Goal: Task Accomplishment & Management: Use online tool/utility

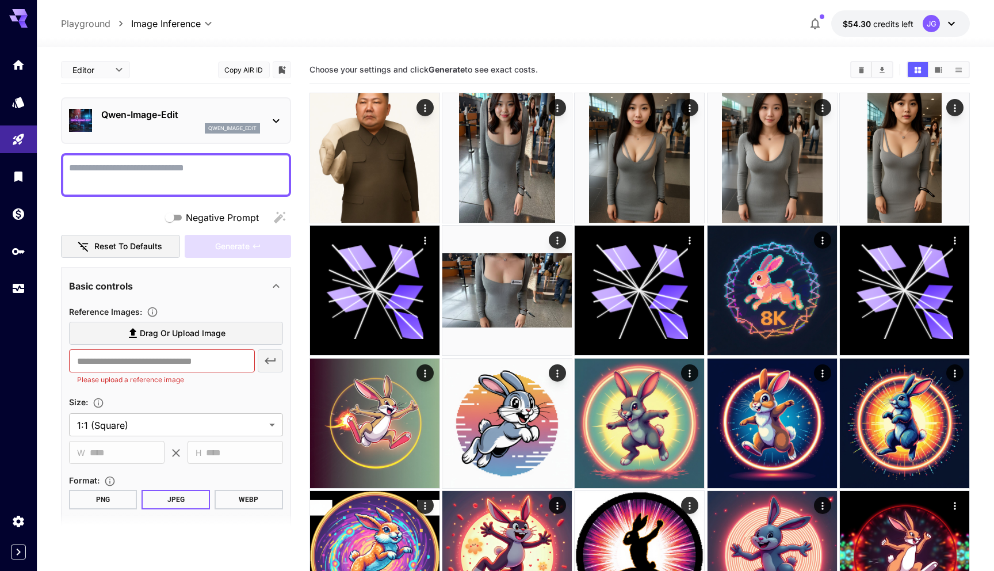
click at [301, 165] on main "**********" at bounding box center [516, 542] width 910 height 972
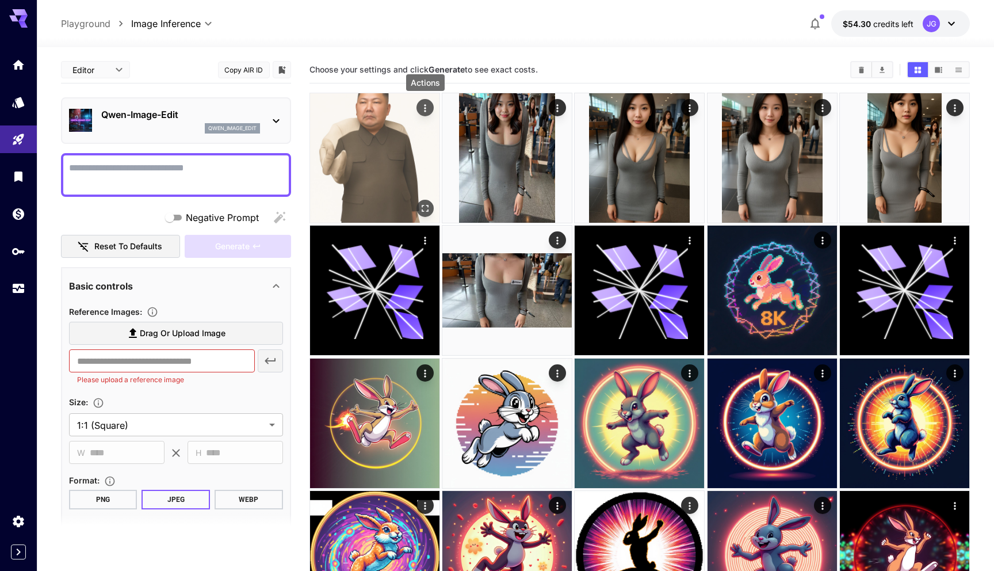
click at [425, 106] on icon "Actions" at bounding box center [425, 108] width 12 height 12
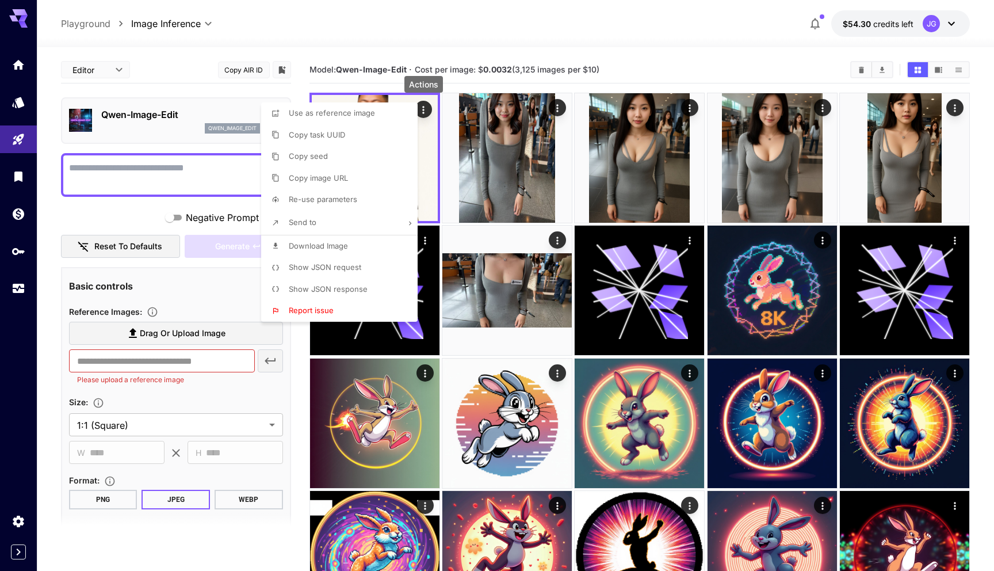
click at [344, 266] on span "Show JSON request" at bounding box center [325, 266] width 72 height 9
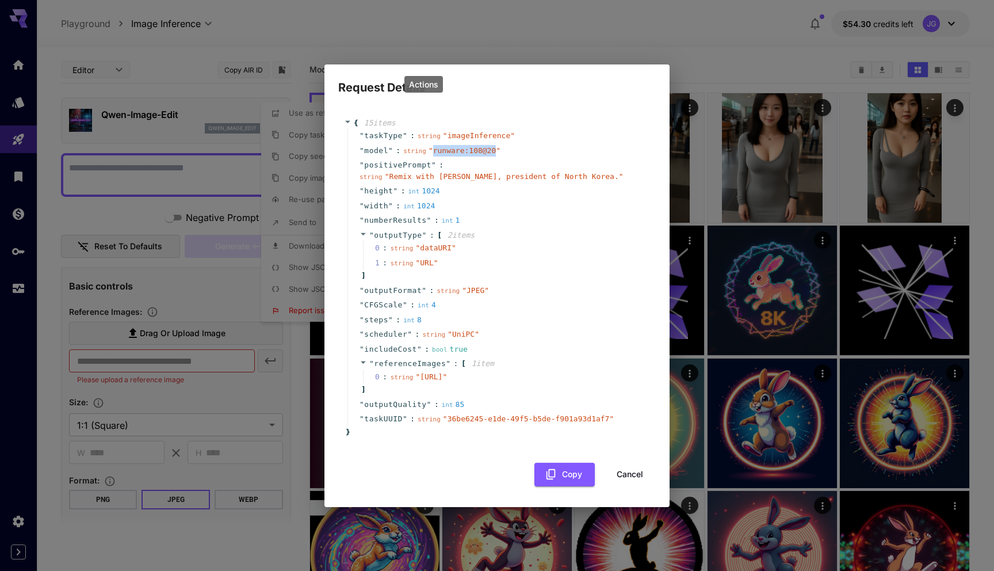
copy span "runware:108@20"
drag, startPoint x: 434, startPoint y: 135, endPoint x: 497, endPoint y: 142, distance: 63.7
click at [497, 146] on span "" runware:108@20 "" at bounding box center [465, 150] width 72 height 9
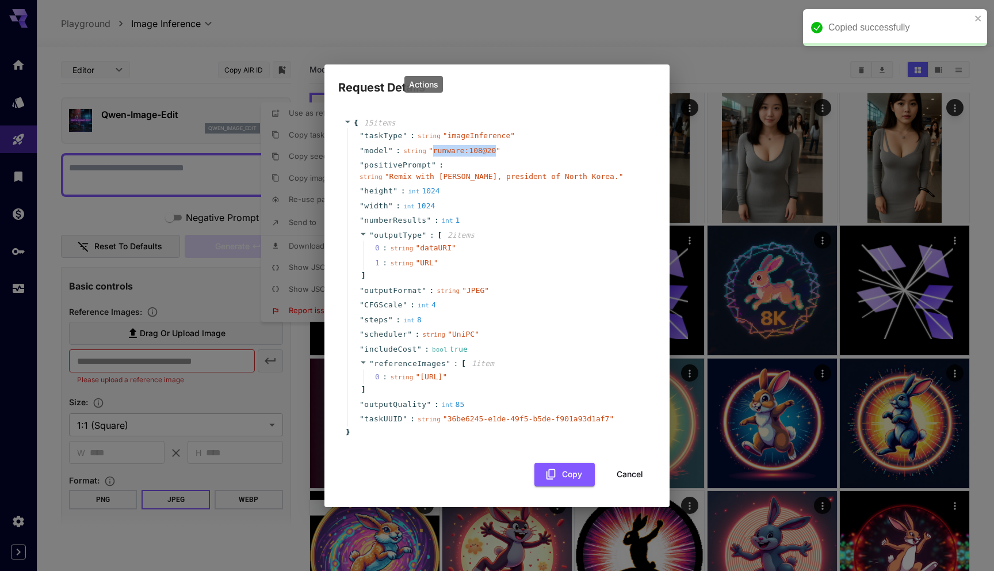
click at [635, 486] on button "Cancel" at bounding box center [630, 475] width 52 height 24
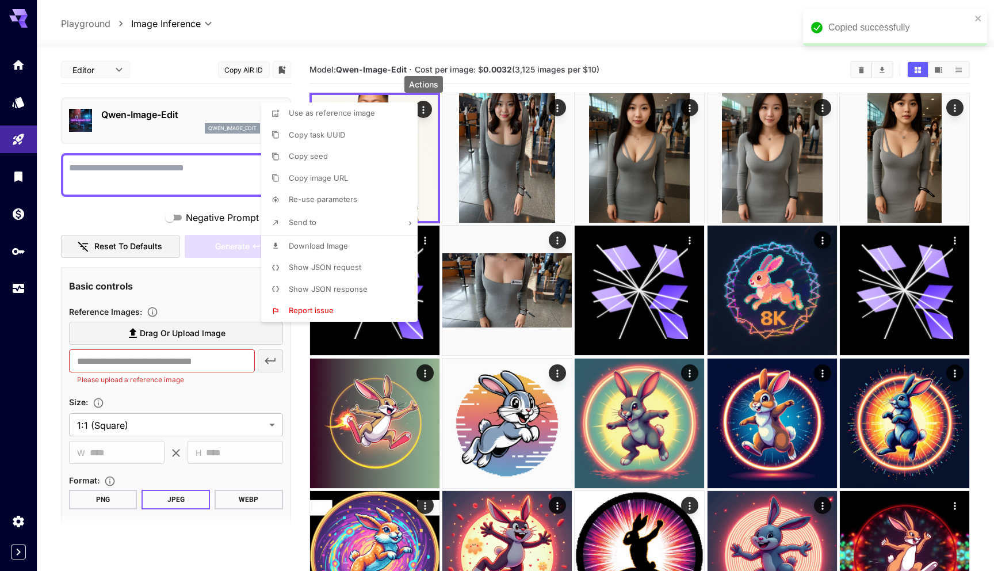
click at [218, 283] on div at bounding box center [497, 285] width 994 height 571
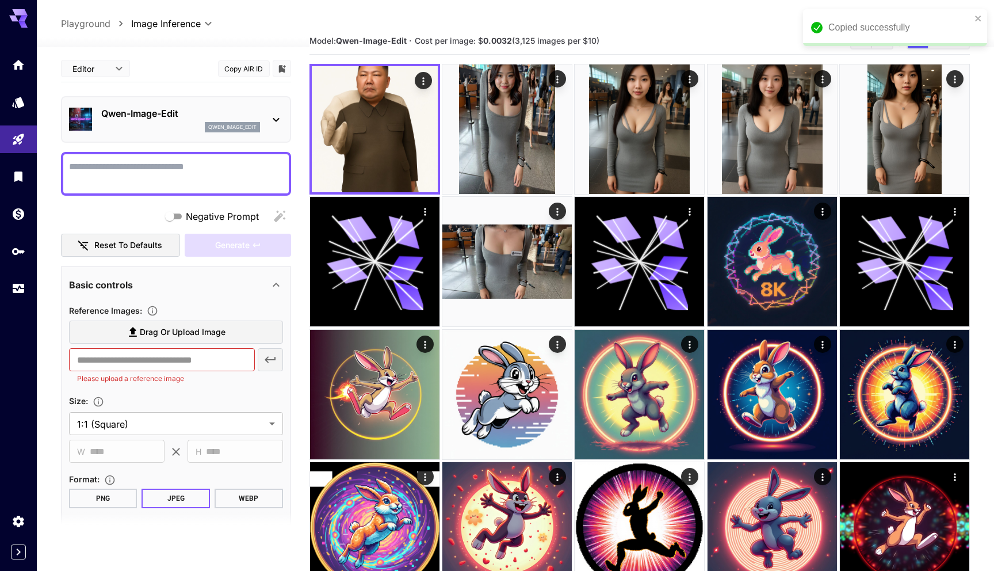
scroll to position [35, 0]
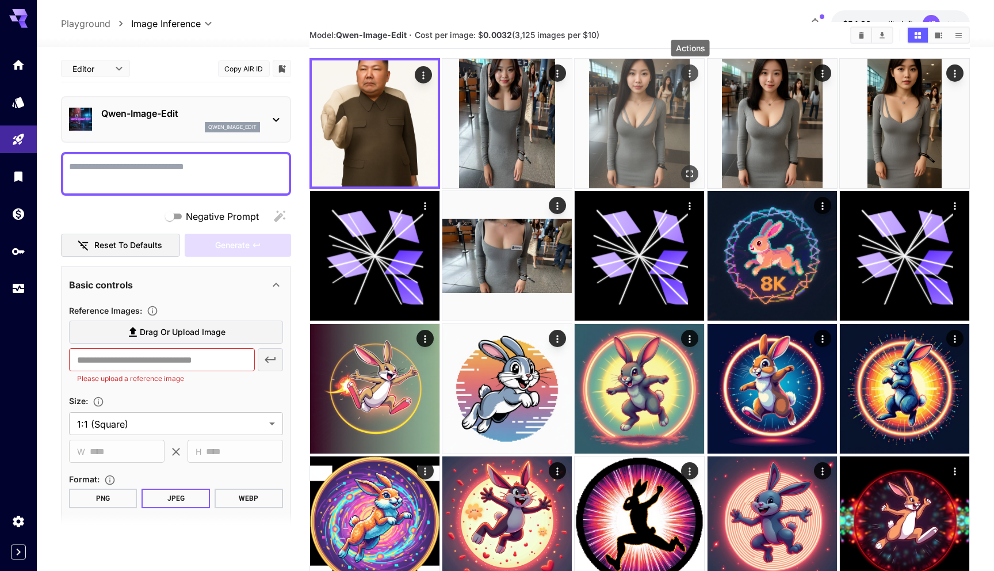
click at [688, 75] on icon "Actions" at bounding box center [691, 74] width 12 height 12
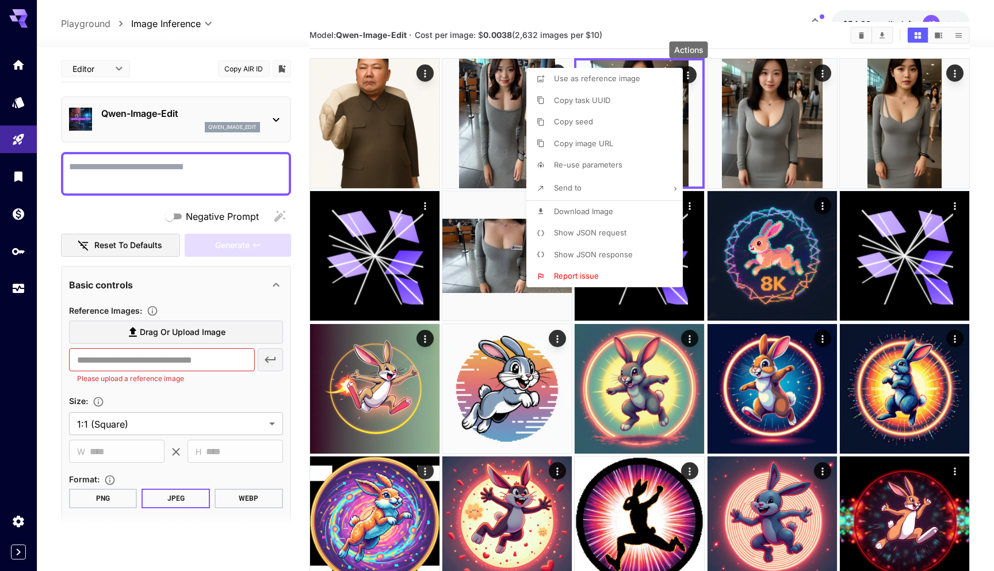
click at [590, 232] on span "Show JSON request" at bounding box center [590, 232] width 72 height 9
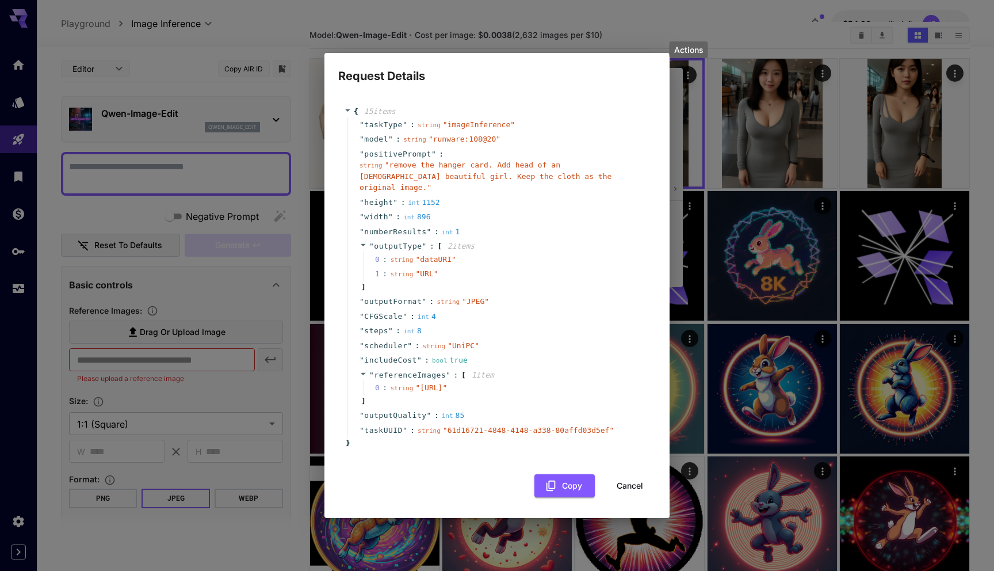
click at [722, 160] on div "Request Details { 15 item s " taskType " : string " imageInference " " model " …" at bounding box center [497, 285] width 994 height 571
click at [633, 495] on button "Cancel" at bounding box center [630, 486] width 52 height 24
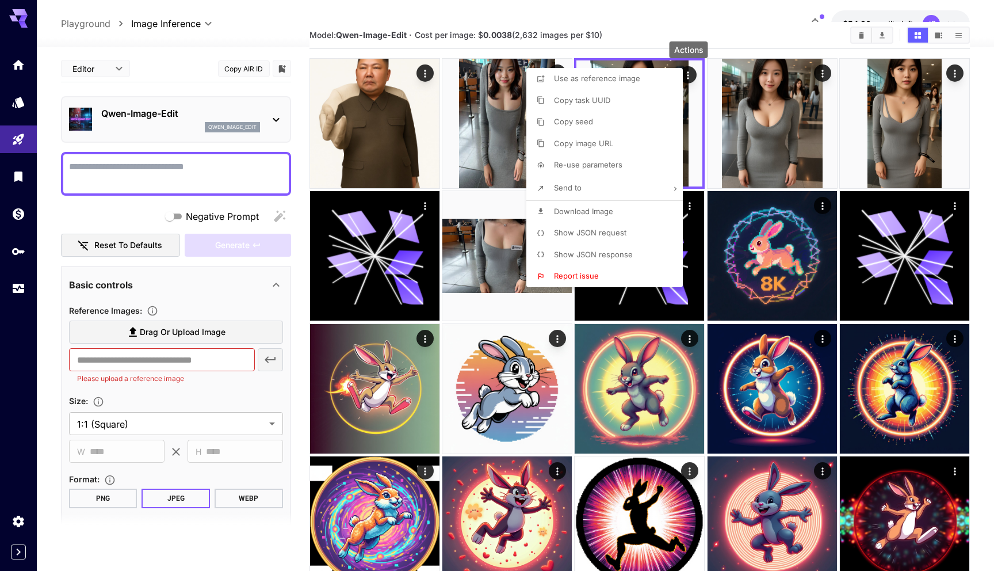
click at [516, 147] on div at bounding box center [497, 285] width 994 height 571
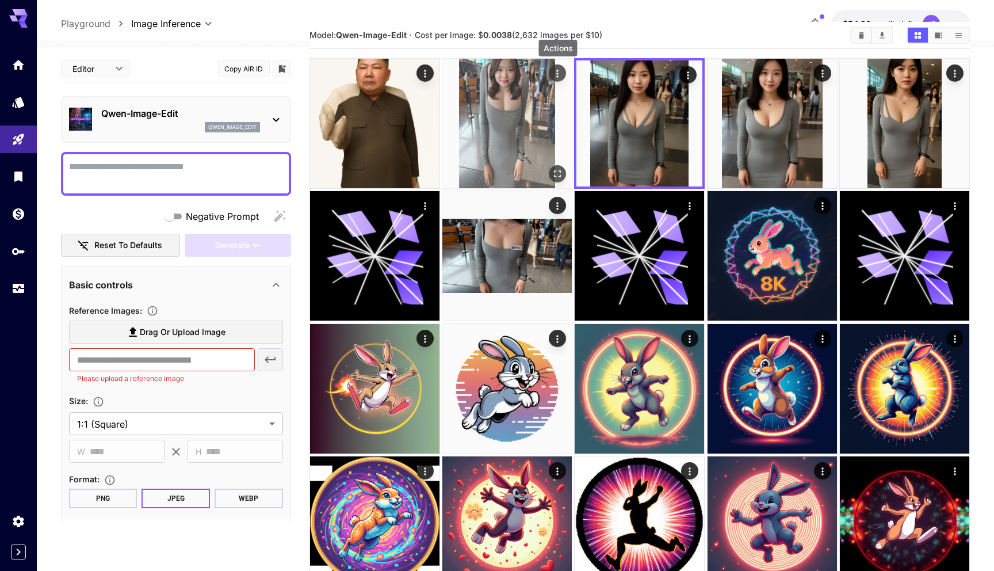
click at [556, 72] on icon "Actions" at bounding box center [558, 74] width 12 height 12
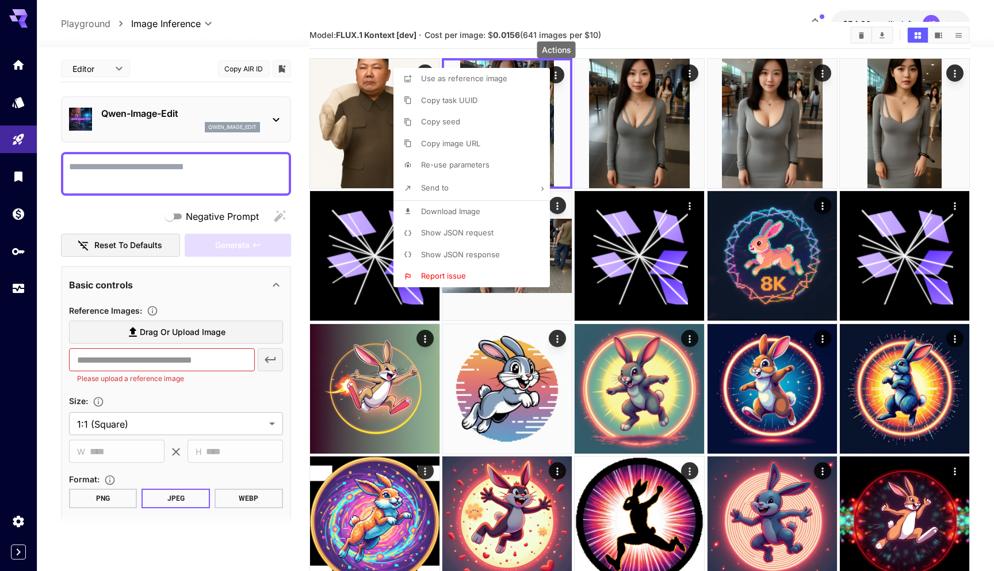
click at [482, 234] on span "Show JSON request" at bounding box center [457, 232] width 72 height 9
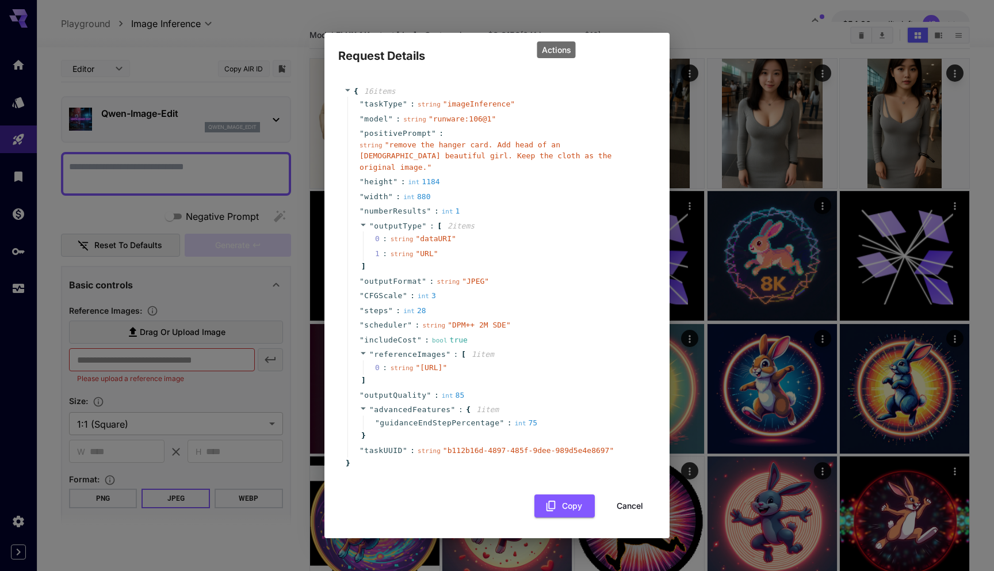
click at [632, 513] on button "Cancel" at bounding box center [630, 506] width 52 height 24
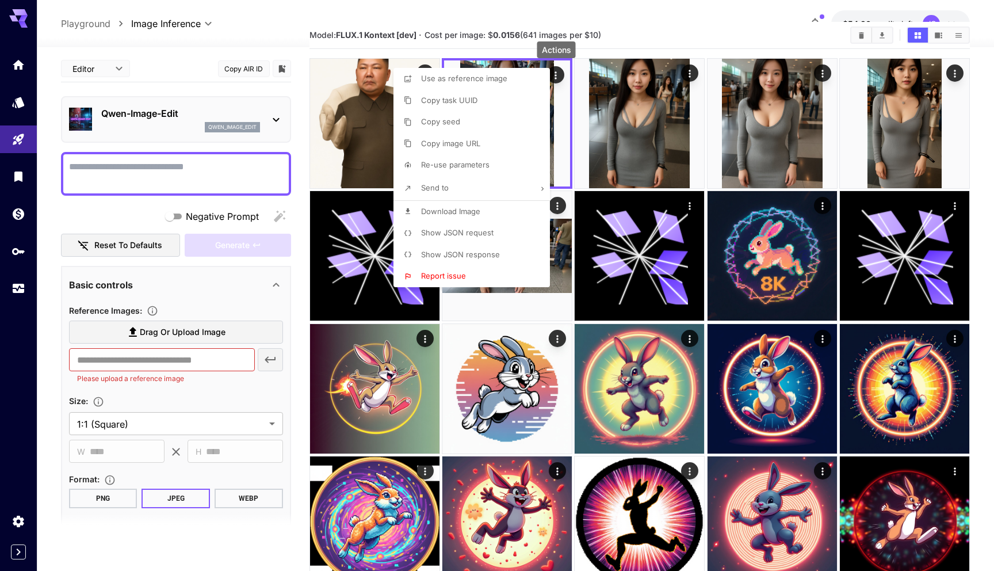
click at [690, 339] on div at bounding box center [497, 285] width 994 height 571
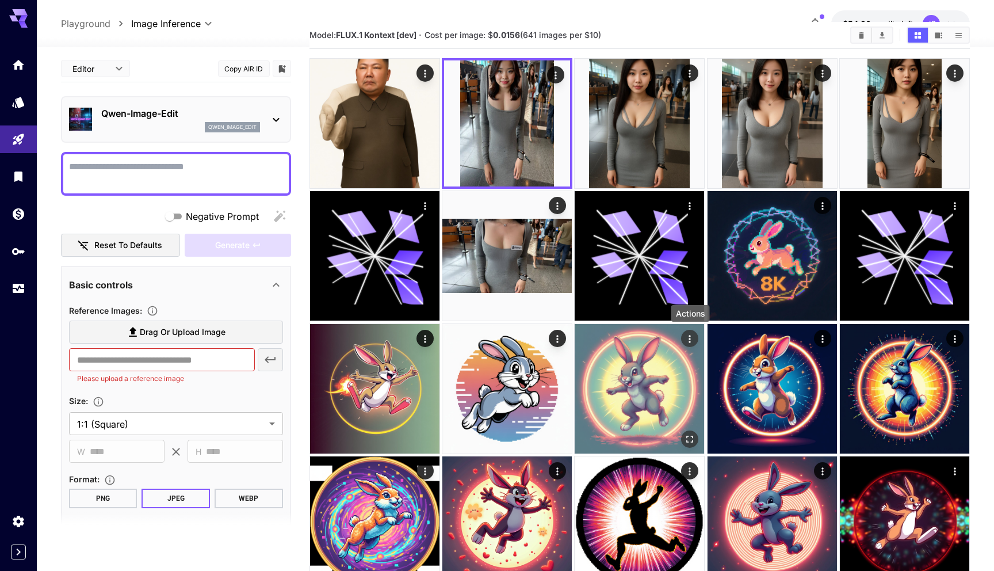
click at [692, 338] on icon "Actions" at bounding box center [691, 339] width 12 height 12
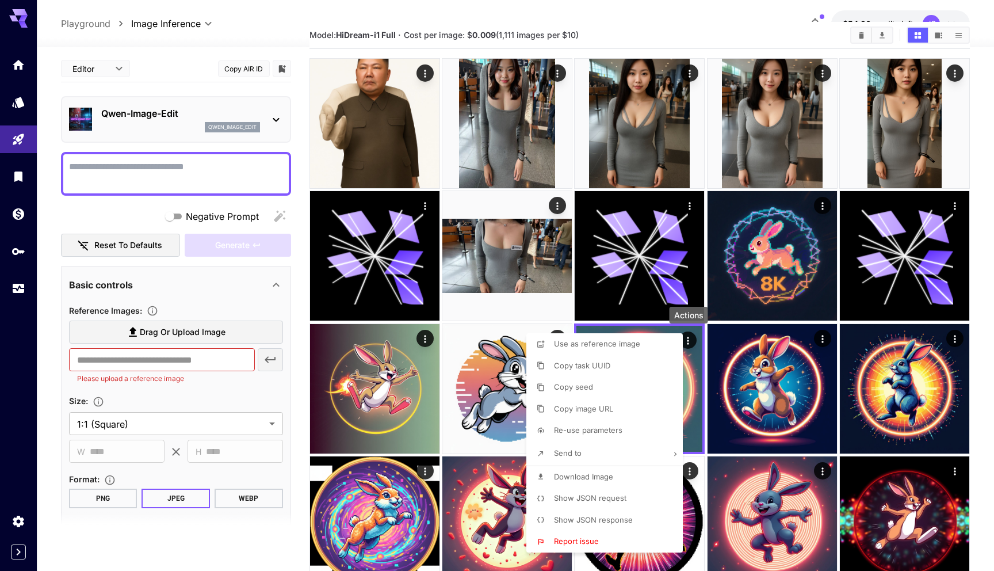
click at [595, 347] on span "Use as reference image" at bounding box center [597, 343] width 86 height 9
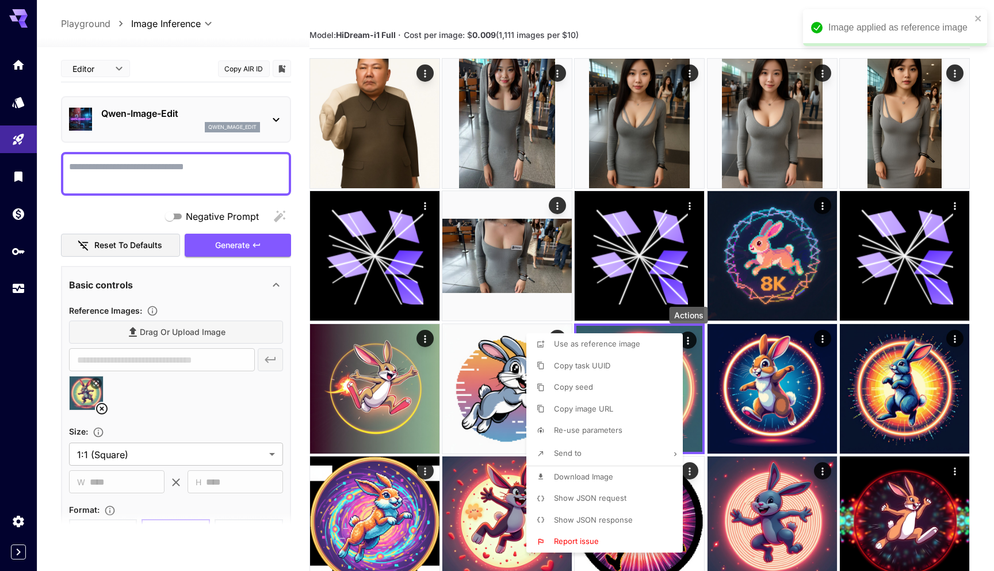
click at [154, 407] on div at bounding box center [497, 285] width 994 height 571
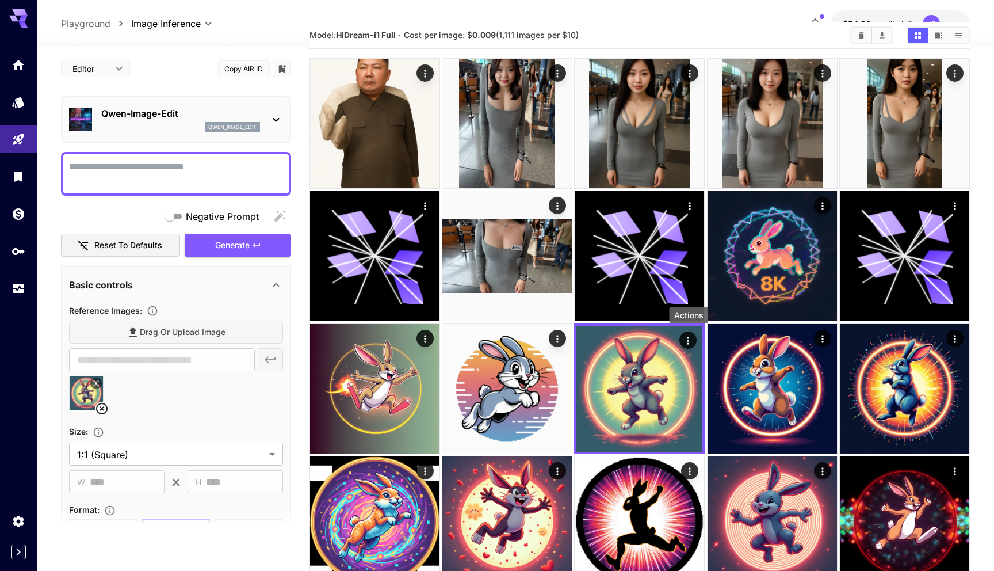
click at [171, 120] on p "Qwen-Image-Edit" at bounding box center [180, 113] width 159 height 14
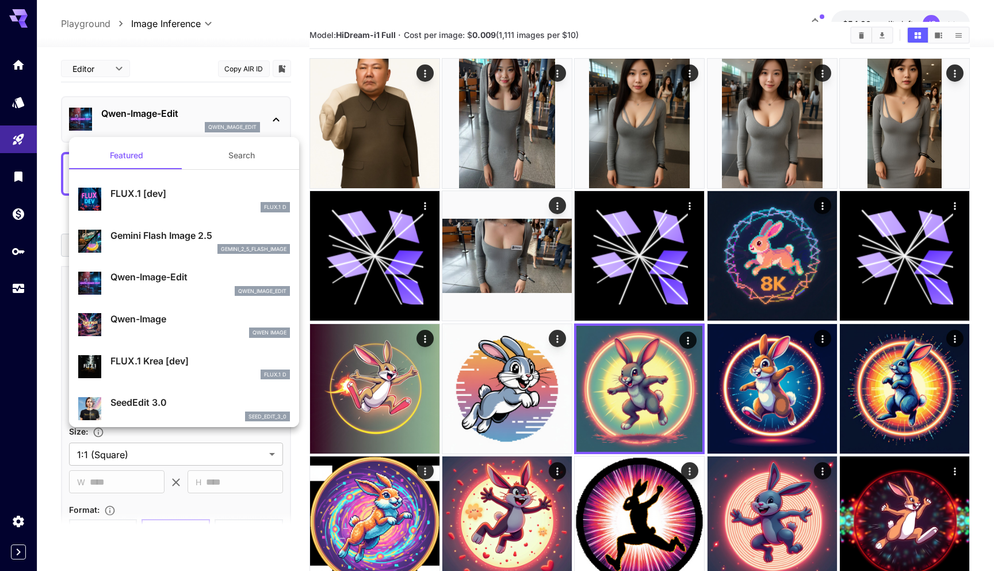
click at [171, 238] on p "Gemini Flash Image 2.5" at bounding box center [200, 235] width 180 height 14
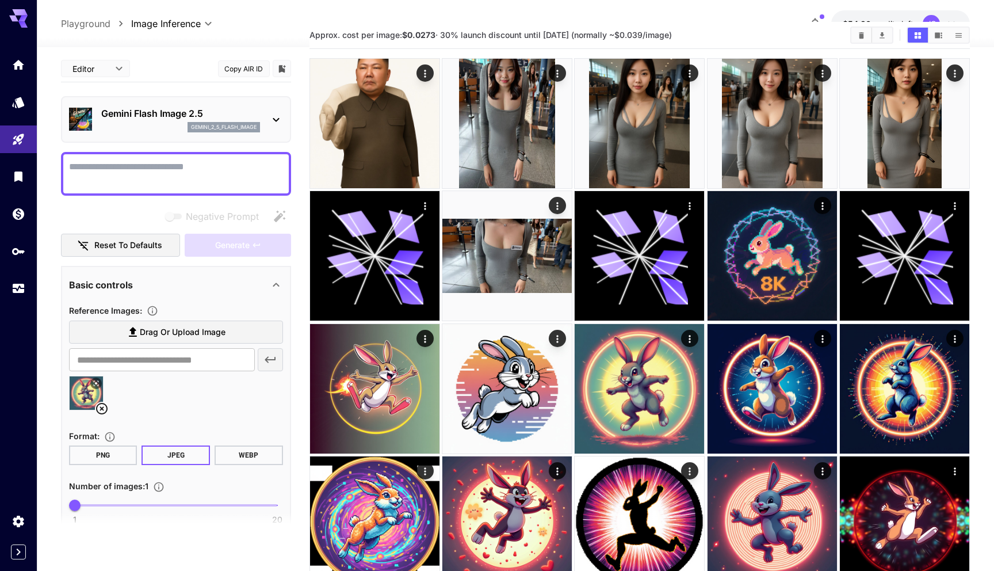
click at [155, 169] on textarea "Negative Prompt" at bounding box center [176, 174] width 214 height 28
type textarea "*"
type textarea "*******"
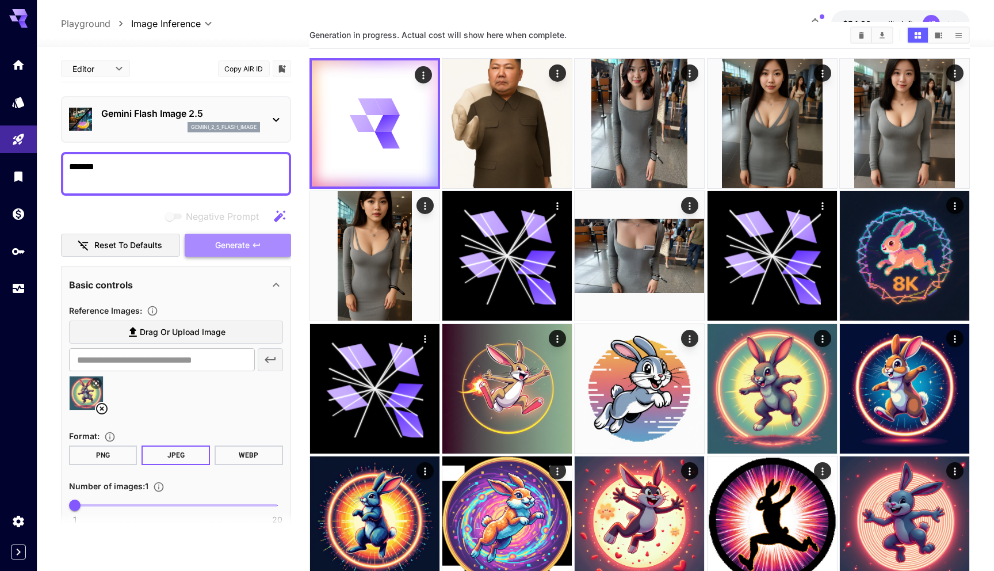
click at [224, 243] on span "Generate" at bounding box center [232, 245] width 35 height 14
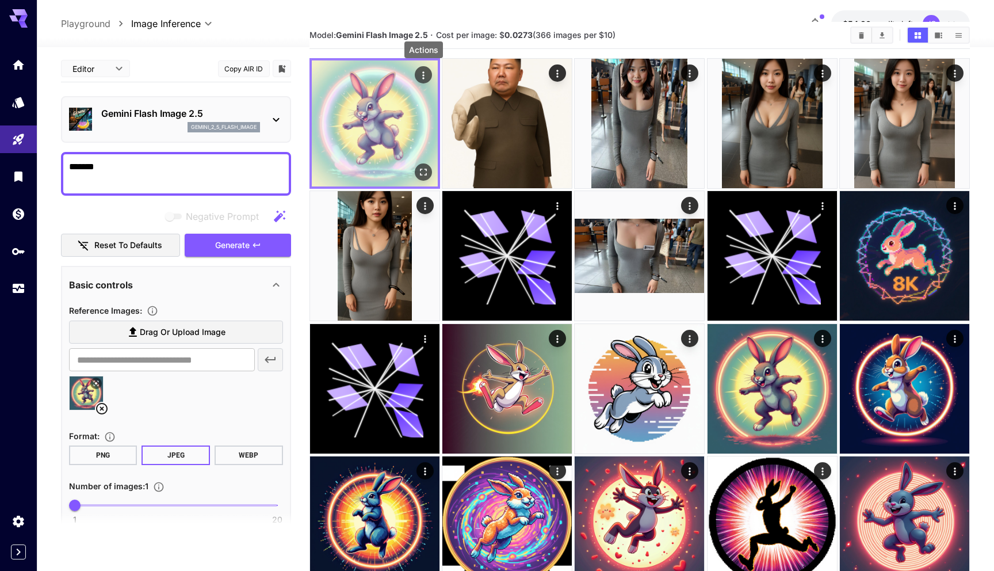
click at [428, 75] on icon "Actions" at bounding box center [424, 76] width 12 height 12
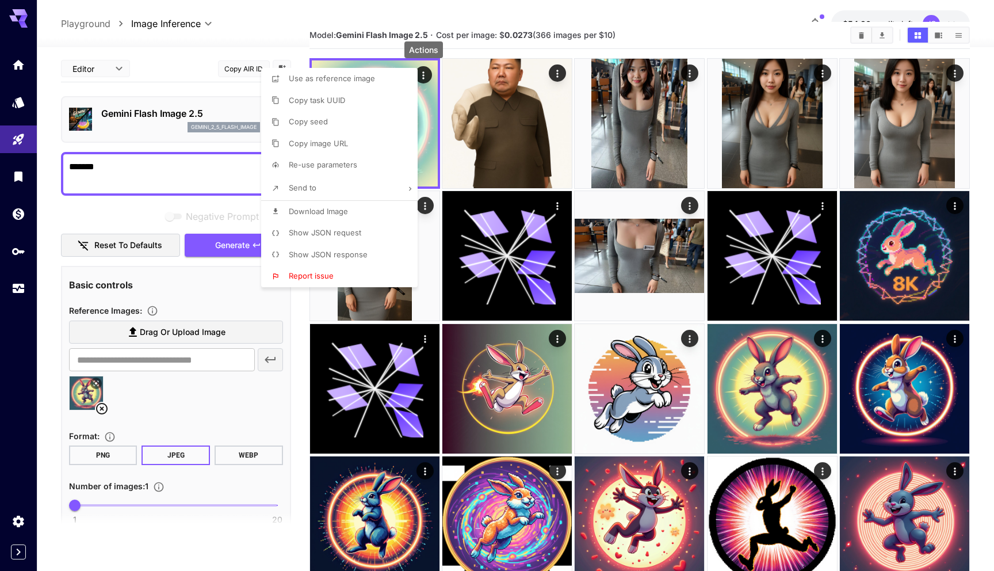
click at [368, 236] on li "Show JSON request" at bounding box center [342, 233] width 163 height 22
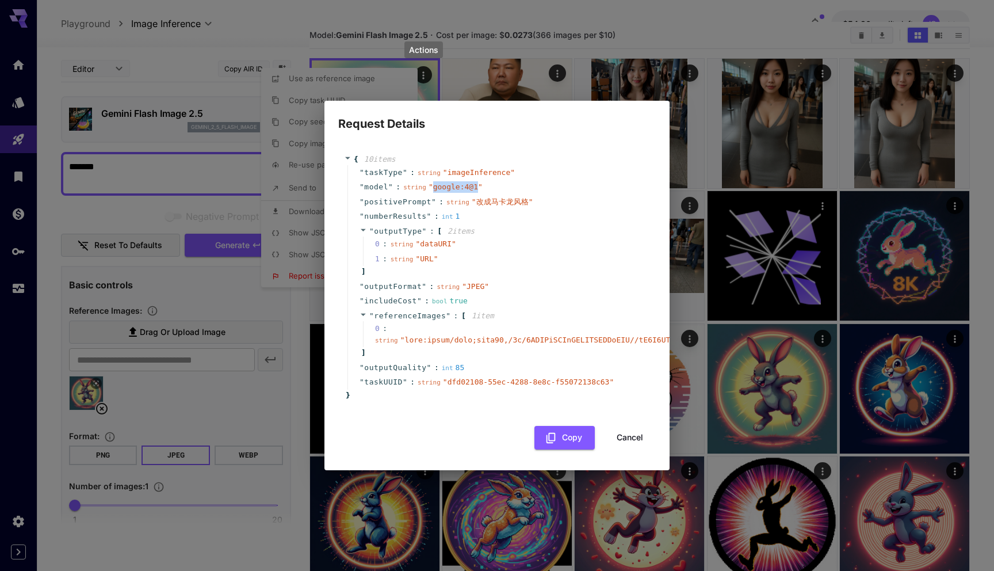
copy span "google:4@1"
drag, startPoint x: 432, startPoint y: 189, endPoint x: 477, endPoint y: 191, distance: 44.9
click at [477, 191] on span "" google:4@1 "" at bounding box center [456, 186] width 54 height 9
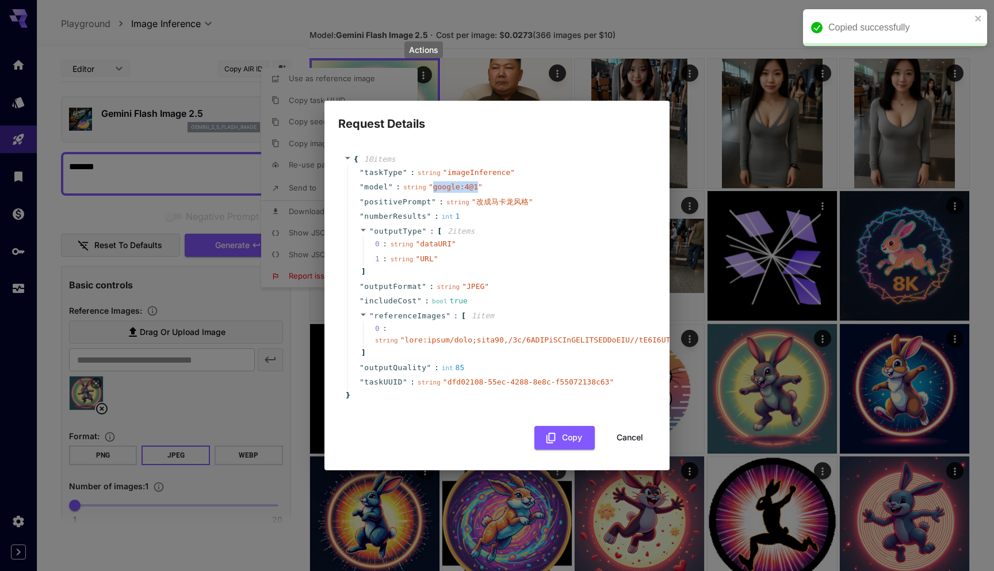
click at [629, 434] on button "Cancel" at bounding box center [630, 438] width 52 height 24
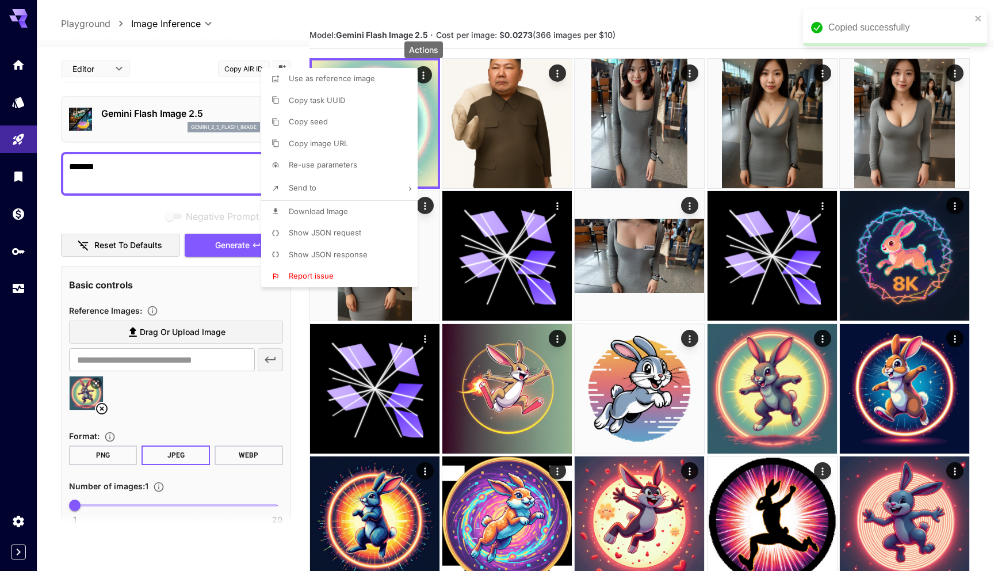
click at [166, 119] on div at bounding box center [497, 285] width 994 height 571
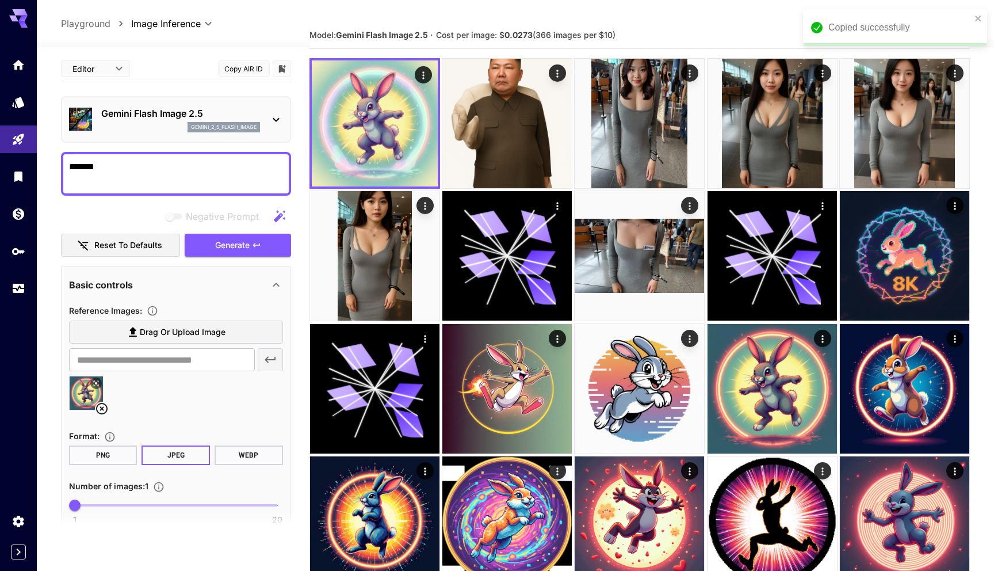
click at [151, 117] on p "Gemini Flash Image 2.5" at bounding box center [180, 113] width 159 height 14
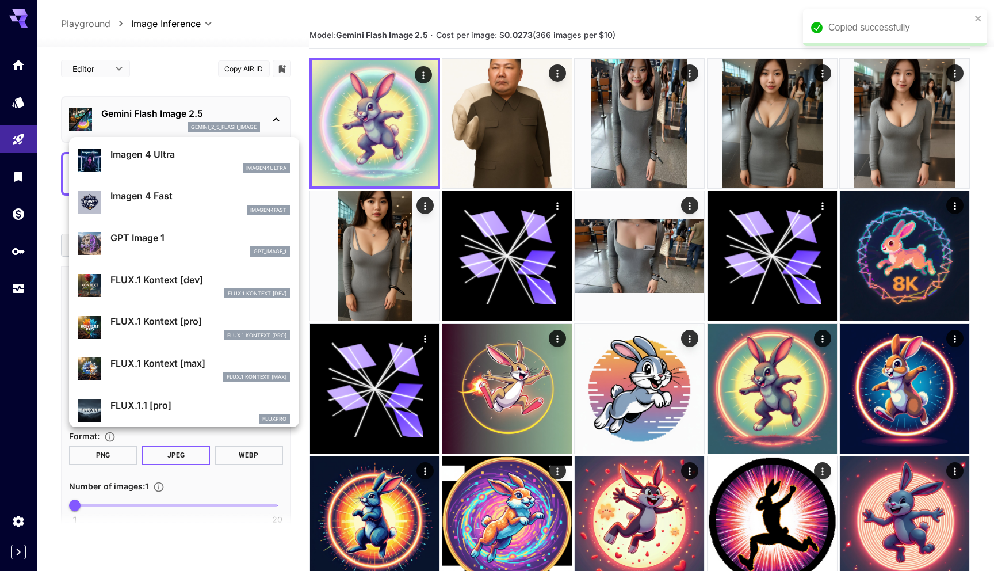
scroll to position [587, 0]
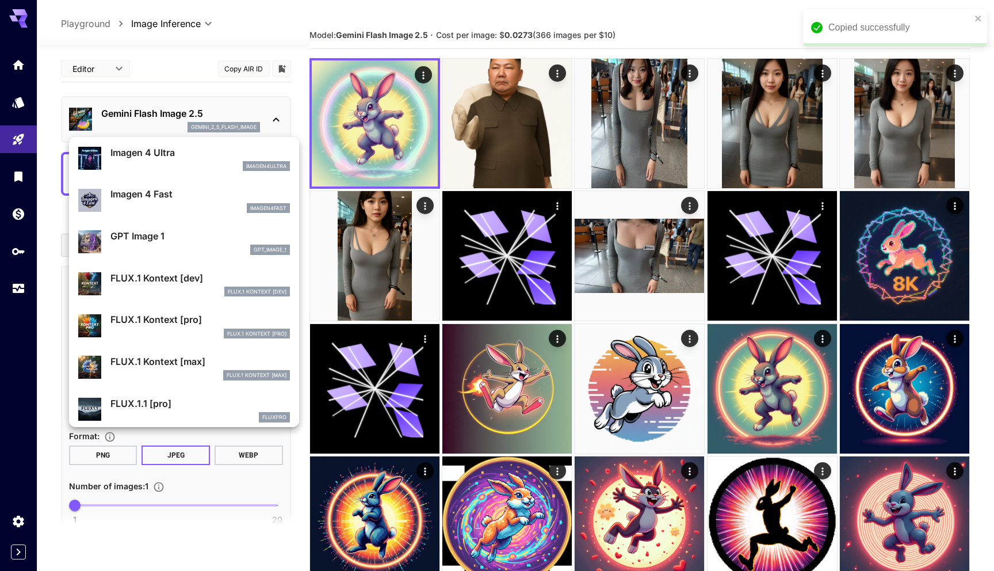
click at [166, 282] on p "FLUX.1 Kontext [dev]" at bounding box center [200, 278] width 180 height 14
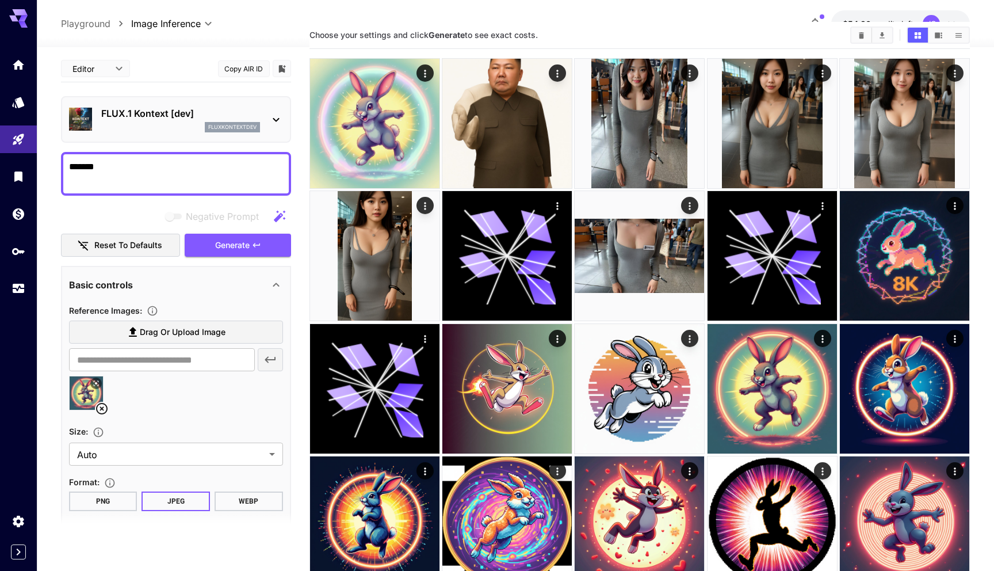
click at [294, 297] on main "**********" at bounding box center [516, 508] width 910 height 972
click at [229, 247] on span "Generate" at bounding box center [232, 245] width 35 height 14
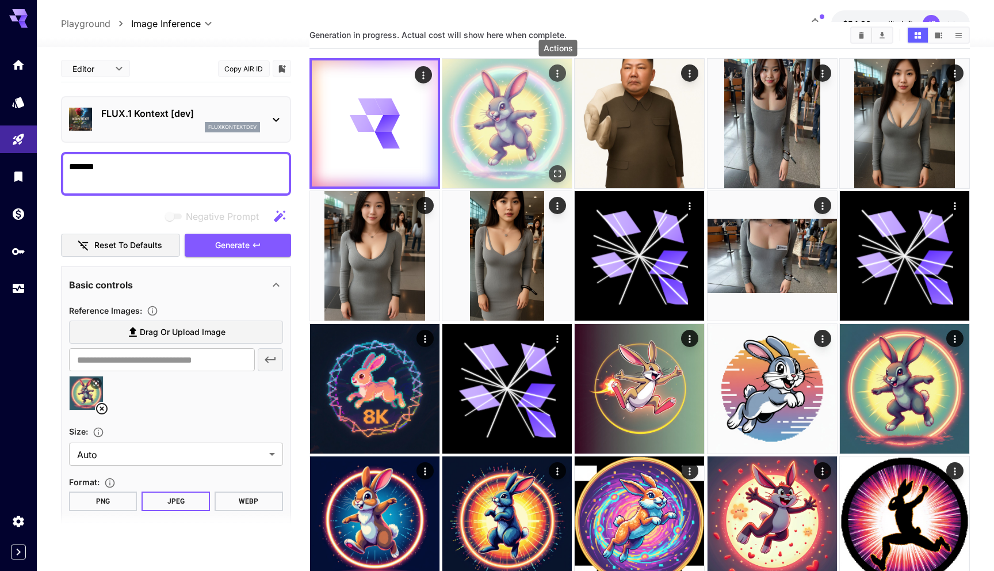
click at [558, 72] on icon "Actions" at bounding box center [558, 74] width 12 height 12
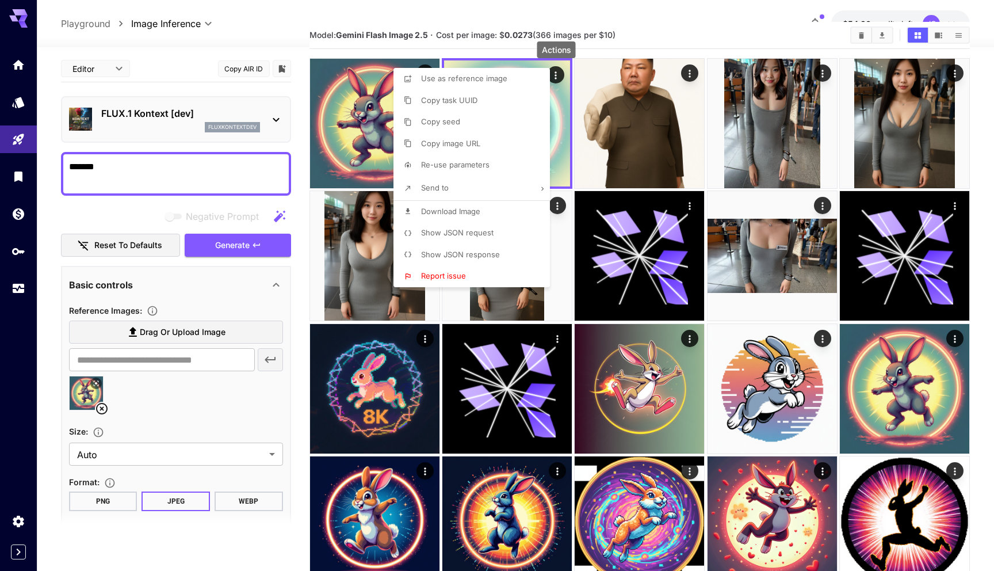
click at [457, 189] on li "Send to" at bounding box center [475, 188] width 163 height 24
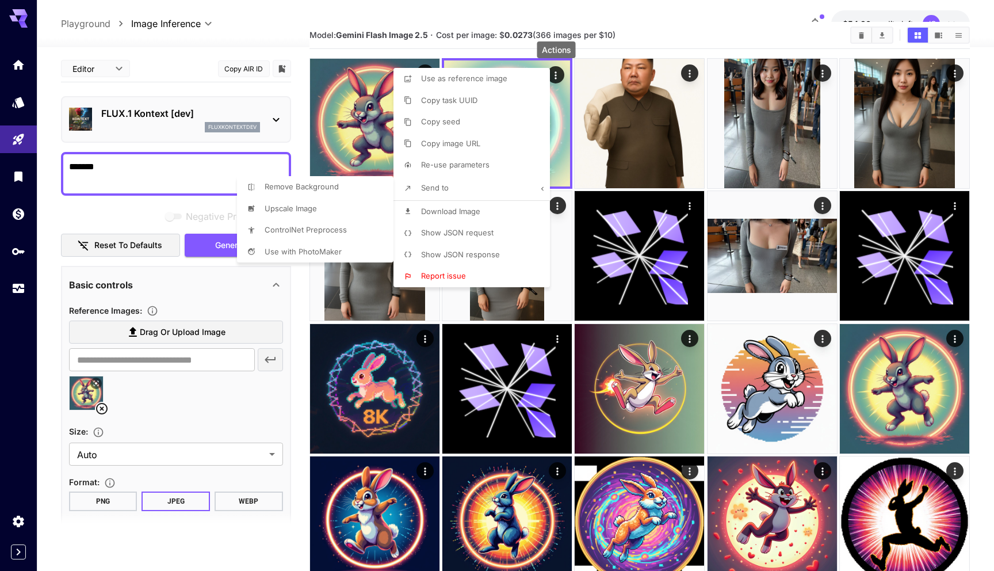
click at [357, 143] on div at bounding box center [497, 285] width 994 height 571
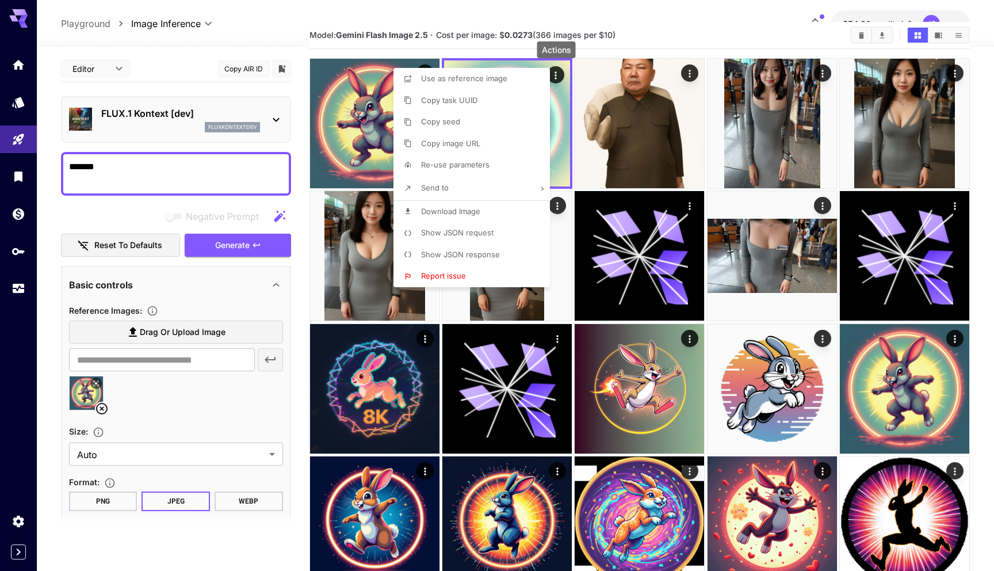
click at [373, 148] on div at bounding box center [497, 285] width 994 height 571
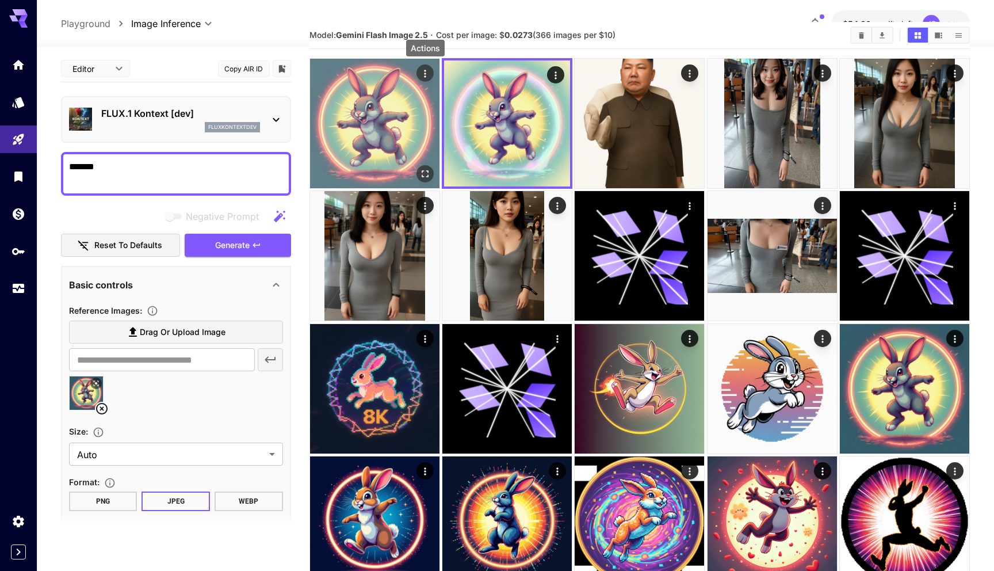
click at [423, 75] on icon "Actions" at bounding box center [425, 74] width 12 height 12
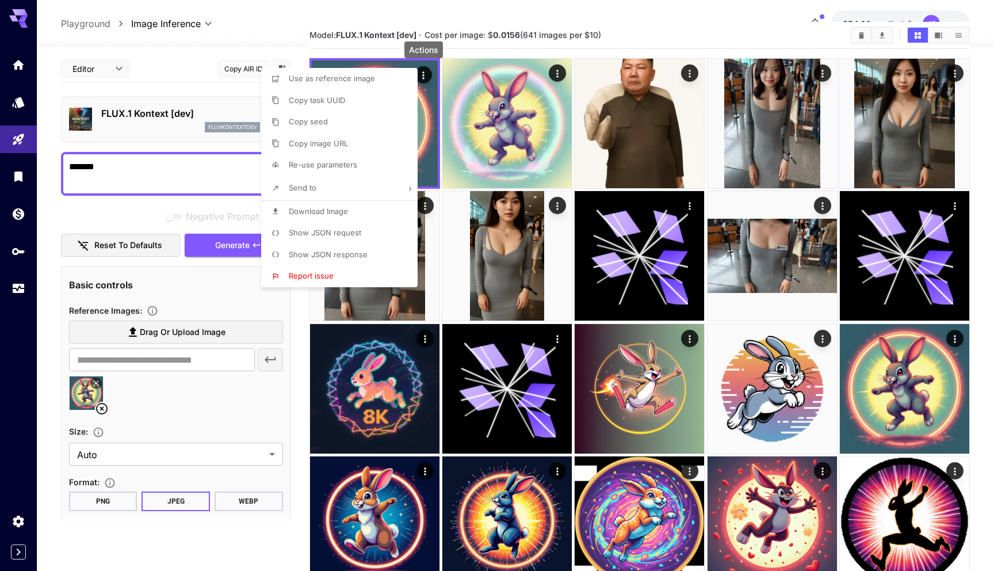
click at [337, 234] on span "Show JSON request" at bounding box center [325, 232] width 72 height 9
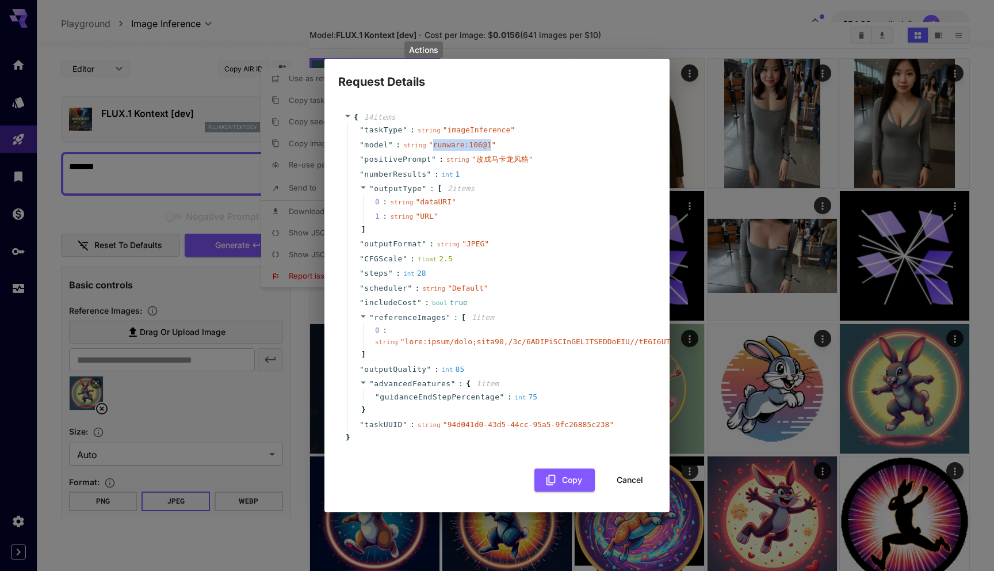
drag, startPoint x: 434, startPoint y: 146, endPoint x: 490, endPoint y: 147, distance: 55.8
click at [490, 147] on span "" runware:106@1 "" at bounding box center [462, 144] width 67 height 9
copy span "runware:106@1"
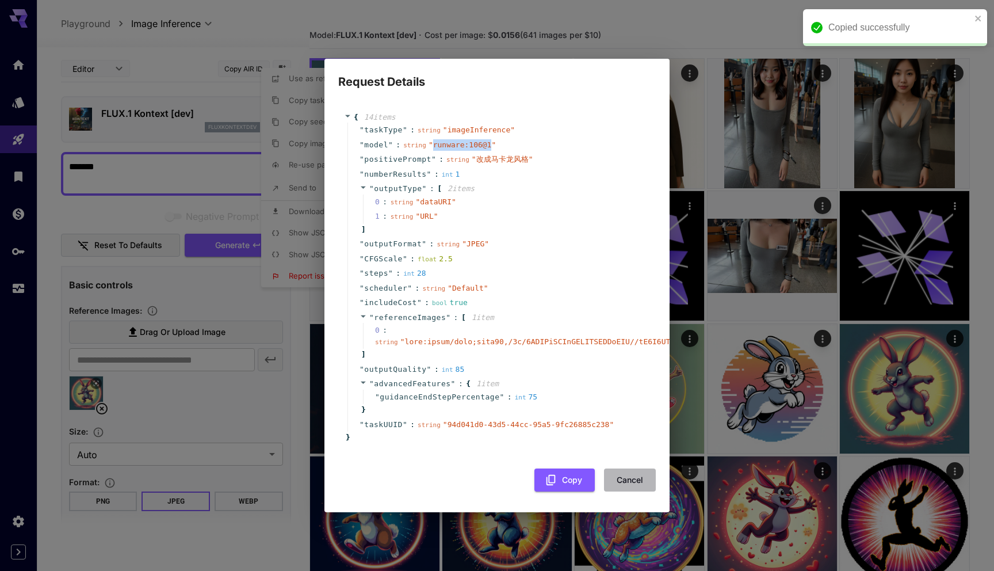
click at [633, 482] on button "Cancel" at bounding box center [630, 480] width 52 height 24
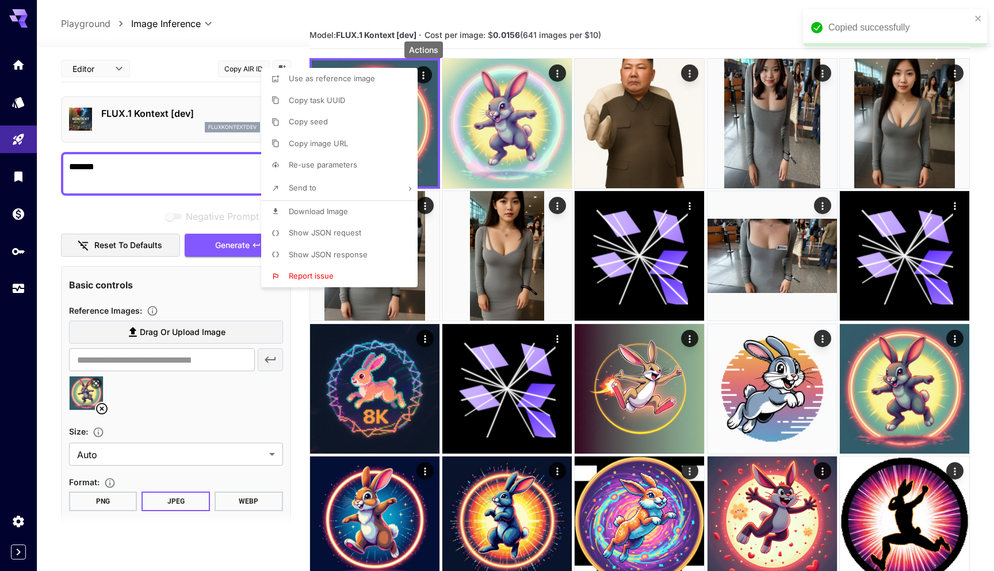
click at [178, 117] on div at bounding box center [497, 285] width 994 height 571
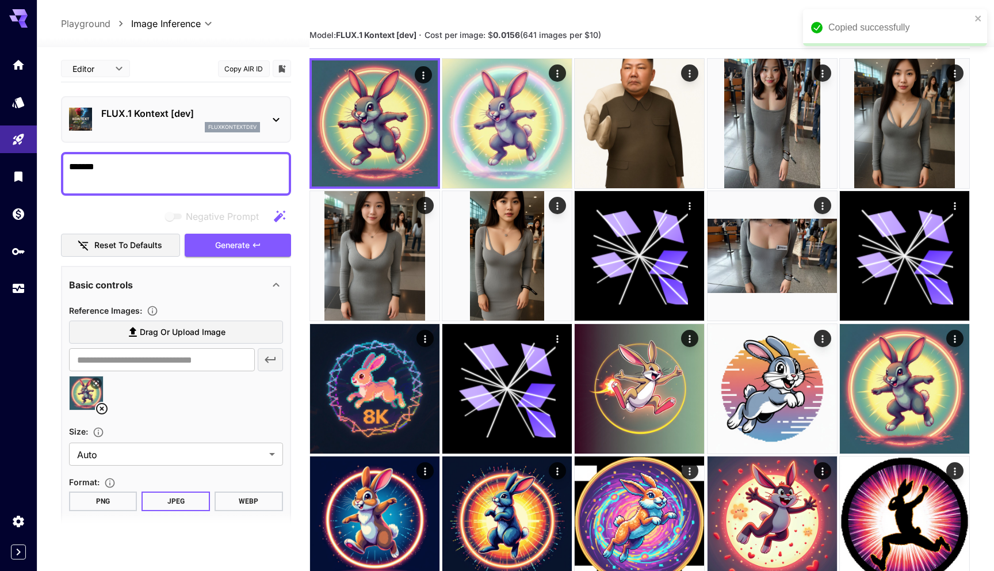
click at [197, 116] on p "FLUX.1 Kontext [dev]" at bounding box center [180, 113] width 159 height 14
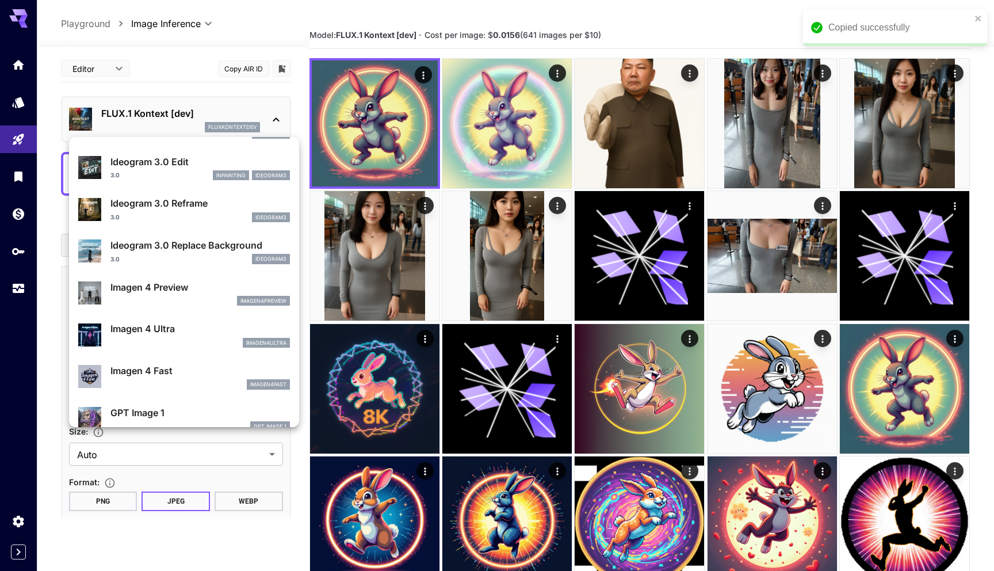
scroll to position [415, 0]
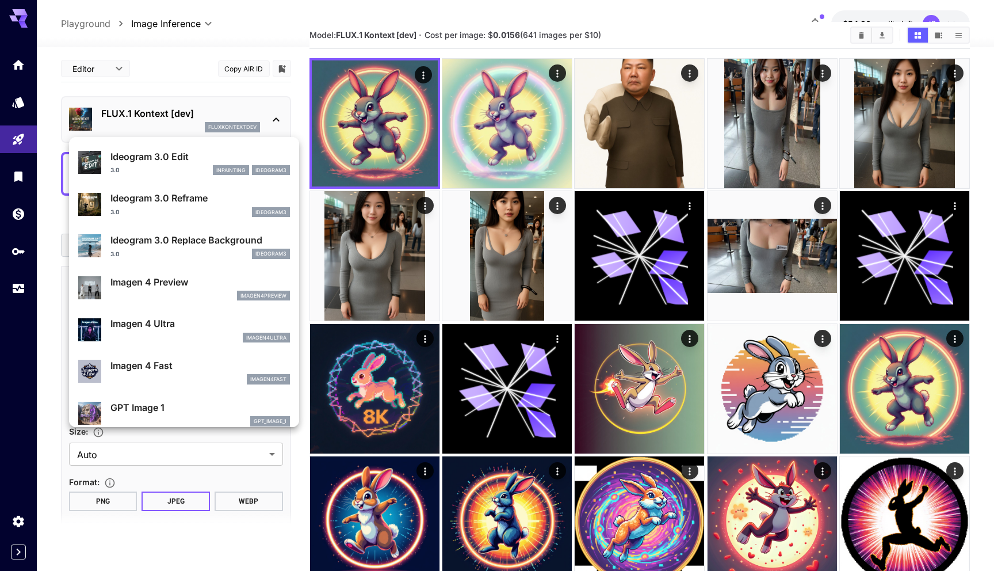
click at [302, 24] on div at bounding box center [497, 285] width 994 height 571
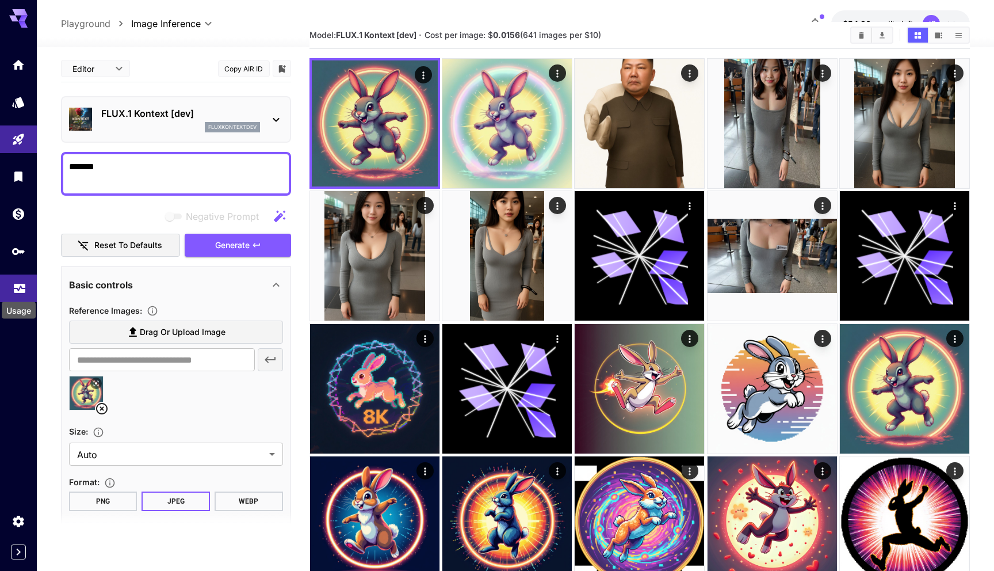
click at [17, 288] on icon "Usage" at bounding box center [20, 285] width 14 height 14
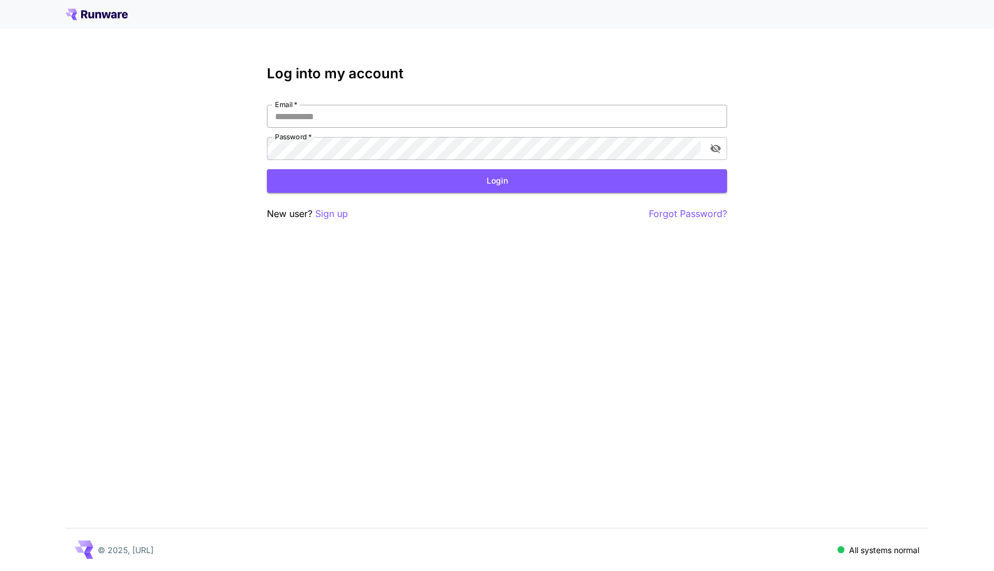
click at [414, 117] on input "Email   *" at bounding box center [497, 116] width 460 height 23
type input "**********"
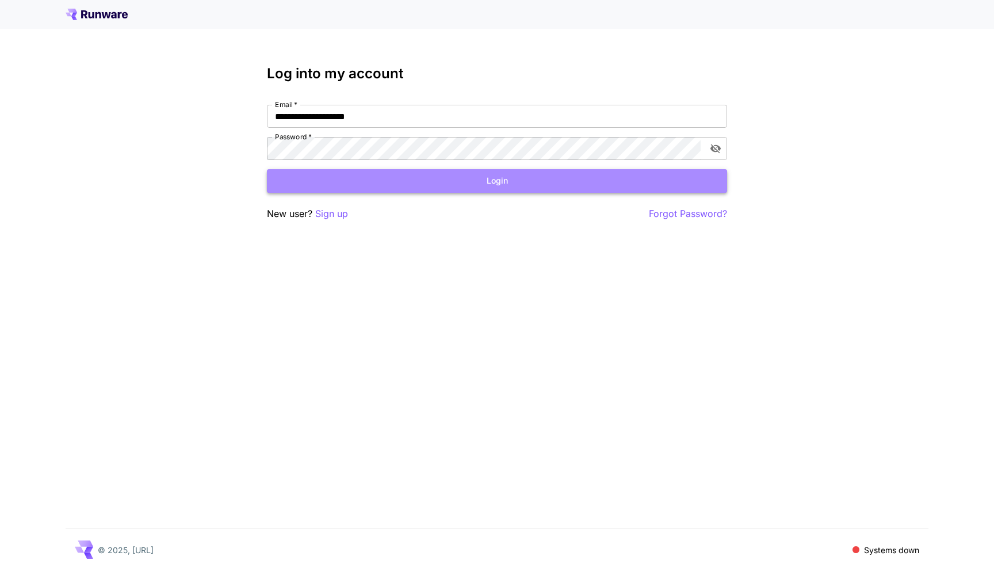
click at [445, 183] on button "Login" at bounding box center [497, 181] width 460 height 24
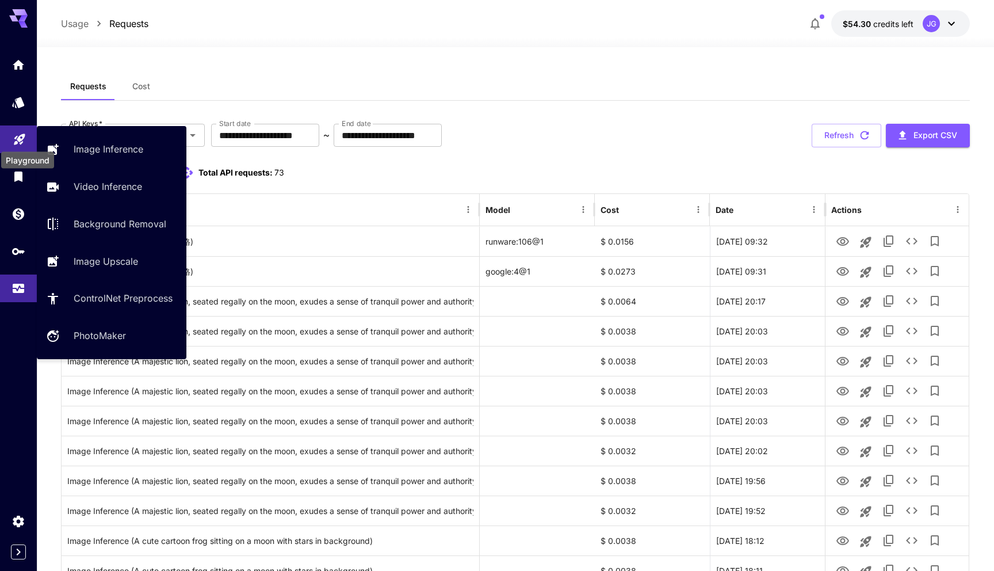
click at [20, 138] on icon "Playground" at bounding box center [19, 136] width 11 height 11
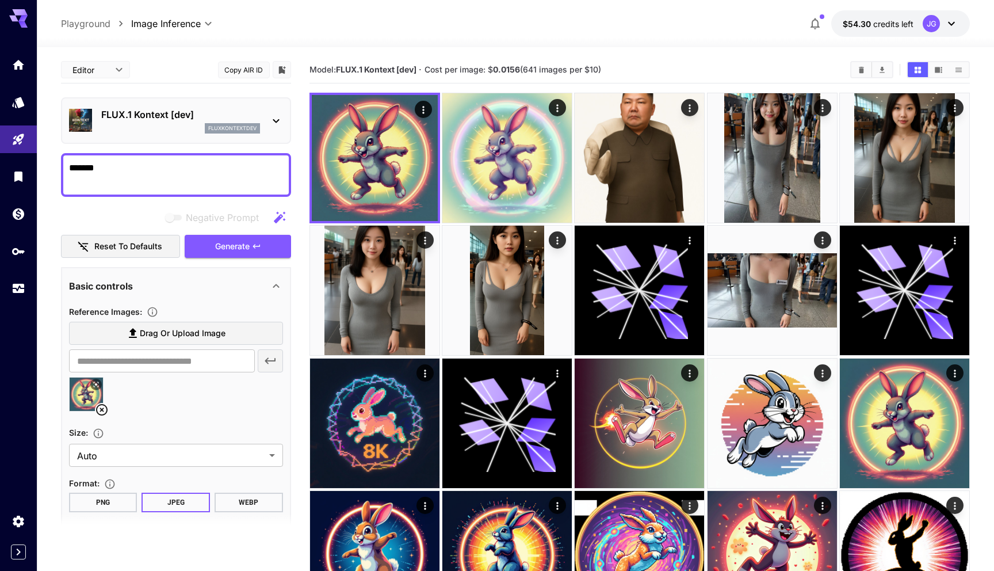
click at [288, 45] on div at bounding box center [515, 40] width 957 height 14
click at [164, 120] on p "FLUX.1 Kontext [dev]" at bounding box center [180, 115] width 159 height 14
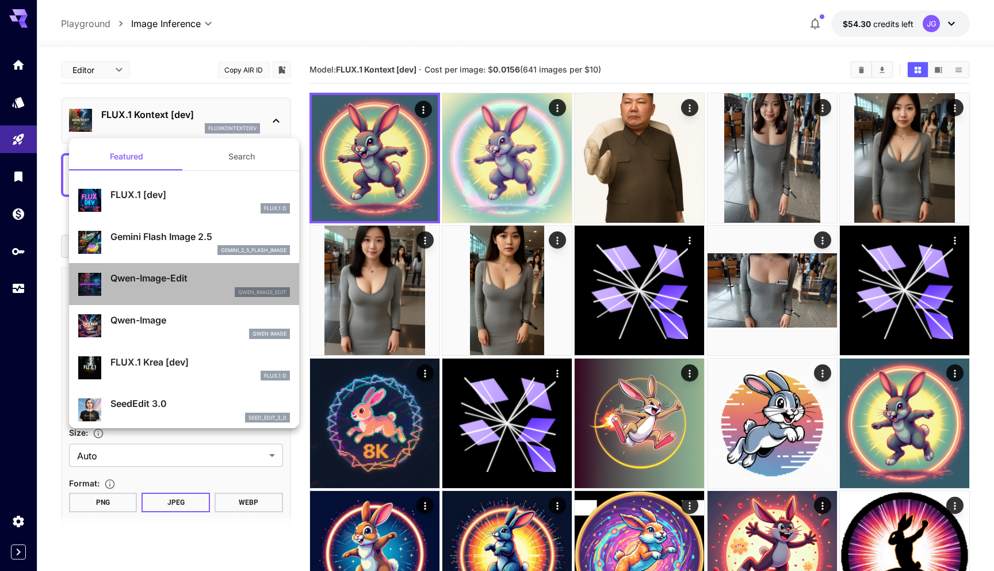
click at [159, 283] on p "Qwen-Image-Edit" at bounding box center [200, 278] width 180 height 14
type input "**********"
type input "*"
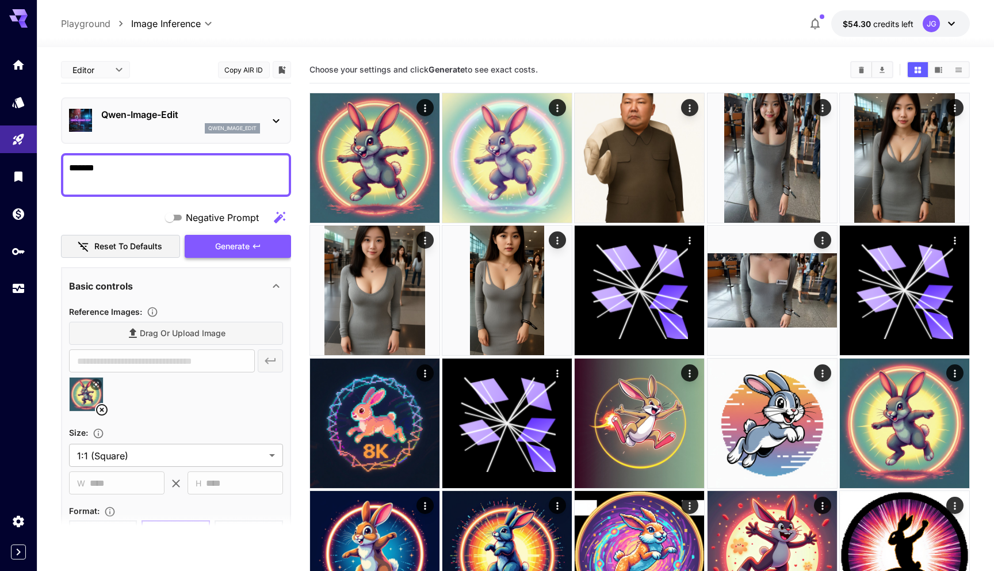
click at [231, 249] on span "Generate" at bounding box center [232, 246] width 35 height 14
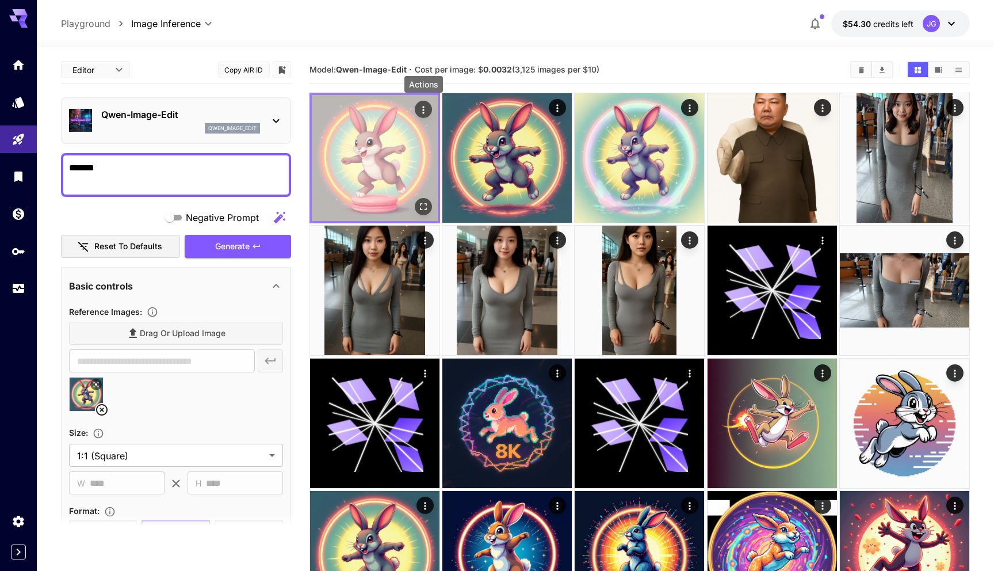
click at [425, 111] on icon "Actions" at bounding box center [424, 110] width 12 height 12
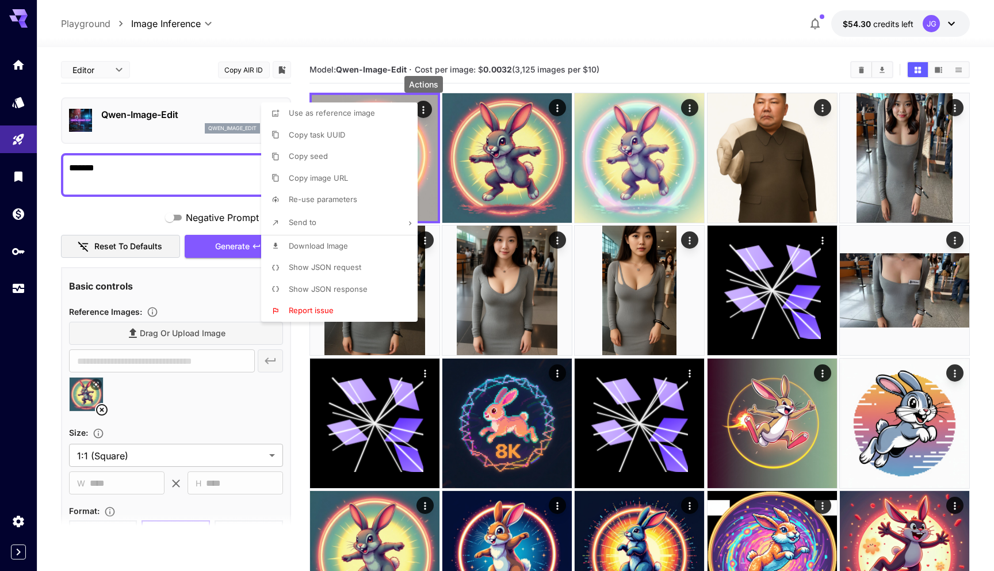
click at [471, 83] on div at bounding box center [497, 285] width 994 height 571
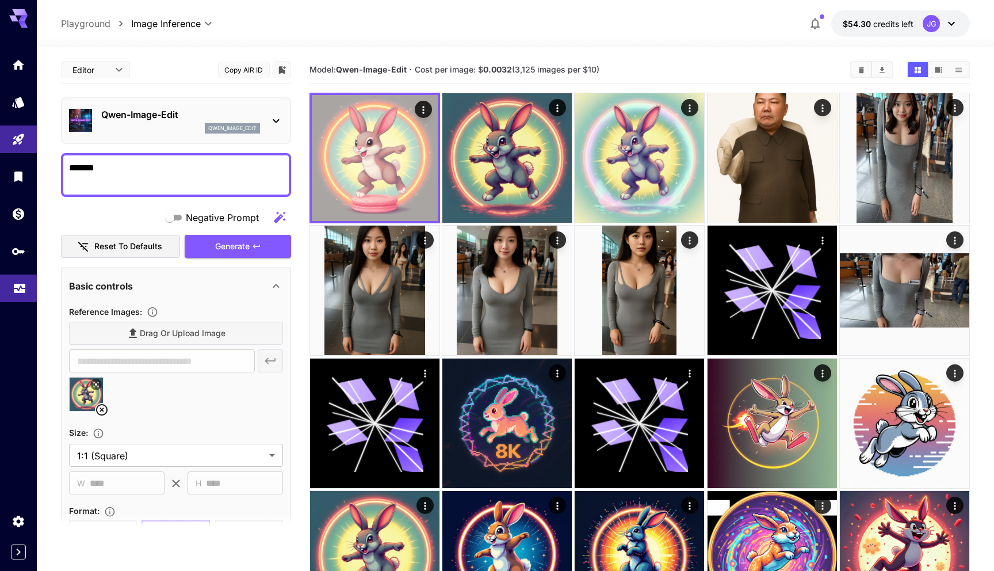
click at [20, 288] on icon "Usage" at bounding box center [20, 287] width 12 height 6
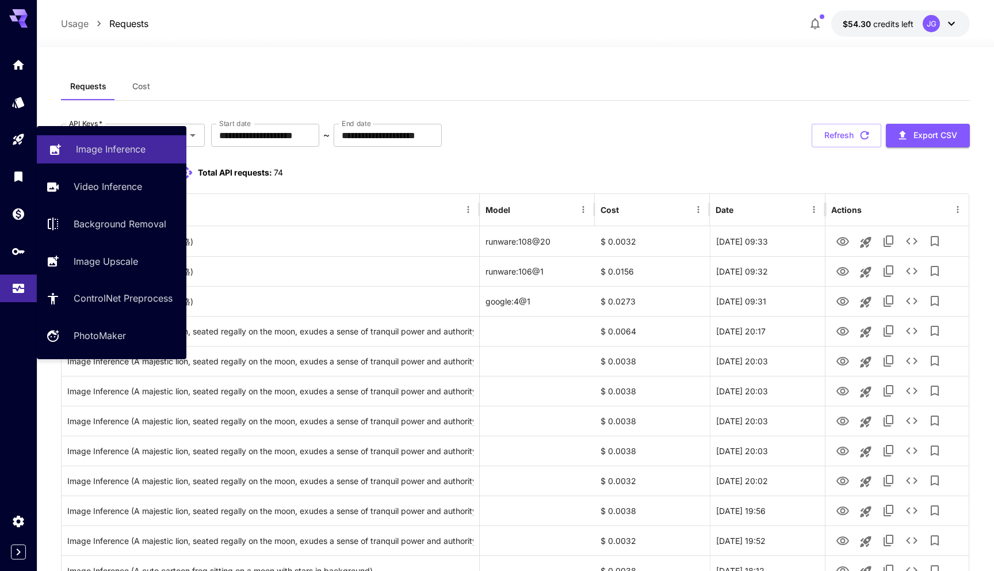
click at [89, 150] on p "Image Inference" at bounding box center [111, 149] width 70 height 14
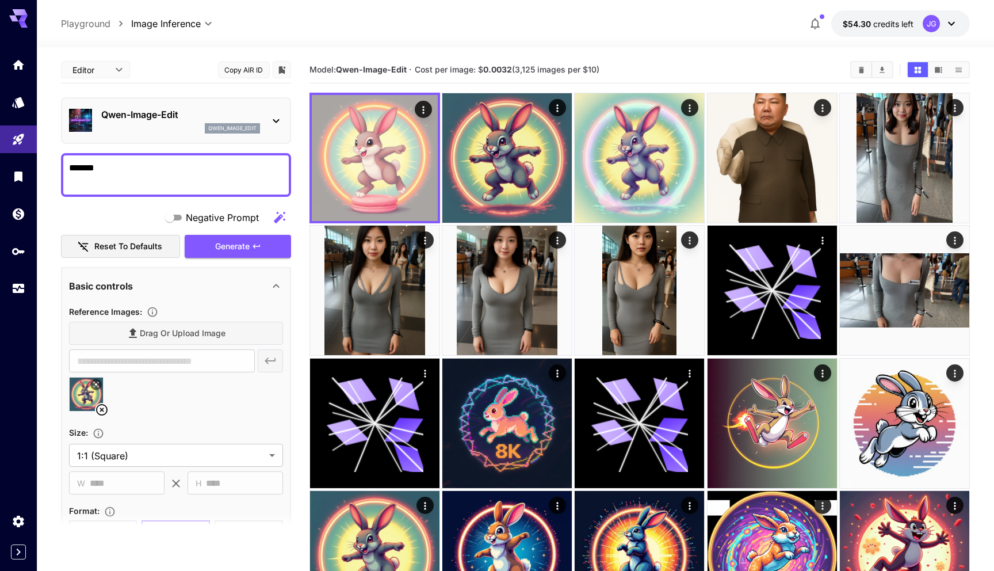
click at [148, 125] on div "qwen_image_edit" at bounding box center [180, 128] width 159 height 10
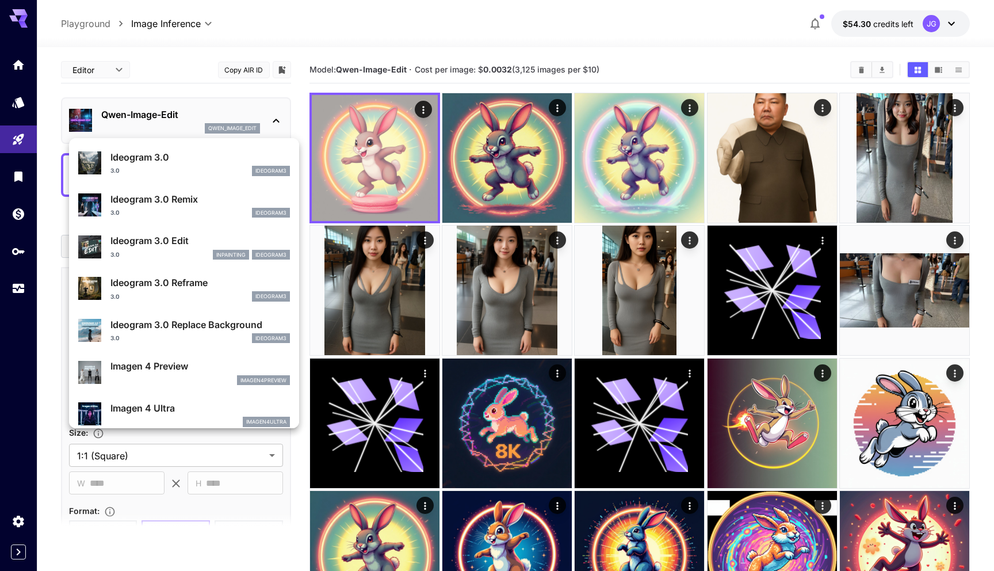
scroll to position [330, 0]
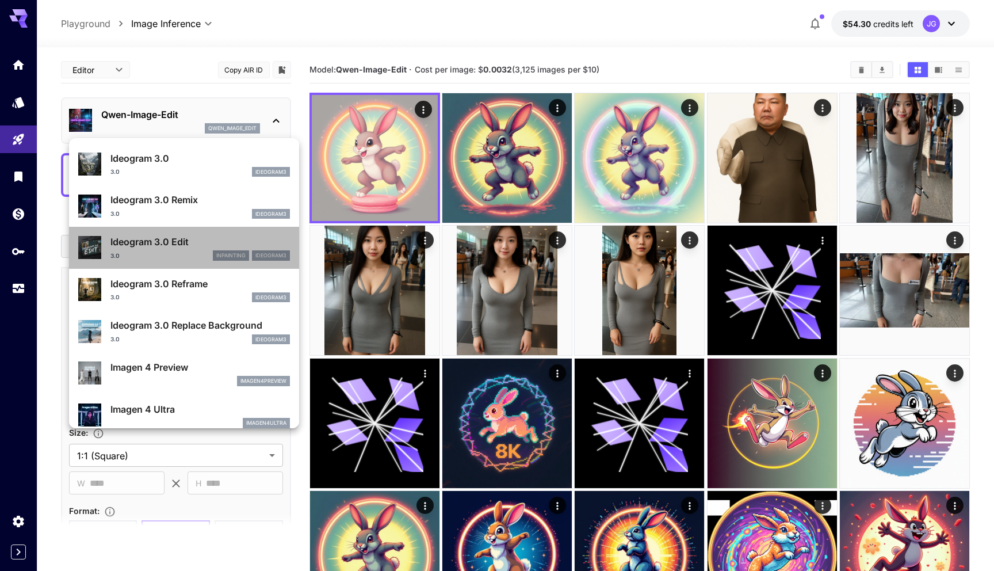
click at [151, 247] on p "Ideogram 3.0 Edit" at bounding box center [200, 242] width 180 height 14
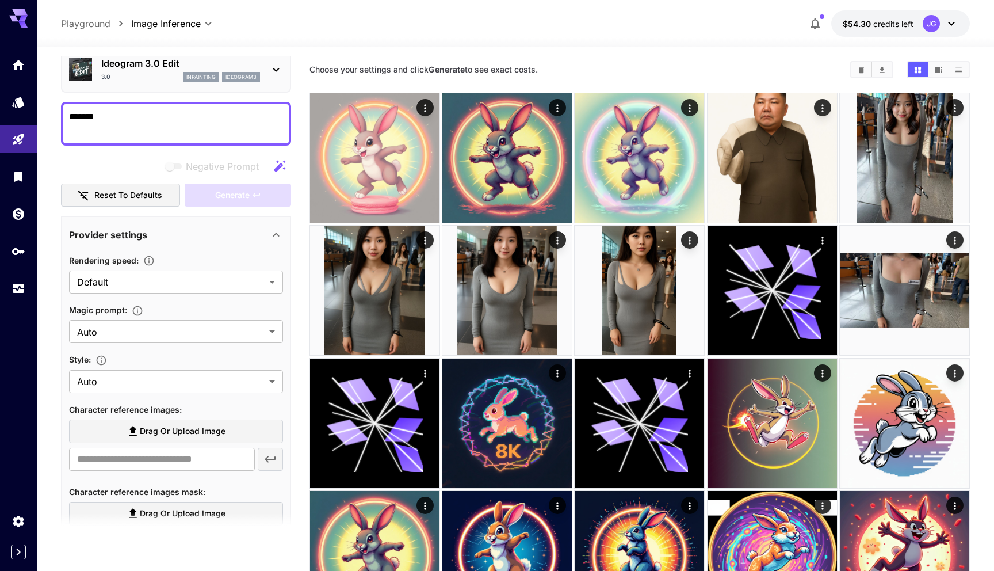
scroll to position [67, 0]
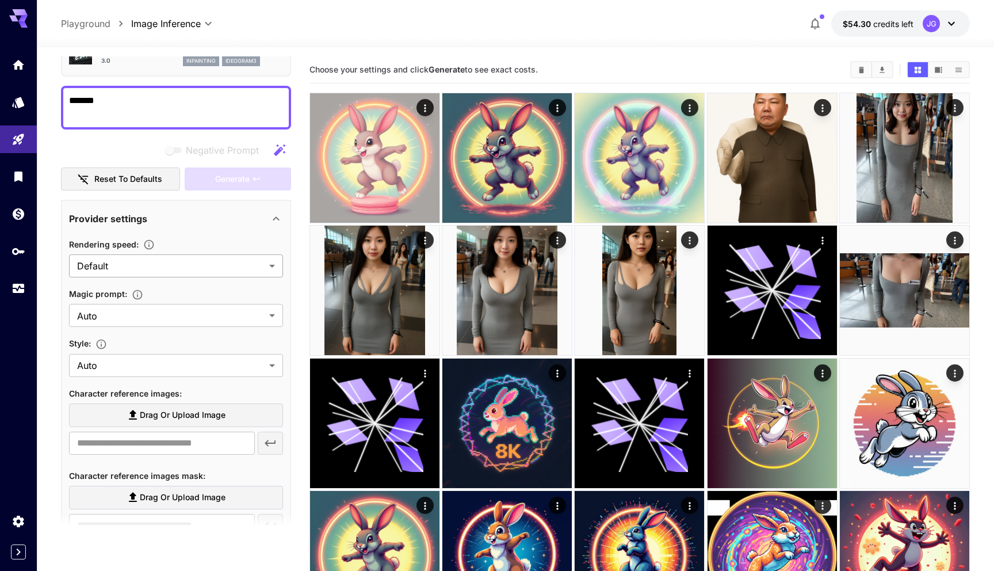
click at [222, 269] on div at bounding box center [497, 285] width 994 height 571
click at [173, 241] on div at bounding box center [497, 285] width 994 height 571
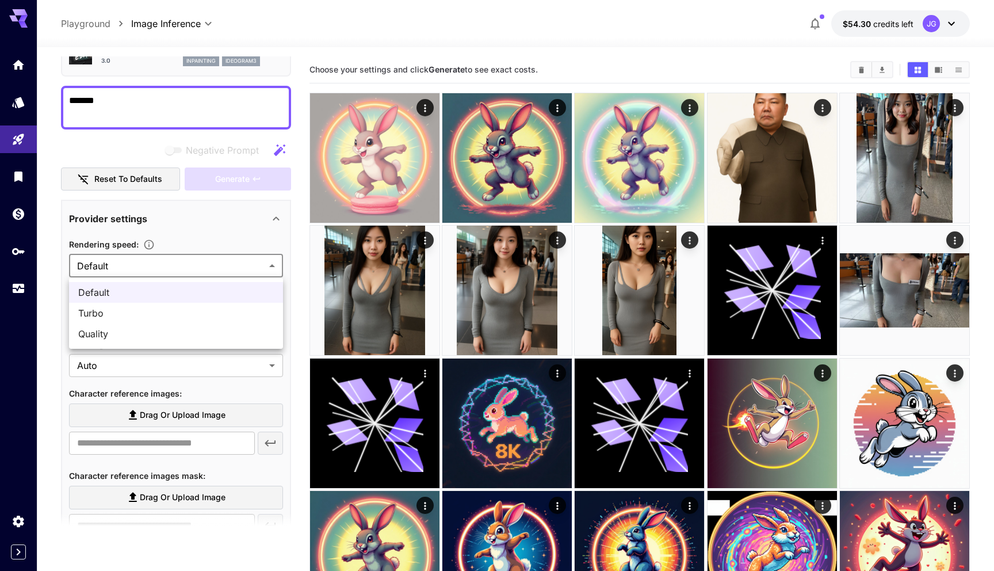
click at [166, 310] on span "Turbo" at bounding box center [176, 313] width 196 height 14
type input "*****"
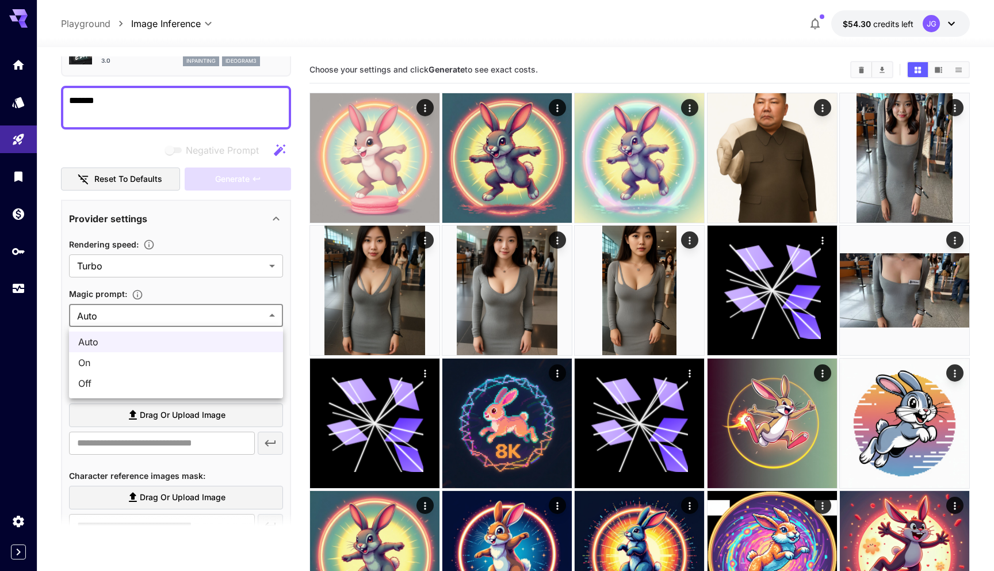
click at [180, 319] on div at bounding box center [497, 285] width 994 height 571
click at [169, 345] on div "Style :" at bounding box center [176, 343] width 214 height 14
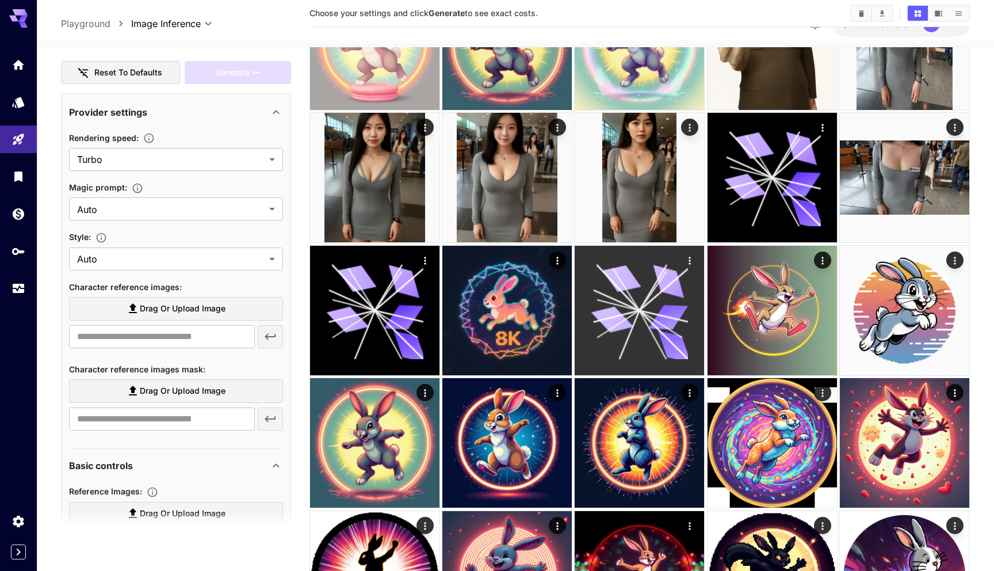
scroll to position [115, 0]
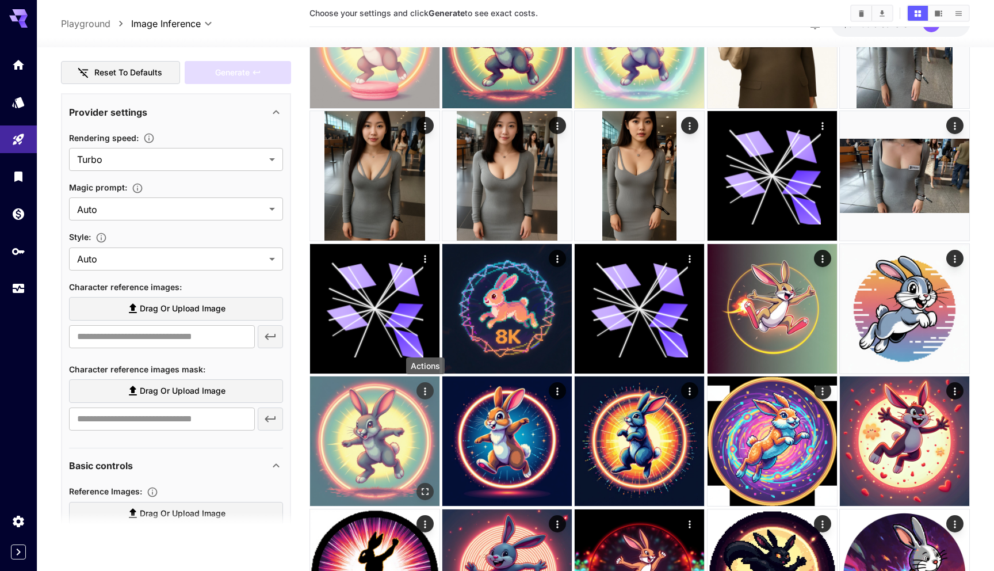
click at [421, 387] on icon "Actions" at bounding box center [425, 392] width 12 height 12
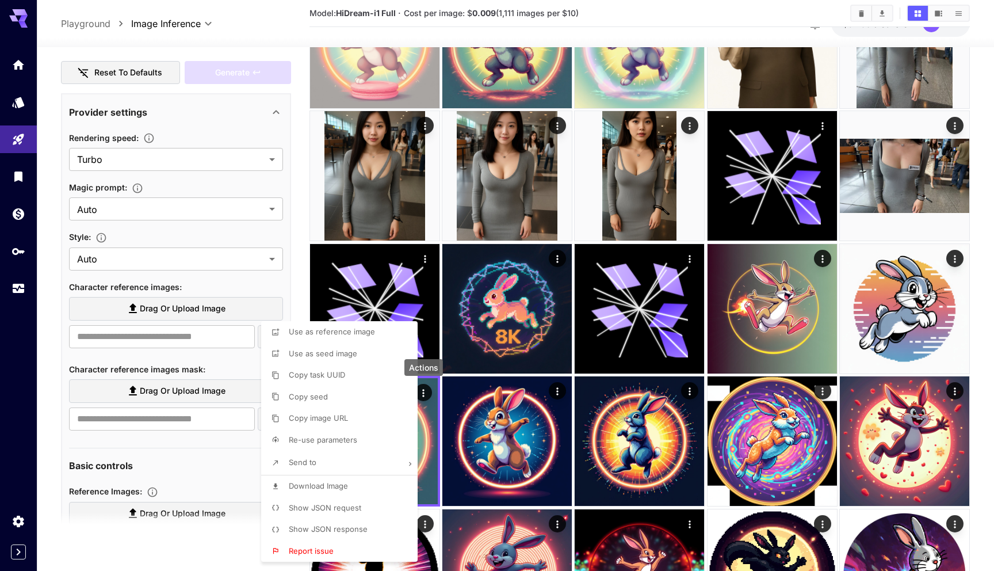
click at [352, 336] on span "Use as reference image" at bounding box center [332, 331] width 86 height 9
click at [286, 273] on div at bounding box center [497, 285] width 994 height 571
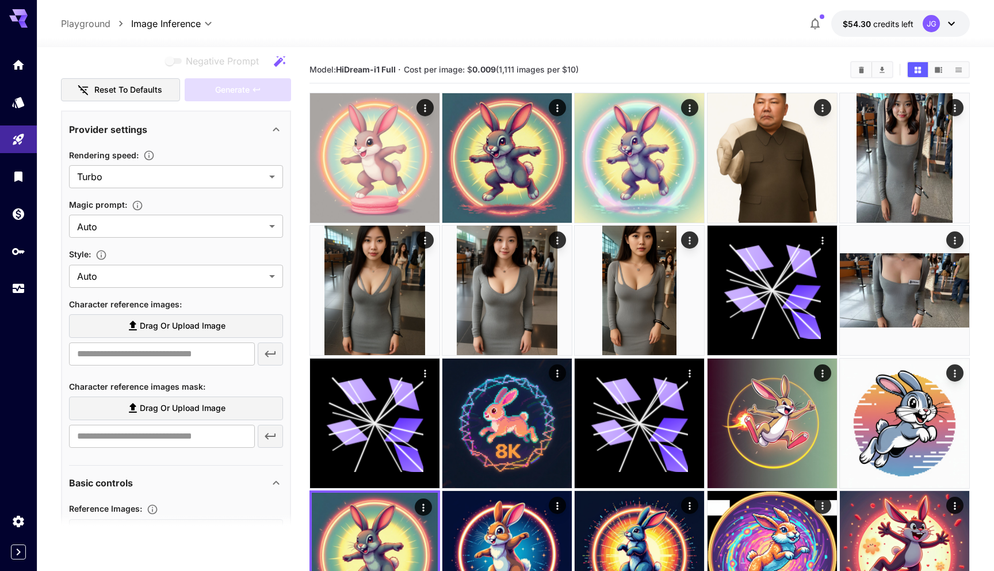
scroll to position [174, 0]
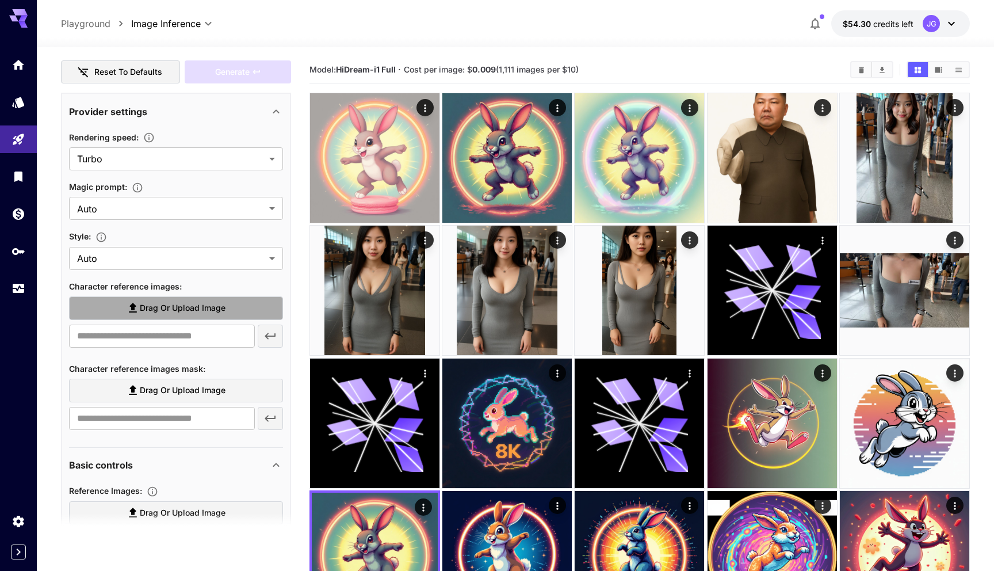
click at [199, 302] on span "Drag or upload image" at bounding box center [183, 308] width 86 height 14
click at [0, 0] on input "Drag or upload image" at bounding box center [0, 0] width 0 height 0
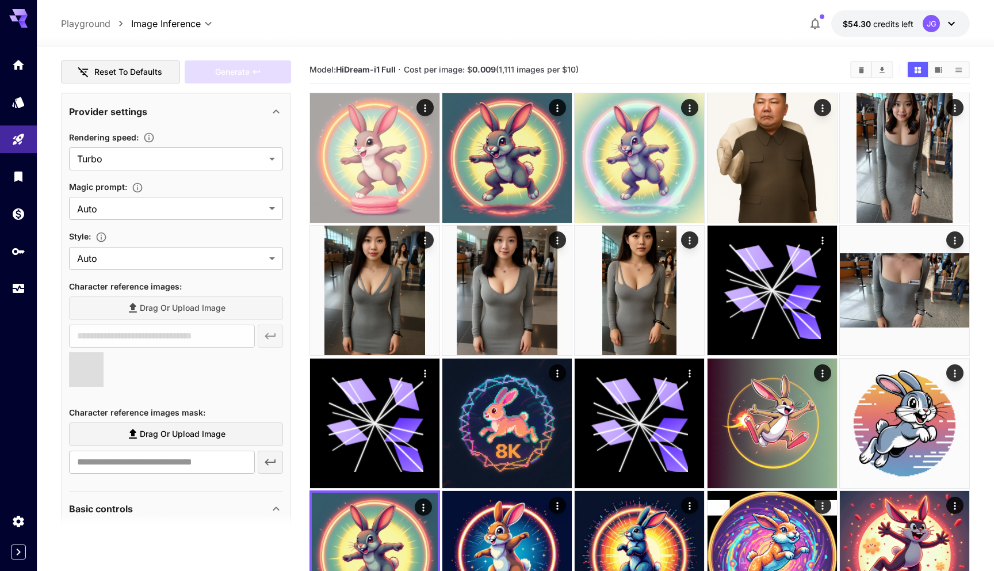
type input "**********"
click at [100, 385] on icon at bounding box center [102, 385] width 14 height 14
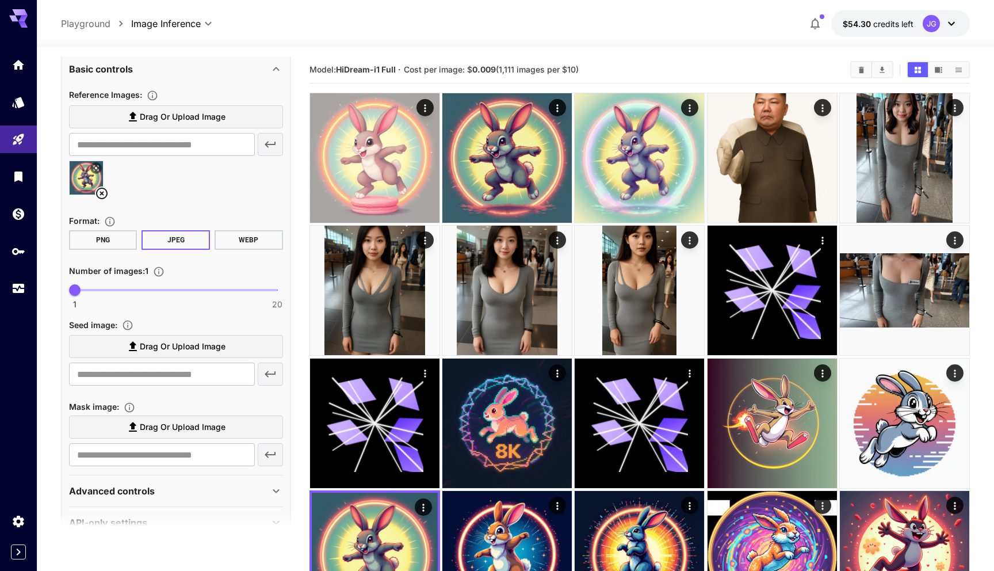
scroll to position [597, 0]
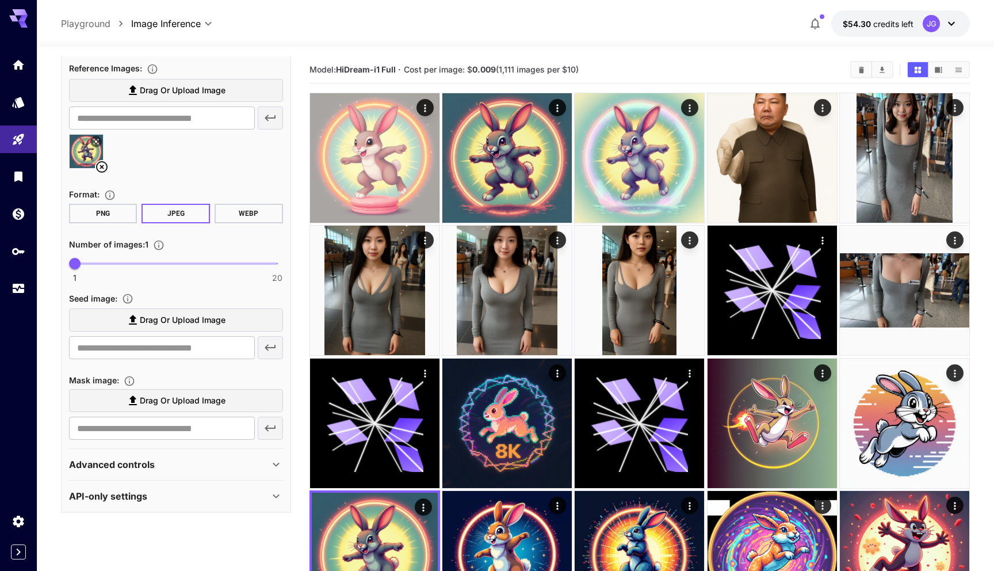
click at [167, 464] on div "Advanced controls" at bounding box center [169, 464] width 200 height 14
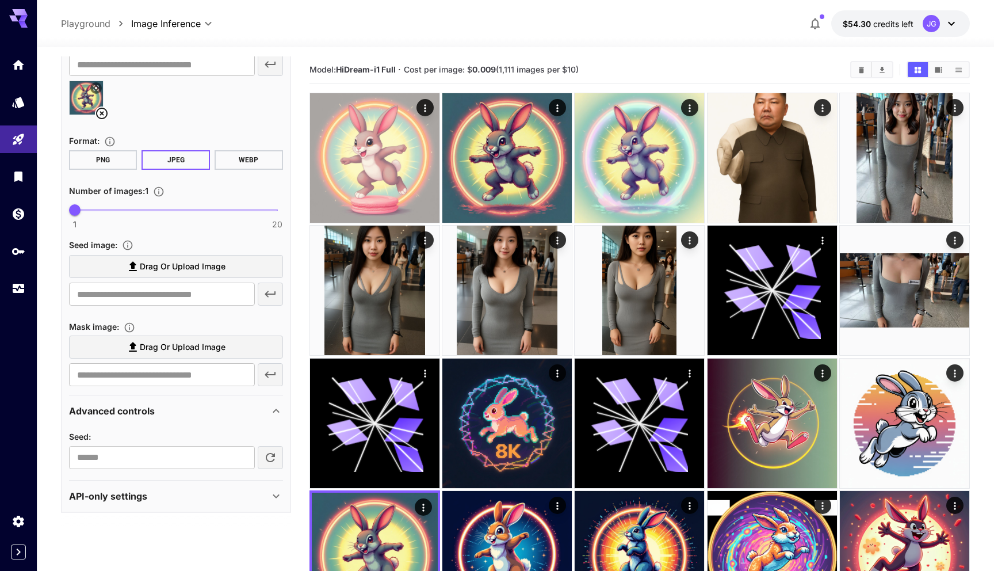
click at [166, 404] on div "Advanced controls" at bounding box center [169, 411] width 200 height 14
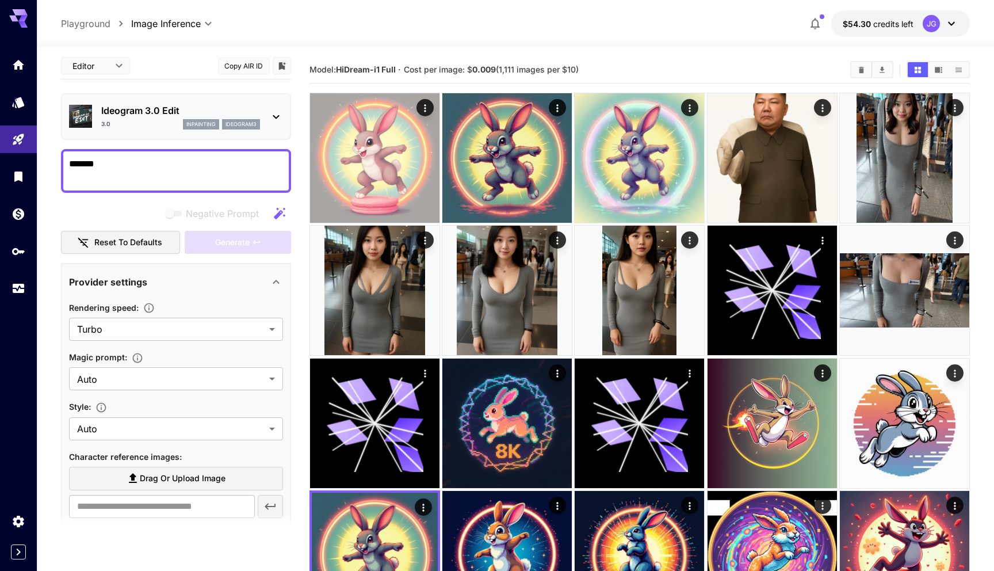
scroll to position [0, 0]
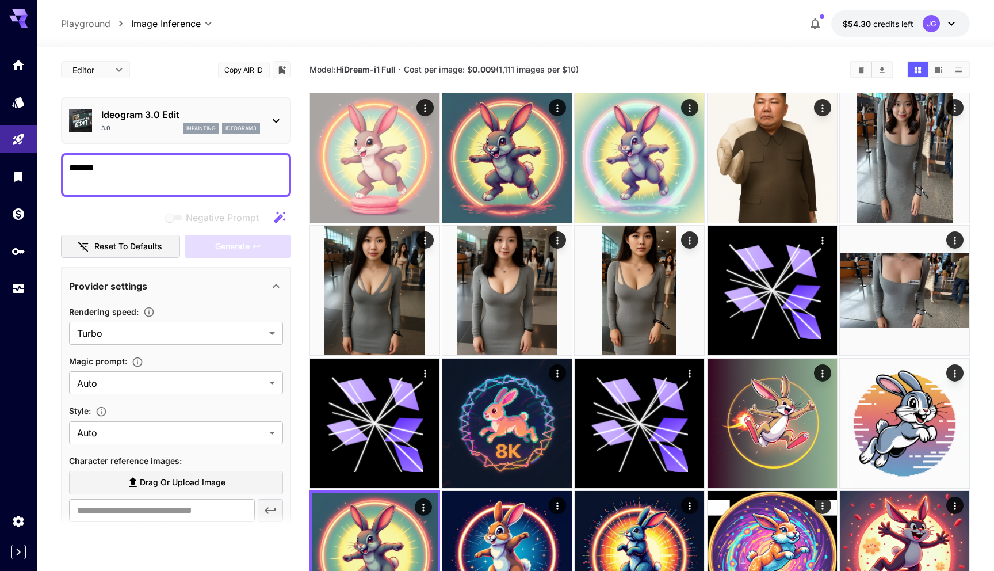
click at [279, 222] on icon "button" at bounding box center [280, 218] width 14 height 14
type textarea "**********"
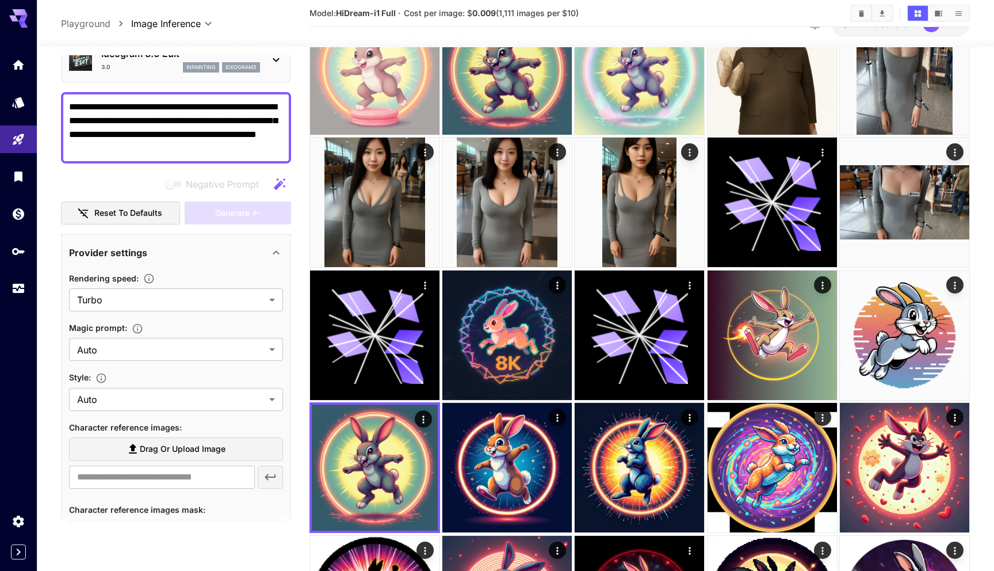
scroll to position [45, 0]
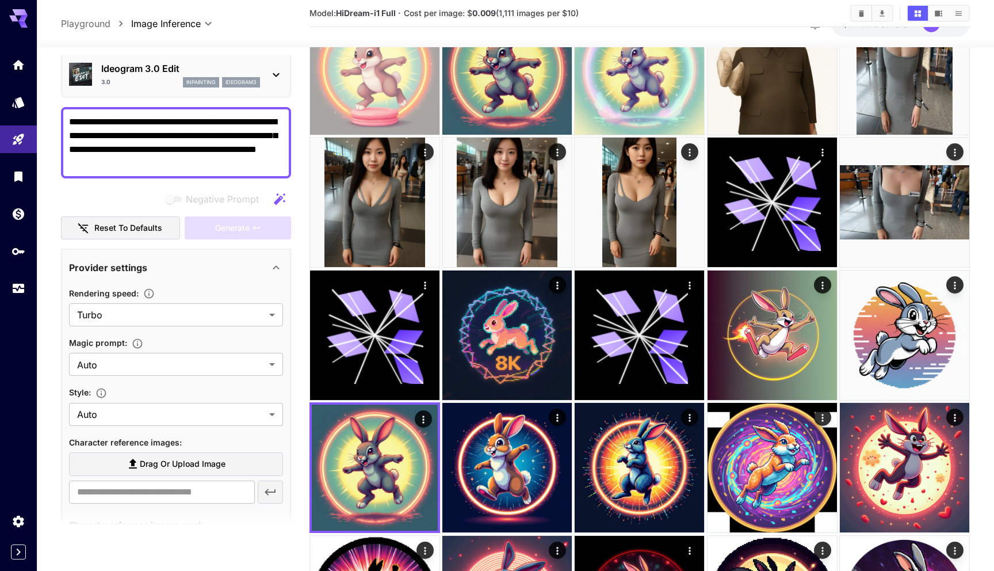
click at [164, 70] on p "Ideogram 3.0 Edit" at bounding box center [180, 69] width 159 height 14
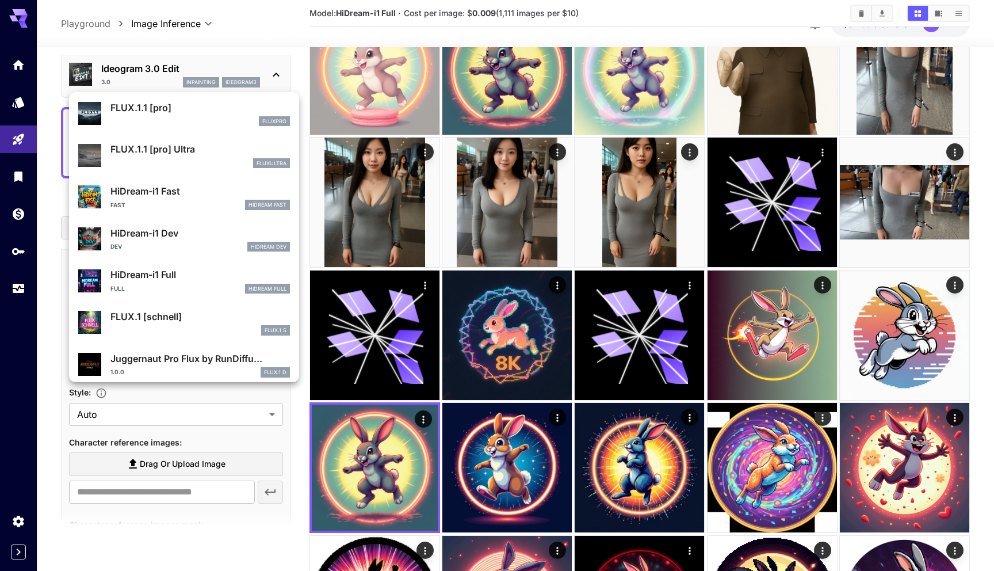
scroll to position [847, 0]
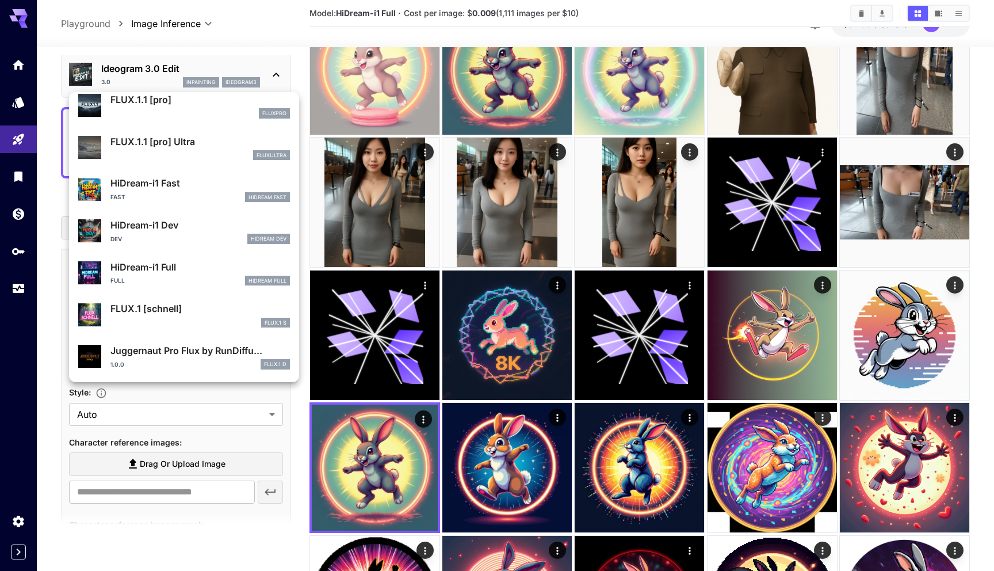
click at [171, 186] on p "HiDream-i1 Fast" at bounding box center [200, 183] width 180 height 14
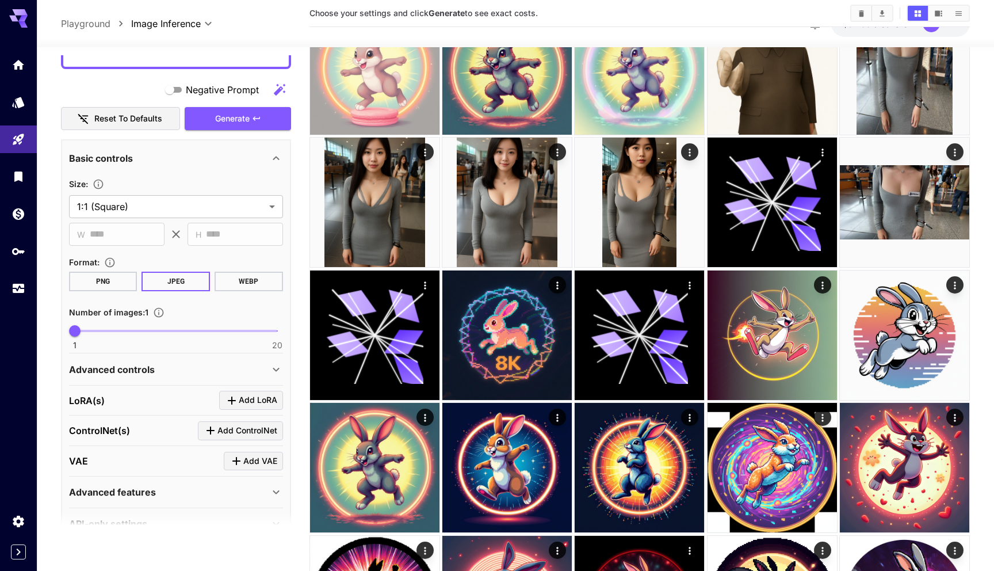
scroll to position [183, 0]
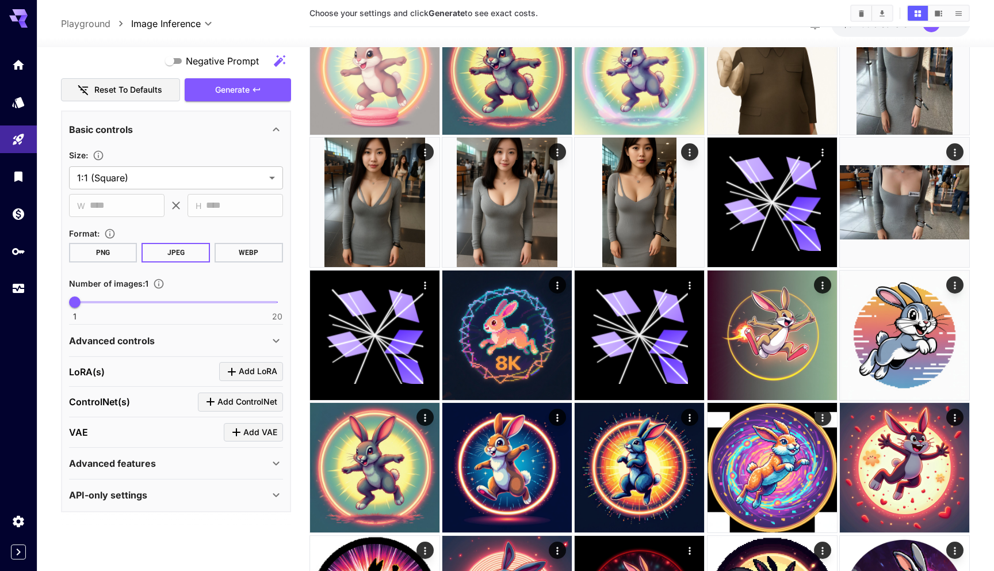
click at [269, 341] on icon at bounding box center [276, 341] width 14 height 14
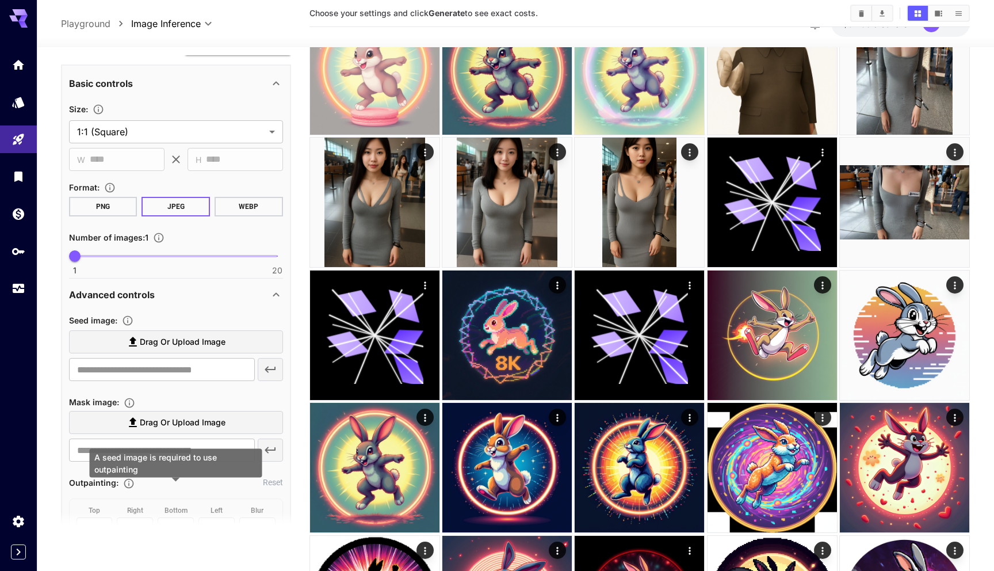
scroll to position [205, 0]
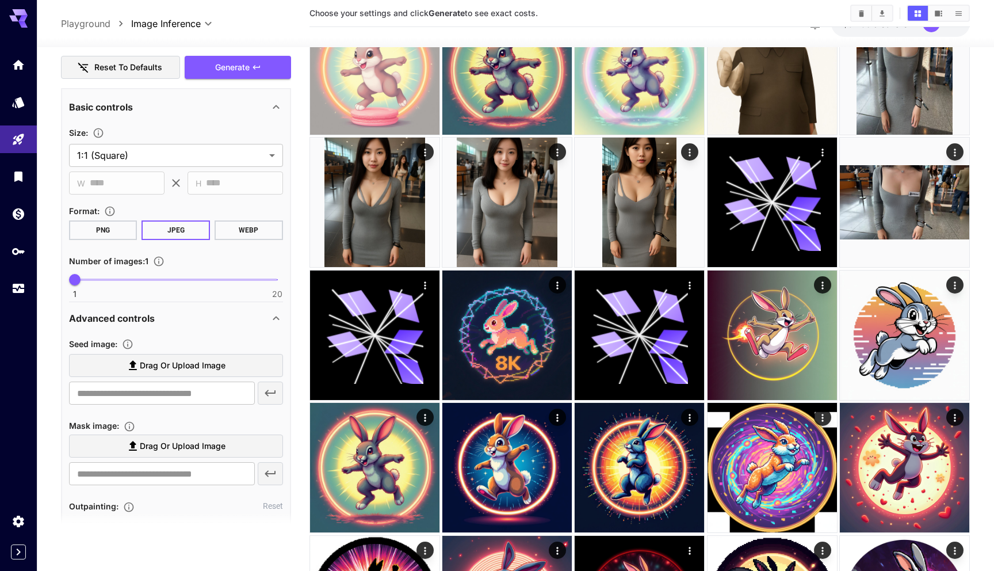
click at [259, 316] on div "Advanced controls" at bounding box center [169, 318] width 200 height 14
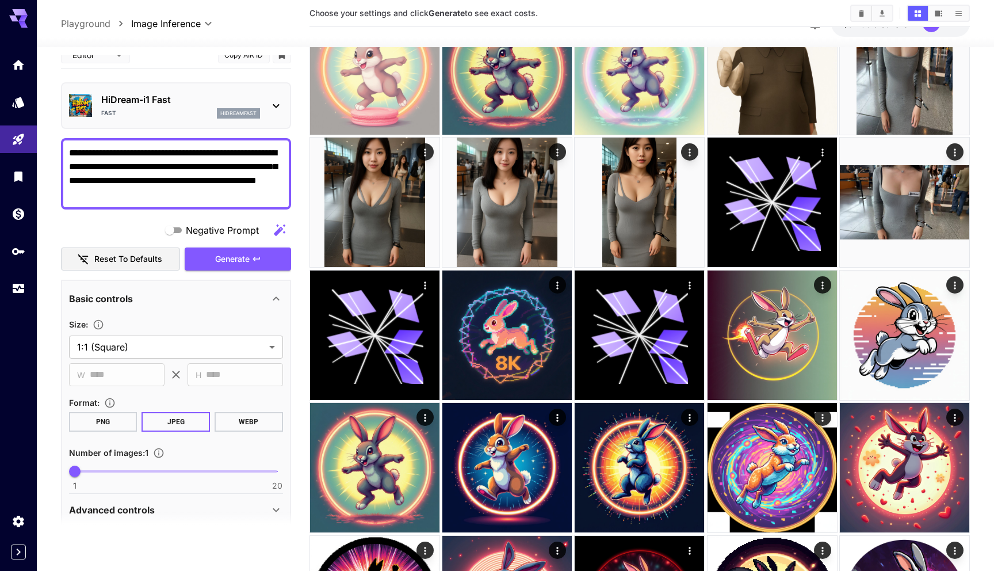
scroll to position [0, 0]
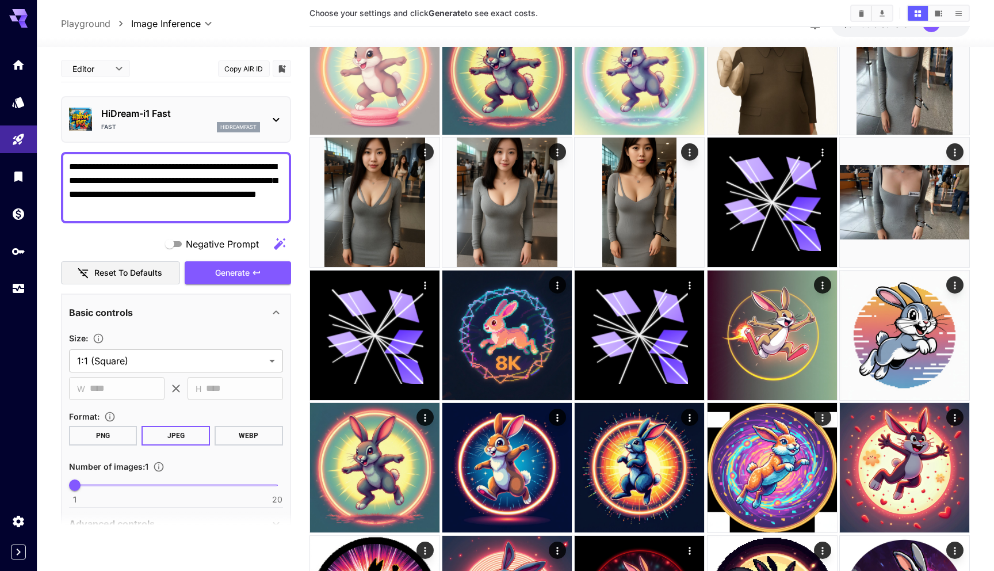
click at [167, 117] on p "HiDream-i1 Fast" at bounding box center [180, 113] width 159 height 14
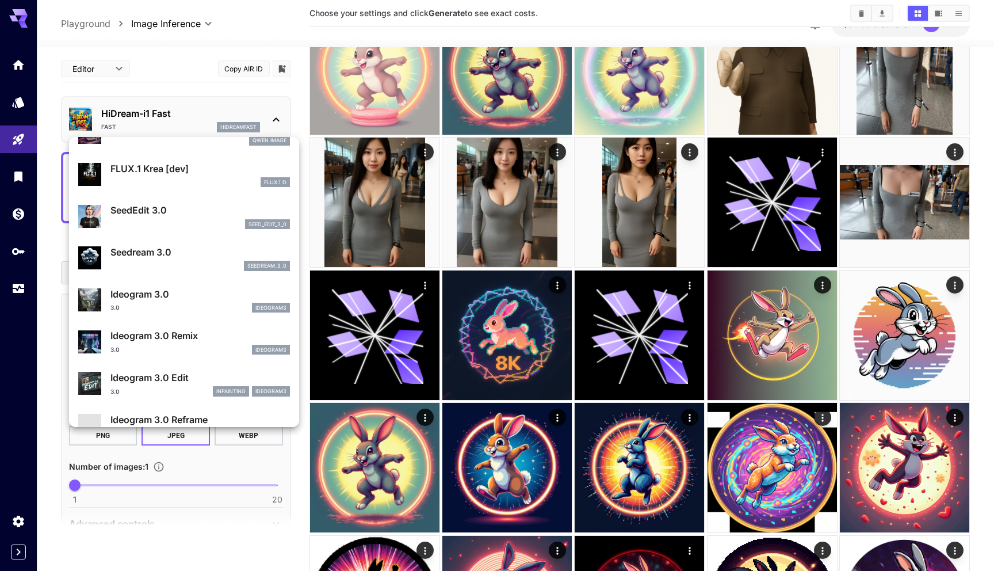
scroll to position [194, 0]
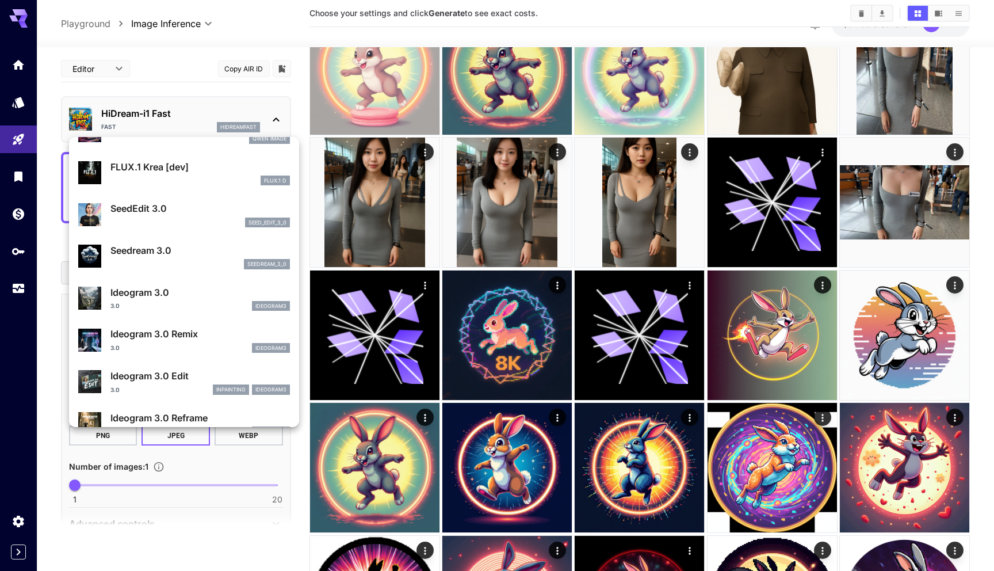
click at [177, 298] on p "Ideogram 3.0" at bounding box center [200, 292] width 180 height 14
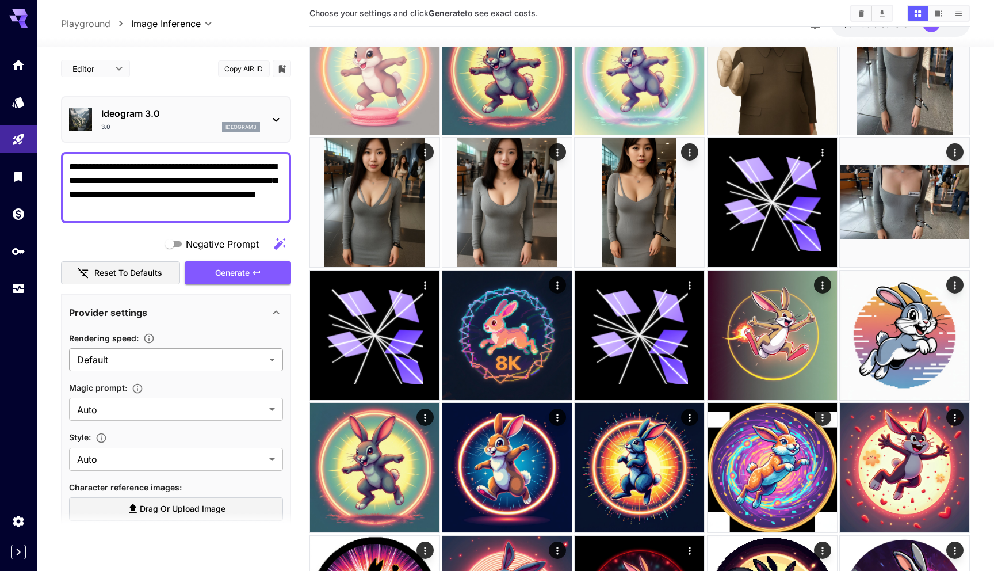
click at [203, 361] on body "**********" at bounding box center [497, 505] width 994 height 1186
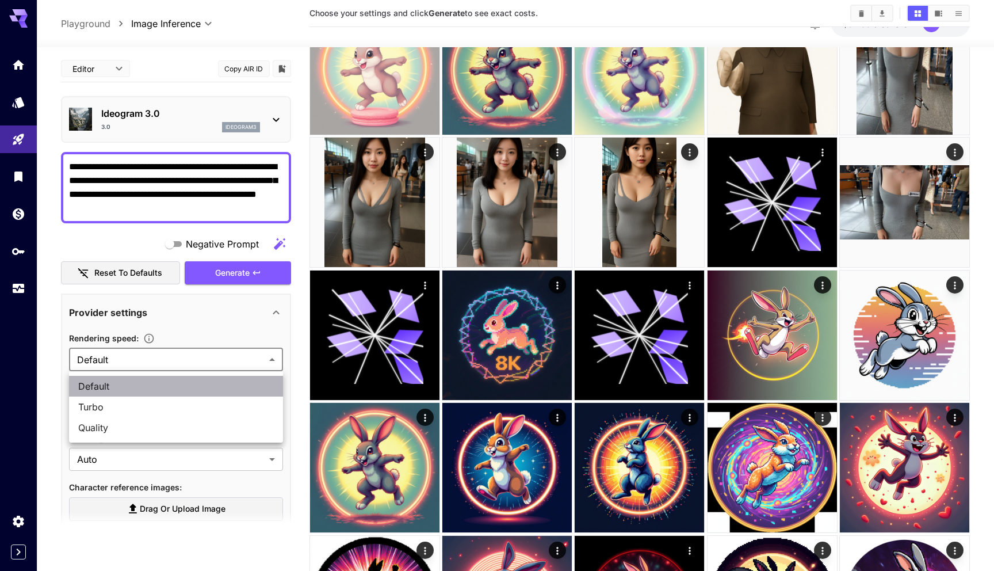
click at [161, 386] on span "Default" at bounding box center [176, 386] width 196 height 14
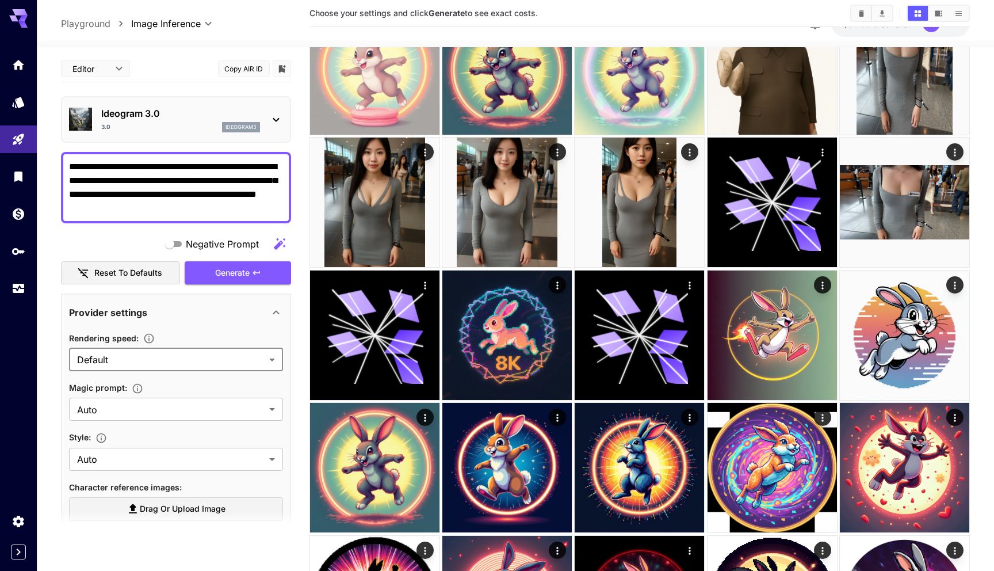
click at [169, 107] on p "Ideogram 3.0" at bounding box center [180, 113] width 159 height 14
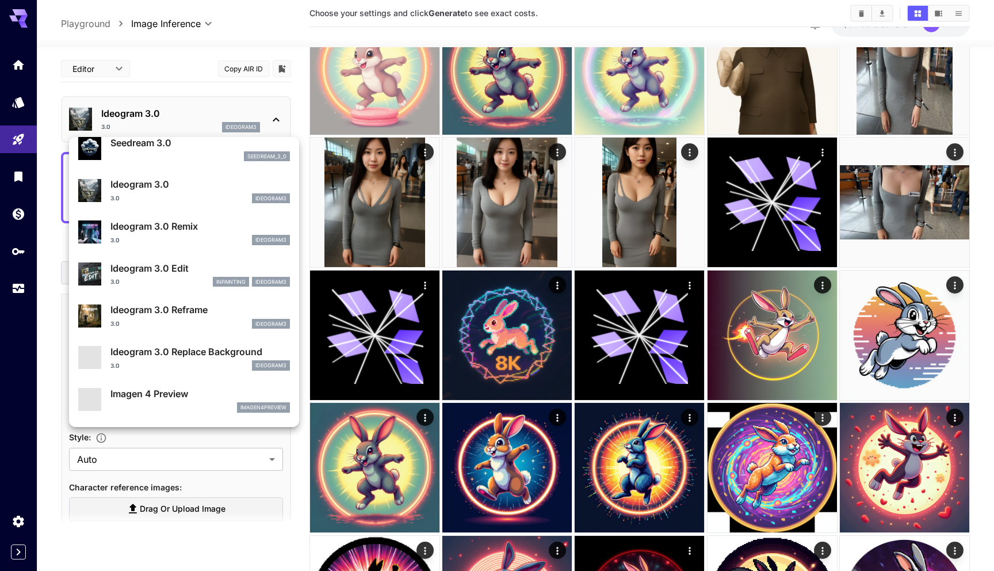
scroll to position [331, 0]
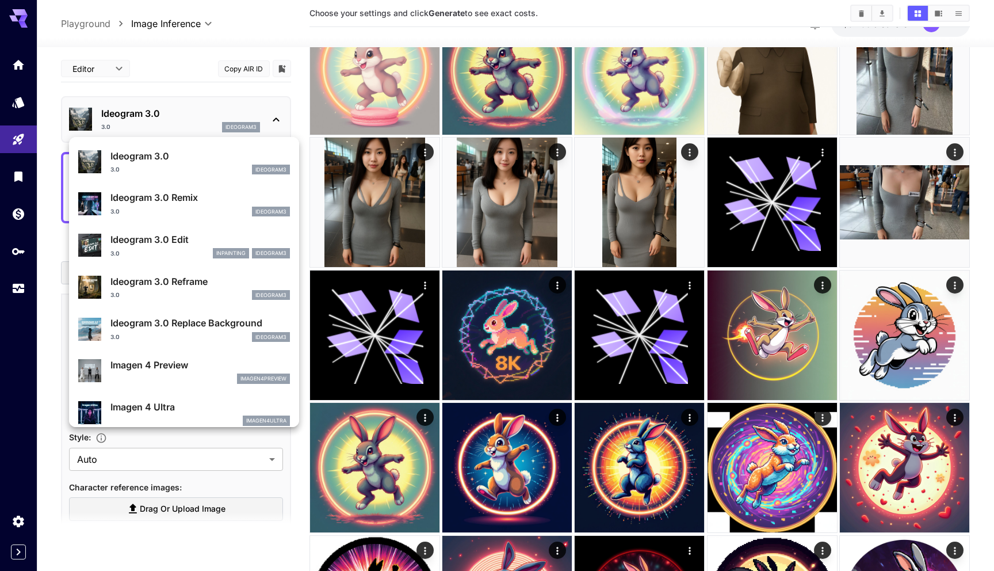
click at [304, 224] on div at bounding box center [497, 285] width 994 height 571
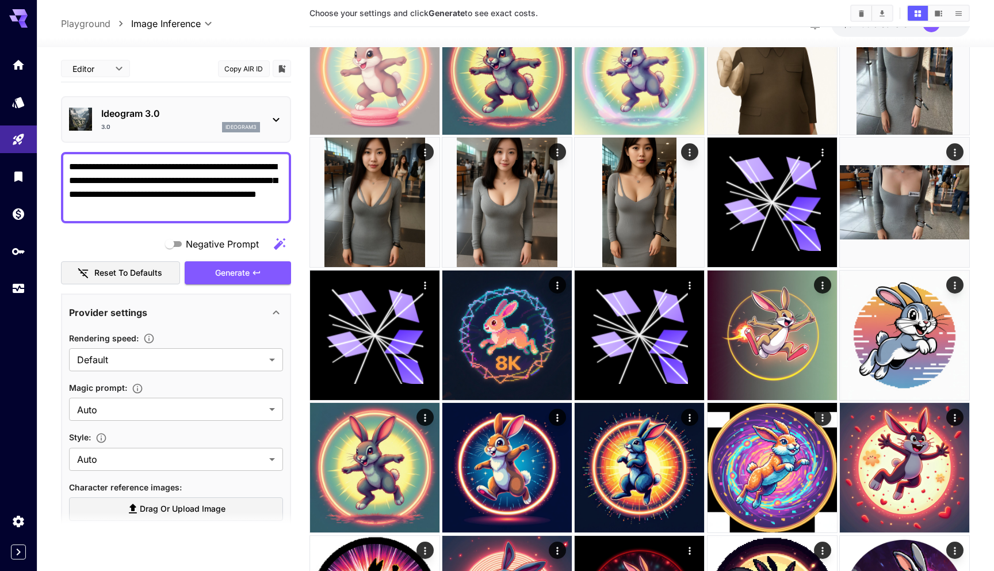
click at [162, 128] on div "3.0 ideogram3" at bounding box center [180, 127] width 159 height 10
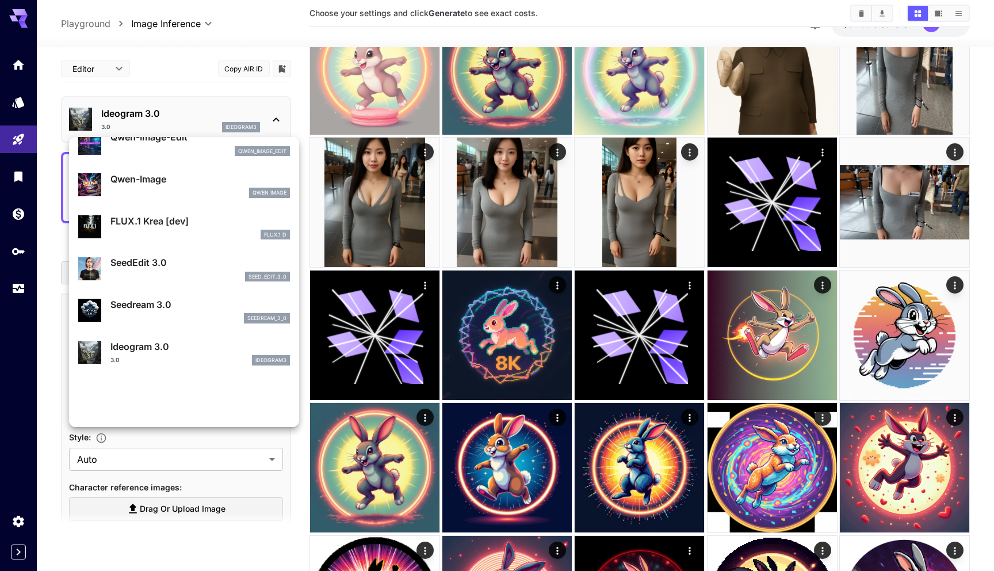
scroll to position [334, 0]
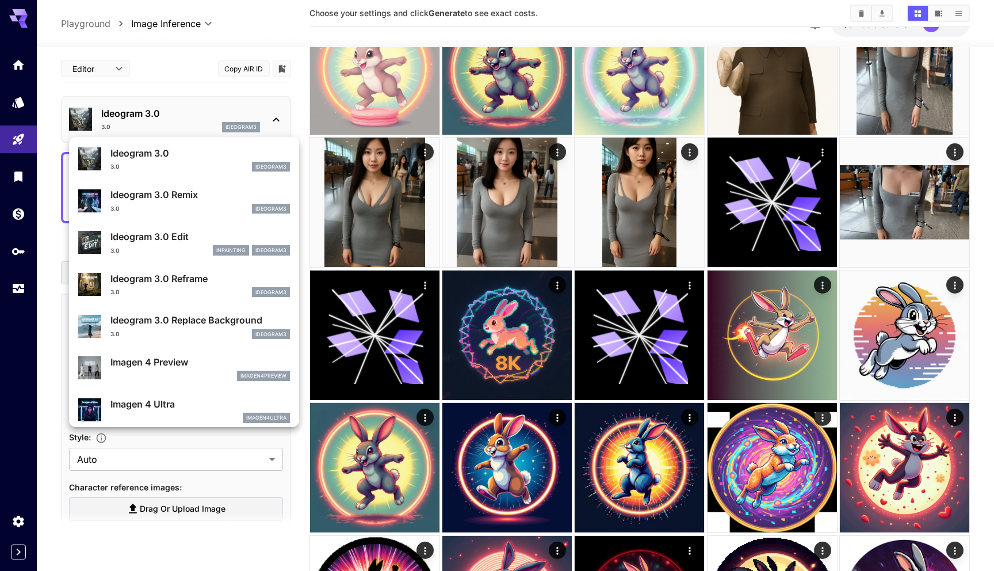
click at [175, 207] on div "3.0 ideogram3" at bounding box center [200, 209] width 180 height 10
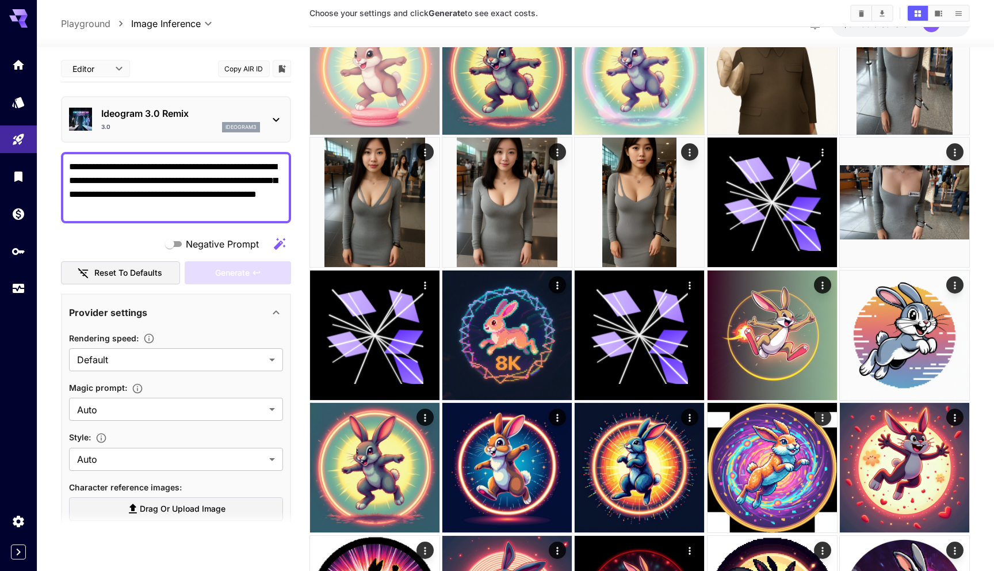
click at [298, 304] on main "**********" at bounding box center [516, 520] width 910 height 1104
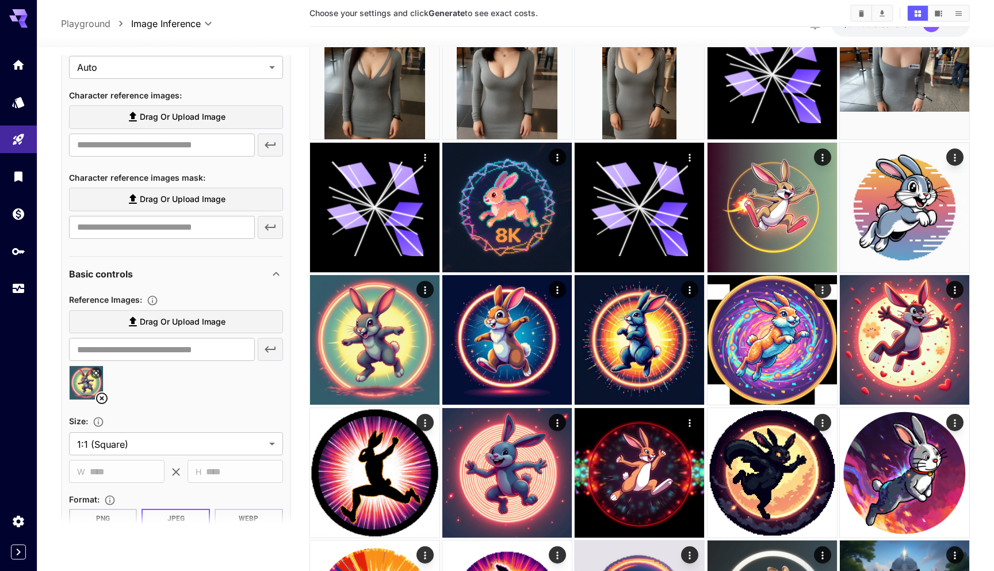
scroll to position [407, 0]
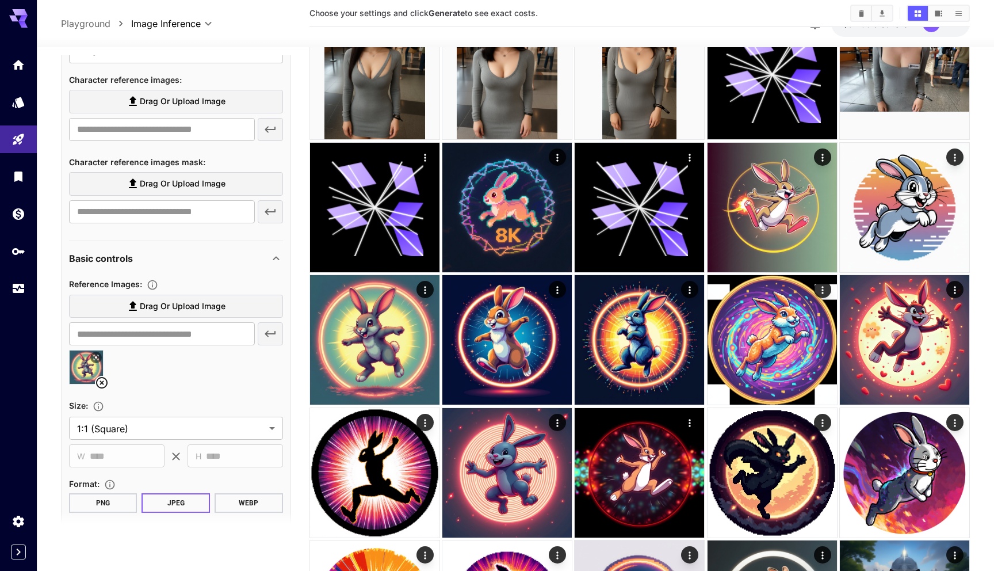
click at [102, 381] on icon at bounding box center [102, 383] width 14 height 14
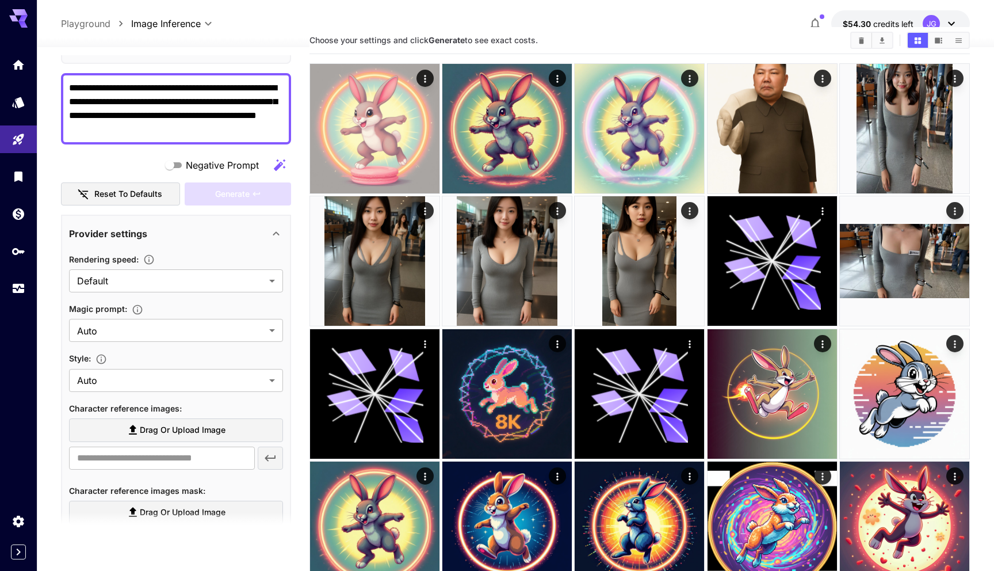
scroll to position [78, 0]
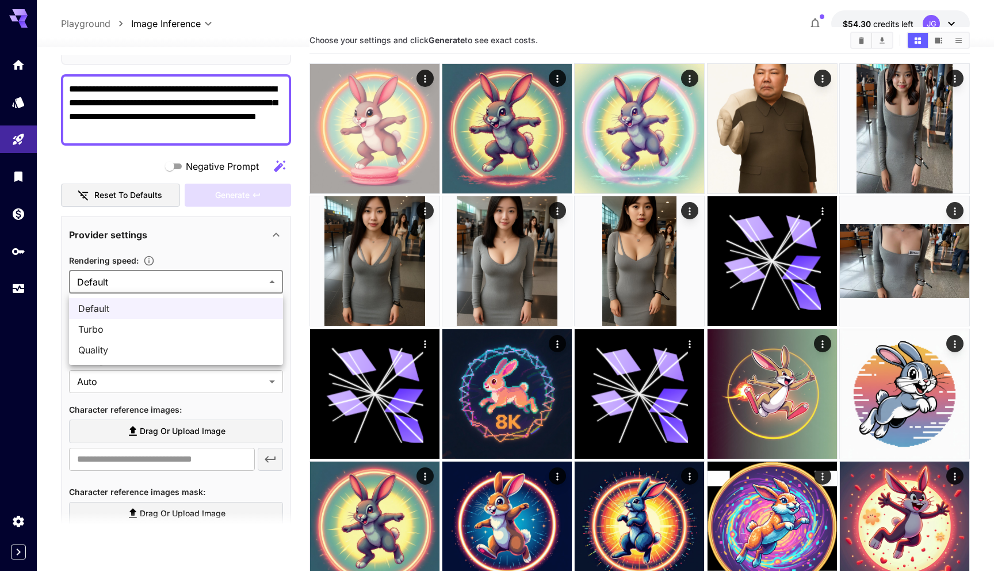
click at [169, 284] on body "**********" at bounding box center [497, 564] width 994 height 1186
click at [152, 330] on span "Turbo" at bounding box center [176, 329] width 196 height 14
type input "*****"
click at [197, 311] on div "Magic prompt :" at bounding box center [176, 310] width 214 height 14
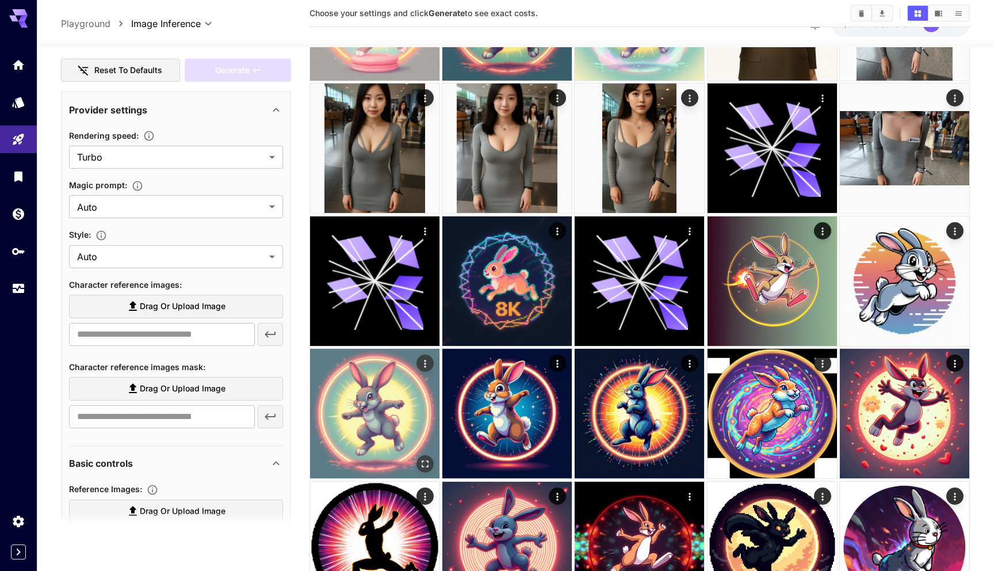
scroll to position [167, 0]
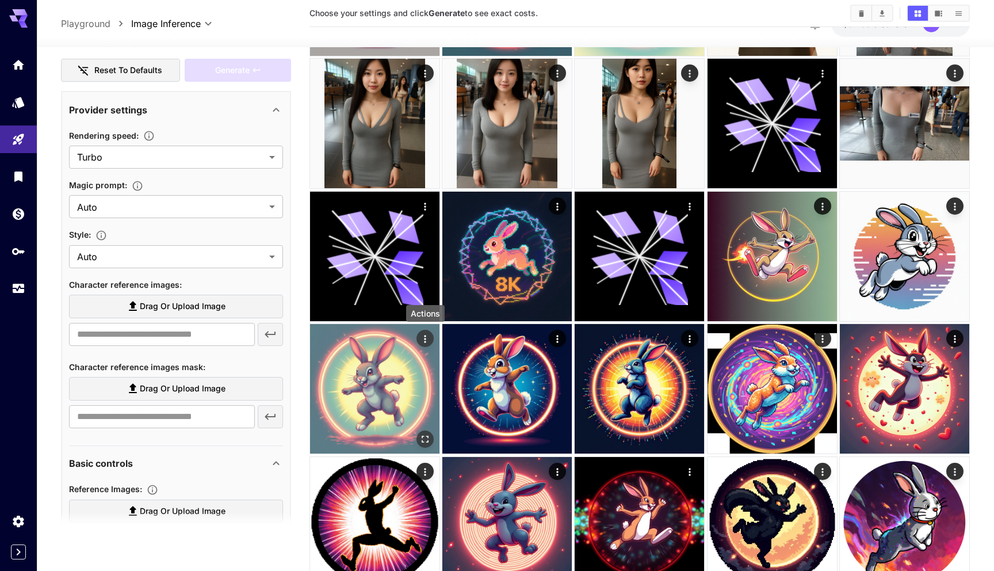
click at [425, 337] on icon "Actions" at bounding box center [425, 339] width 12 height 12
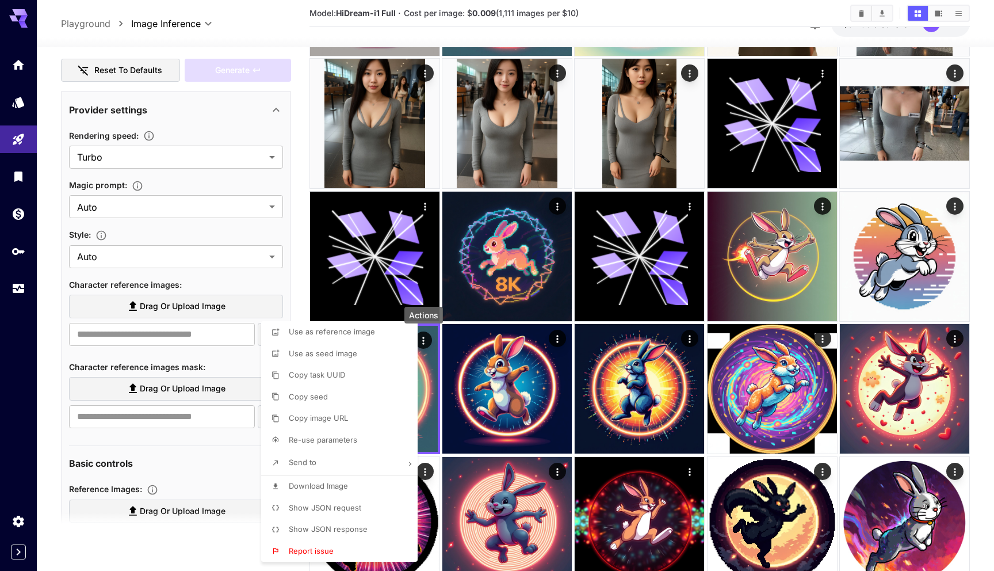
click at [345, 355] on span "Use as seed image" at bounding box center [323, 353] width 68 height 9
type input "**********"
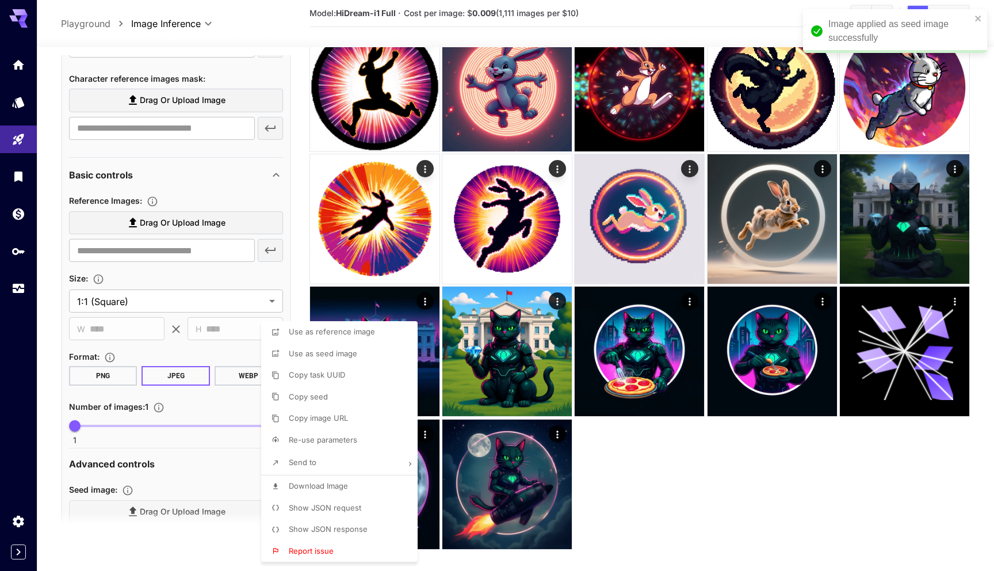
scroll to position [615, 0]
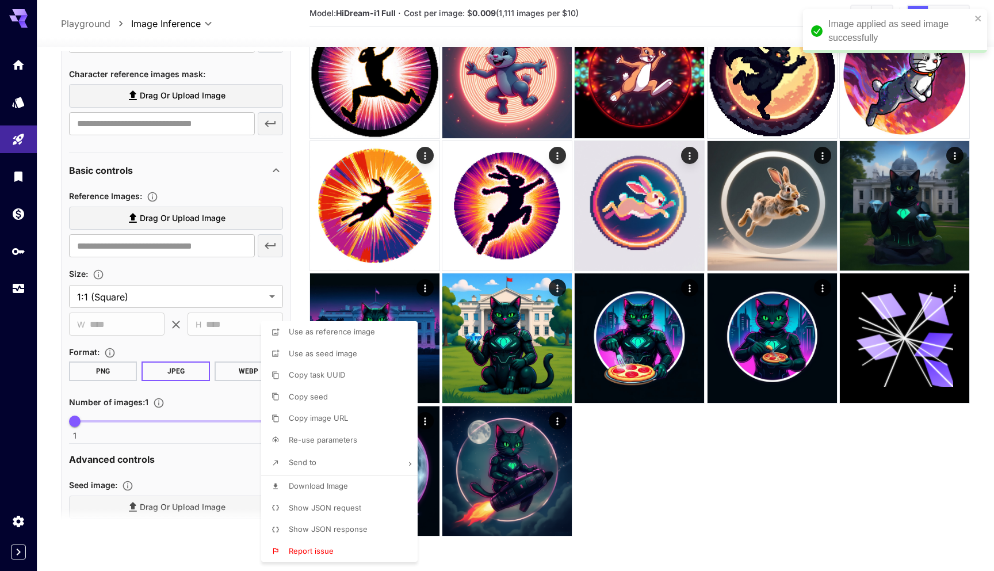
click at [276, 266] on div at bounding box center [497, 285] width 994 height 571
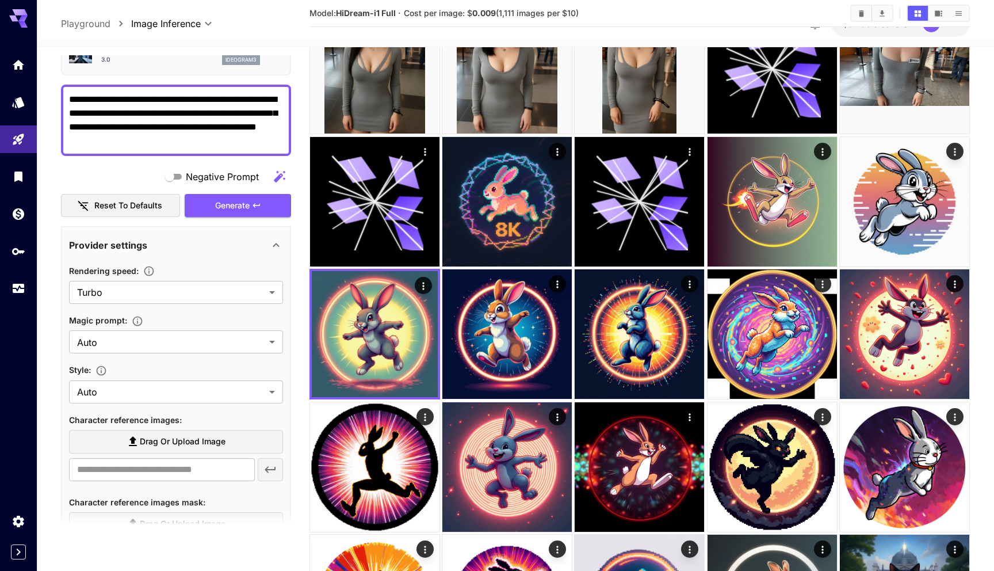
scroll to position [67, 0]
click at [249, 205] on span "Generate" at bounding box center [232, 206] width 35 height 14
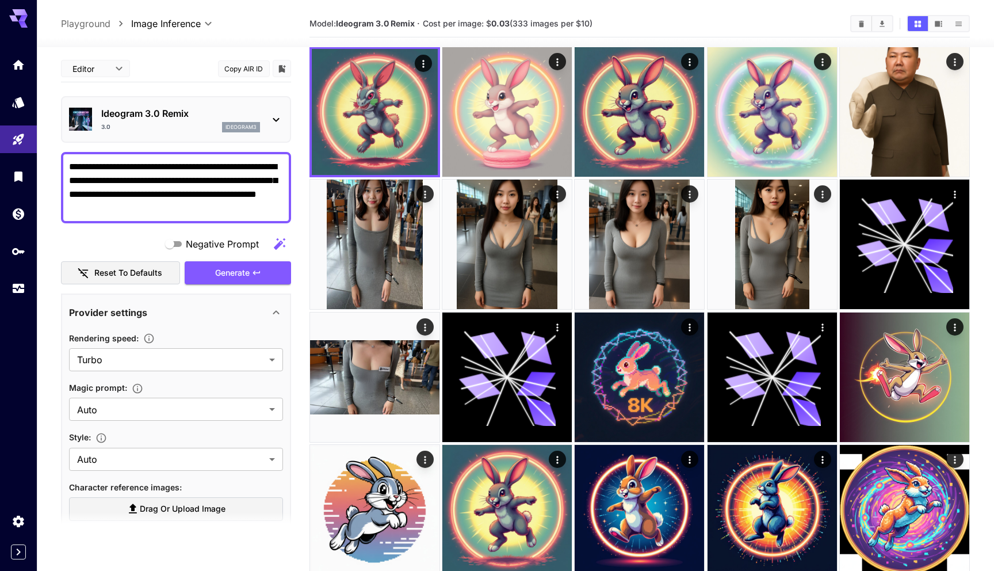
scroll to position [0, 0]
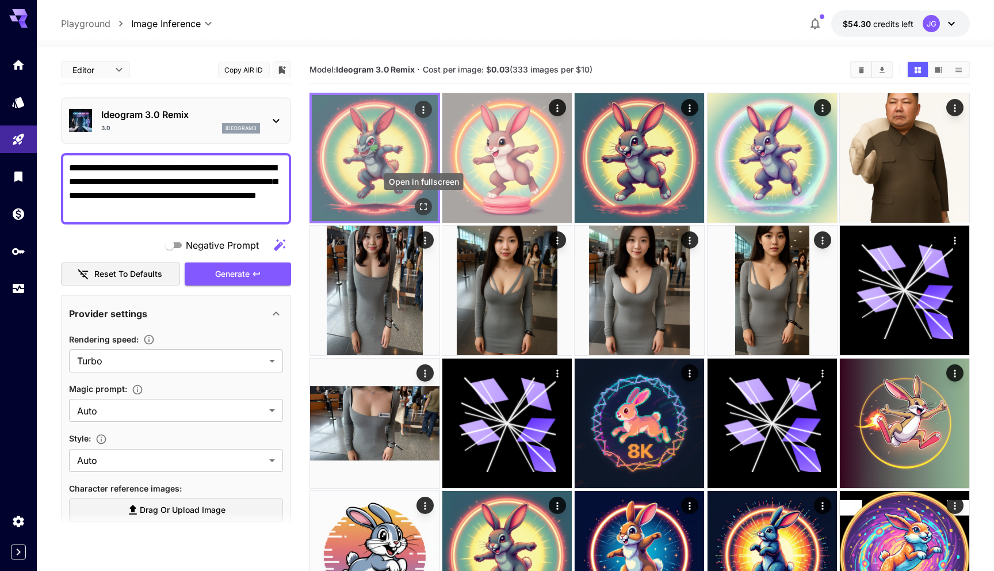
click at [421, 205] on icon "Open in fullscreen" at bounding box center [424, 207] width 12 height 12
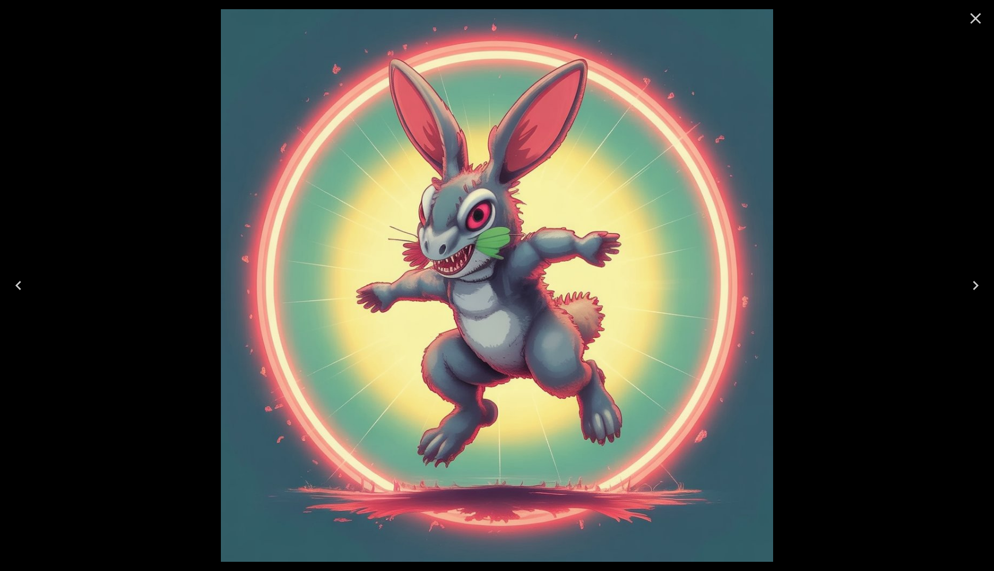
click at [976, 17] on icon "Close" at bounding box center [976, 18] width 11 height 11
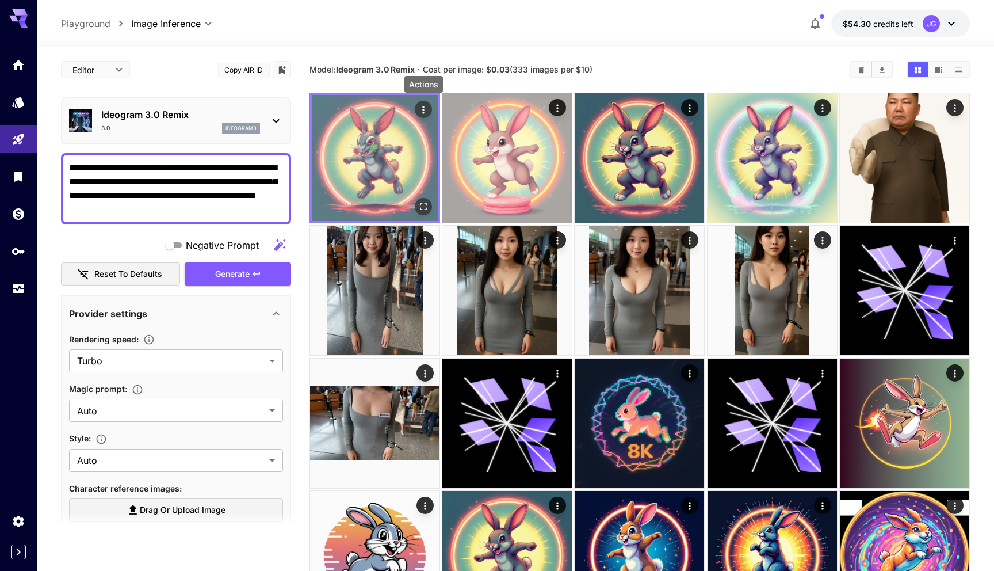
click at [422, 108] on icon "Actions" at bounding box center [424, 110] width 12 height 12
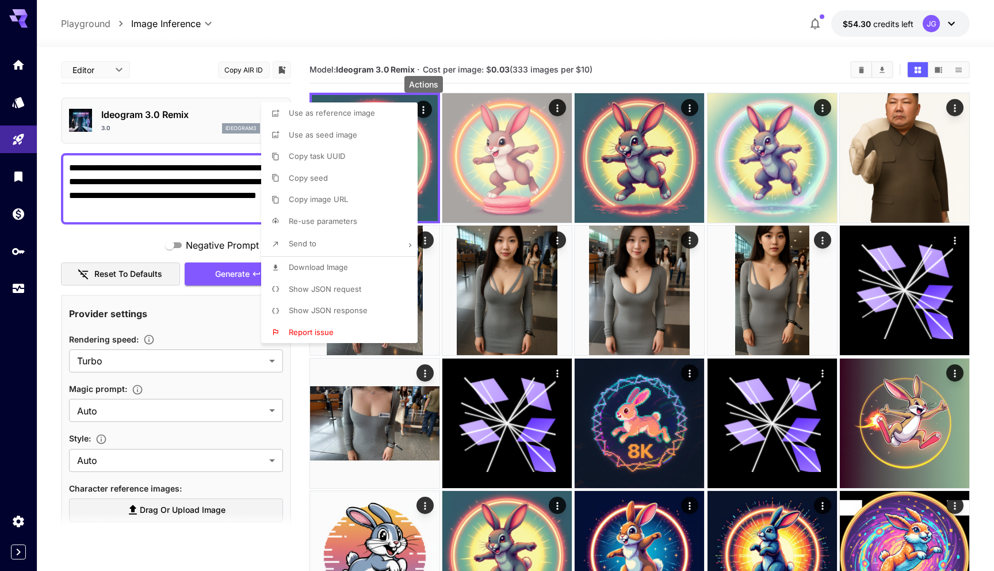
click at [335, 287] on span "Show JSON request" at bounding box center [325, 288] width 72 height 9
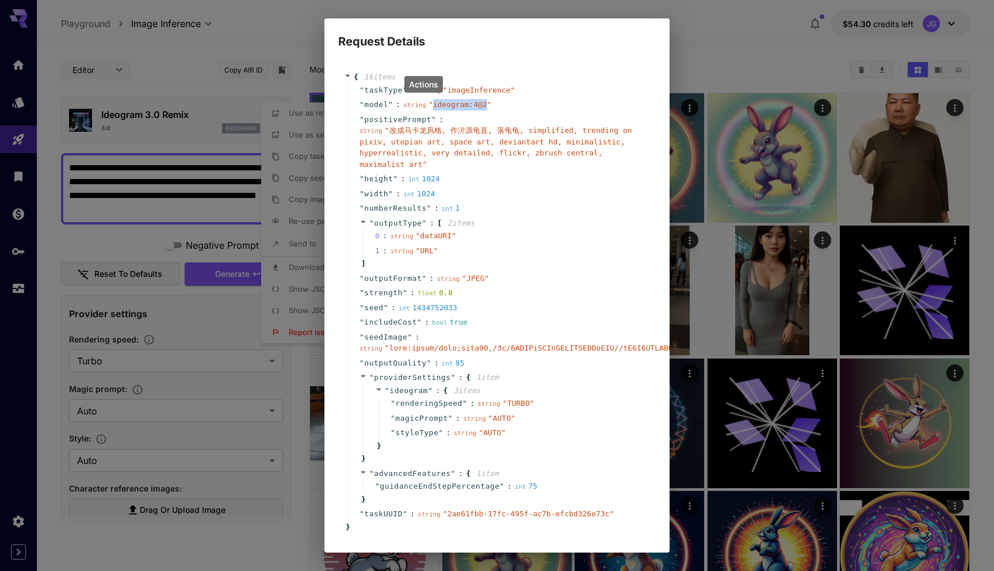
drag, startPoint x: 434, startPoint y: 105, endPoint x: 486, endPoint y: 102, distance: 51.3
click at [486, 102] on span "" ideogram:4@2 "" at bounding box center [460, 104] width 63 height 9
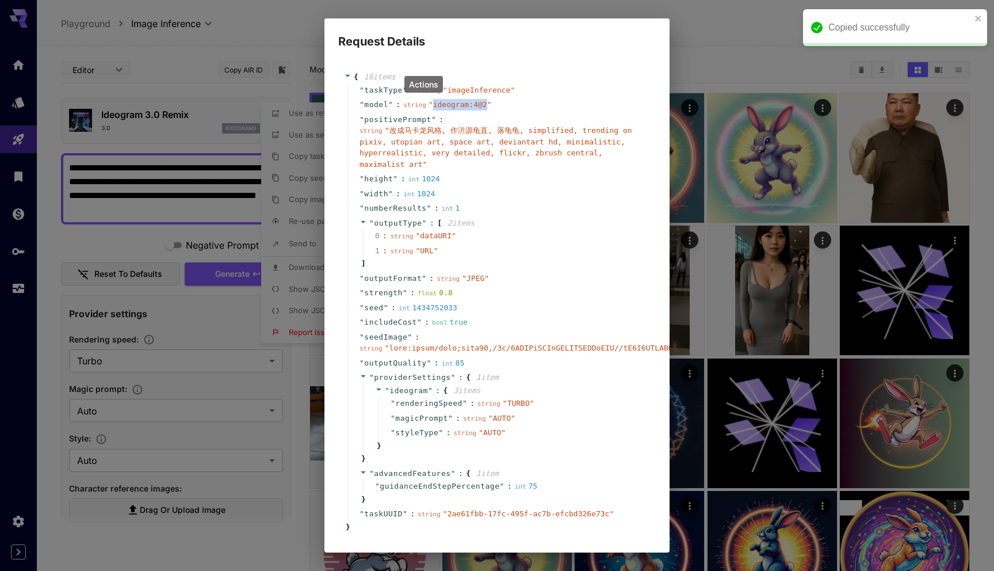
copy span "ideogram:4@2"
click at [726, 60] on div "Request Details { 16 item s " taskType " : string " imageInference " " model " …" at bounding box center [497, 285] width 994 height 571
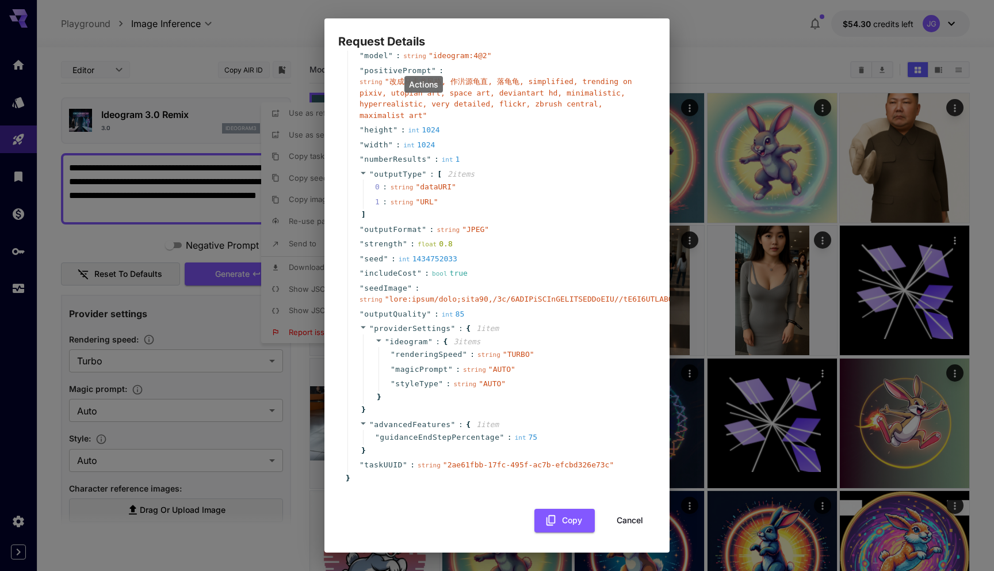
click at [623, 517] on button "Cancel" at bounding box center [630, 521] width 52 height 24
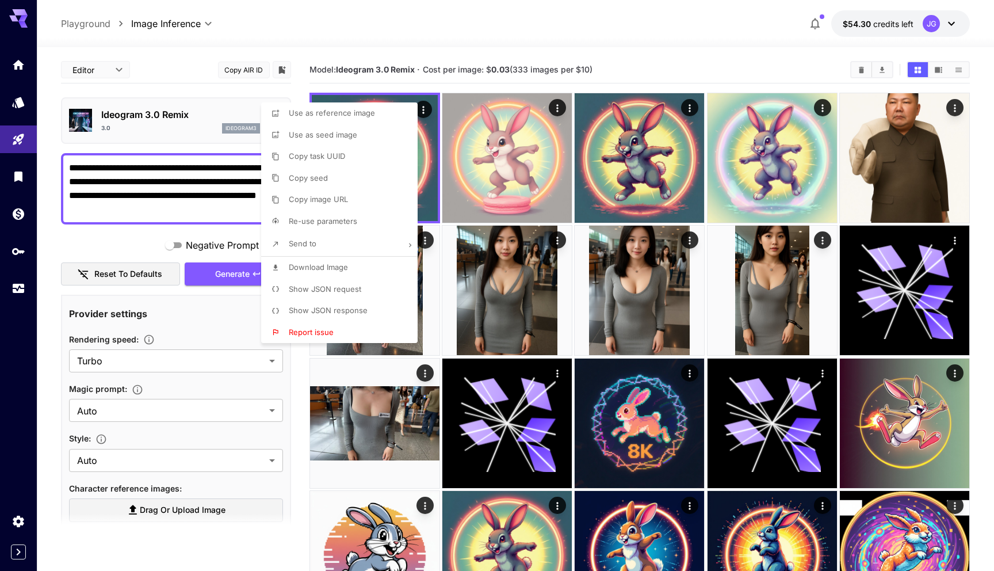
click at [228, 322] on div at bounding box center [497, 285] width 994 height 571
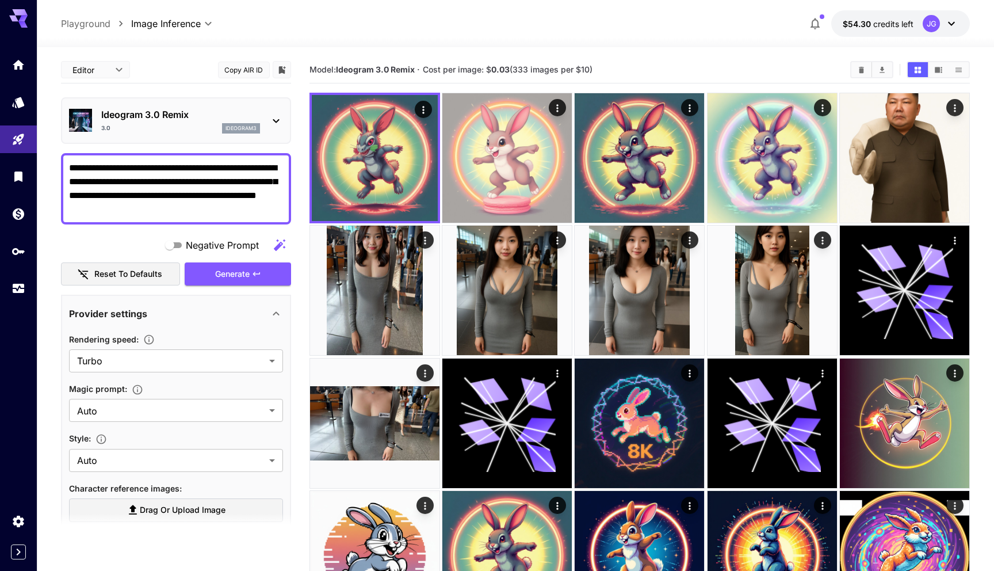
click at [182, 110] on p "Ideogram 3.0 Remix" at bounding box center [180, 115] width 159 height 14
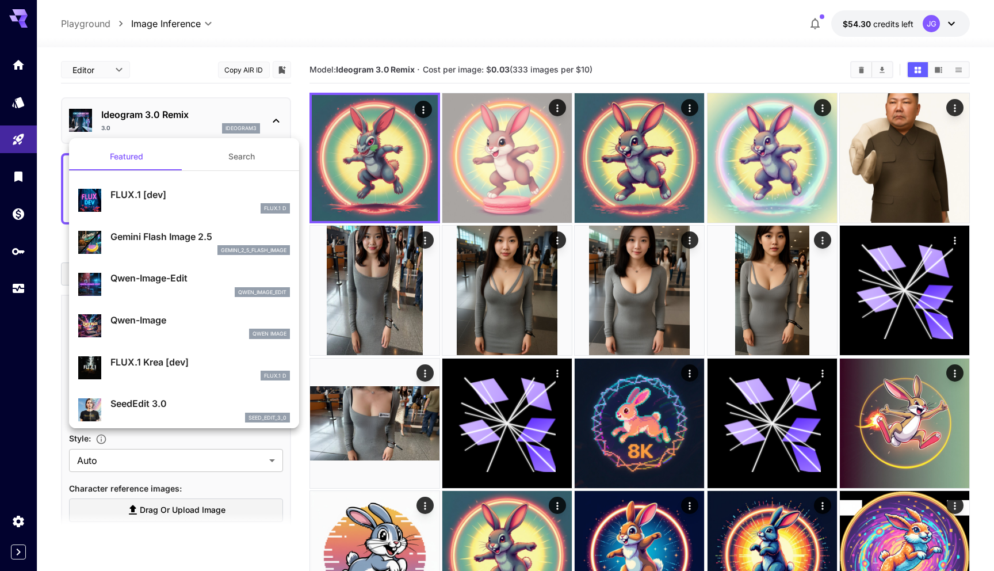
click at [159, 194] on p "FLUX.1 [dev]" at bounding box center [200, 195] width 180 height 14
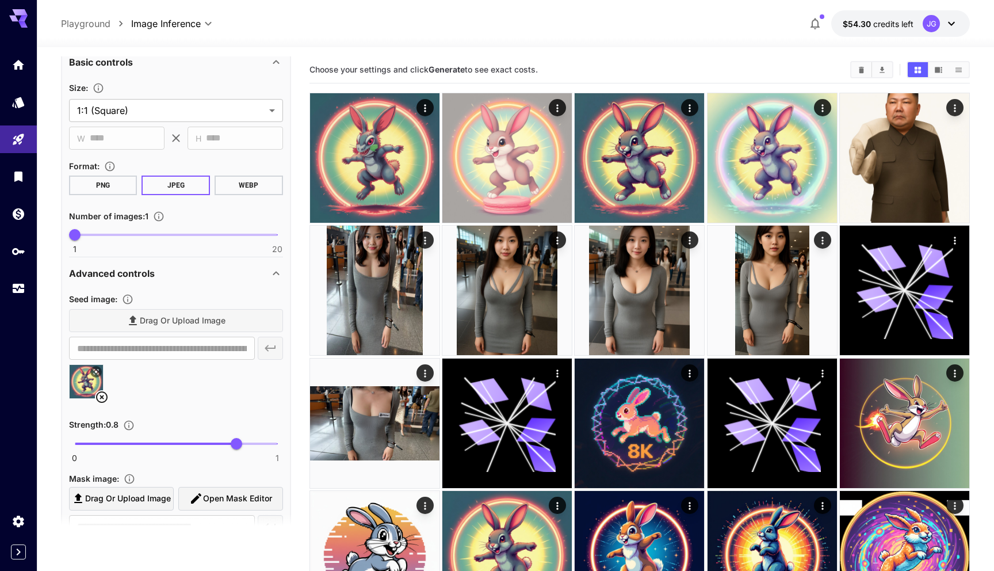
scroll to position [260, 0]
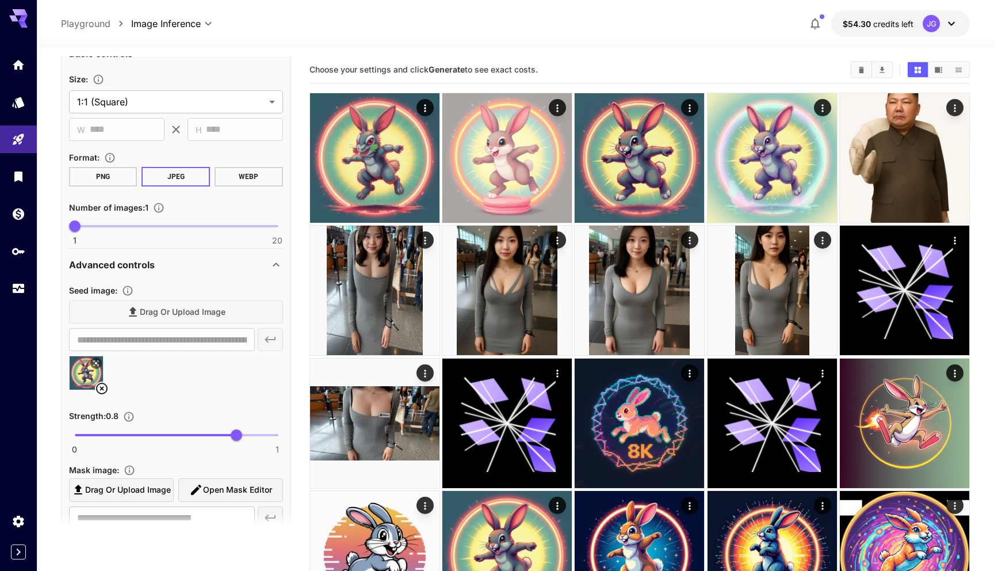
click at [163, 380] on div at bounding box center [176, 378] width 214 height 44
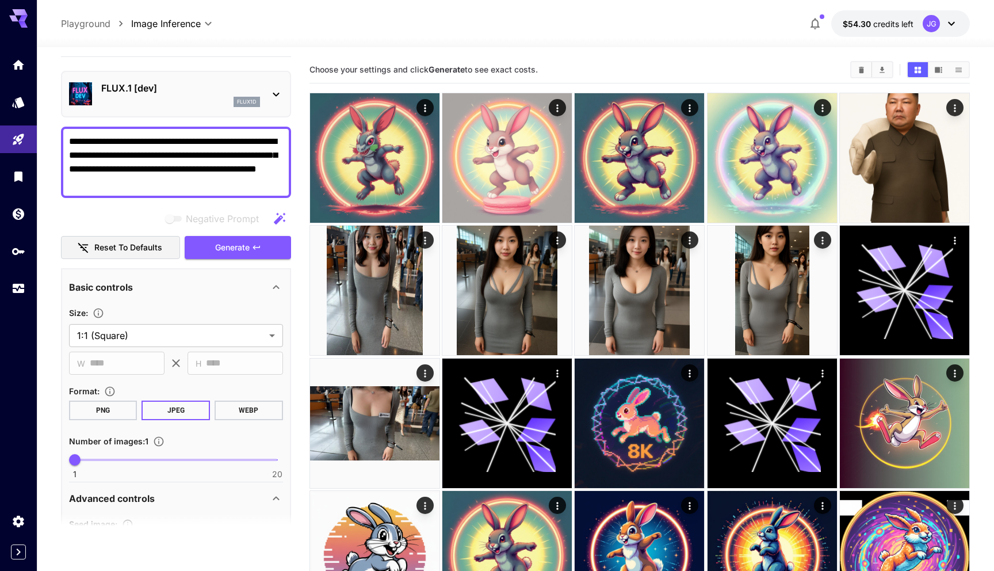
scroll to position [2, 0]
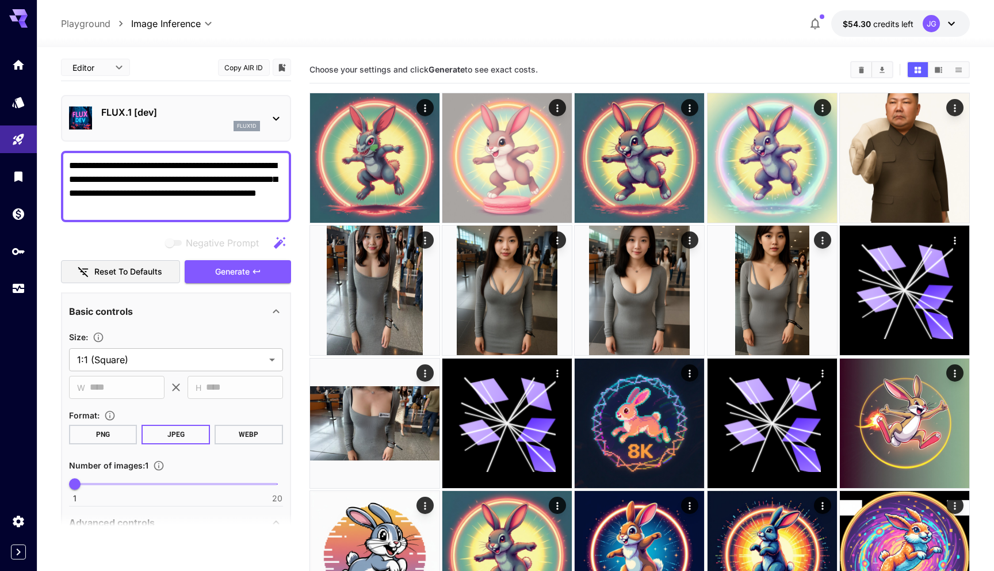
drag, startPoint x: 203, startPoint y: 207, endPoint x: 41, endPoint y: 159, distance: 169.1
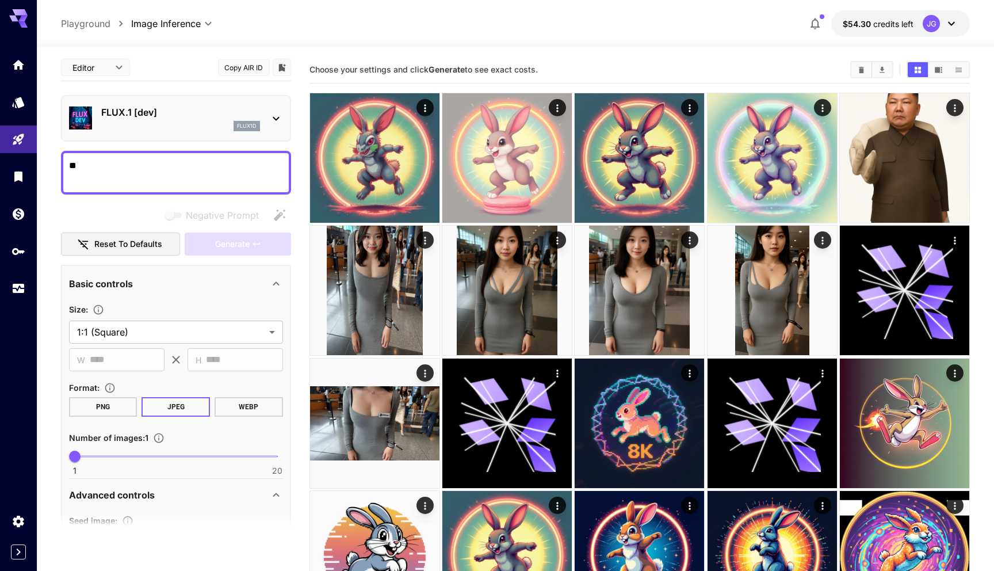
type textarea "*"
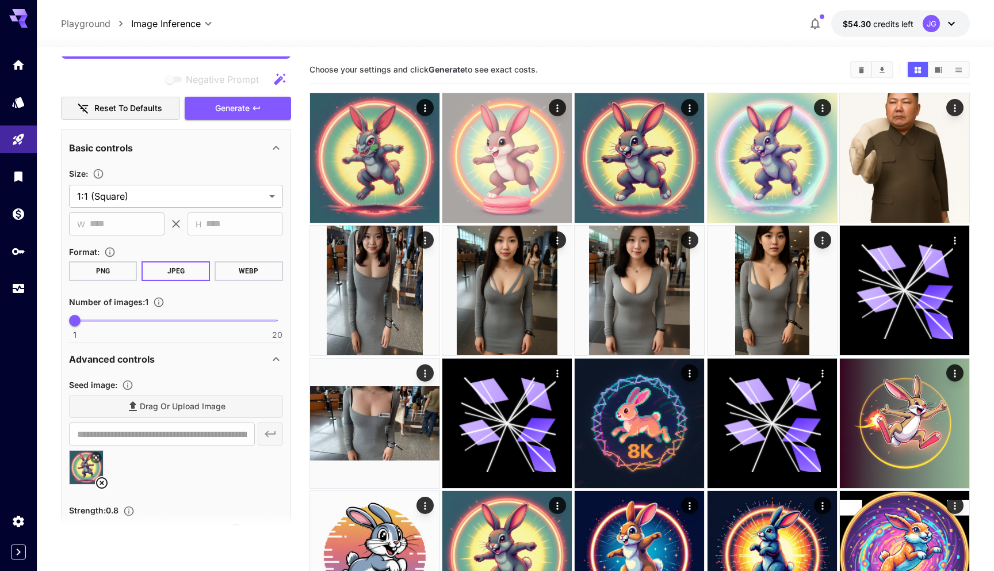
scroll to position [358, 0]
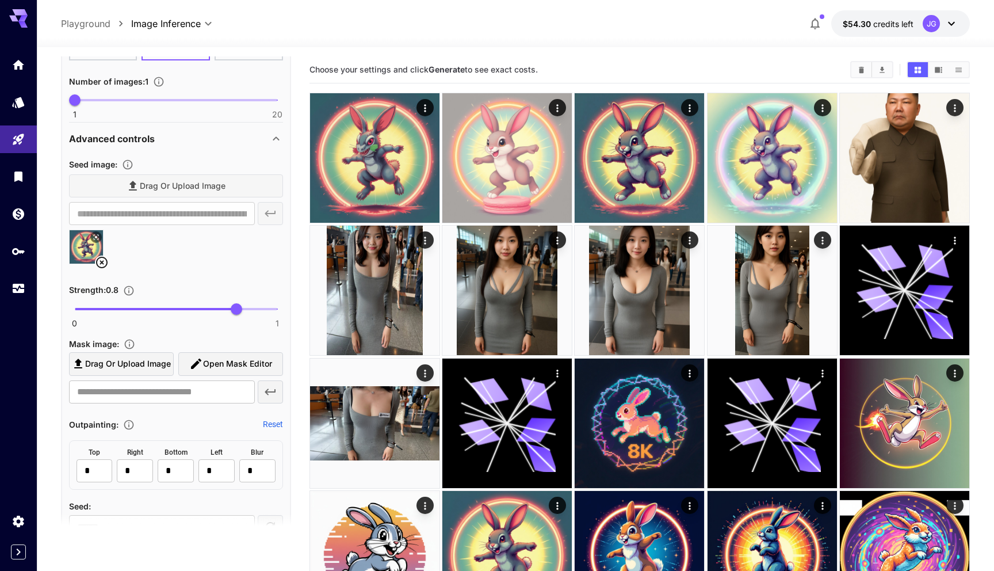
type textarea "****"
click at [95, 237] on icon at bounding box center [95, 237] width 5 height 5
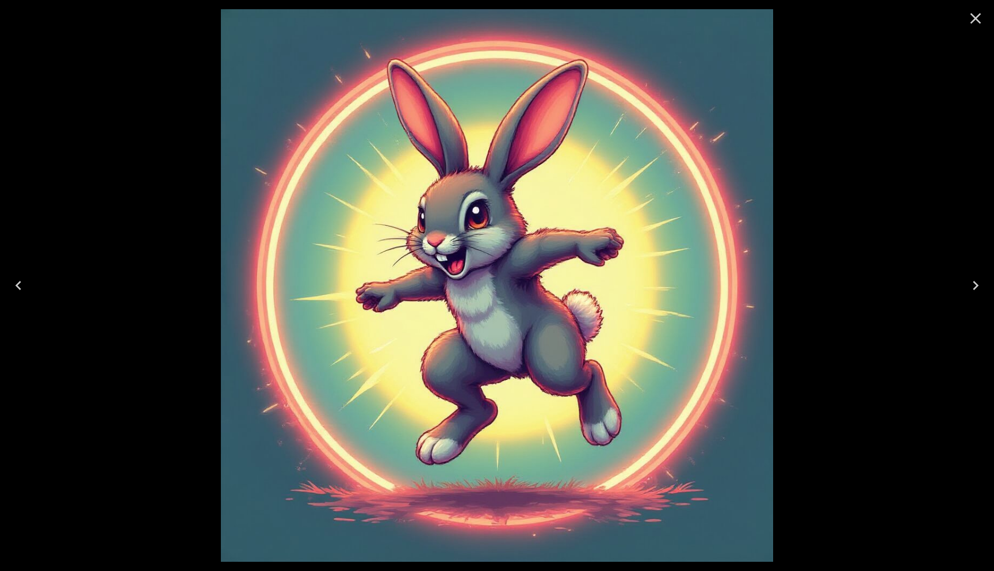
scroll to position [358, 0]
click at [980, 20] on icon "Close" at bounding box center [976, 18] width 18 height 18
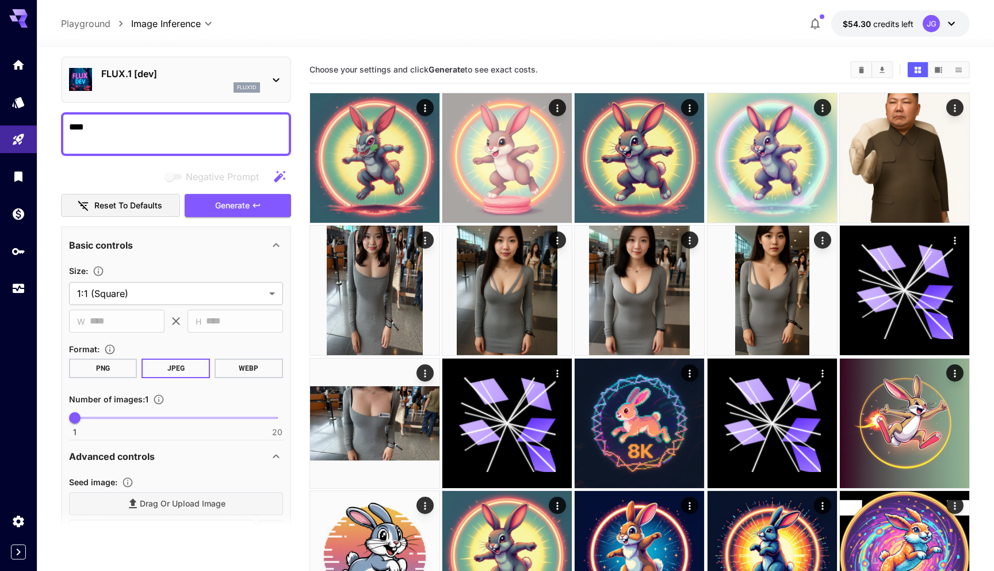
scroll to position [0, 0]
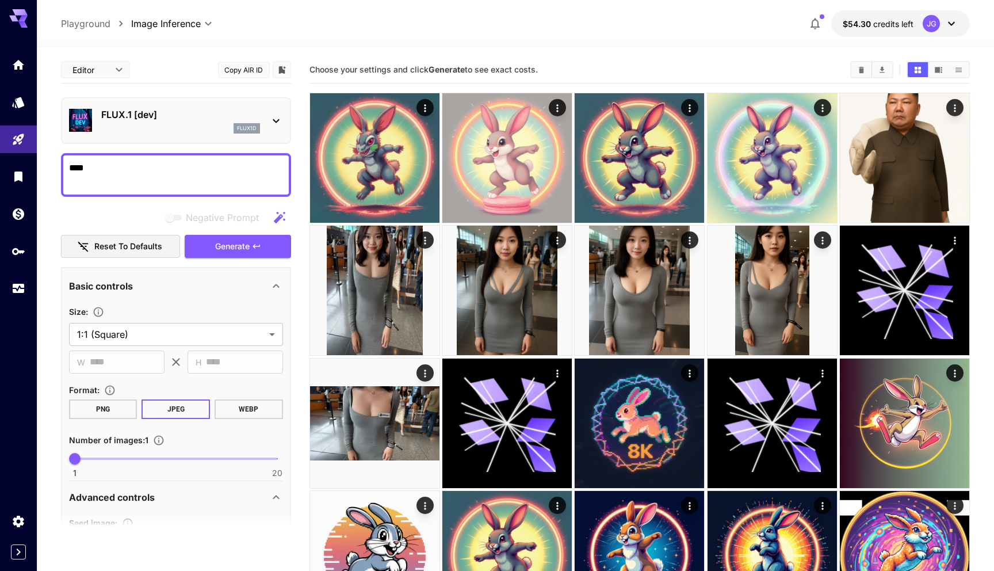
click at [166, 174] on textarea "****" at bounding box center [176, 175] width 214 height 28
type textarea "*"
type textarea "**********"
click at [233, 249] on span "Generate" at bounding box center [232, 246] width 35 height 14
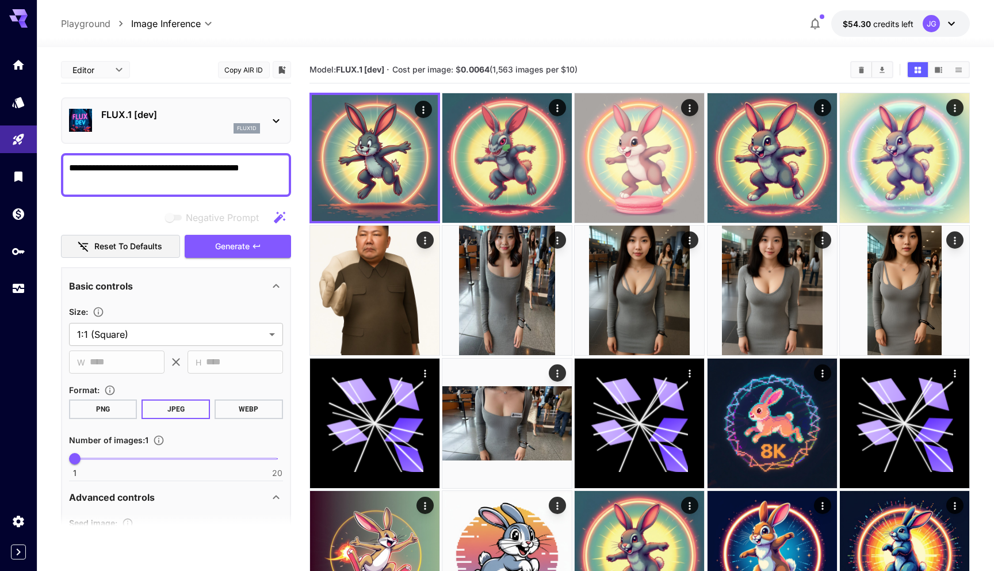
click at [161, 115] on p "FLUX.1 [dev]" at bounding box center [180, 115] width 159 height 14
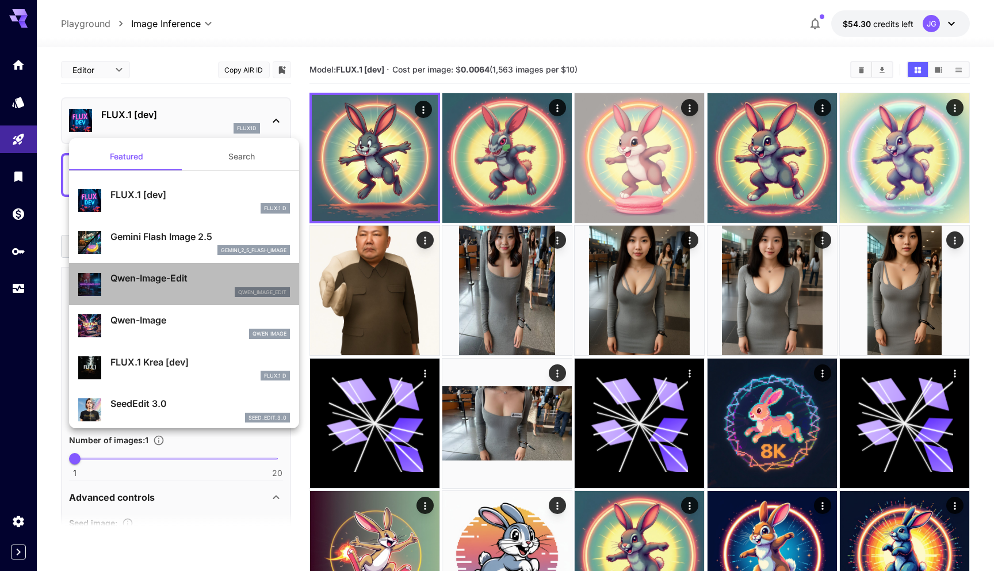
click at [170, 281] on p "Qwen-Image-Edit" at bounding box center [200, 278] width 180 height 14
type input "*"
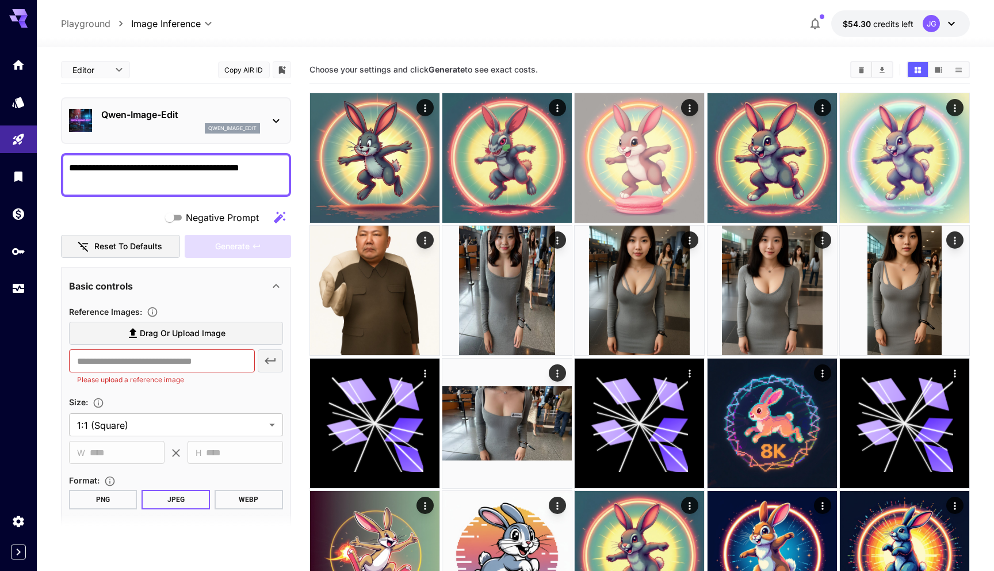
click at [166, 330] on span "Drag or upload image" at bounding box center [183, 333] width 86 height 14
click at [0, 0] on input "Drag or upload image" at bounding box center [0, 0] width 0 height 0
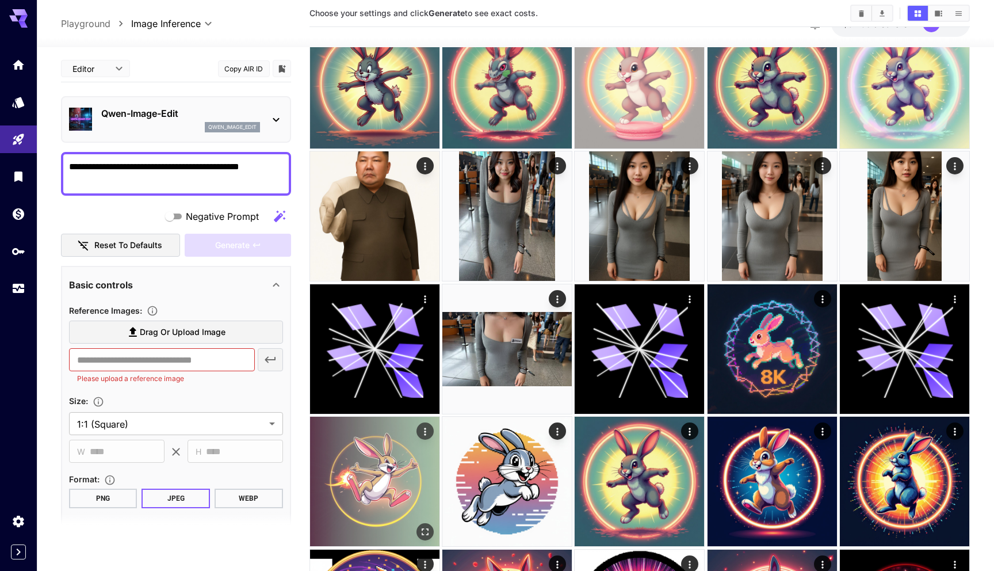
scroll to position [103, 0]
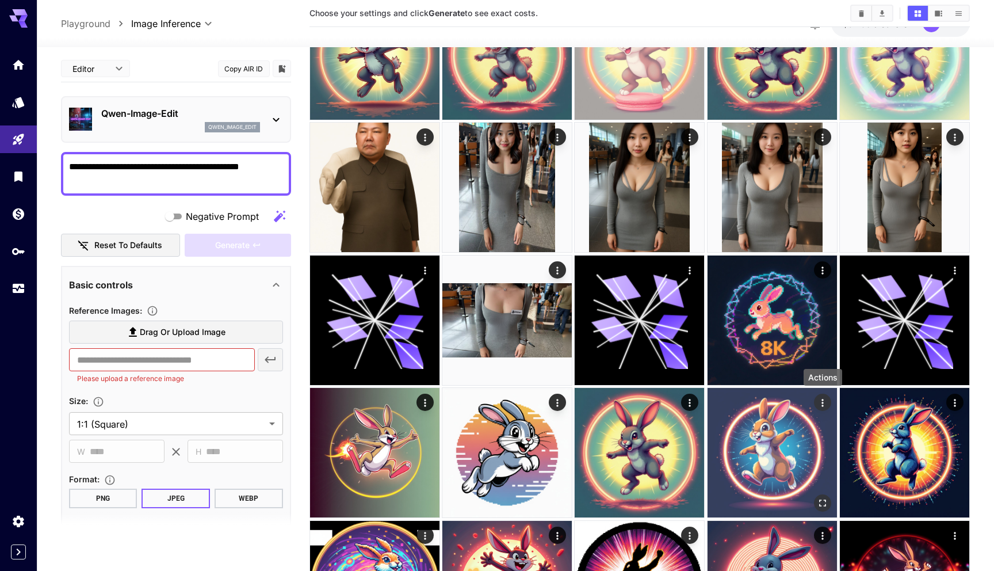
click at [823, 402] on icon "Actions" at bounding box center [823, 402] width 2 height 7
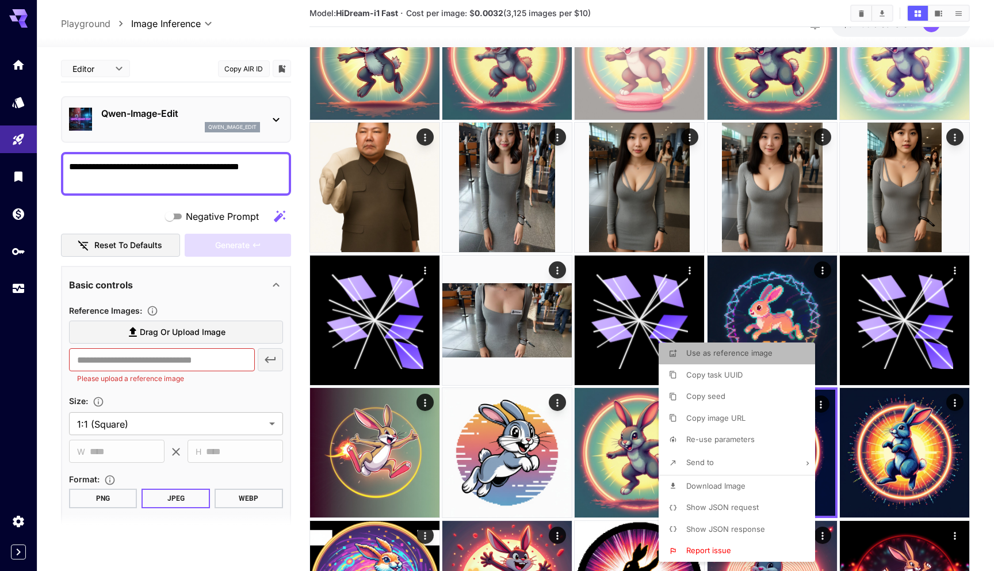
click at [722, 351] on span "Use as reference image" at bounding box center [729, 352] width 86 height 9
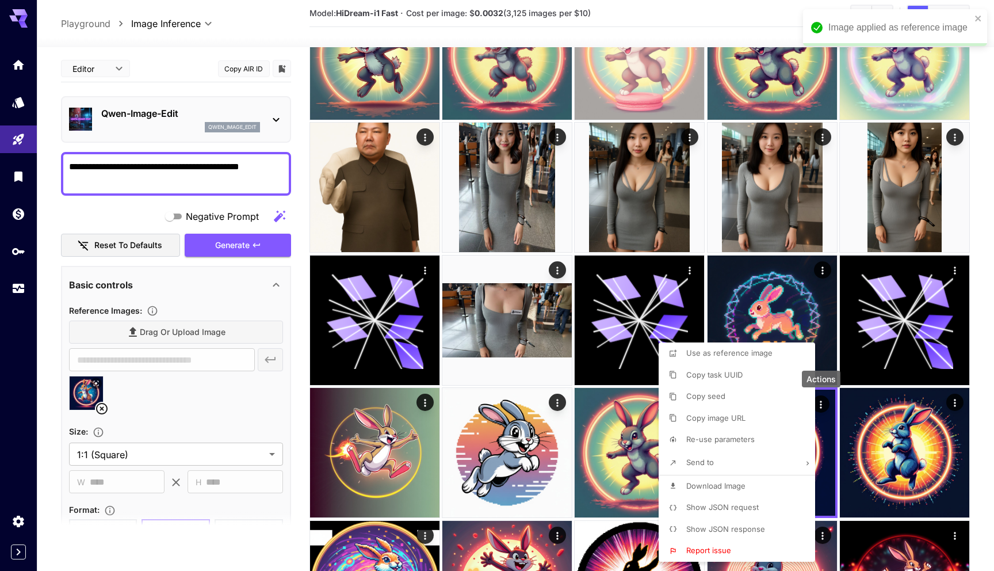
click at [225, 252] on div at bounding box center [497, 285] width 994 height 571
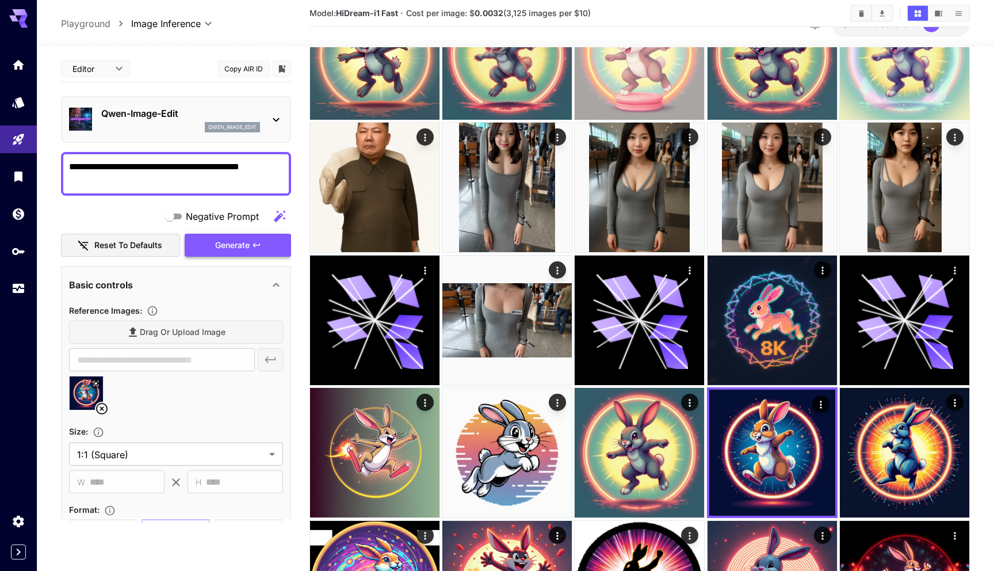
click at [234, 242] on span "Generate" at bounding box center [232, 245] width 35 height 14
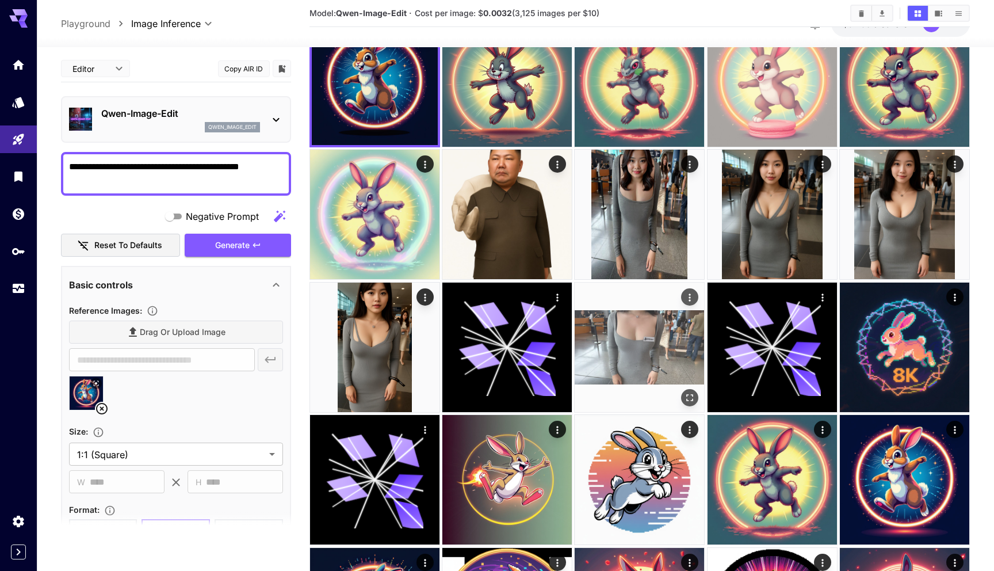
scroll to position [0, 0]
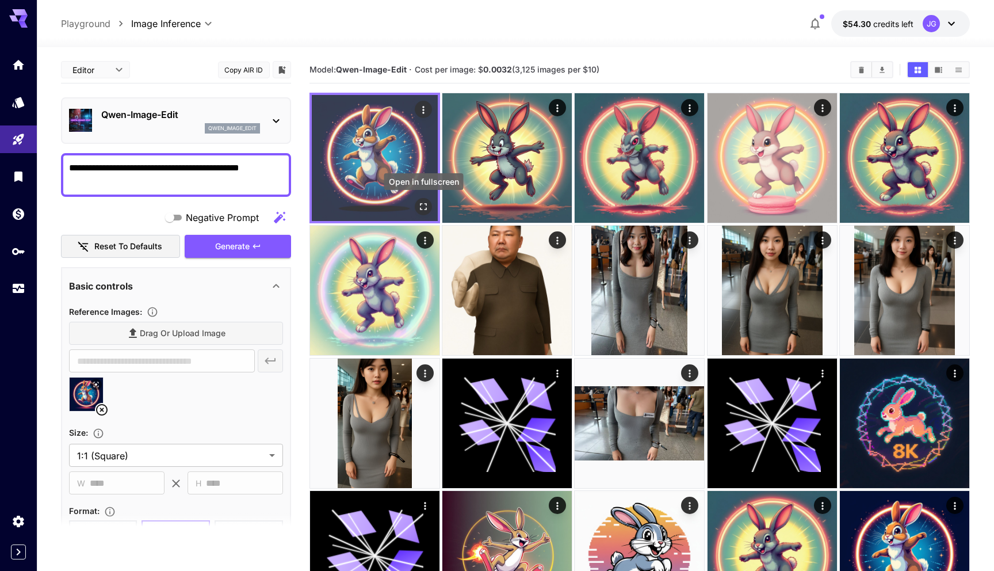
click at [423, 208] on icon "Open in fullscreen" at bounding box center [424, 207] width 12 height 12
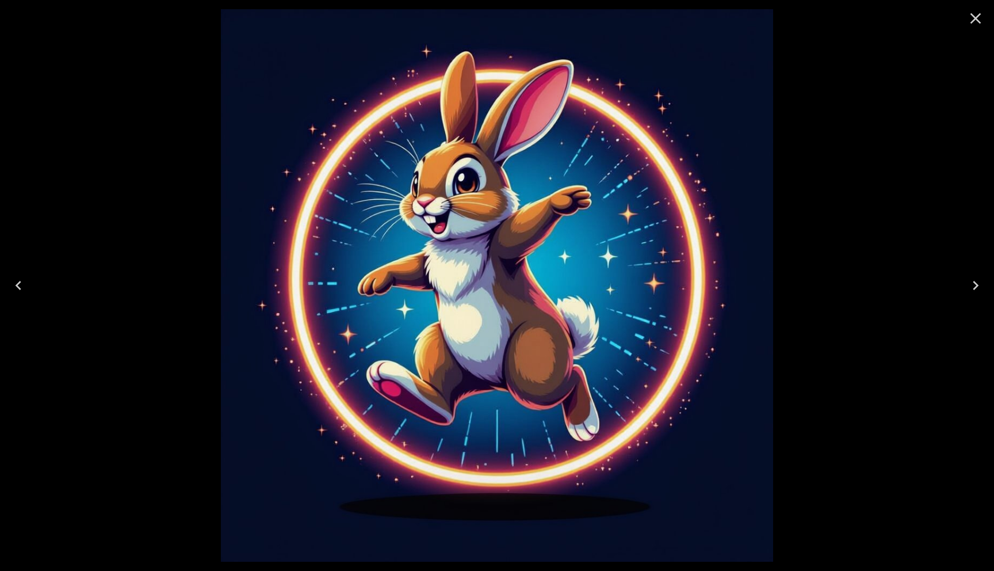
click at [975, 20] on icon "Close" at bounding box center [976, 18] width 18 height 18
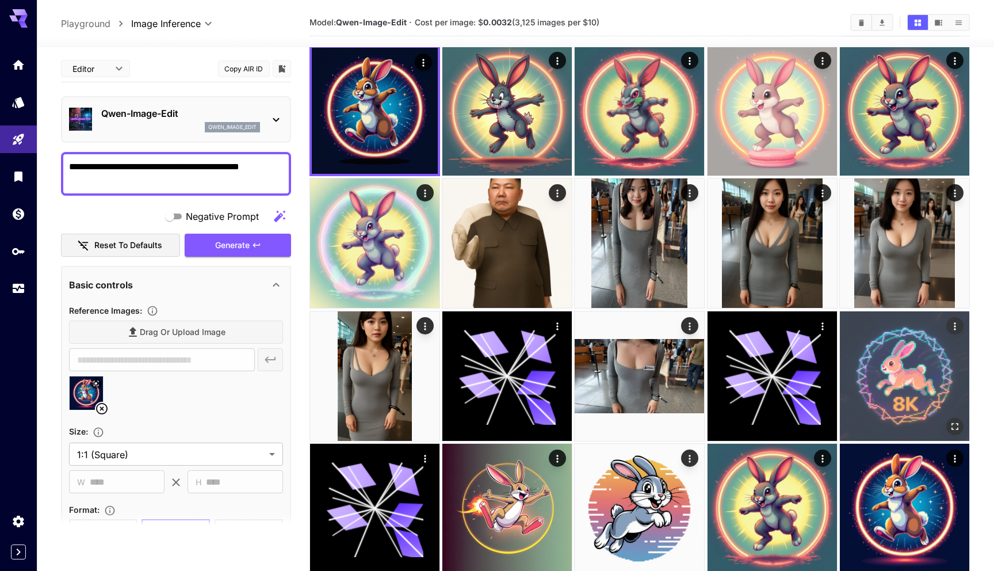
scroll to position [82, 0]
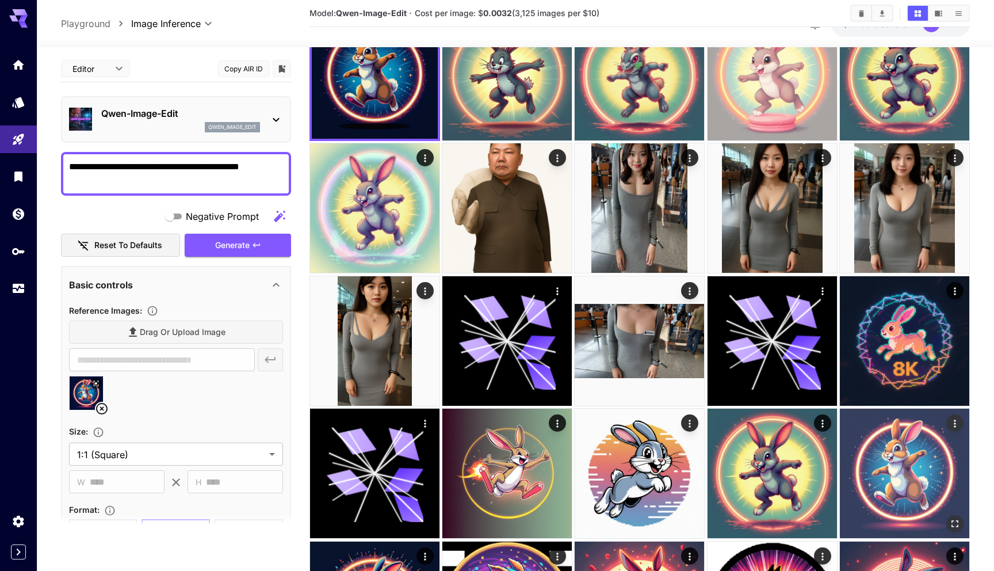
click at [952, 523] on icon "Open in fullscreen" at bounding box center [955, 524] width 12 height 12
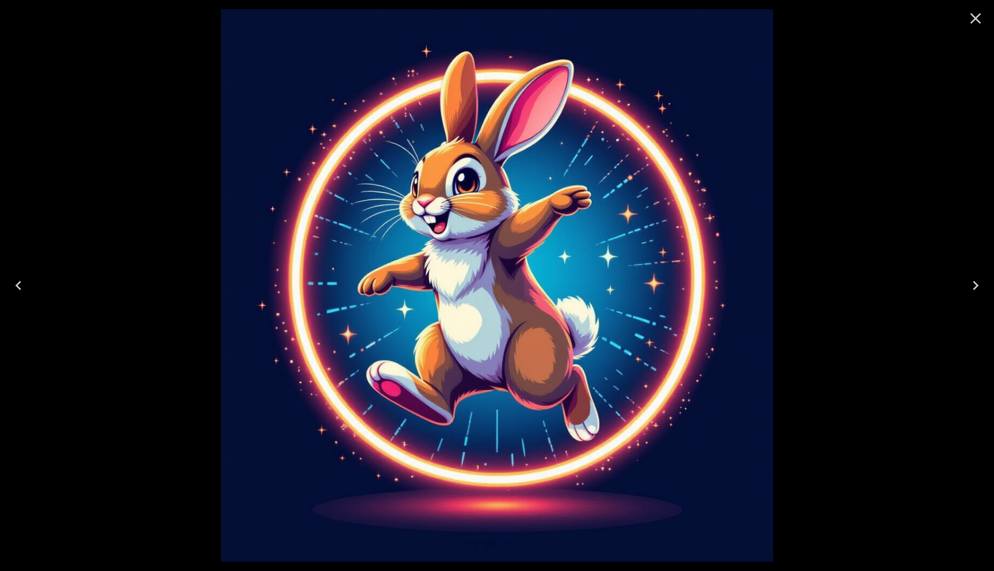
click at [975, 21] on icon "Close" at bounding box center [976, 18] width 18 height 18
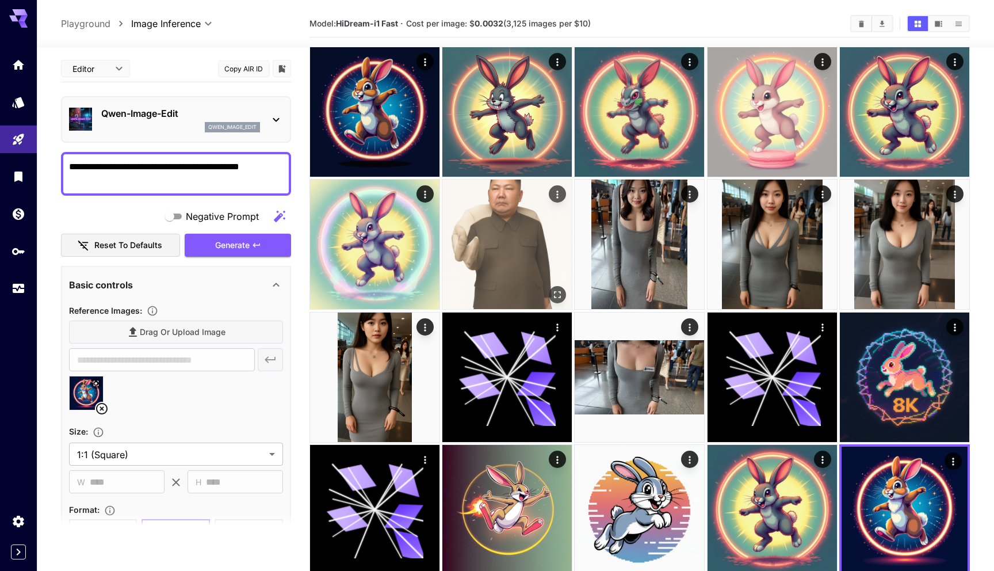
scroll to position [0, 0]
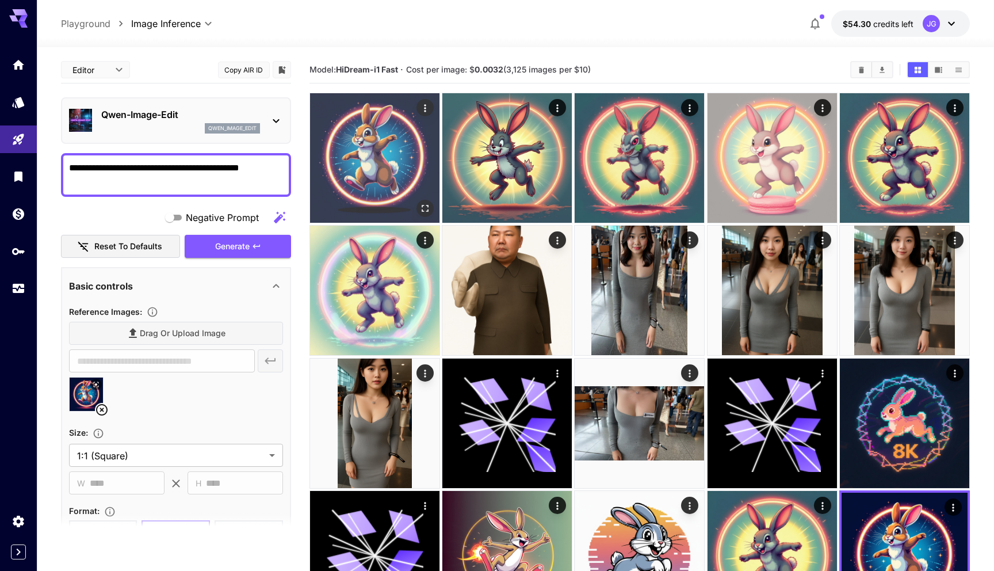
click at [425, 209] on icon "Open in fullscreen" at bounding box center [425, 209] width 12 height 12
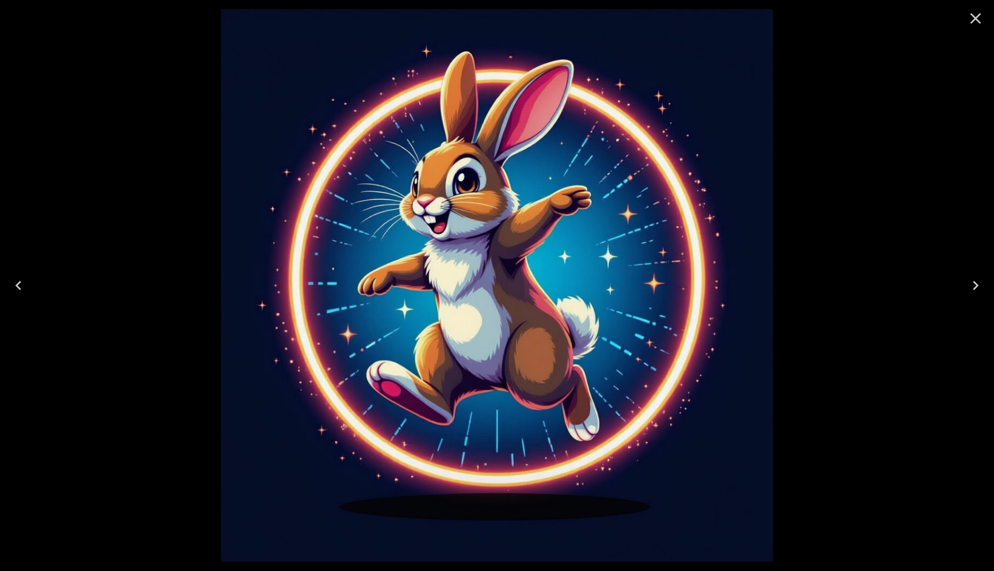
click at [975, 17] on icon "Close" at bounding box center [976, 18] width 18 height 18
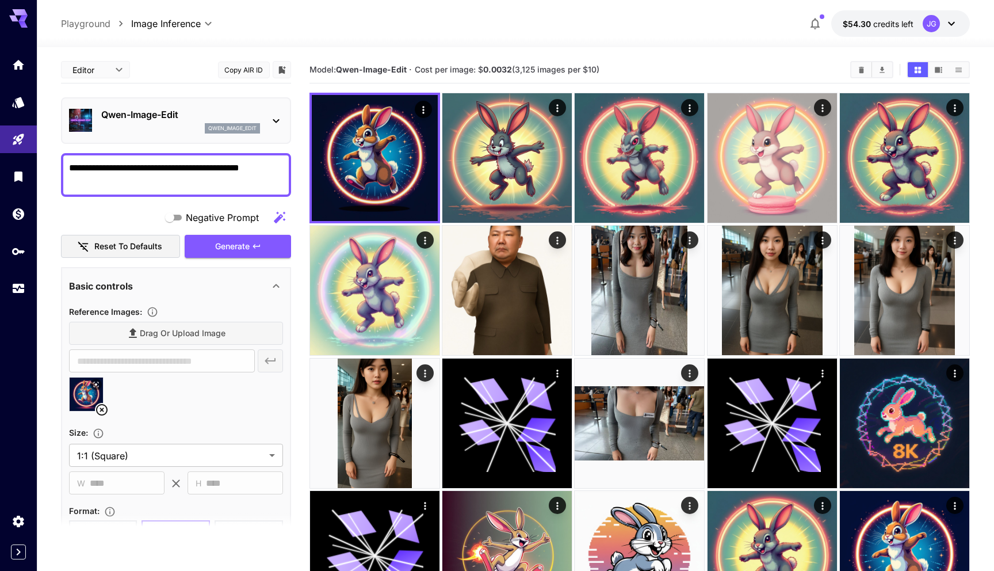
click at [170, 124] on div "qwen_image_edit" at bounding box center [180, 128] width 159 height 10
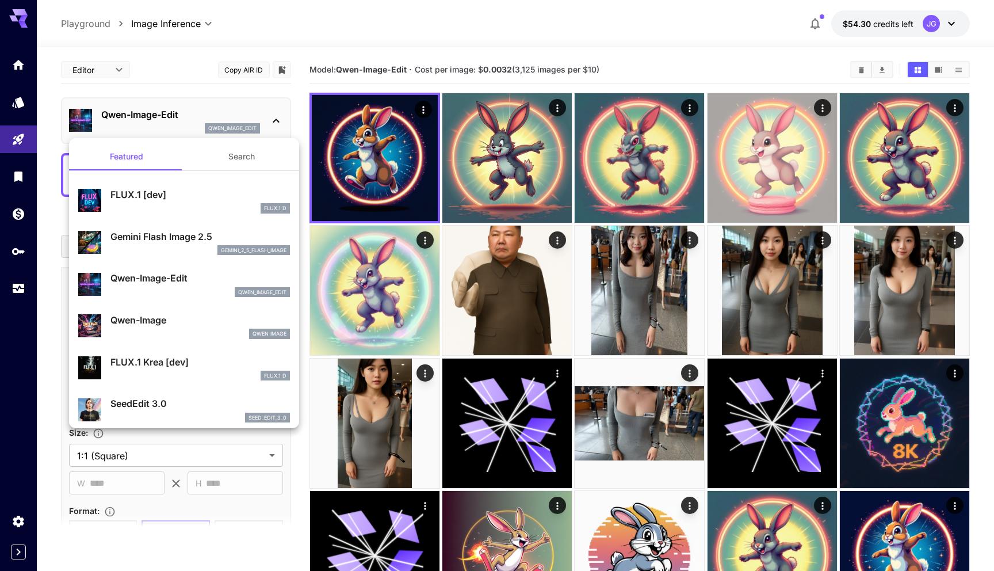
click at [162, 236] on p "Gemini Flash Image 2.5" at bounding box center [200, 237] width 180 height 14
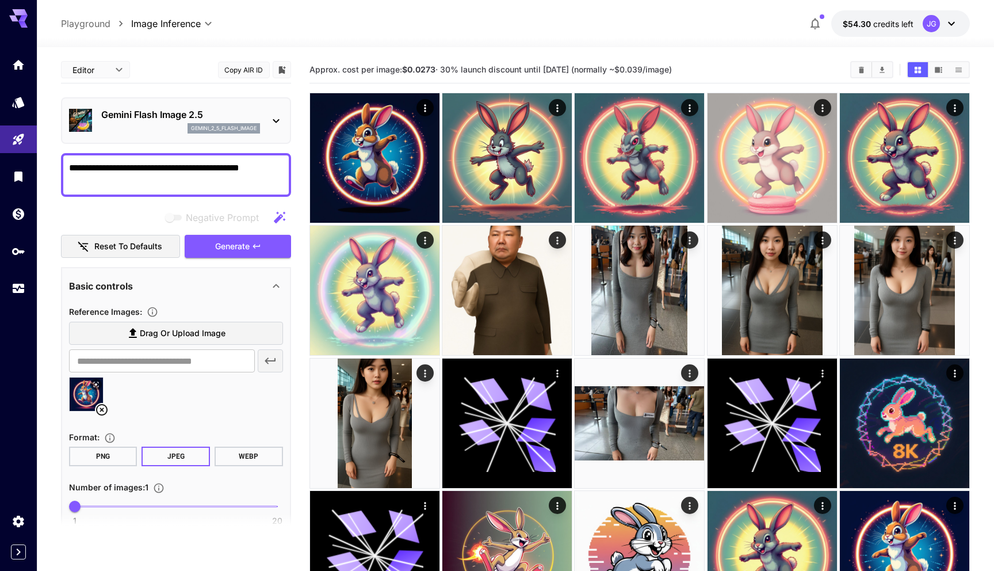
click at [178, 118] on p "Gemini Flash Image 2.5" at bounding box center [180, 115] width 159 height 14
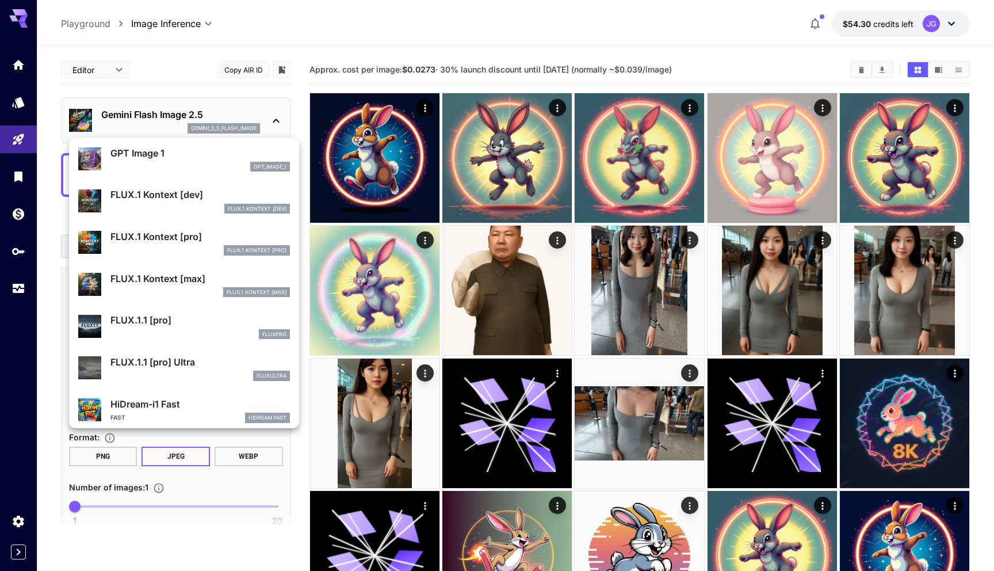
scroll to position [673, 0]
click at [175, 200] on p "FLUX.1 Kontext [dev]" at bounding box center [200, 194] width 180 height 14
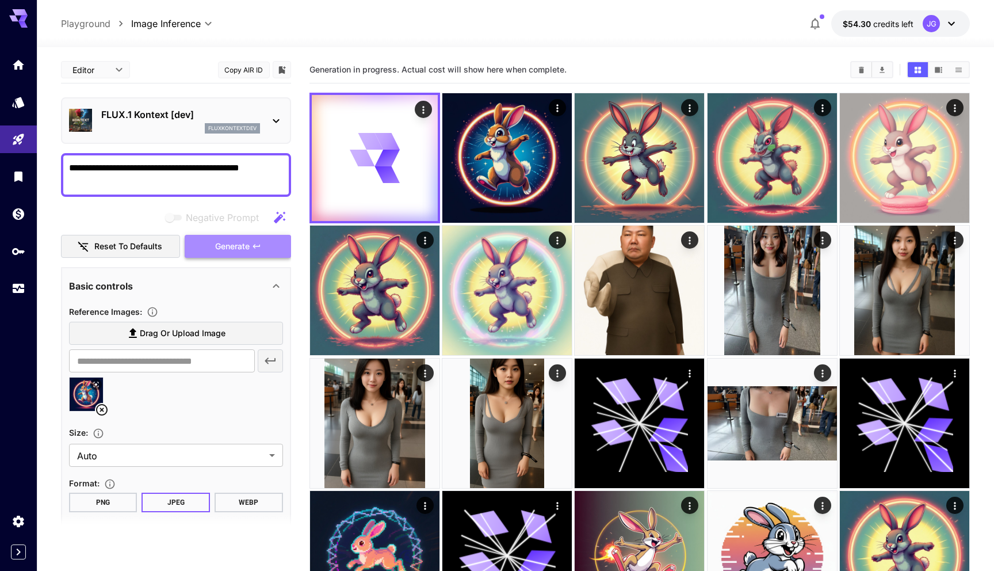
click at [231, 244] on span "Generate" at bounding box center [232, 246] width 35 height 14
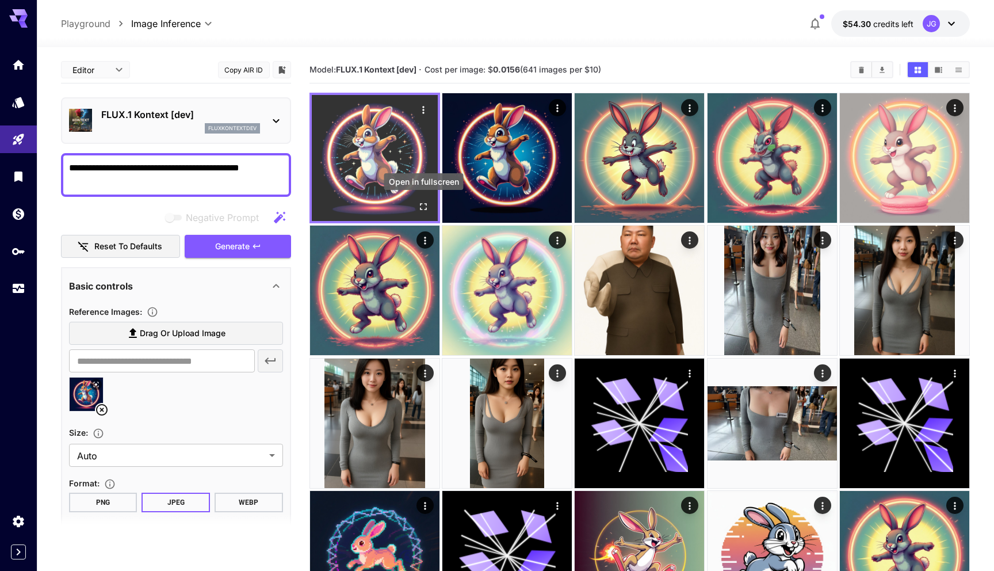
click at [424, 204] on icon "Open in fullscreen" at bounding box center [424, 207] width 12 height 12
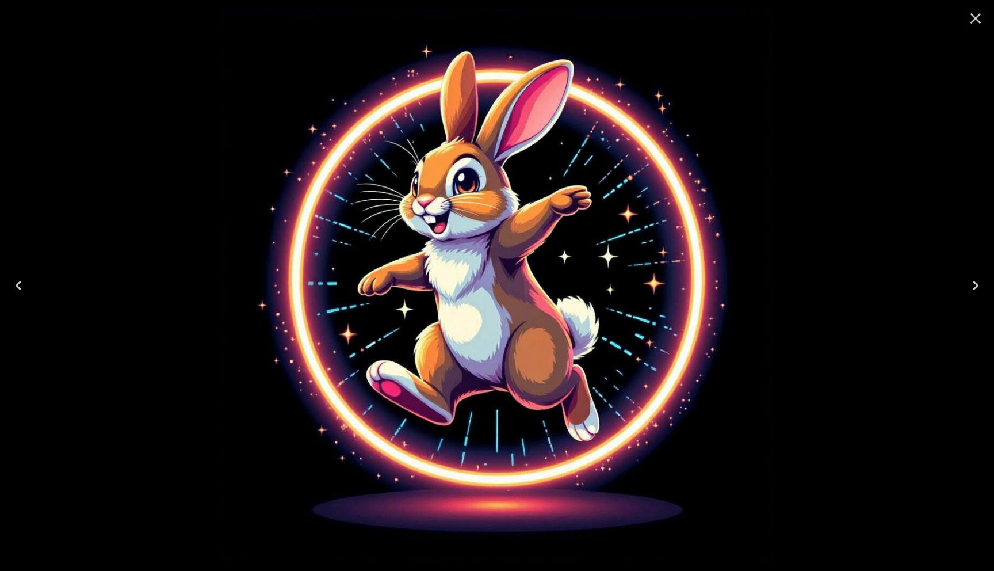
click at [978, 18] on icon "Close" at bounding box center [976, 18] width 18 height 18
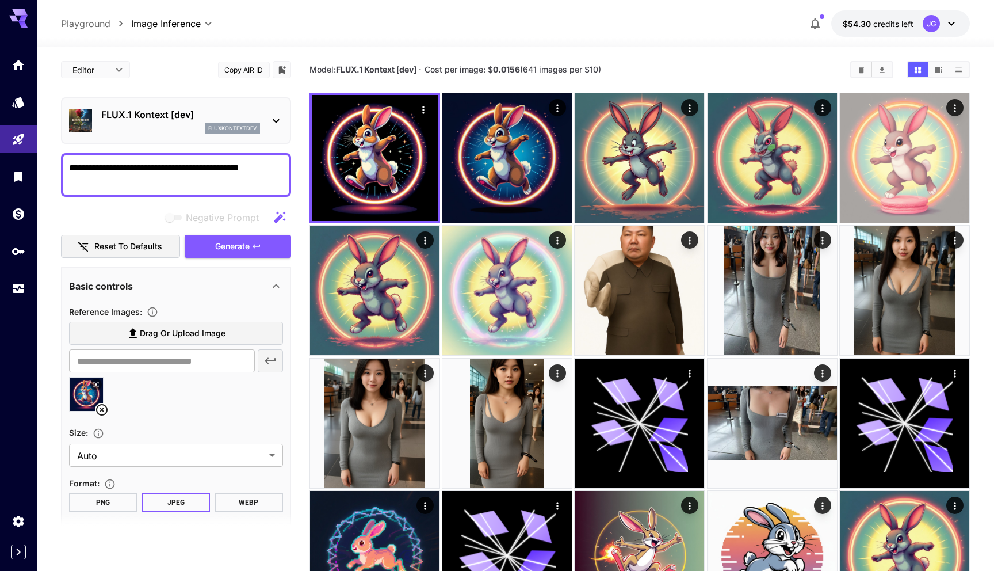
click at [169, 119] on p "FLUX.1 Kontext [dev]" at bounding box center [180, 115] width 159 height 14
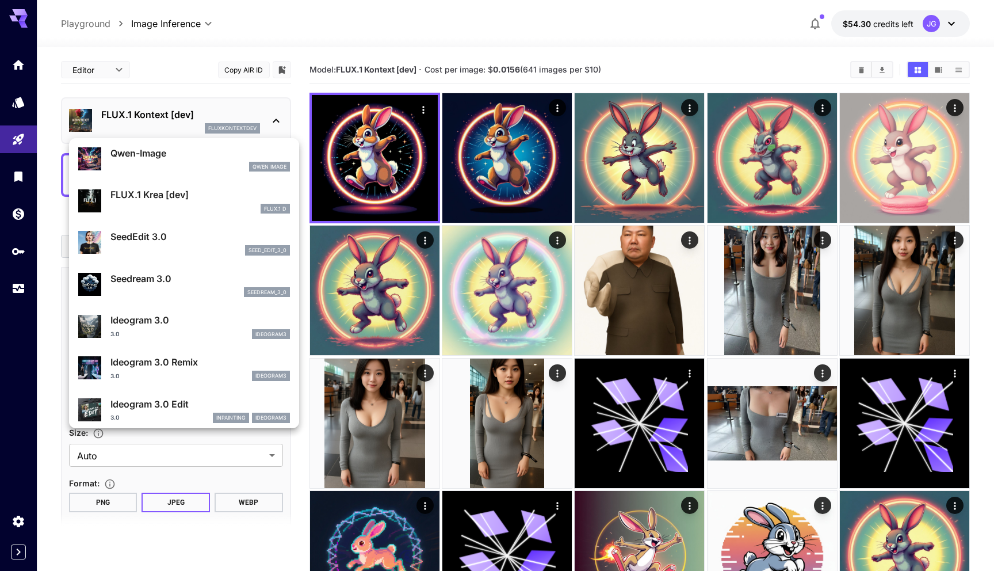
scroll to position [173, 0]
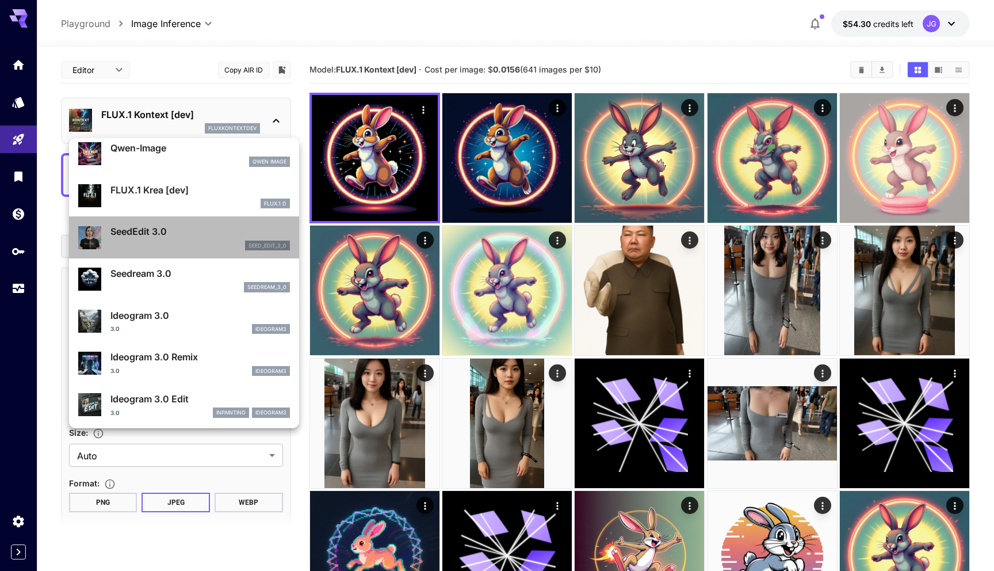
click at [175, 241] on div "seed_edit_3_0" at bounding box center [200, 246] width 180 height 10
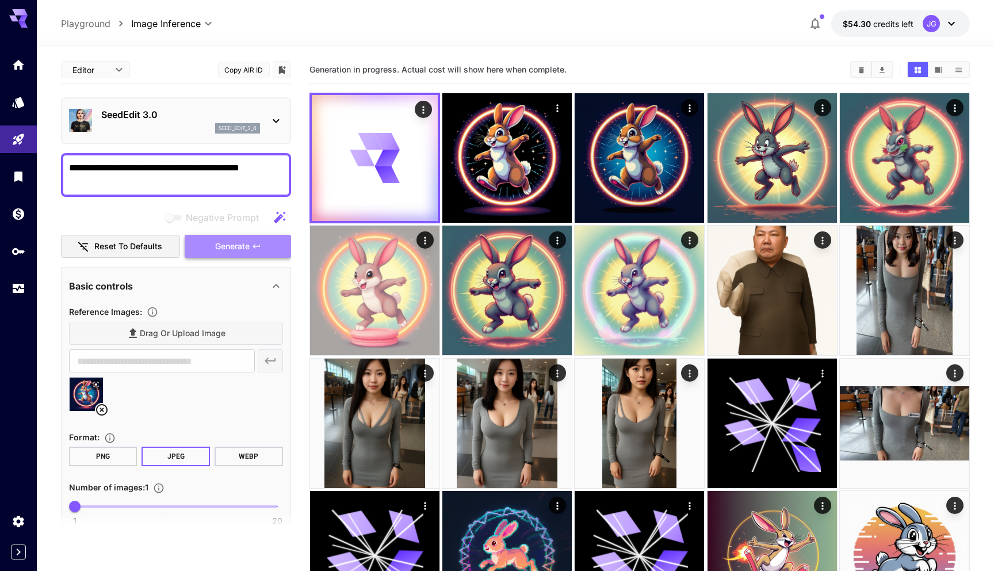
click at [233, 248] on span "Generate" at bounding box center [232, 246] width 35 height 14
click at [172, 119] on p "SeedEdit 3.0" at bounding box center [180, 115] width 159 height 14
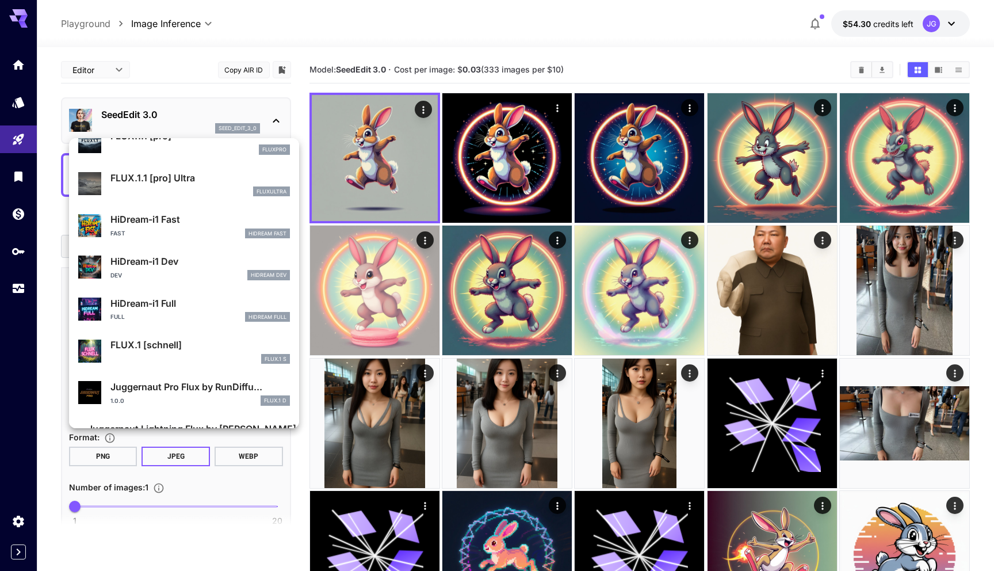
scroll to position [864, 0]
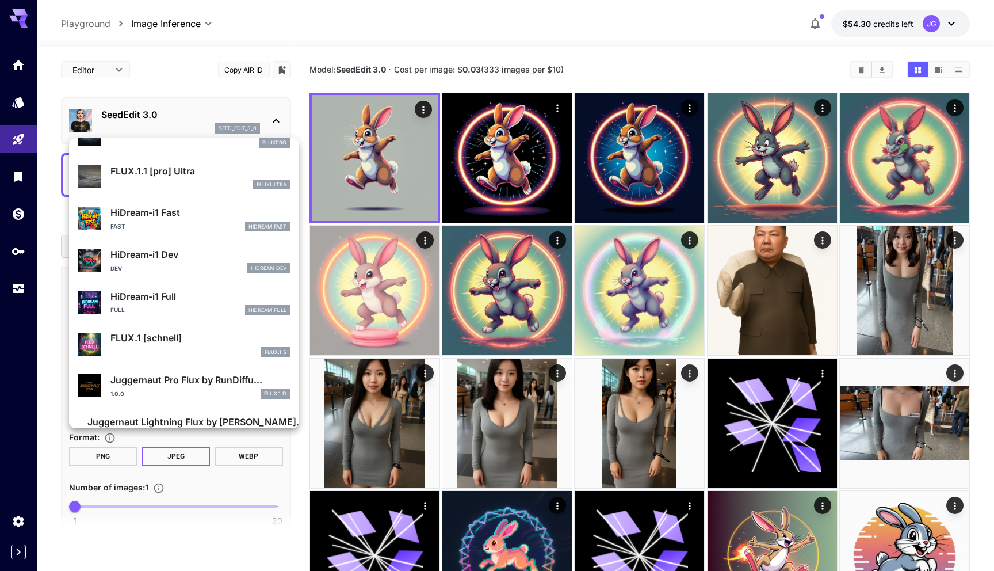
click at [181, 215] on p "HiDream-i1 Fast" at bounding box center [200, 212] width 180 height 14
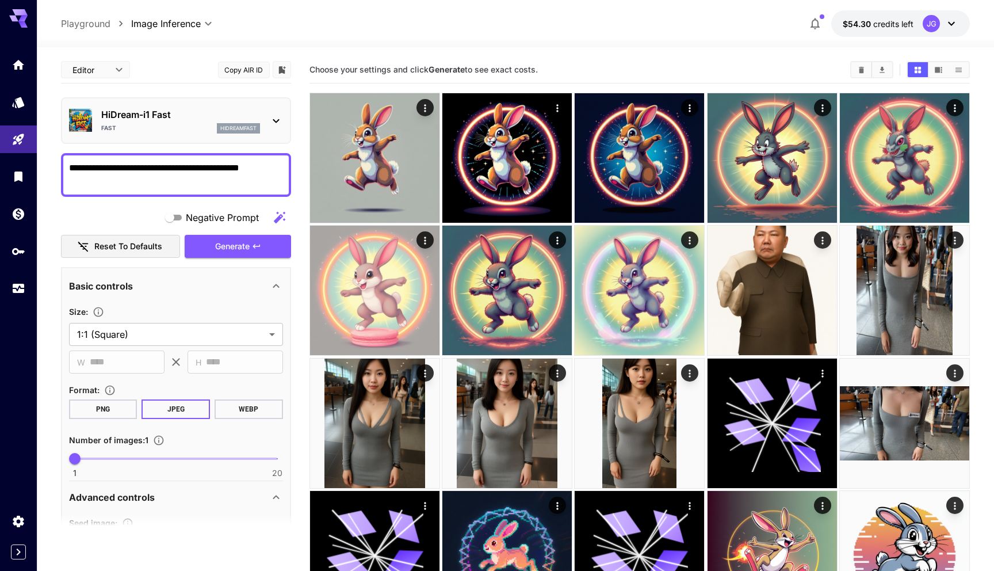
click at [173, 129] on div "Fast hidreamfast" at bounding box center [180, 128] width 159 height 10
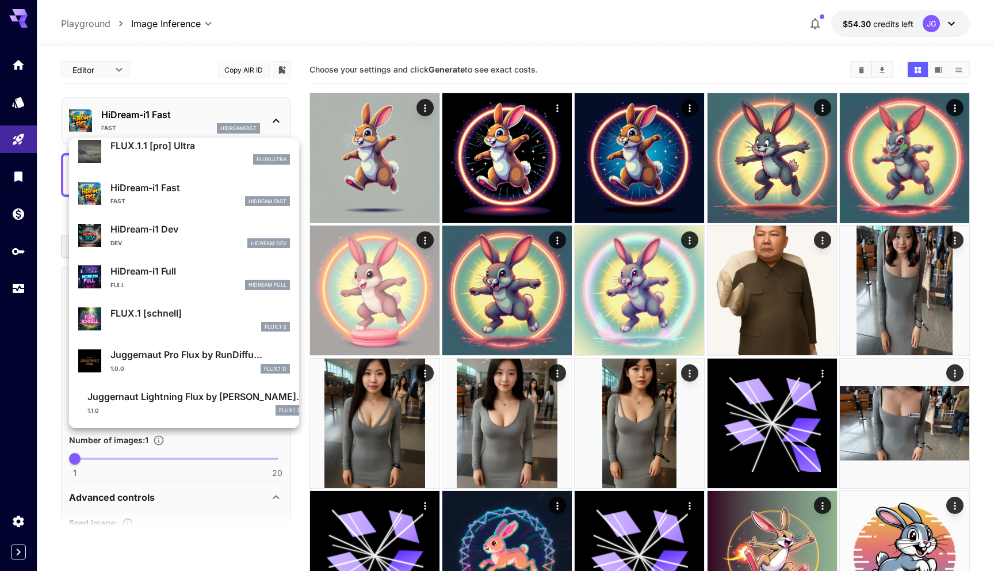
scroll to position [870, 0]
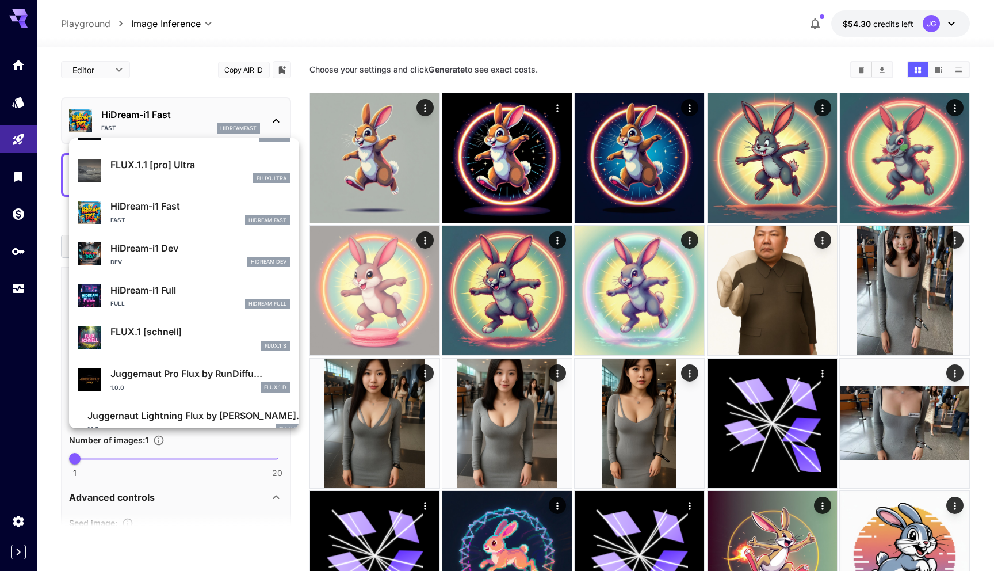
click at [162, 287] on p "HiDream-i1 Full" at bounding box center [200, 290] width 180 height 14
type input "***"
type input "**"
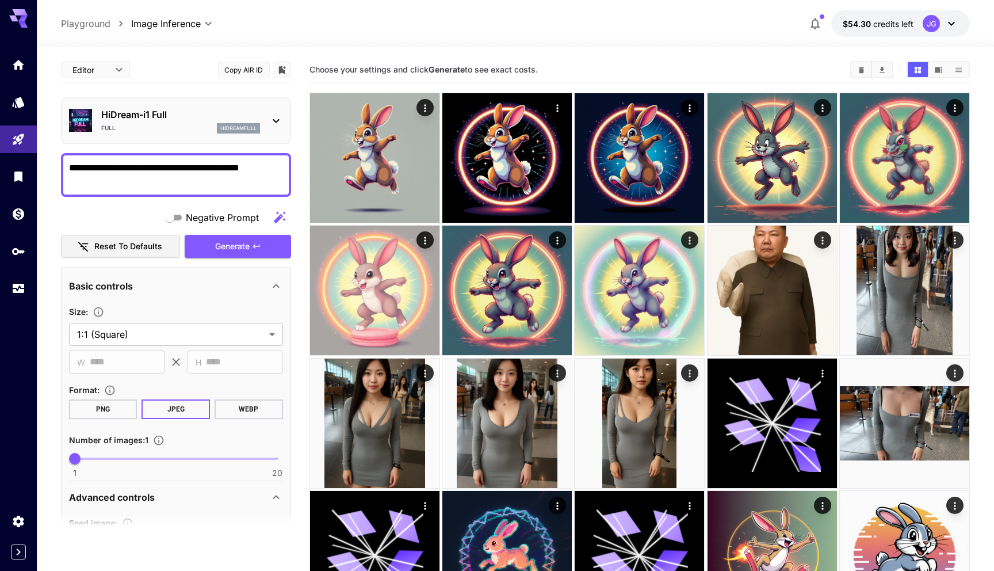
click at [162, 122] on div "HiDream-i1 Full Full hidreamfull" at bounding box center [180, 121] width 159 height 26
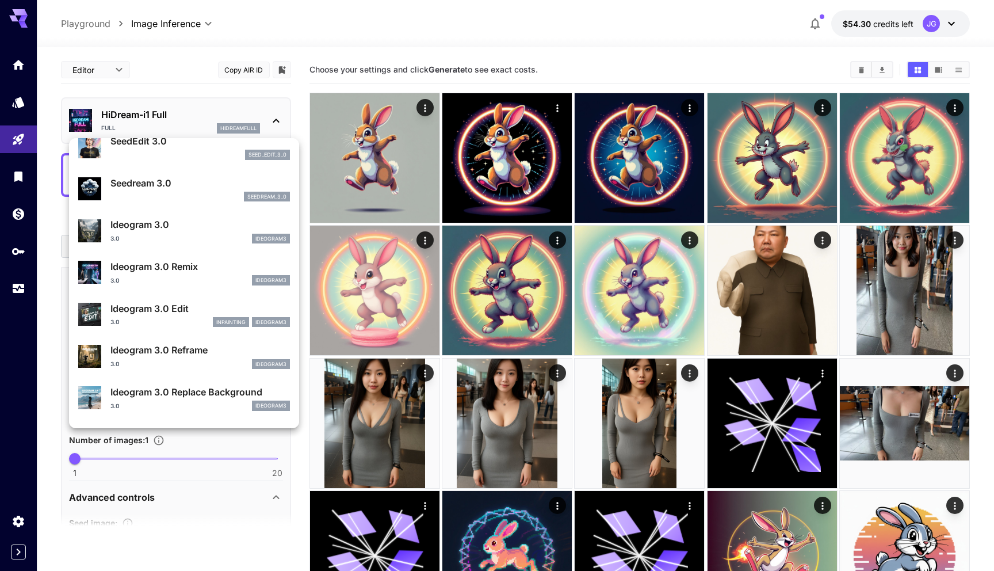
scroll to position [231, 0]
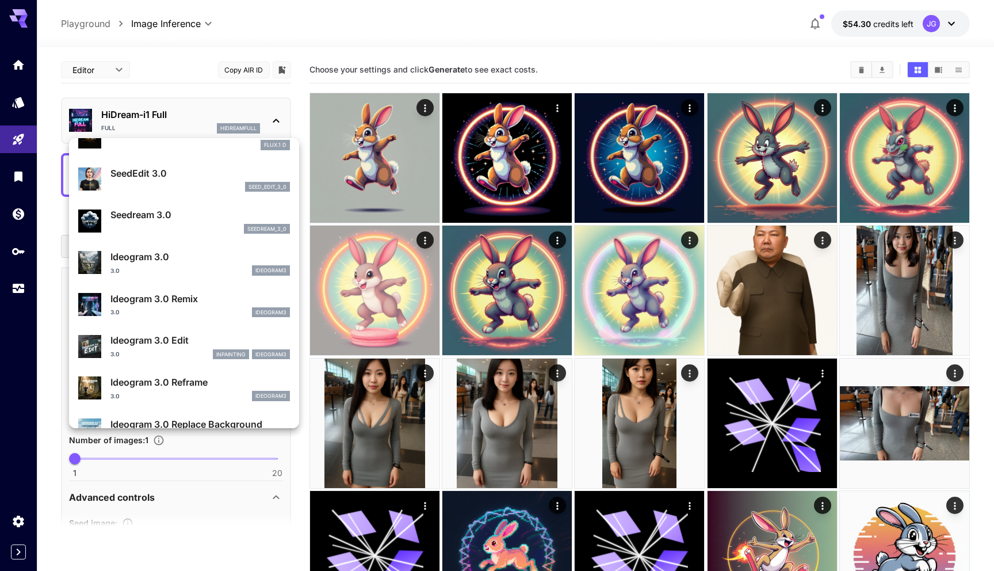
click at [371, 181] on div at bounding box center [497, 285] width 994 height 571
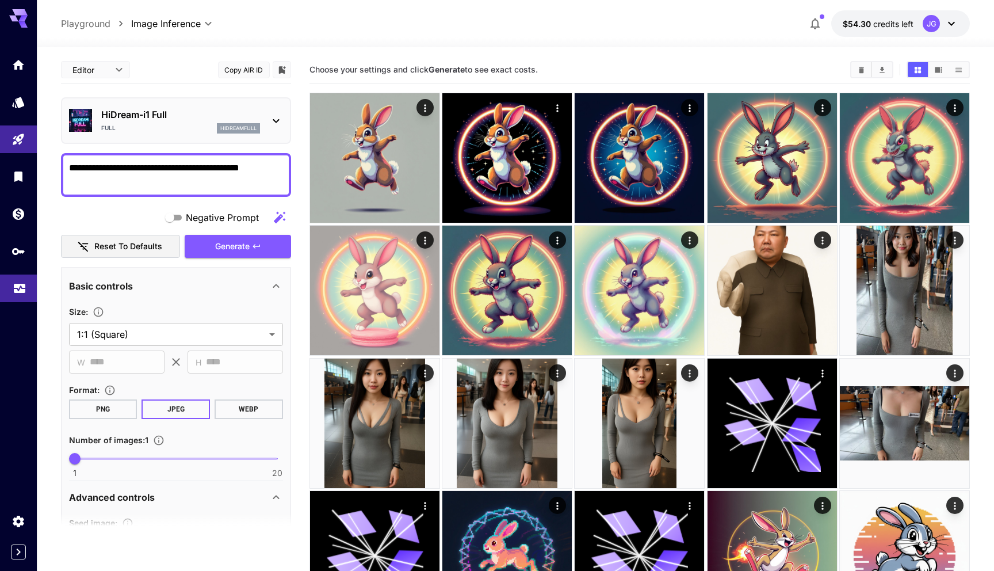
click at [20, 296] on link at bounding box center [18, 288] width 37 height 28
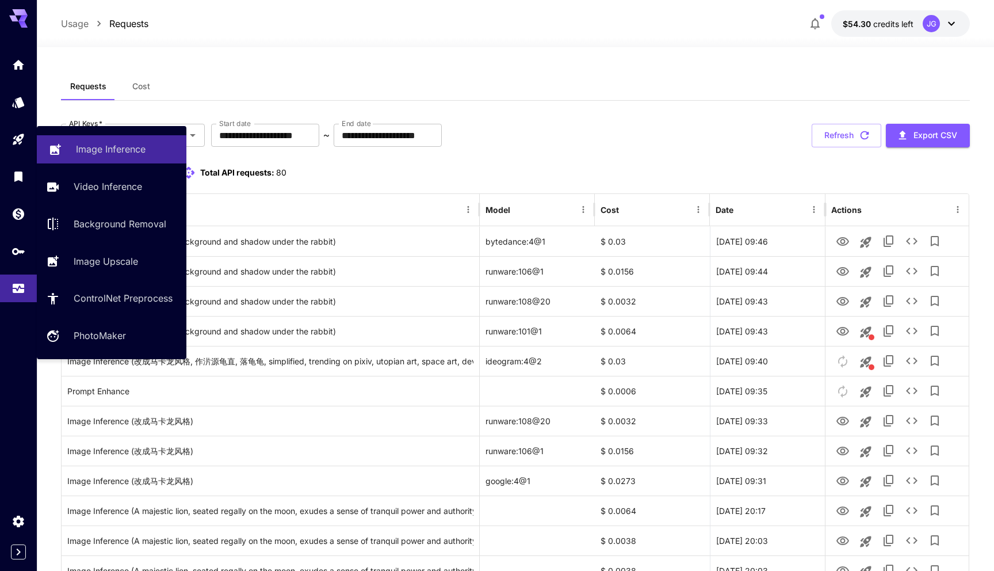
click at [109, 148] on p "Image Inference" at bounding box center [111, 149] width 70 height 14
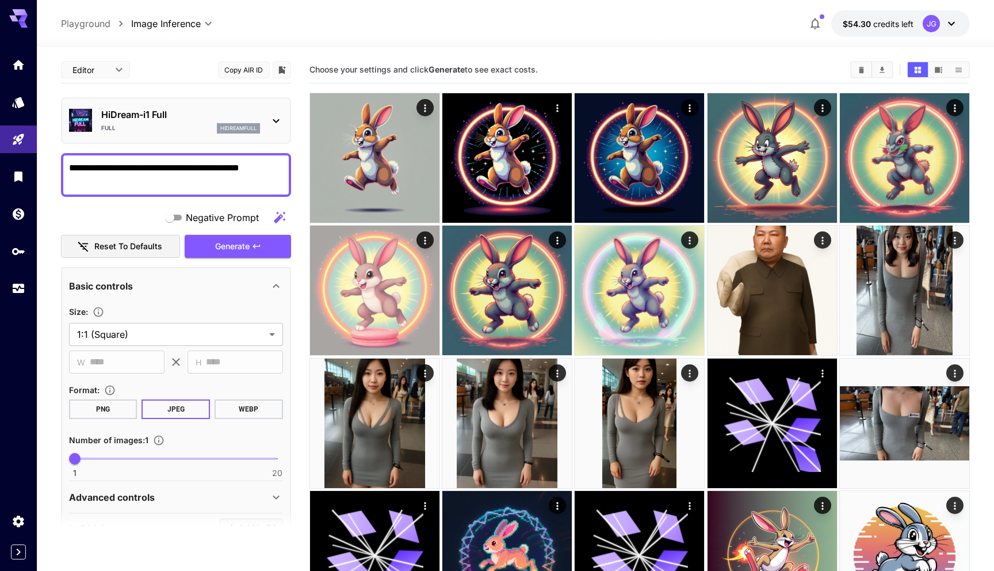
click at [159, 127] on div "Full hidreamfull" at bounding box center [180, 128] width 159 height 10
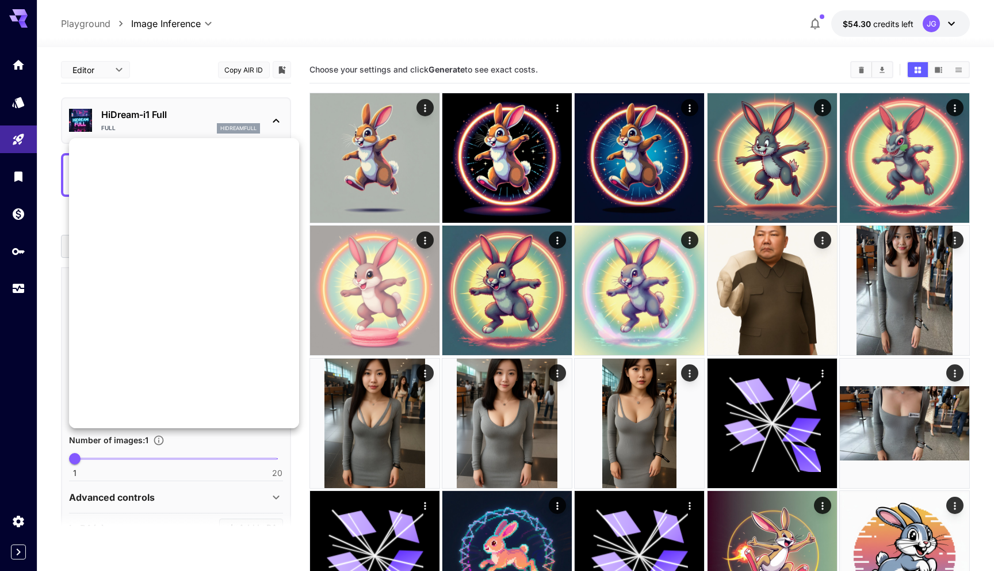
scroll to position [889, 0]
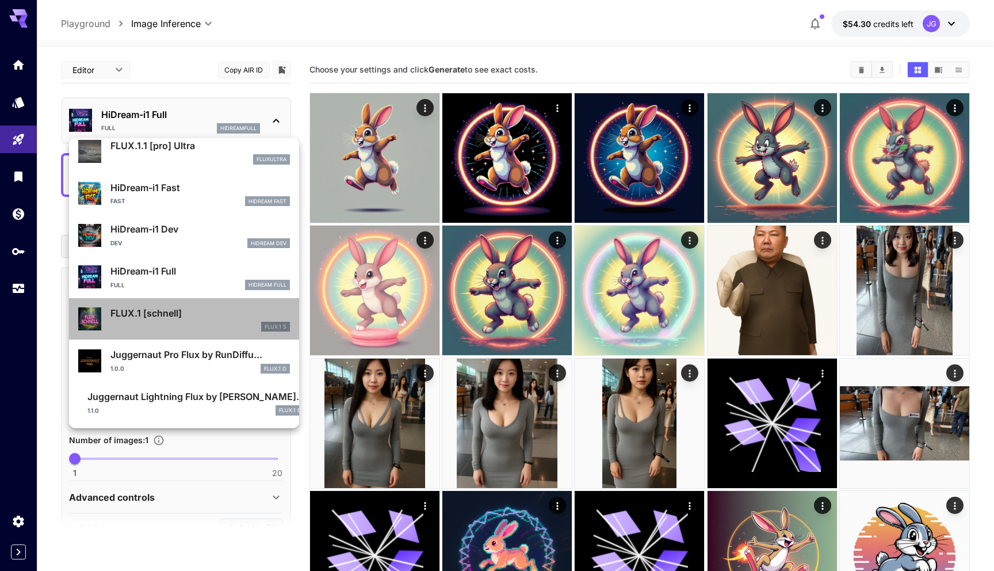
click at [155, 310] on p "FLUX.1 [schnell]" at bounding box center [200, 313] width 180 height 14
type input "*"
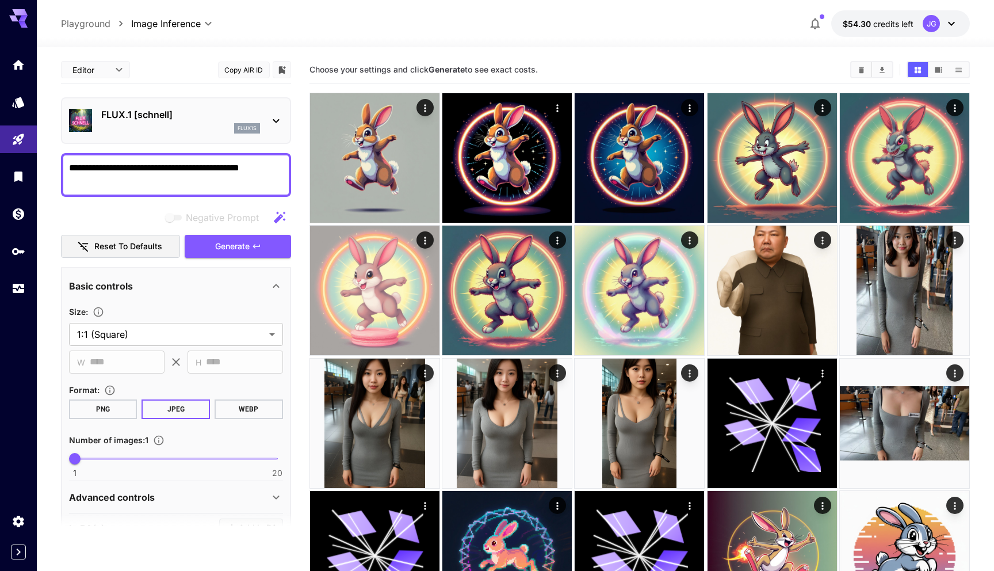
click at [160, 123] on div "FLUX.1 [schnell] flux1s" at bounding box center [180, 121] width 159 height 26
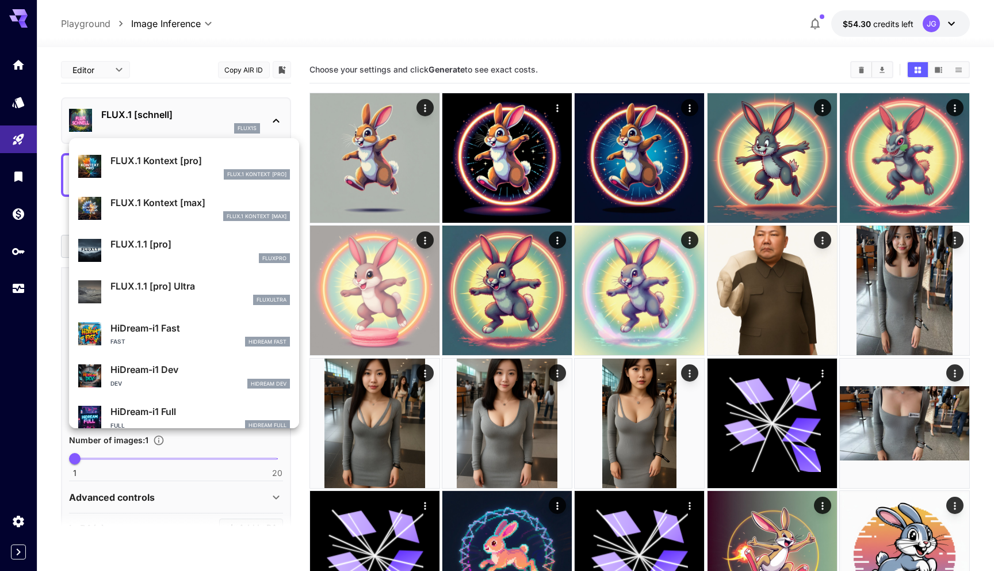
scroll to position [747, 0]
click at [160, 163] on p "FLUX.1 Kontext [pro]" at bounding box center [200, 162] width 180 height 14
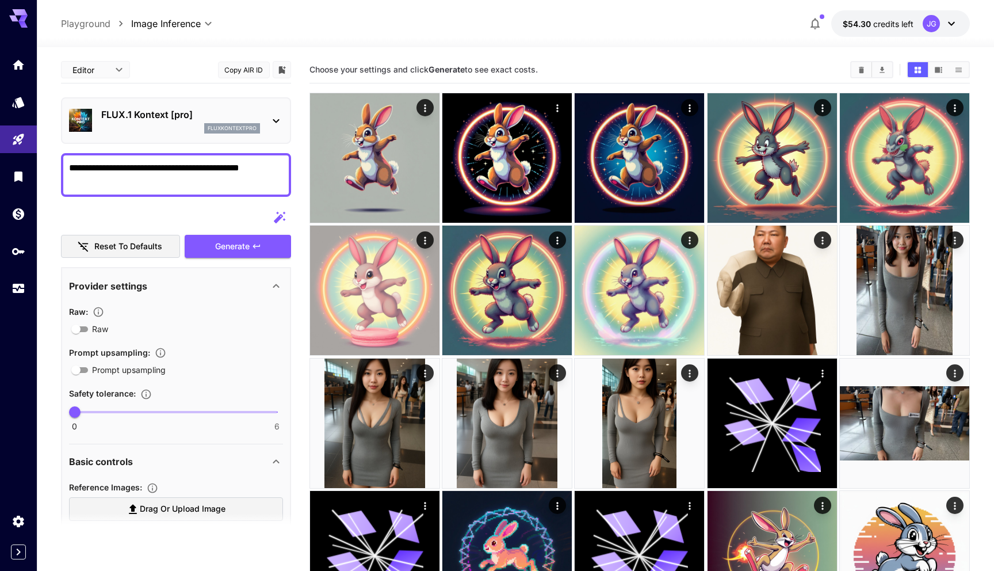
click at [172, 117] on p "FLUX.1 Kontext [pro]" at bounding box center [180, 115] width 159 height 14
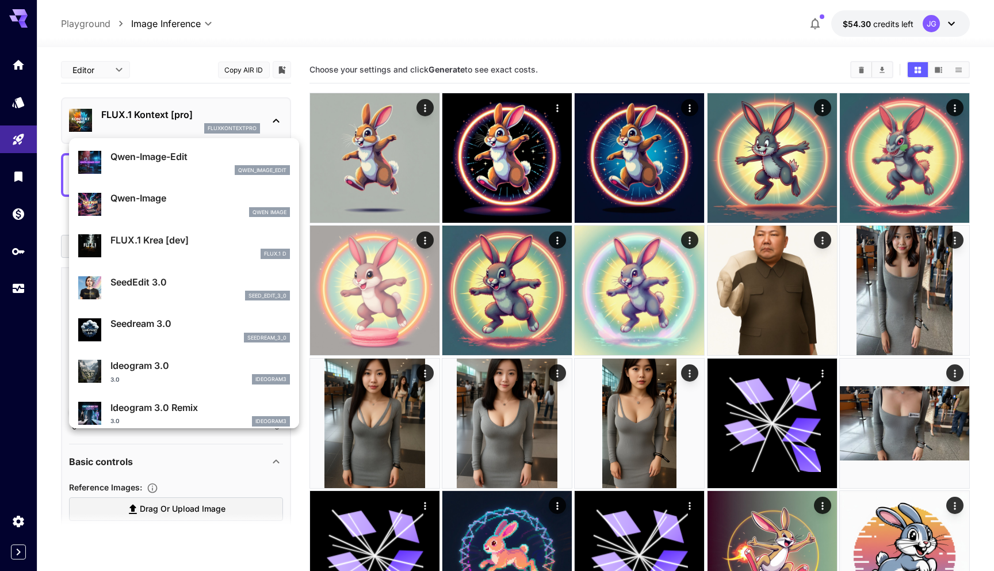
scroll to position [123, 0]
click at [168, 234] on p "FLUX.1 Krea [dev]" at bounding box center [200, 239] width 180 height 14
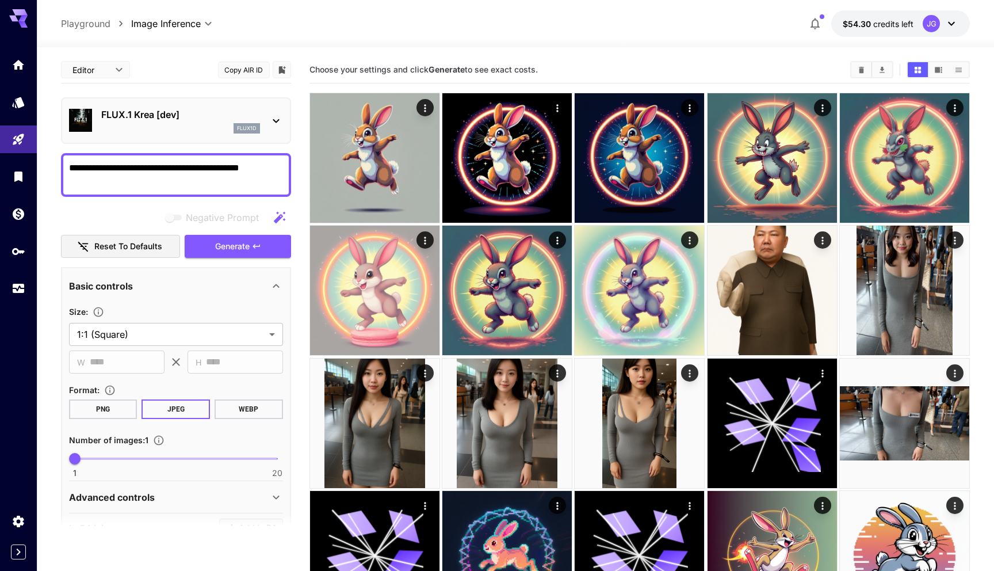
click at [177, 116] on p "FLUX.1 Krea [dev]" at bounding box center [180, 115] width 159 height 14
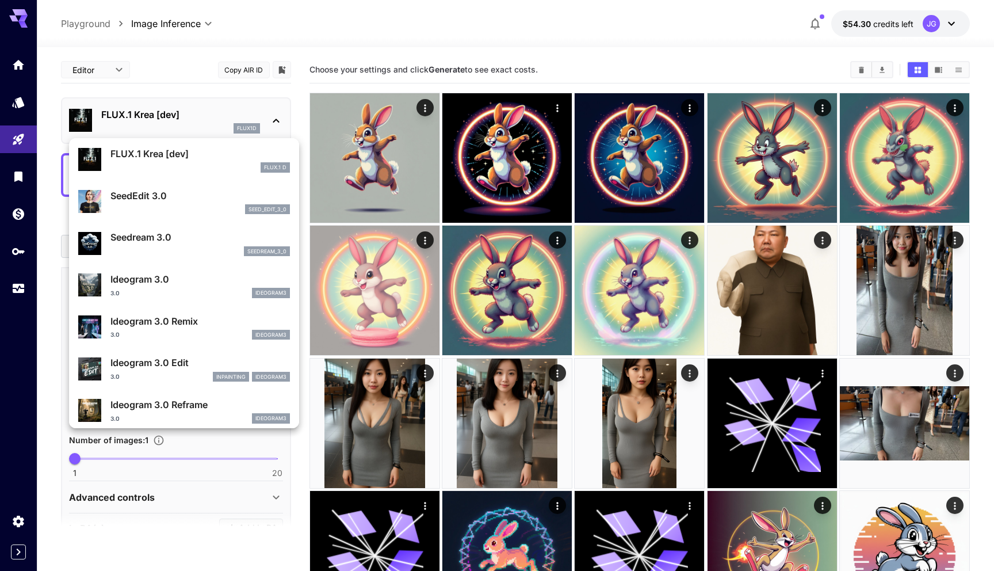
scroll to position [212, 0]
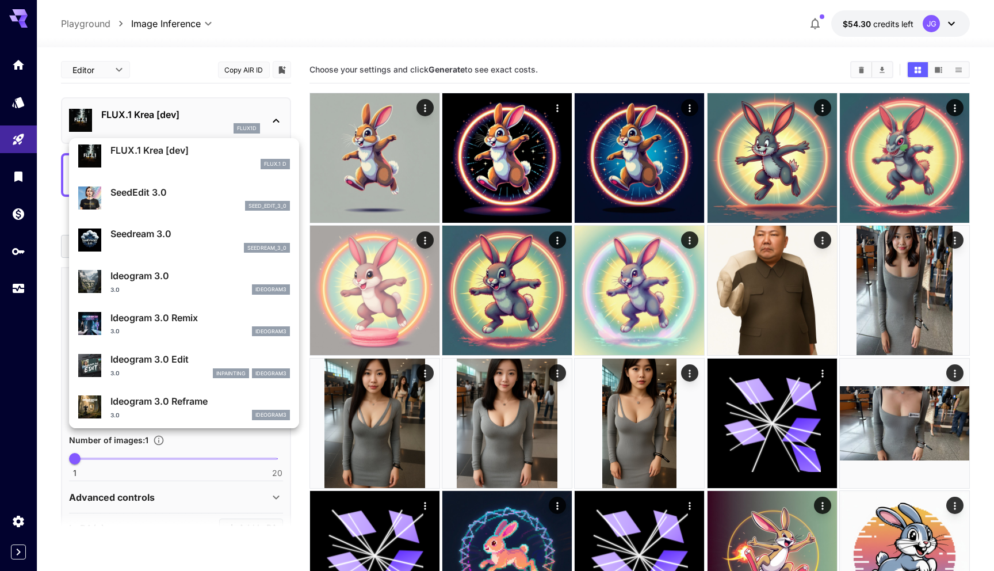
click at [183, 245] on div "seedream_3_0" at bounding box center [200, 248] width 180 height 10
type input "***"
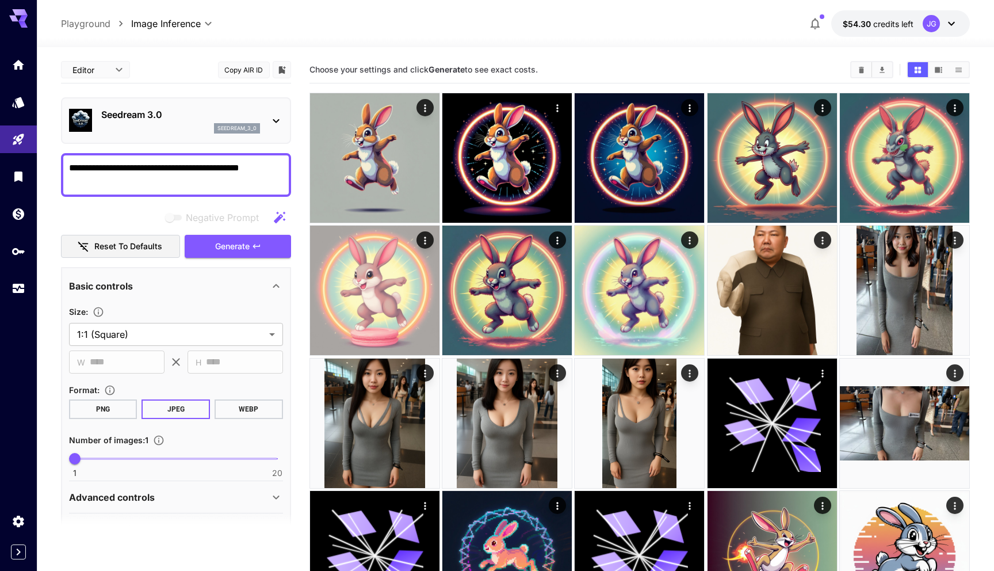
click at [169, 110] on p "Seedream 3.0" at bounding box center [180, 115] width 159 height 14
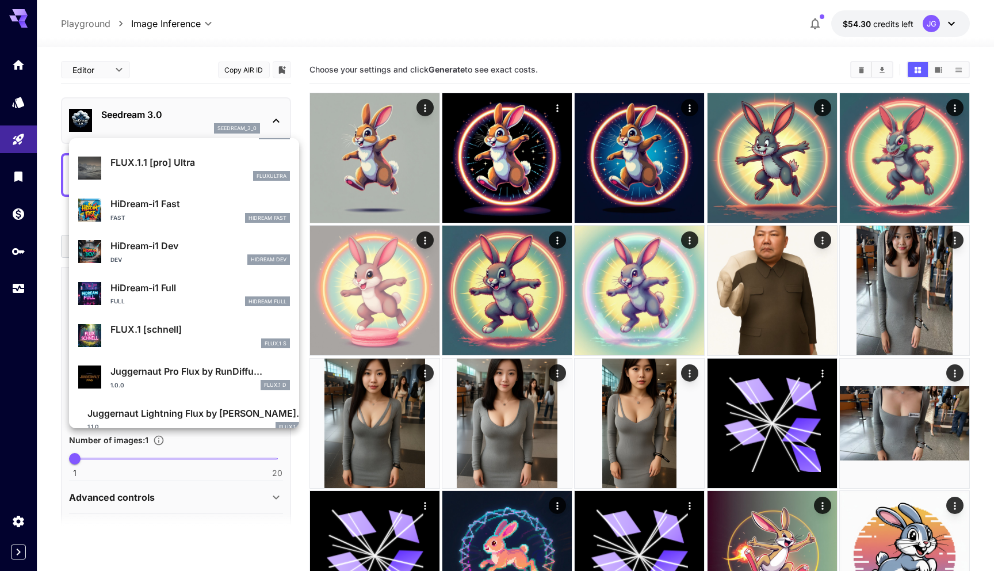
scroll to position [889, 0]
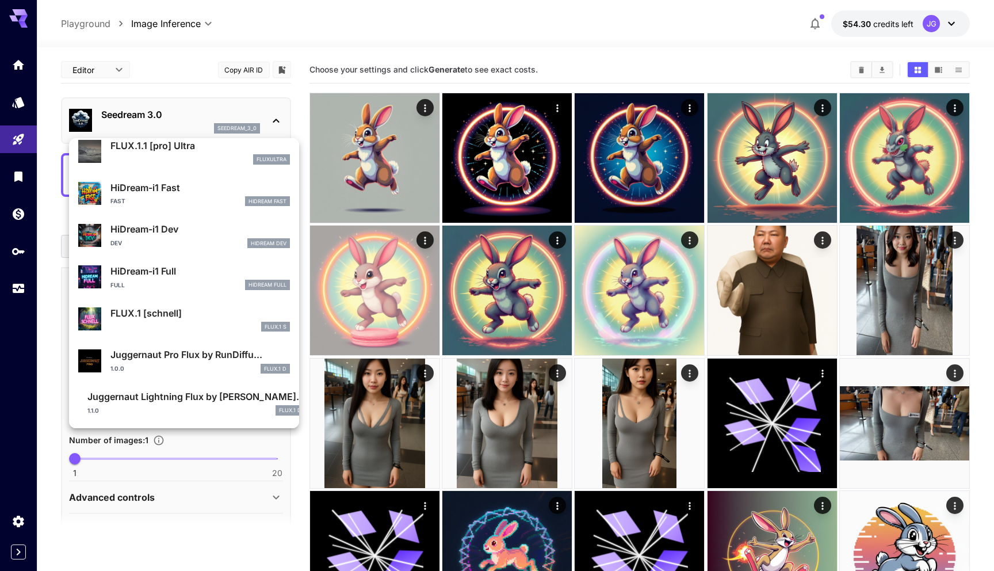
click at [306, 211] on div at bounding box center [497, 285] width 994 height 571
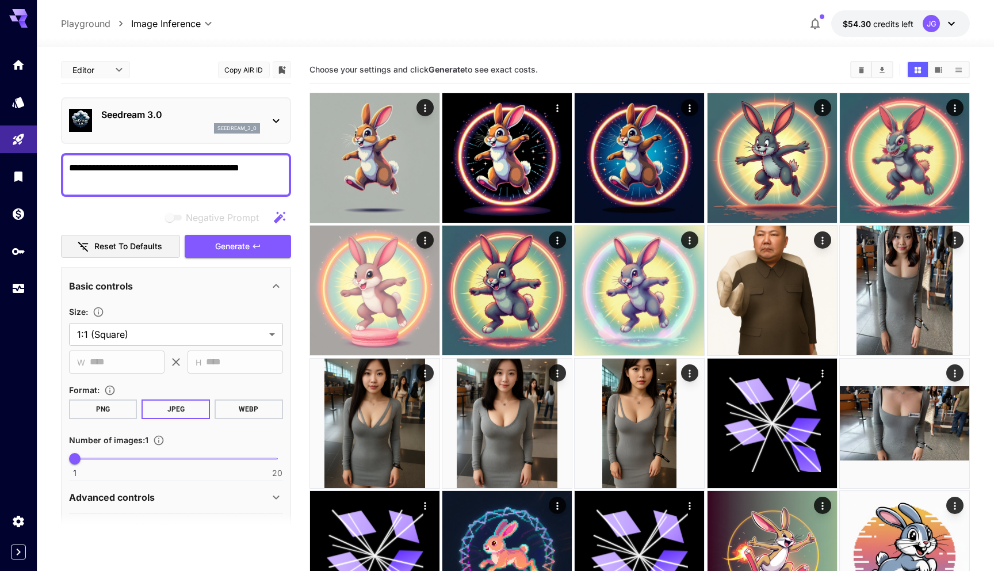
click at [146, 113] on p "Seedream 3.0" at bounding box center [180, 115] width 159 height 14
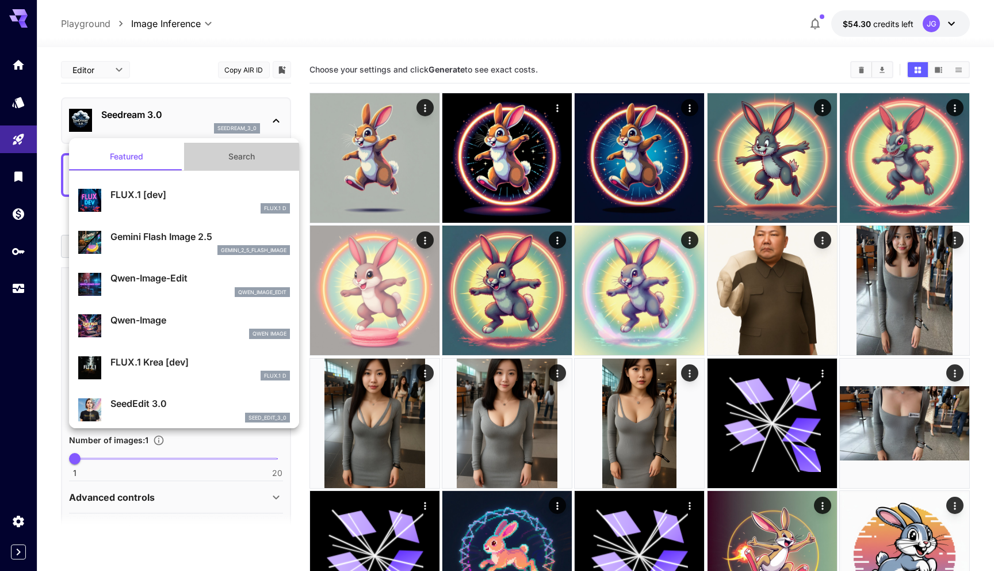
click at [239, 155] on button "Search" at bounding box center [241, 157] width 115 height 28
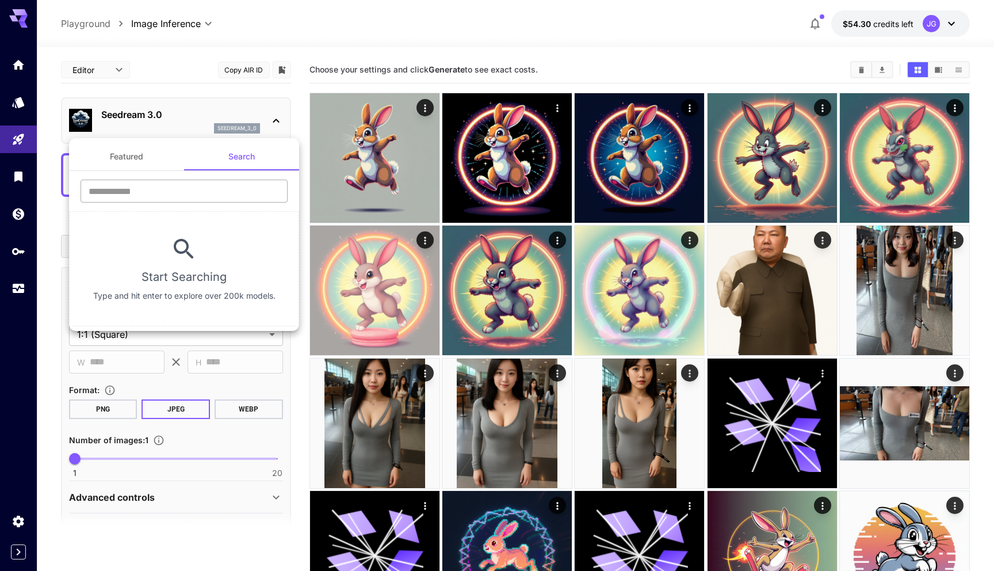
click at [188, 196] on input "text" at bounding box center [184, 191] width 207 height 23
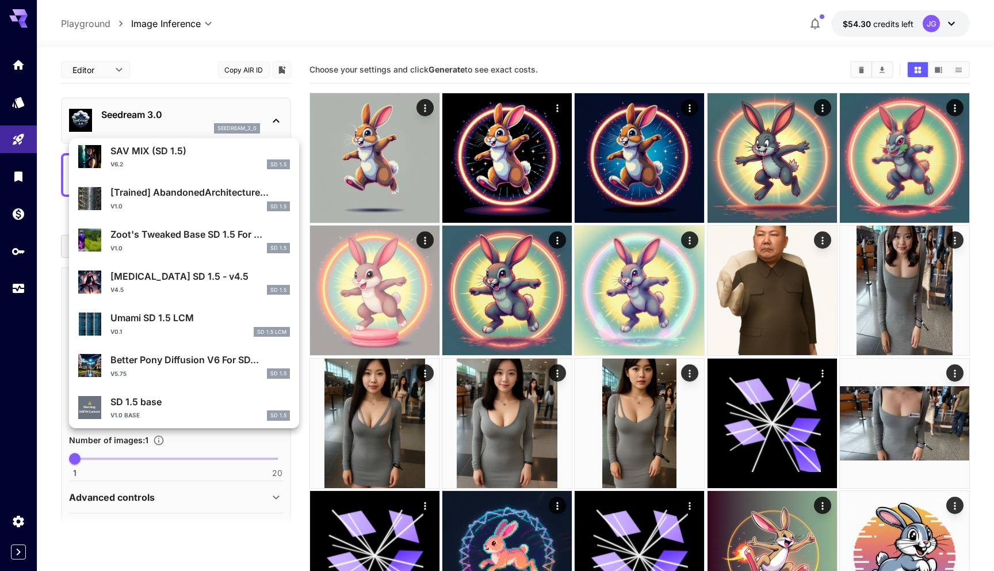
scroll to position [1047, 0]
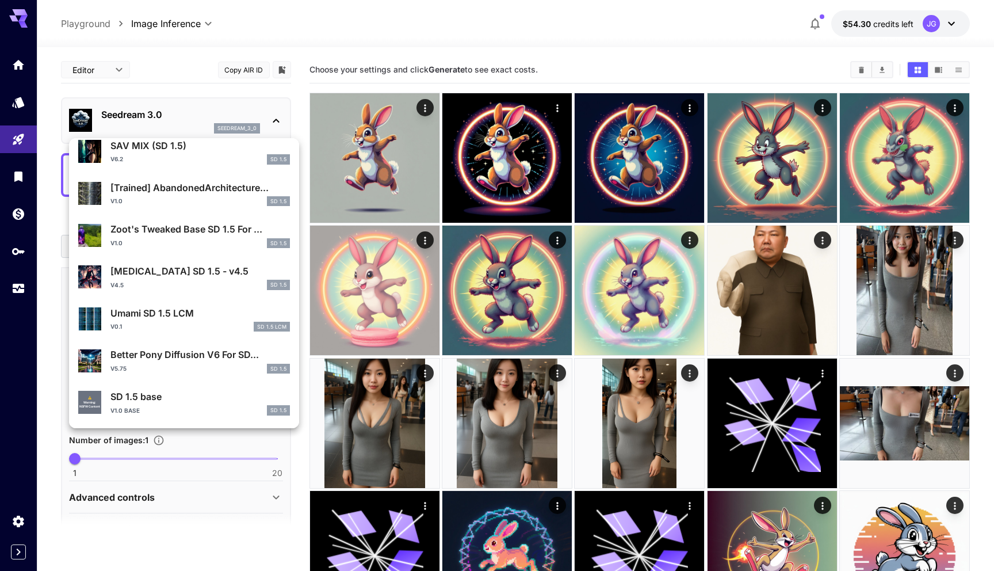
type input "******"
click at [165, 403] on div "SD 1.5 base v1.0 base SD 1.5" at bounding box center [200, 403] width 180 height 26
type input "**********"
type input "***"
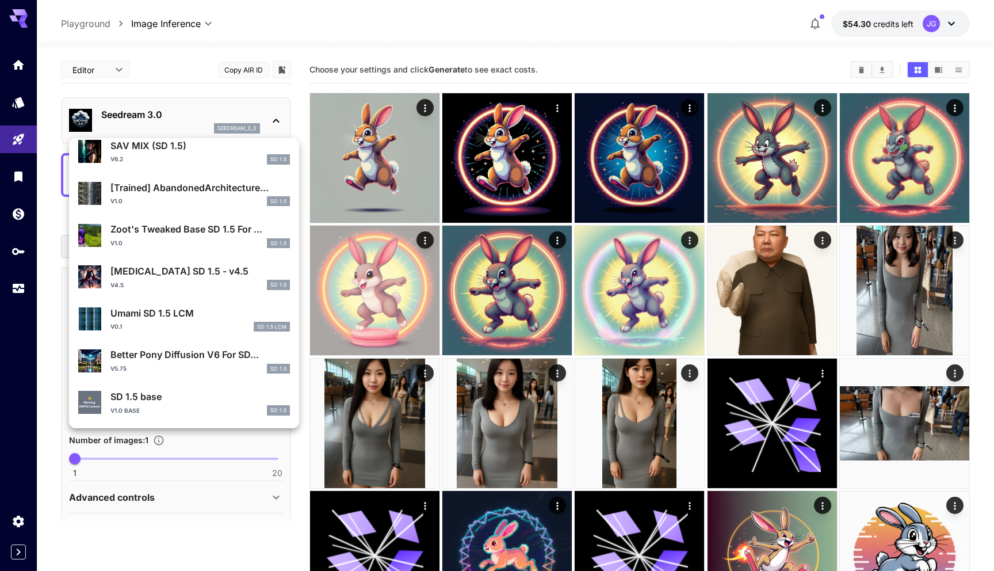
type input "***"
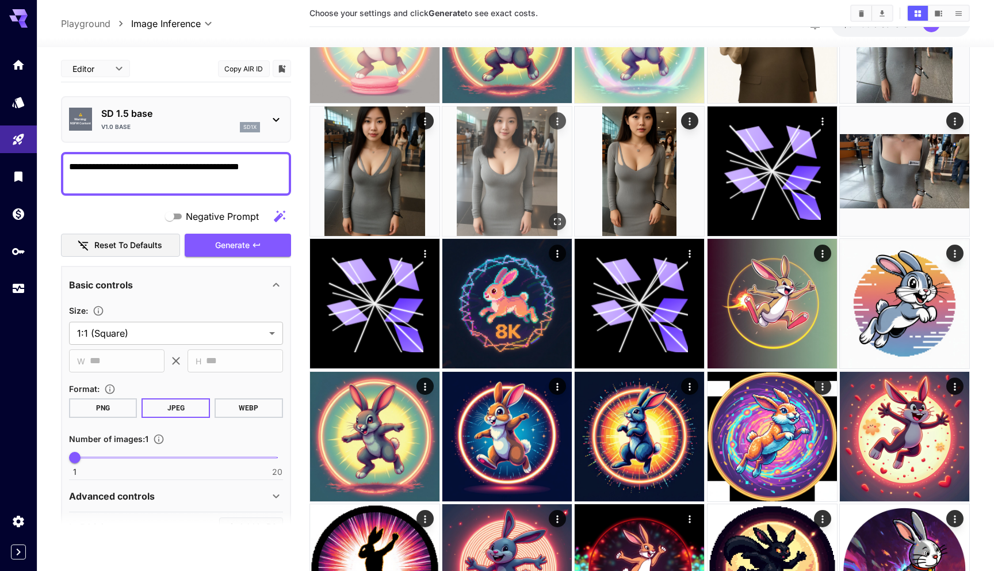
scroll to position [387, 0]
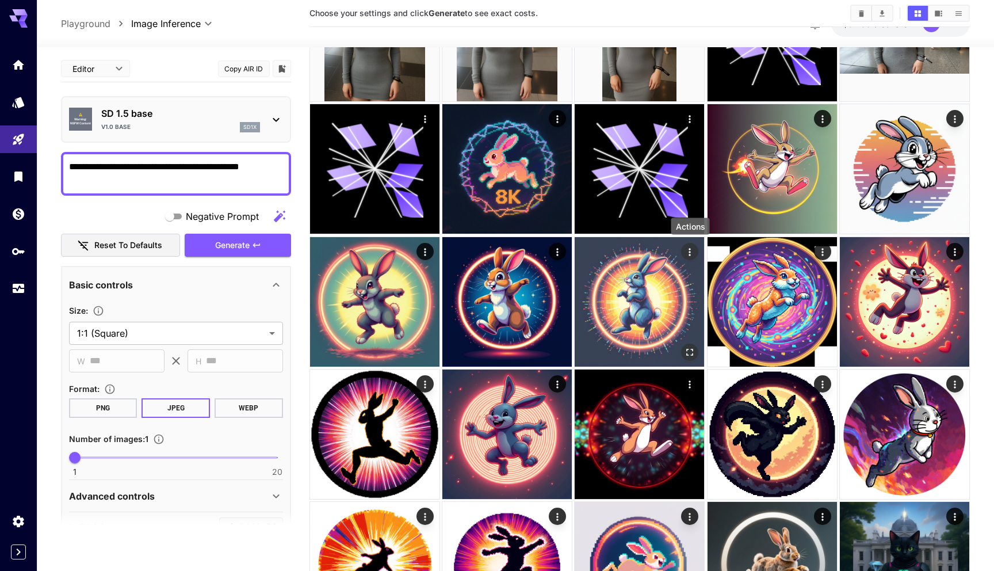
click at [689, 253] on icon "Actions" at bounding box center [691, 252] width 12 height 12
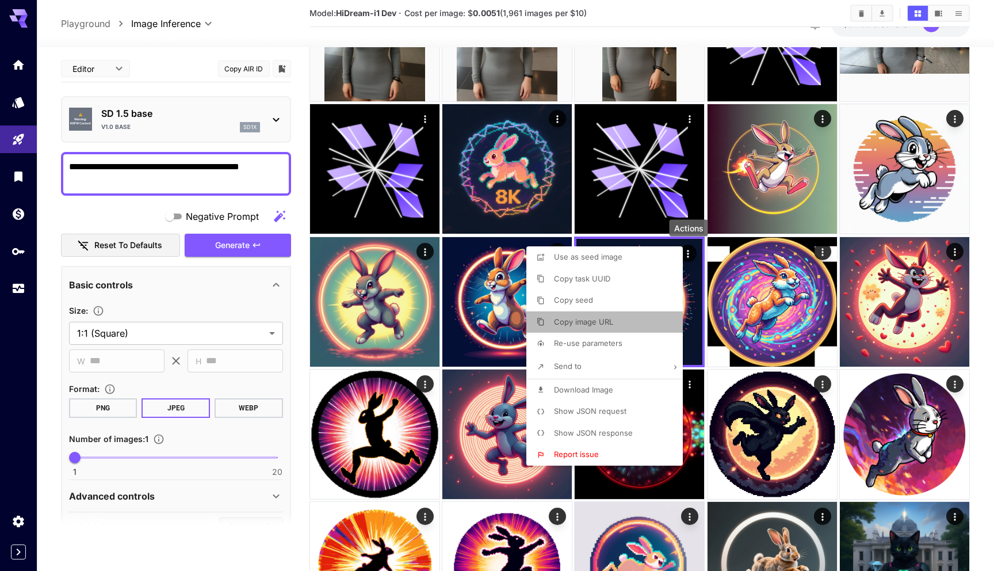
click at [583, 321] on span "Copy image URL" at bounding box center [583, 321] width 59 height 9
click at [300, 187] on div at bounding box center [497, 285] width 994 height 571
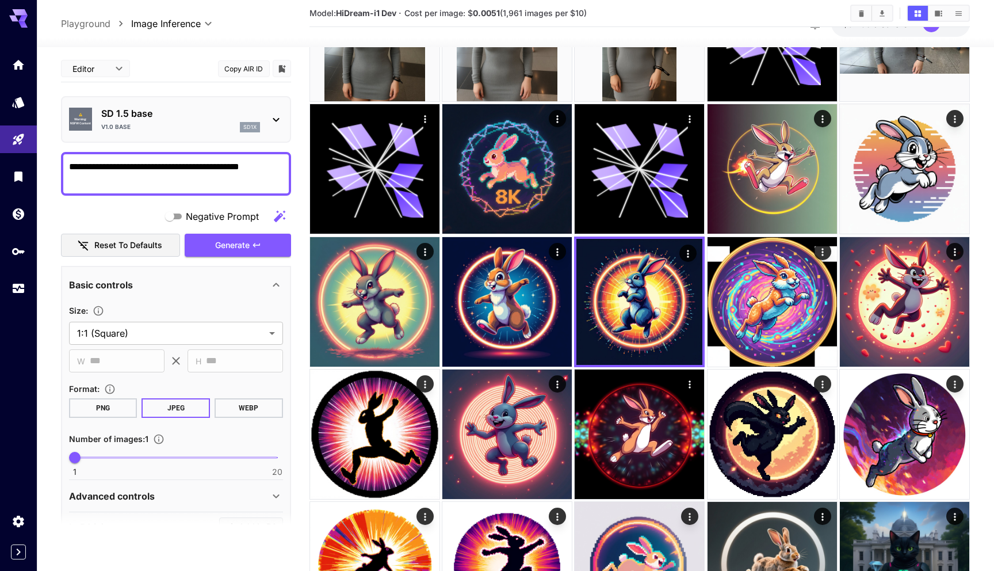
click at [145, 111] on p "SD 1.5 base" at bounding box center [180, 113] width 159 height 14
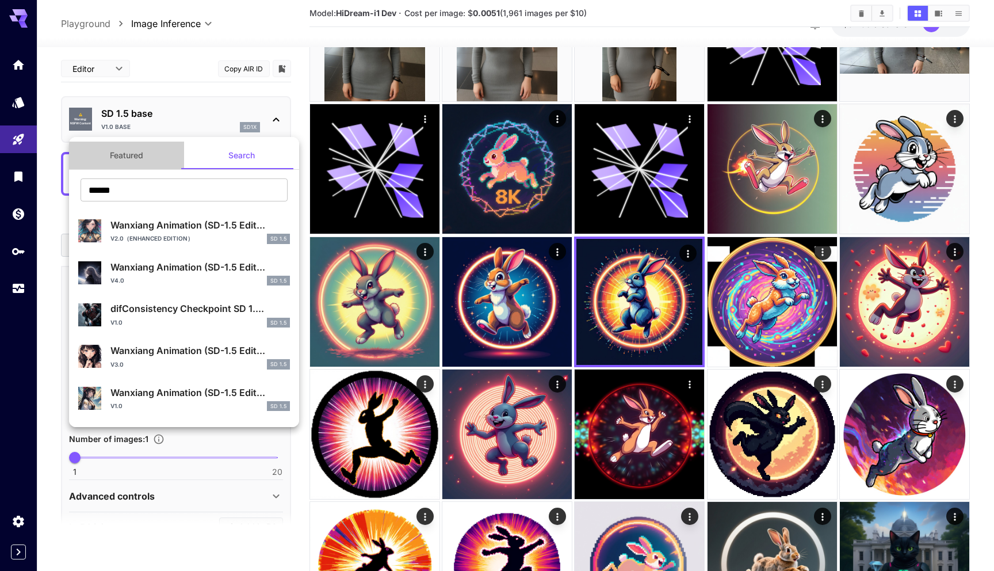
click at [125, 155] on button "Featured" at bounding box center [126, 156] width 115 height 28
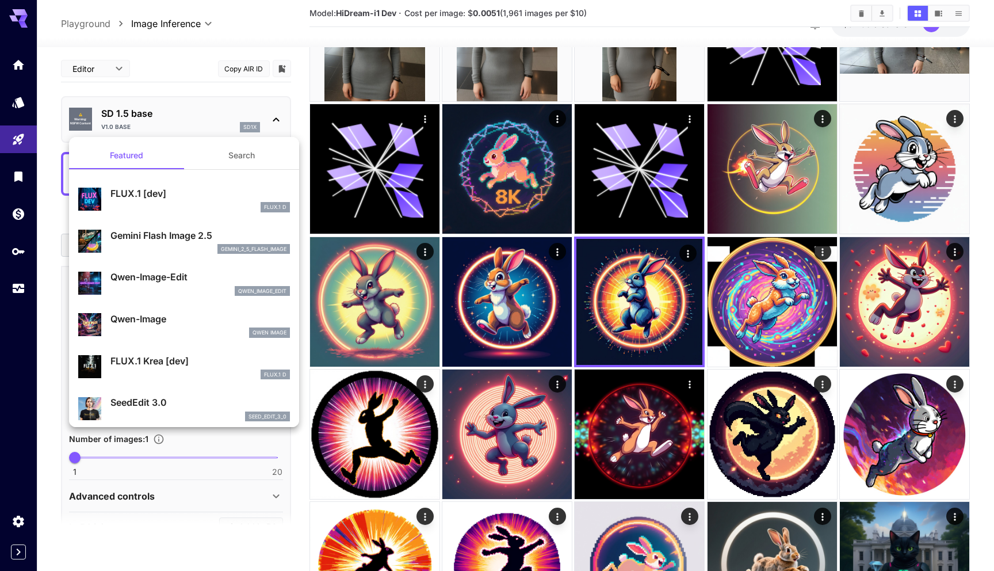
click at [158, 280] on p "Qwen-Image-Edit" at bounding box center [200, 277] width 180 height 14
type input "**********"
type input "****"
type input "*"
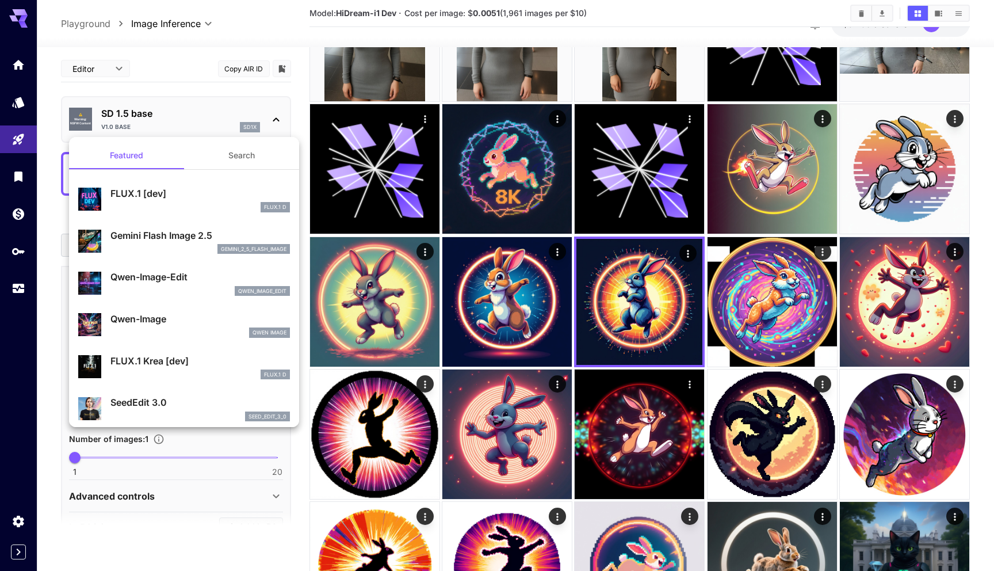
type input "*"
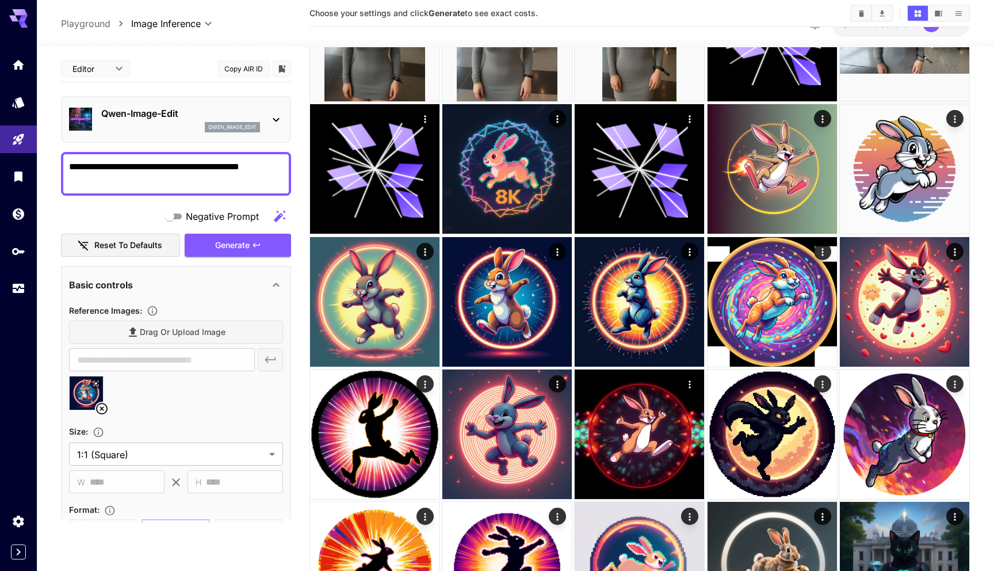
click at [301, 268] on main "**********" at bounding box center [516, 288] width 910 height 1236
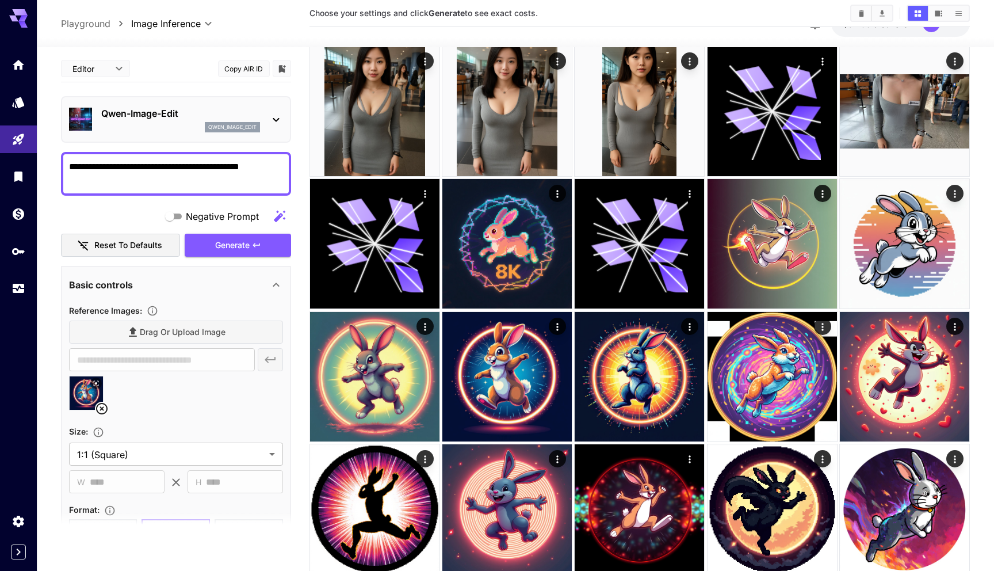
scroll to position [269, 0]
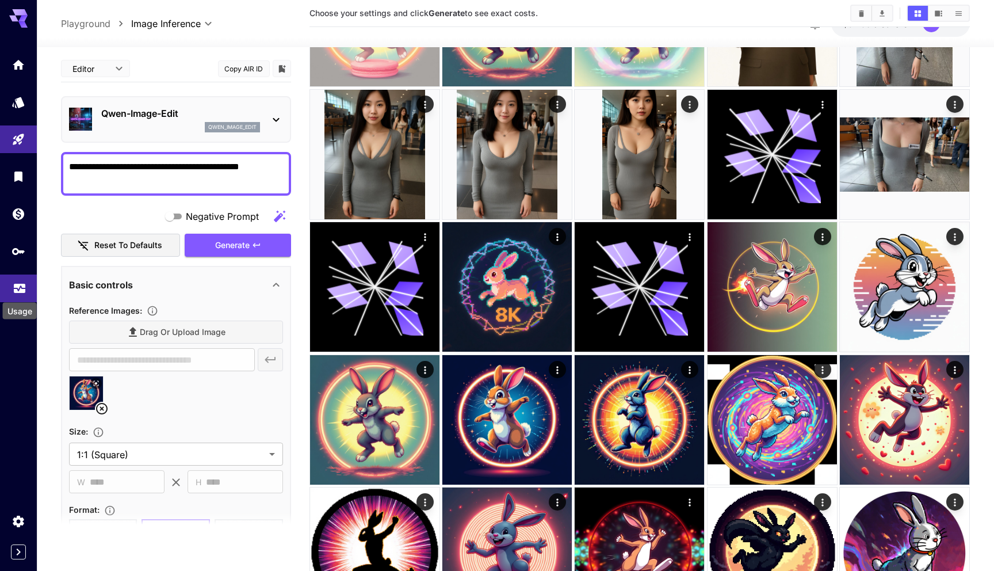
click at [22, 289] on icon "Usage" at bounding box center [20, 287] width 12 height 6
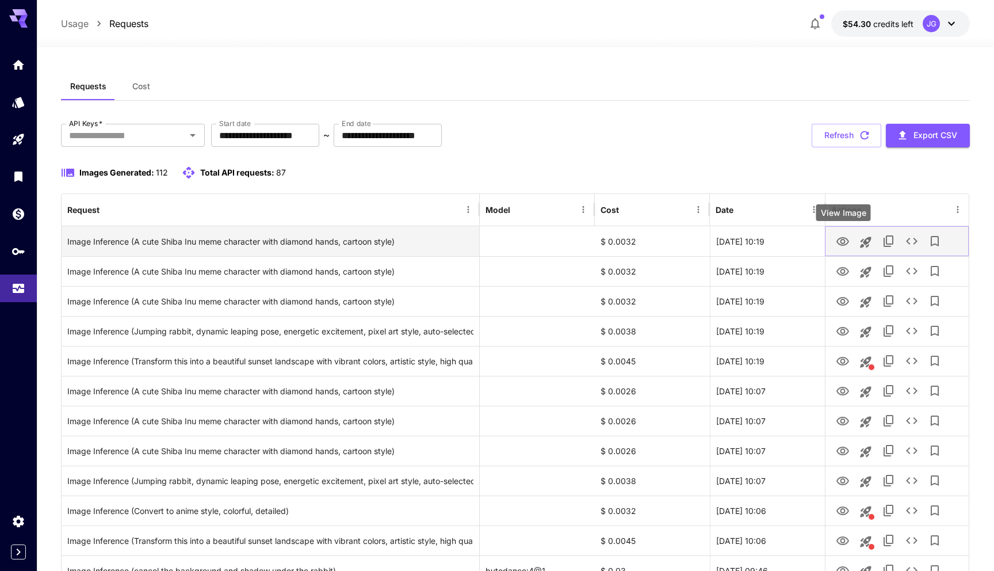
click at [841, 241] on icon "View Image" at bounding box center [843, 242] width 14 height 14
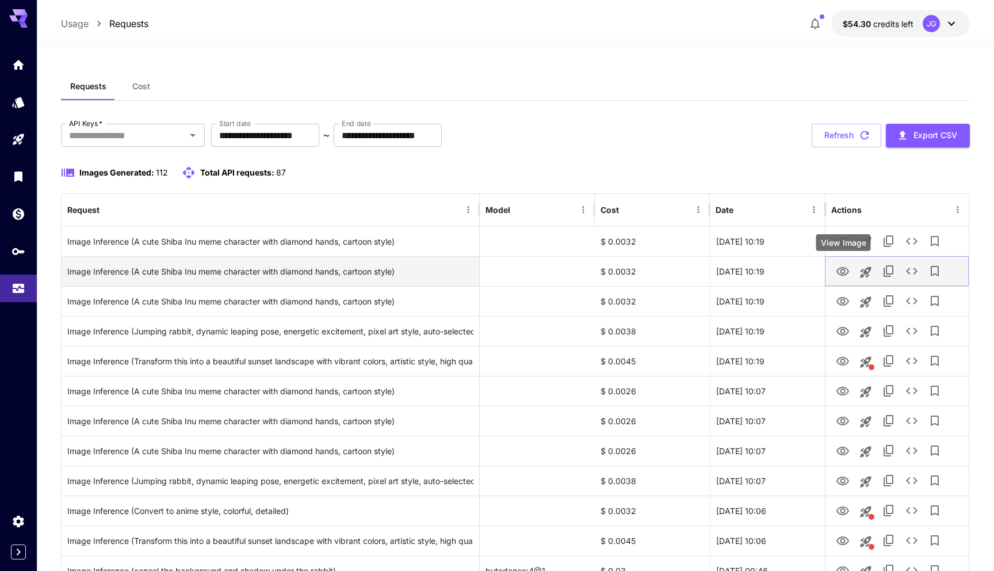
click at [844, 270] on icon "View Image" at bounding box center [843, 271] width 13 height 9
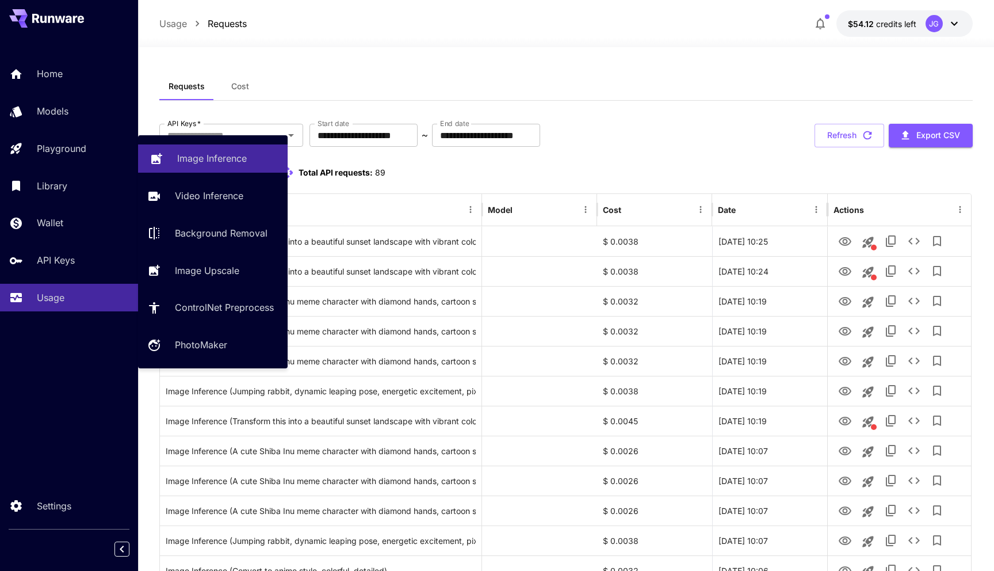
click at [181, 154] on p "Image Inference" at bounding box center [212, 158] width 70 height 14
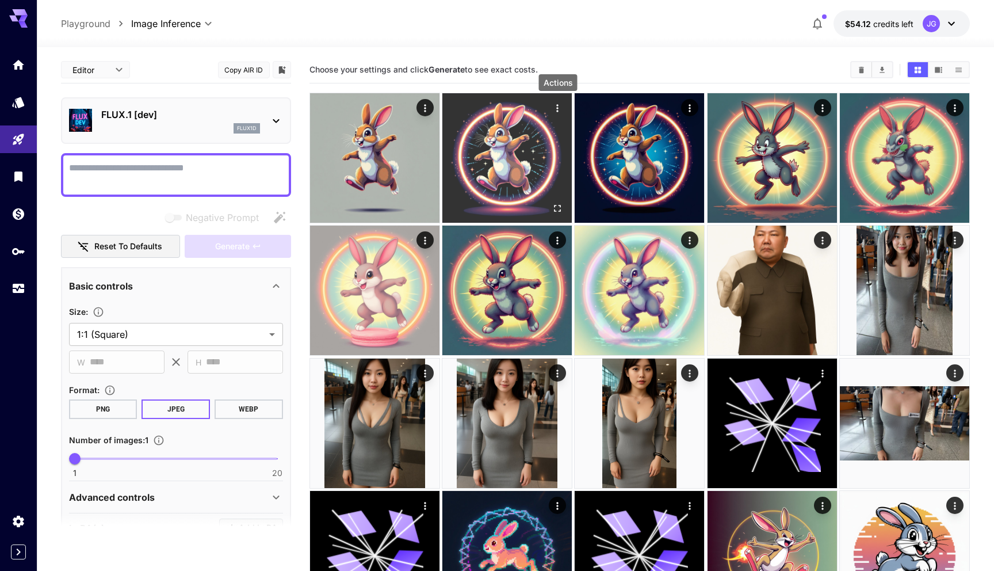
click at [558, 104] on icon "Actions" at bounding box center [558, 108] width 12 height 12
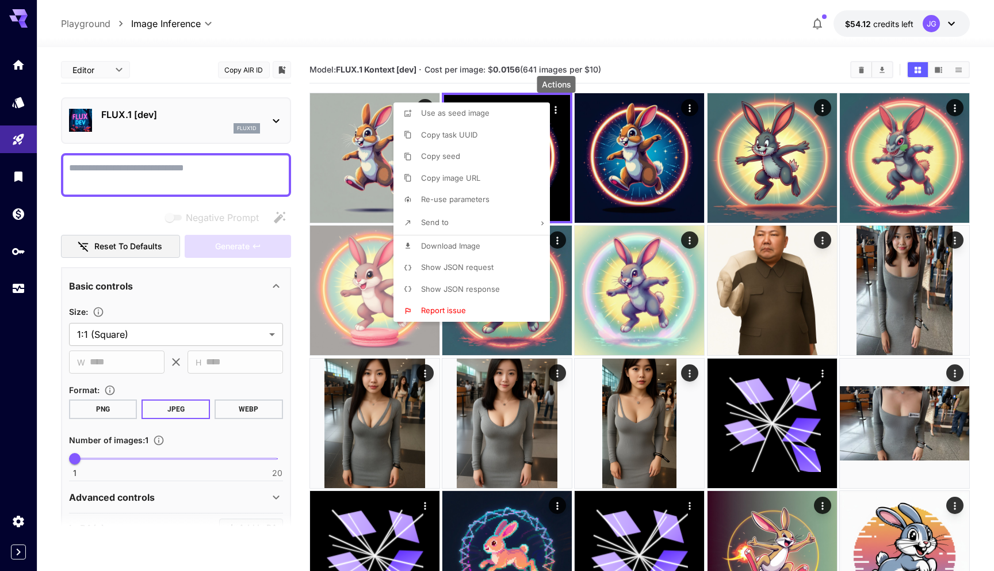
click at [459, 266] on span "Show JSON request" at bounding box center [457, 266] width 72 height 9
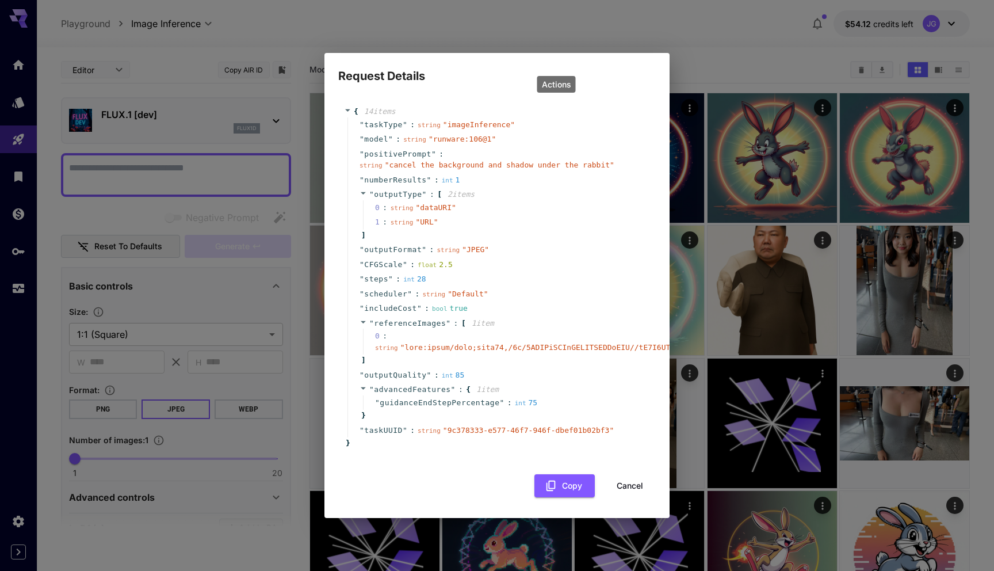
click at [631, 486] on button "Cancel" at bounding box center [630, 486] width 52 height 24
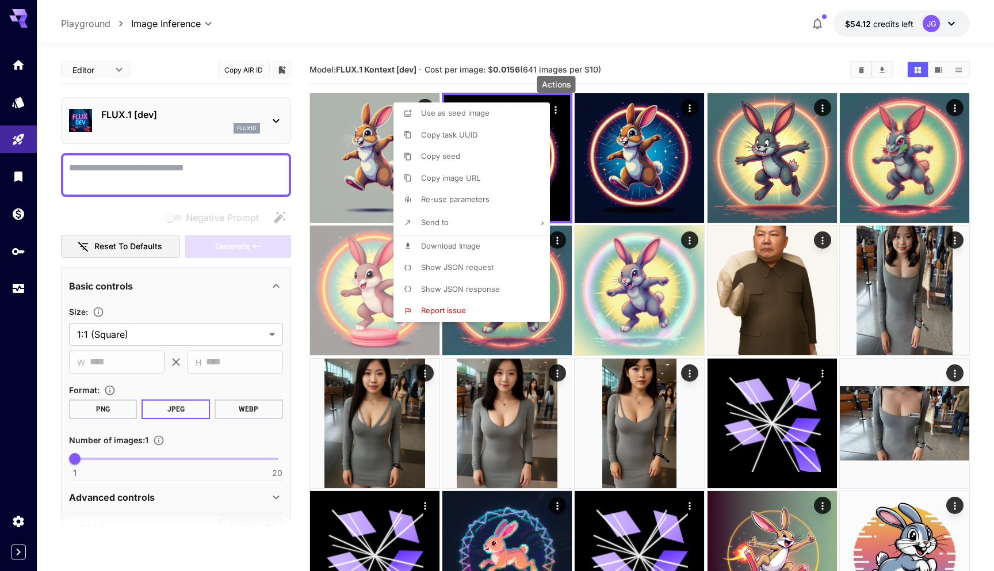
click at [640, 164] on div at bounding box center [497, 285] width 994 height 571
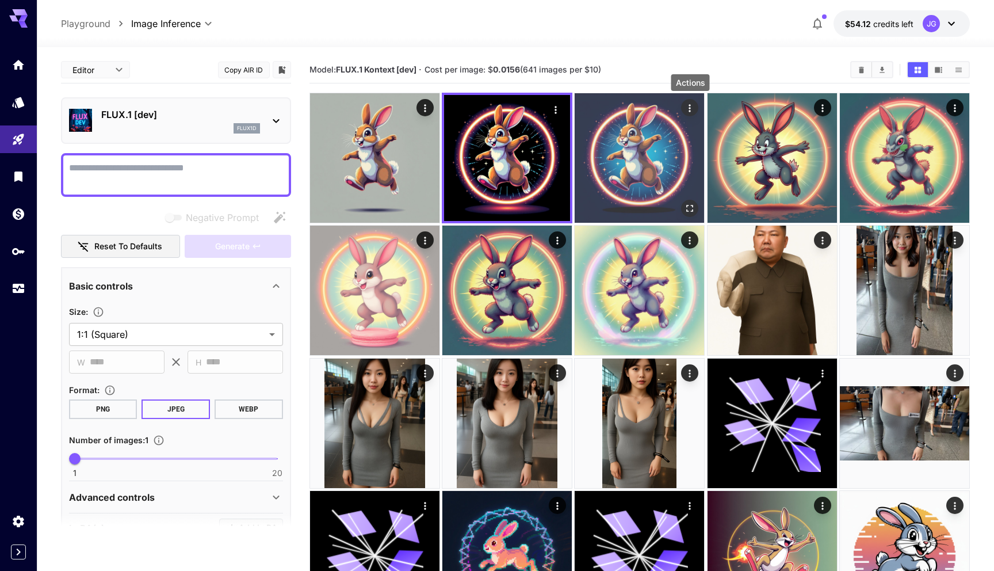
click at [692, 112] on icon "Actions" at bounding box center [691, 108] width 12 height 12
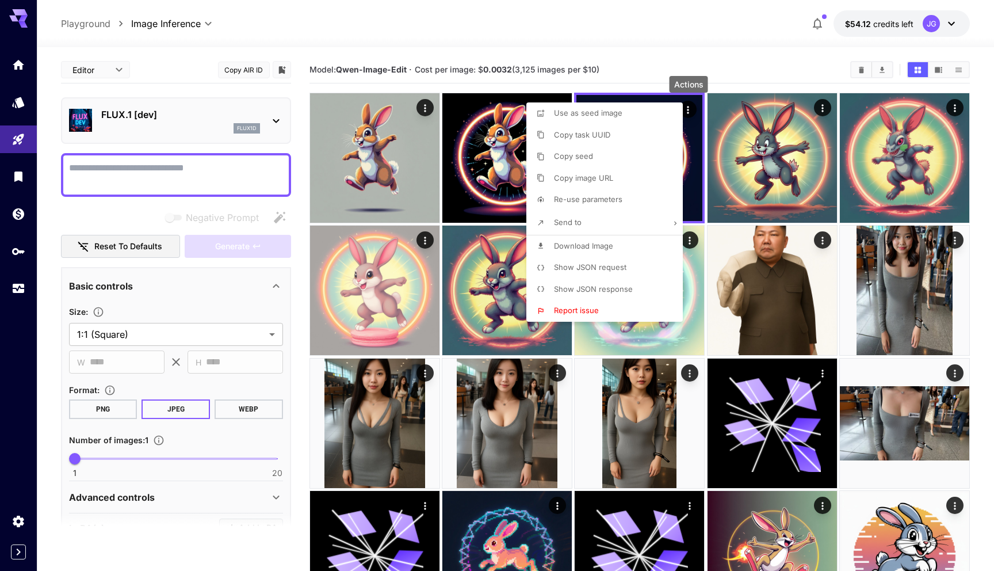
click at [613, 268] on span "Show JSON request" at bounding box center [590, 266] width 72 height 9
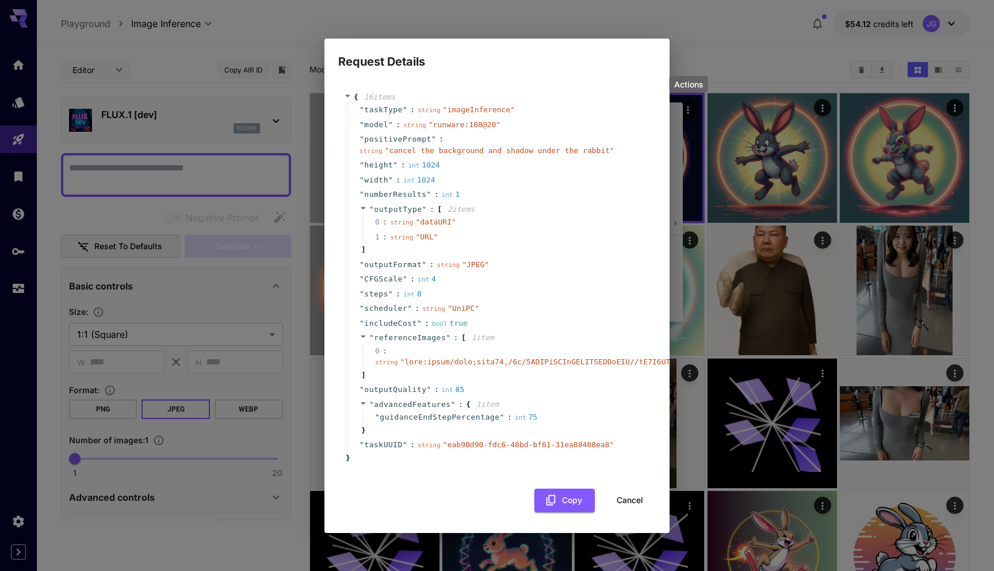
click at [392, 338] on span "referenceImages" at bounding box center [410, 337] width 72 height 9
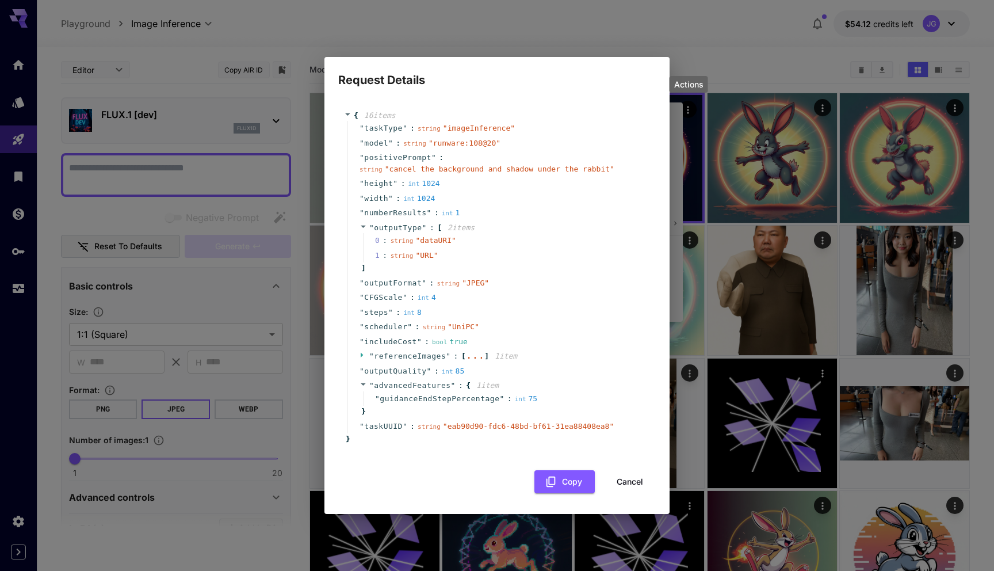
click at [392, 338] on span "includeCost" at bounding box center [390, 342] width 53 height 12
click at [386, 356] on span "referenceImages" at bounding box center [410, 356] width 72 height 9
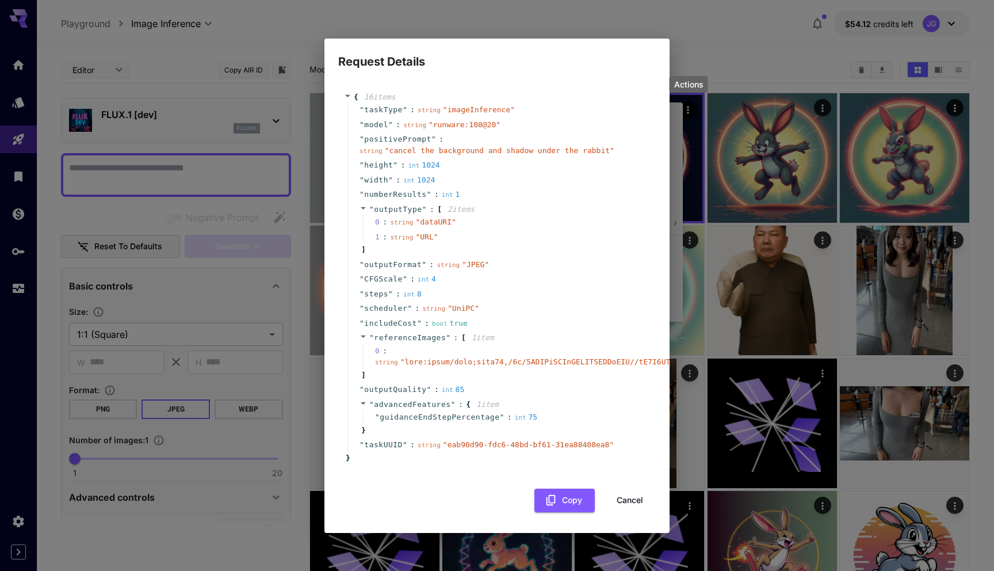
click at [629, 503] on button "Cancel" at bounding box center [630, 500] width 52 height 24
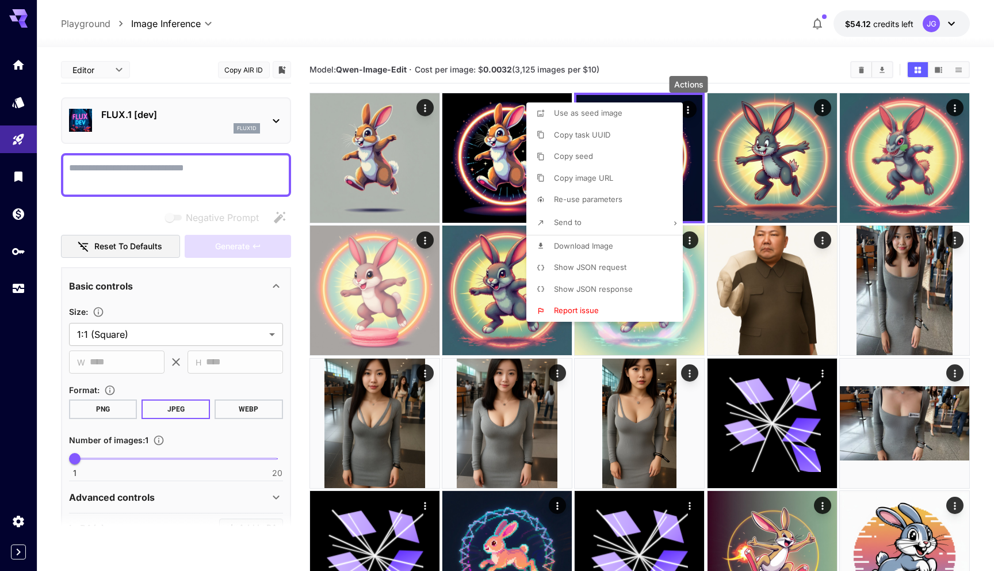
click at [298, 268] on div at bounding box center [497, 285] width 994 height 571
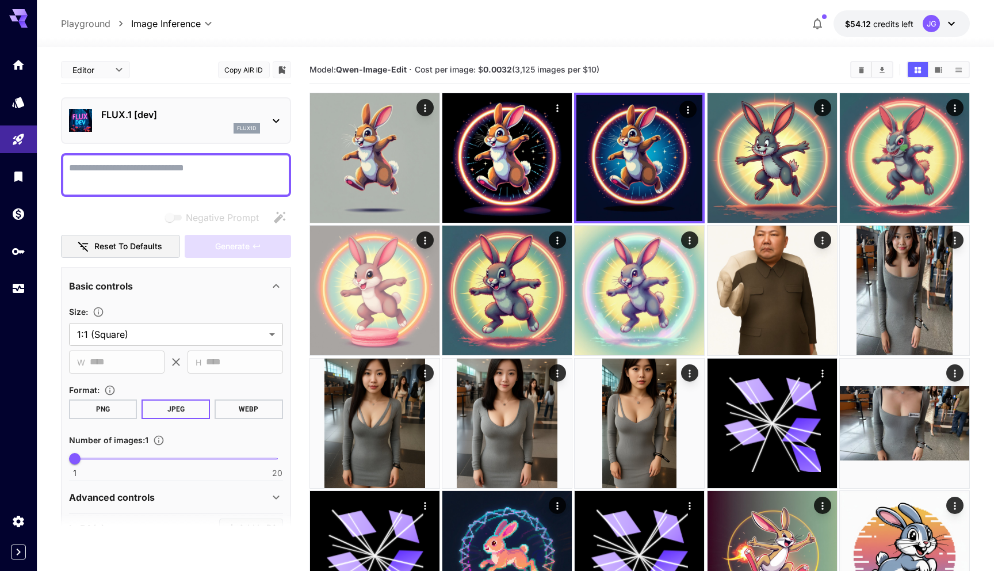
click at [152, 284] on div "Basic controls" at bounding box center [169, 286] width 200 height 14
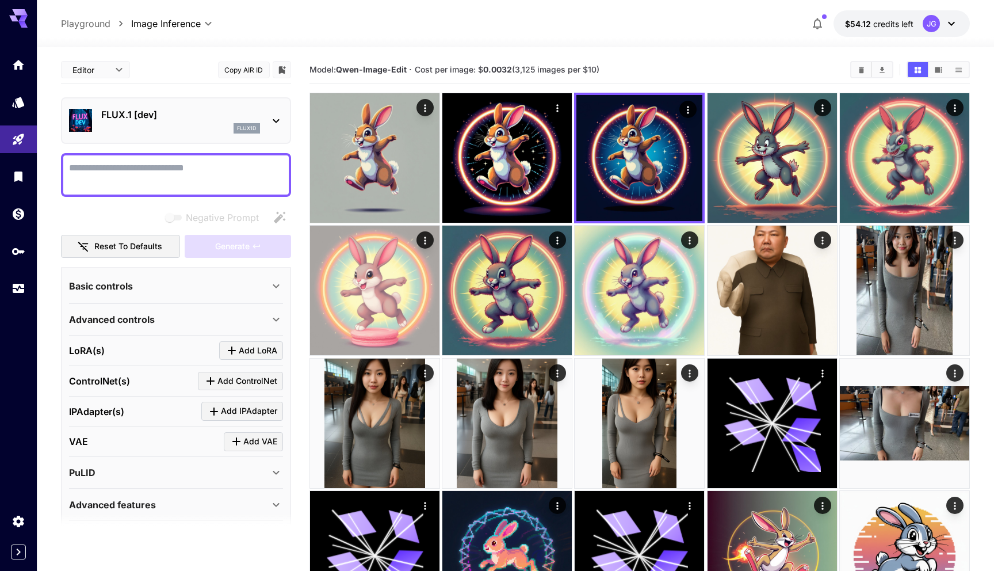
click at [153, 285] on div "Basic controls" at bounding box center [169, 286] width 200 height 14
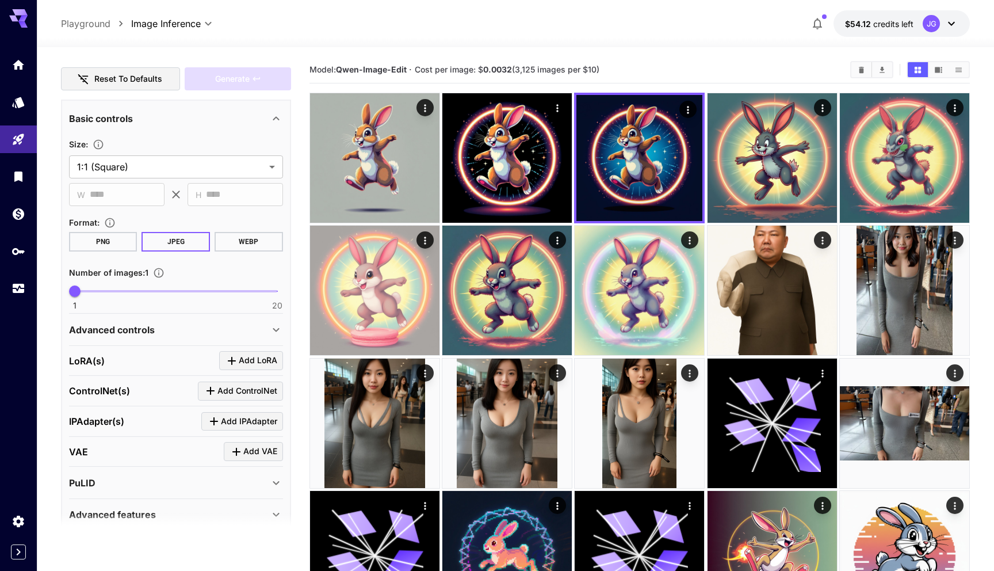
scroll to position [217, 0]
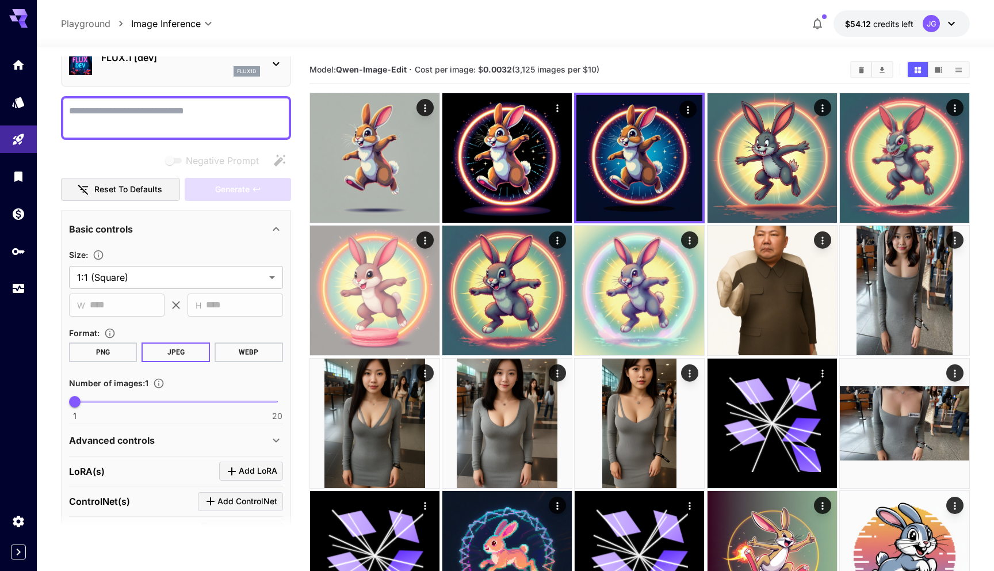
click at [260, 231] on div "Basic controls" at bounding box center [169, 229] width 200 height 14
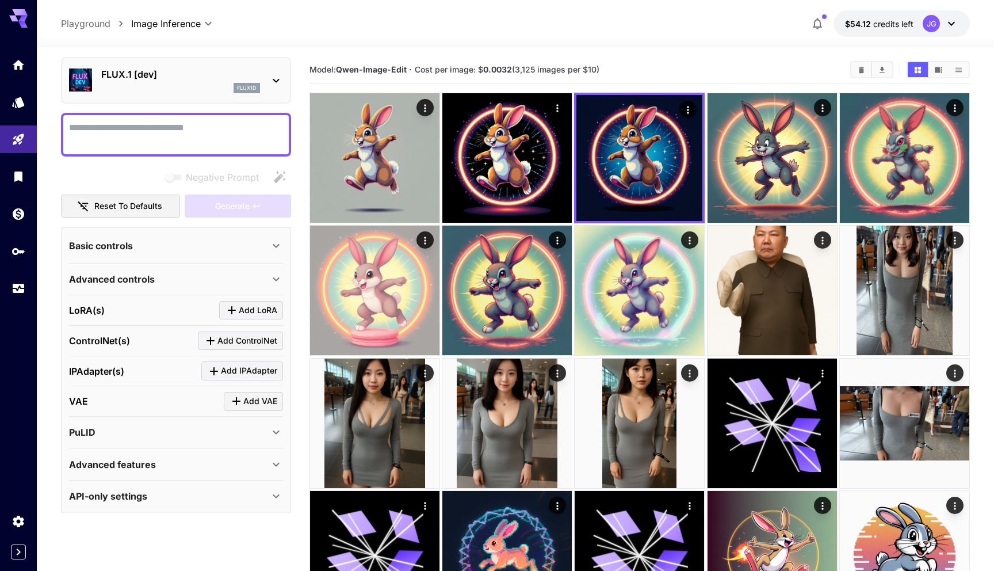
scroll to position [40, 0]
click at [207, 275] on div "Advanced controls" at bounding box center [169, 279] width 200 height 14
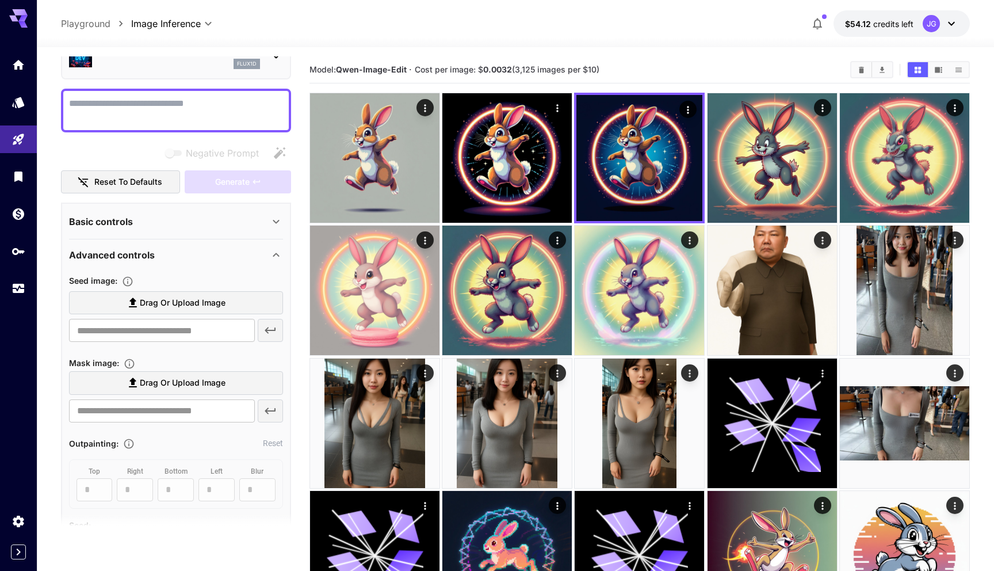
scroll to position [71, 0]
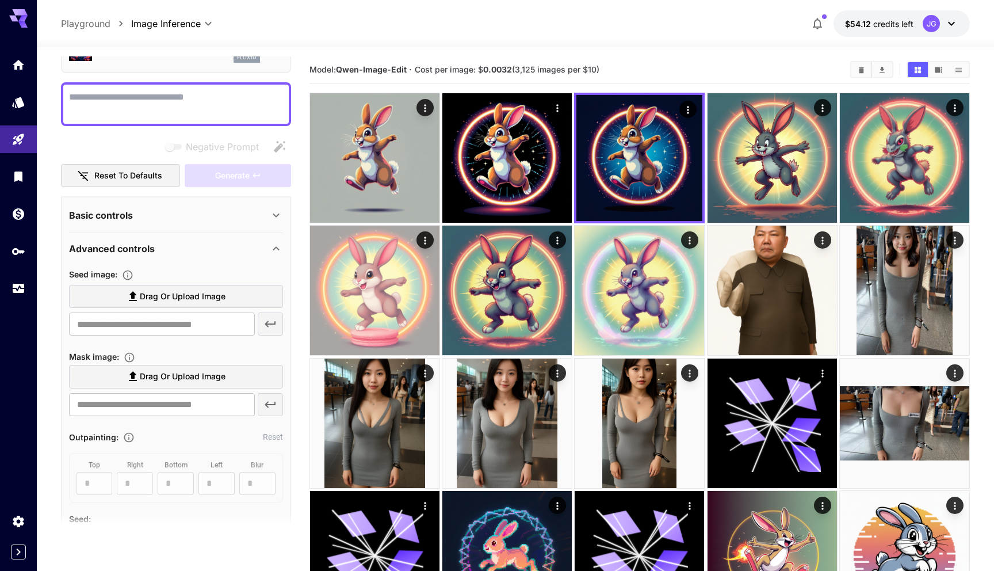
click at [159, 297] on span "Drag or upload image" at bounding box center [183, 296] width 86 height 14
click at [0, 0] on input "Drag or upload image" at bounding box center [0, 0] width 0 height 0
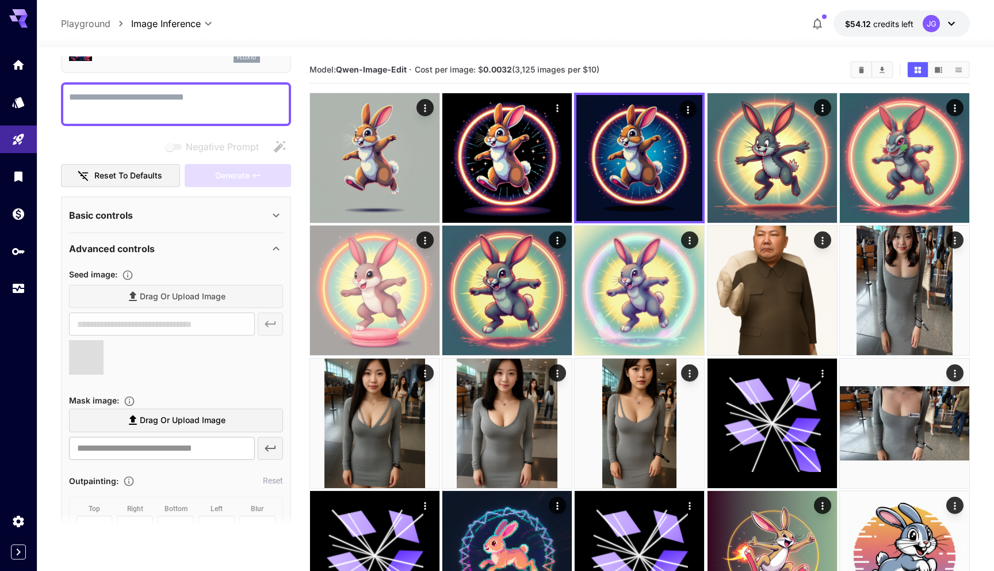
type input "**********"
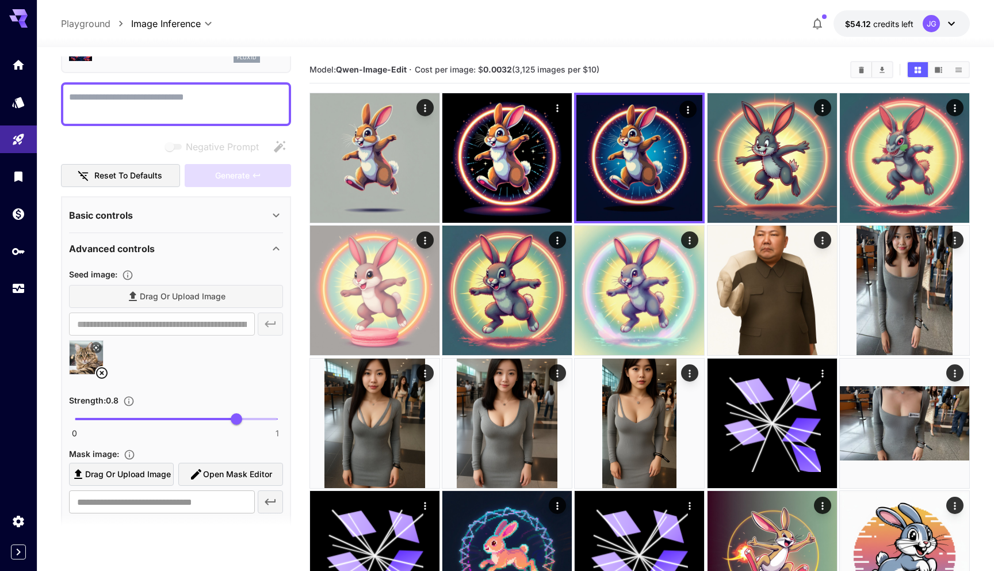
click at [97, 346] on icon at bounding box center [96, 347] width 7 height 7
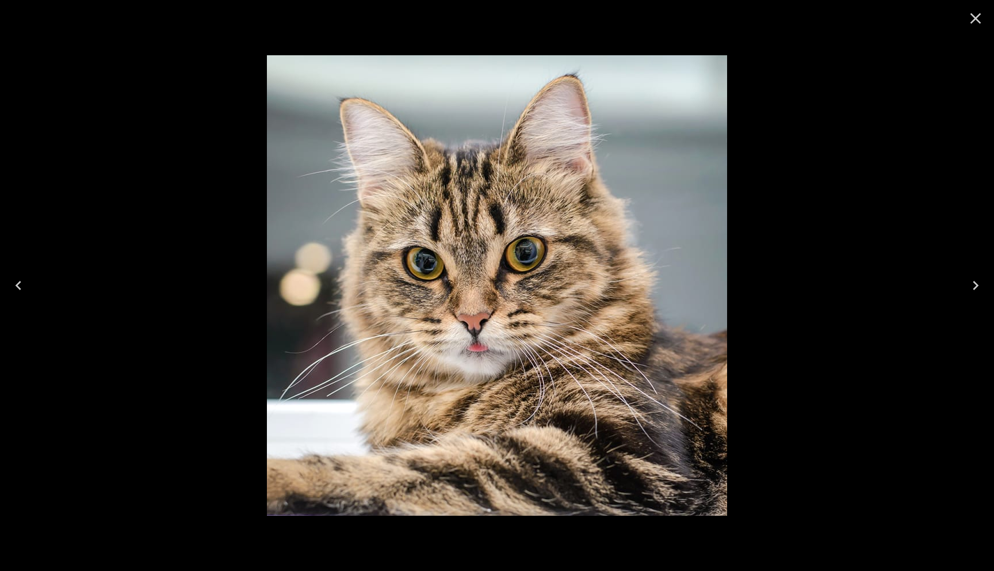
click at [975, 19] on icon "Close" at bounding box center [976, 18] width 11 height 11
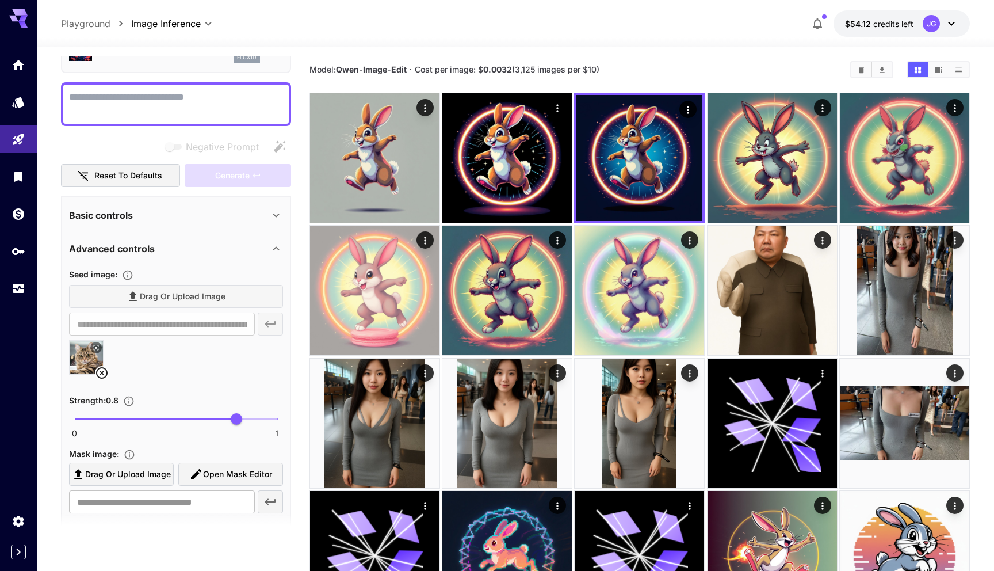
click at [192, 109] on textarea "Negative Prompt" at bounding box center [176, 104] width 214 height 28
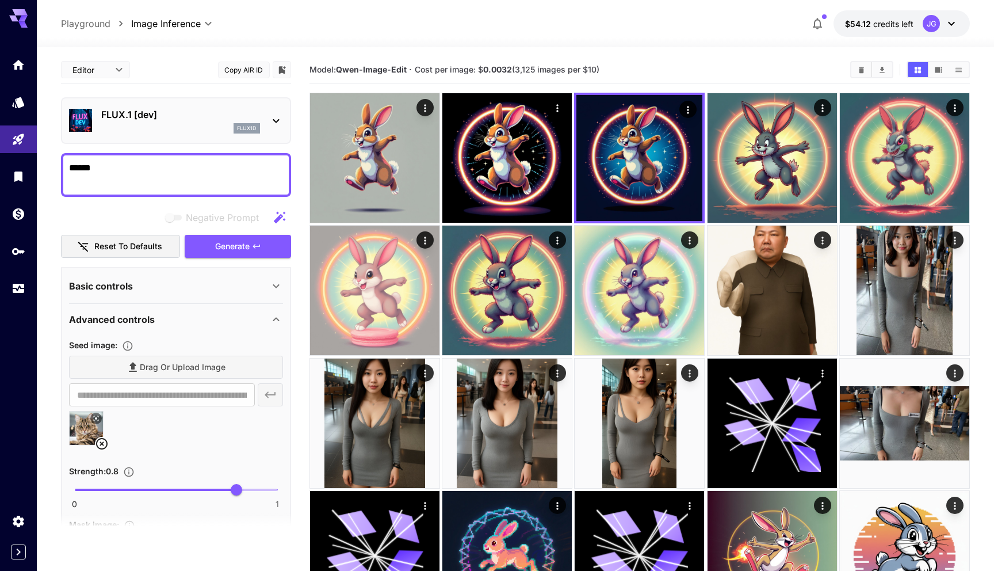
scroll to position [0, 0]
type textarea "*"
type textarea "**********"
click at [233, 245] on span "Generate" at bounding box center [232, 246] width 35 height 14
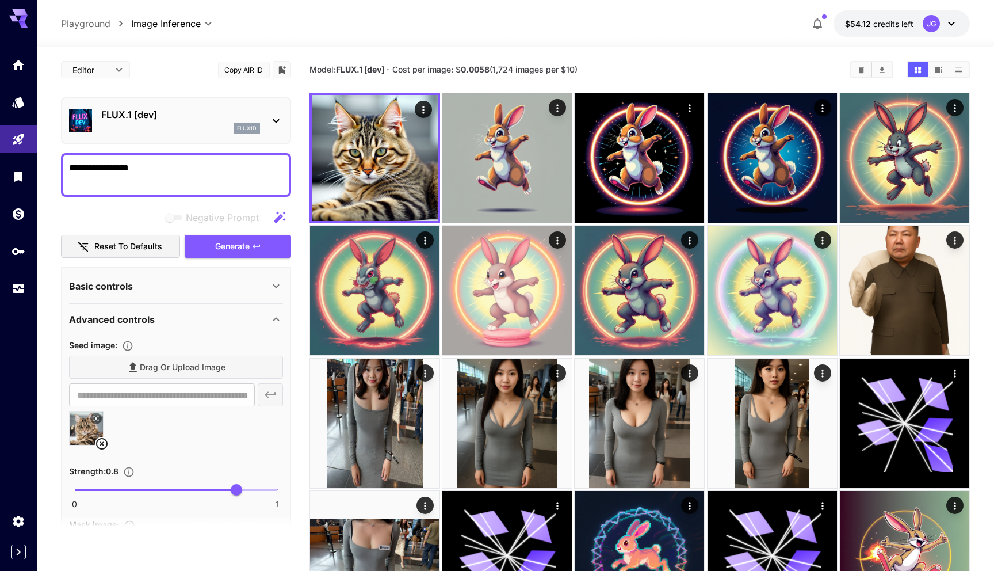
click at [101, 442] on icon at bounding box center [102, 444] width 14 height 14
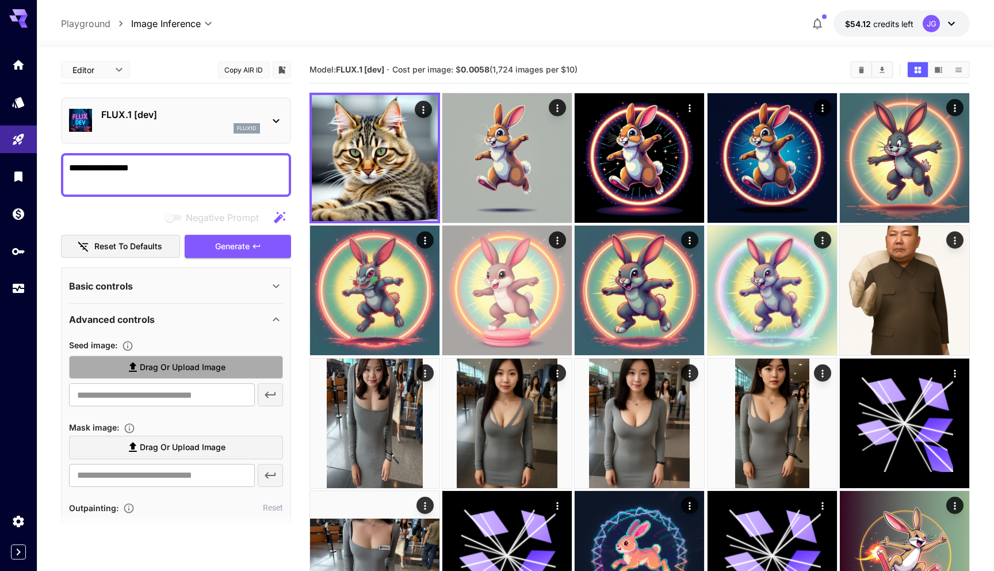
click at [163, 367] on span "Drag or upload image" at bounding box center [183, 367] width 86 height 14
click at [0, 0] on input "Drag or upload image" at bounding box center [0, 0] width 0 height 0
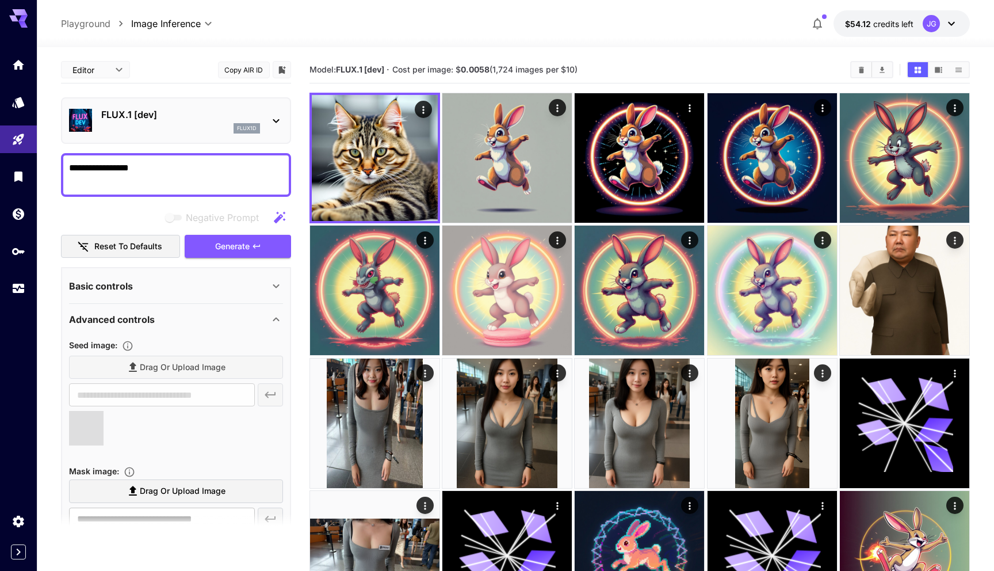
type input "**********"
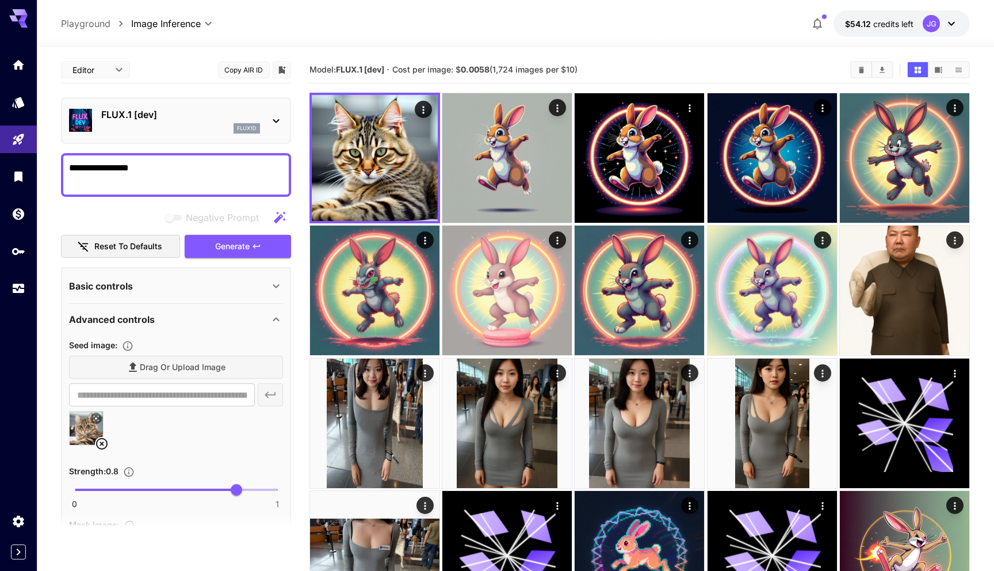
click at [96, 416] on icon at bounding box center [96, 418] width 7 height 7
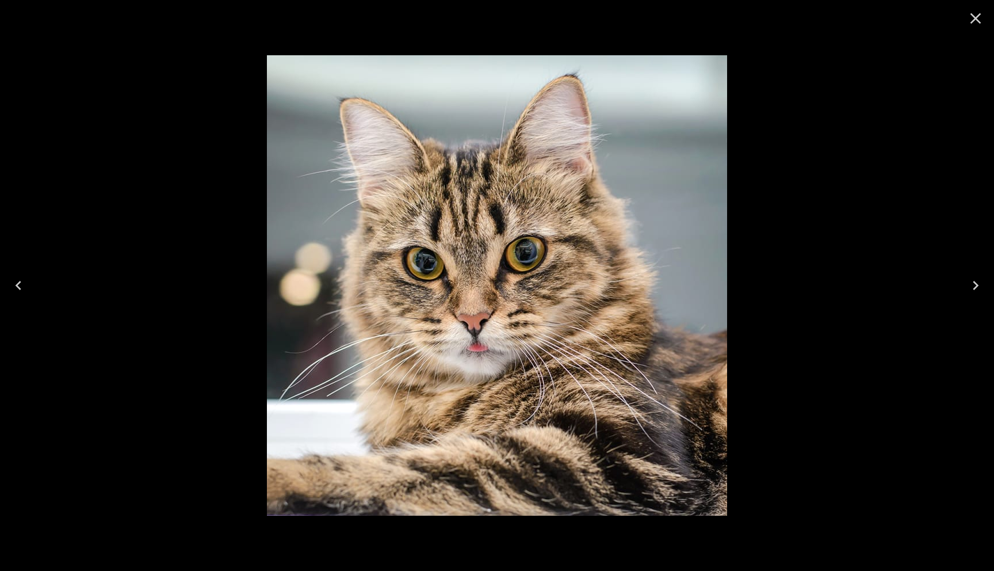
click at [971, 16] on icon "Close" at bounding box center [976, 18] width 18 height 18
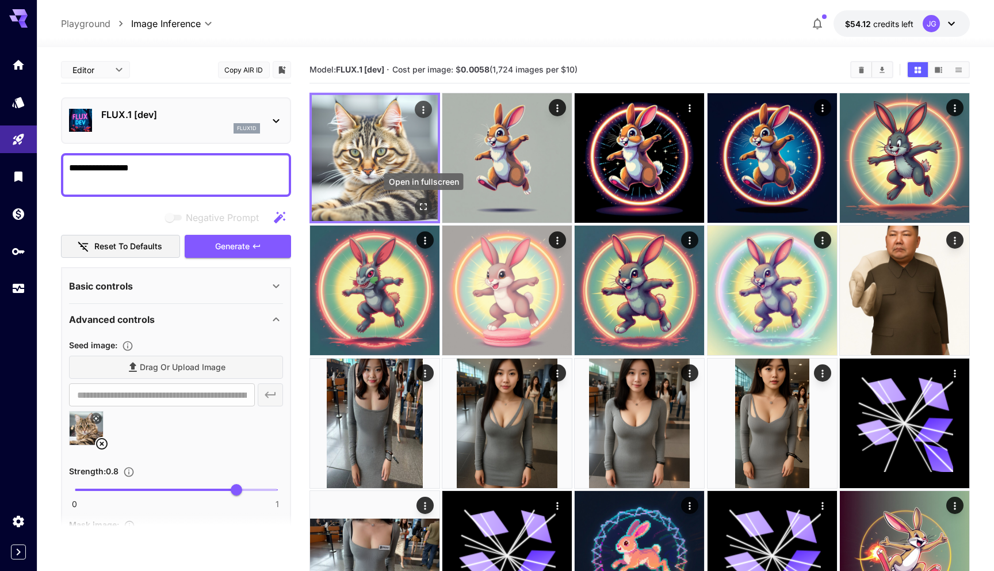
click at [422, 204] on icon "Open in fullscreen" at bounding box center [424, 207] width 12 height 12
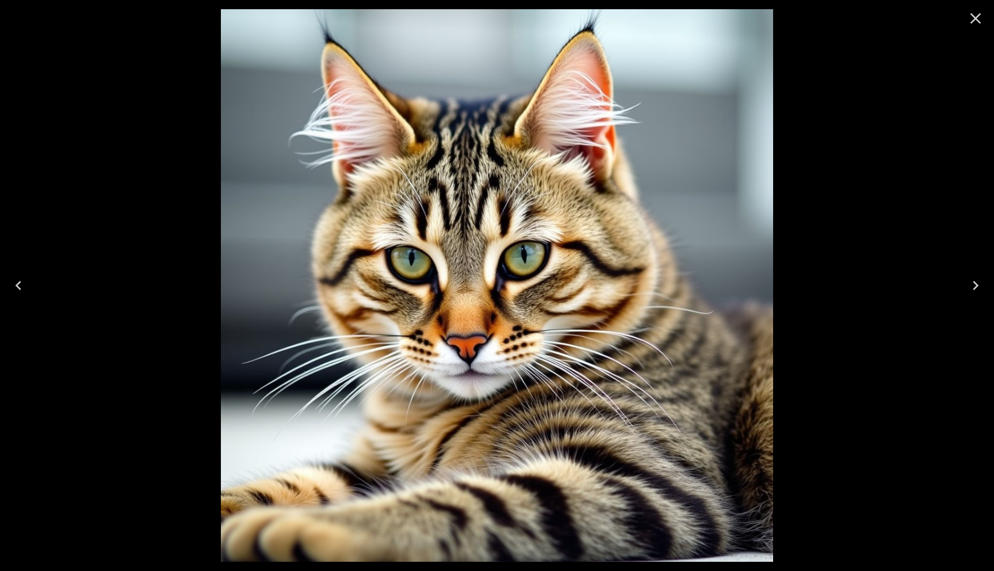
click at [972, 20] on icon "Close" at bounding box center [976, 18] width 18 height 18
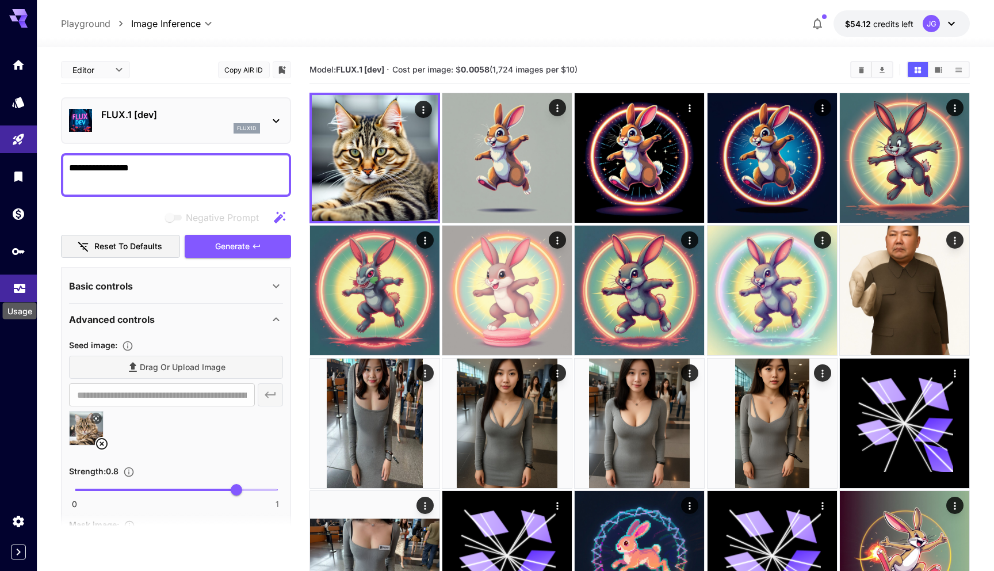
click at [22, 287] on icon "Usage" at bounding box center [20, 285] width 14 height 14
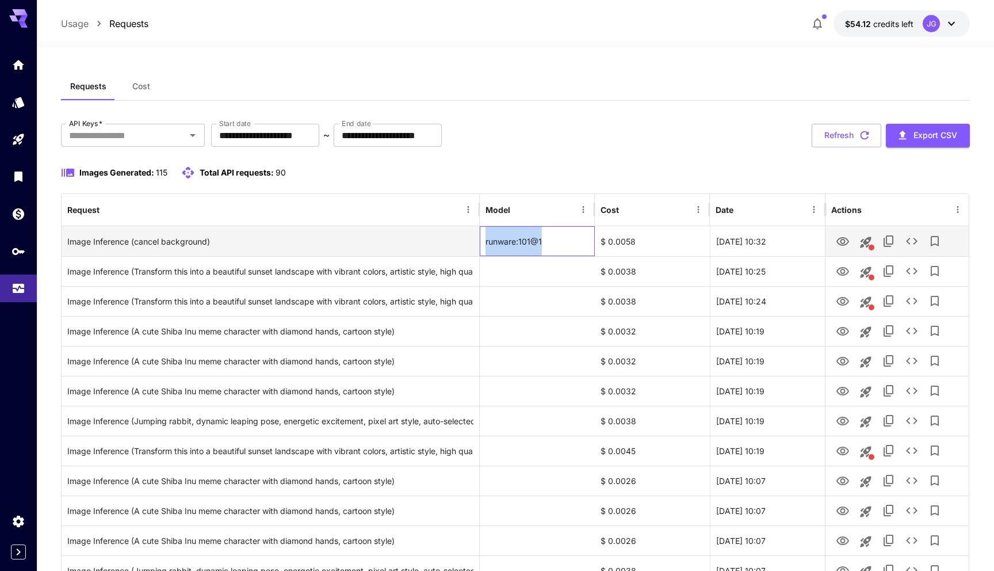
drag, startPoint x: 486, startPoint y: 241, endPoint x: 553, endPoint y: 239, distance: 67.3
click at [553, 239] on div "runware:101@1" at bounding box center [537, 241] width 115 height 30
click at [552, 239] on div "runware:101@1" at bounding box center [537, 241] width 115 height 30
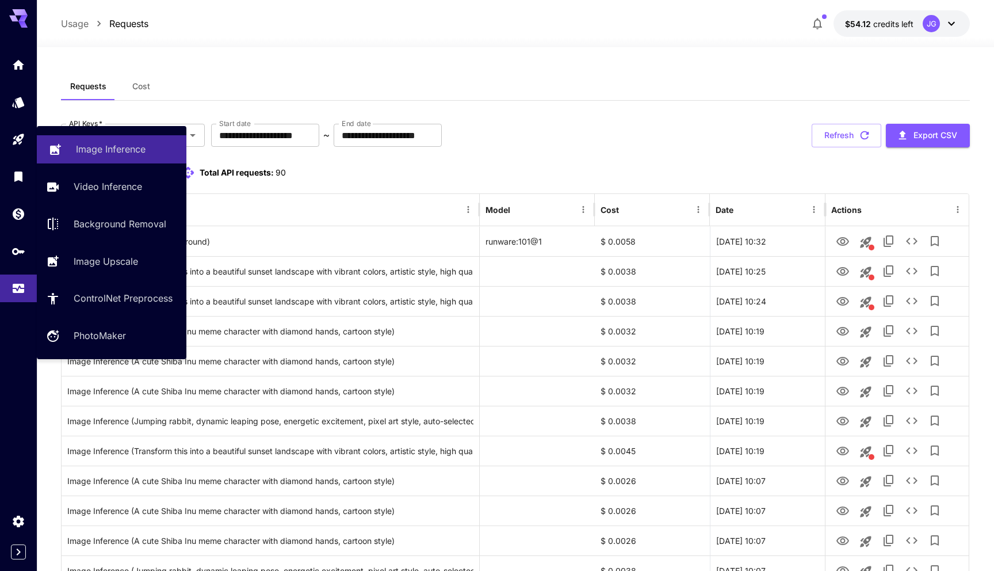
click at [97, 151] on p "Image Inference" at bounding box center [111, 149] width 70 height 14
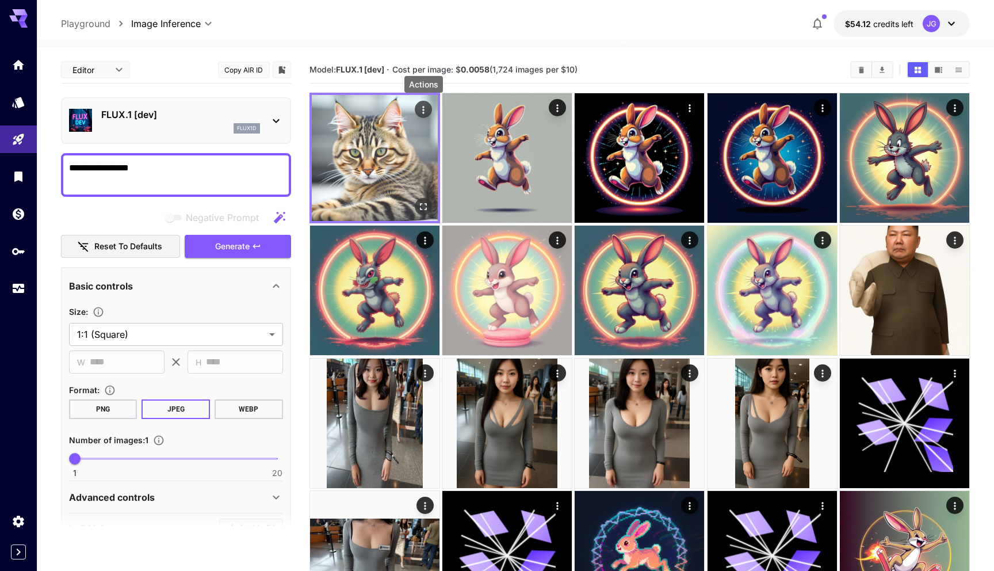
click at [425, 110] on icon "Actions" at bounding box center [424, 110] width 12 height 12
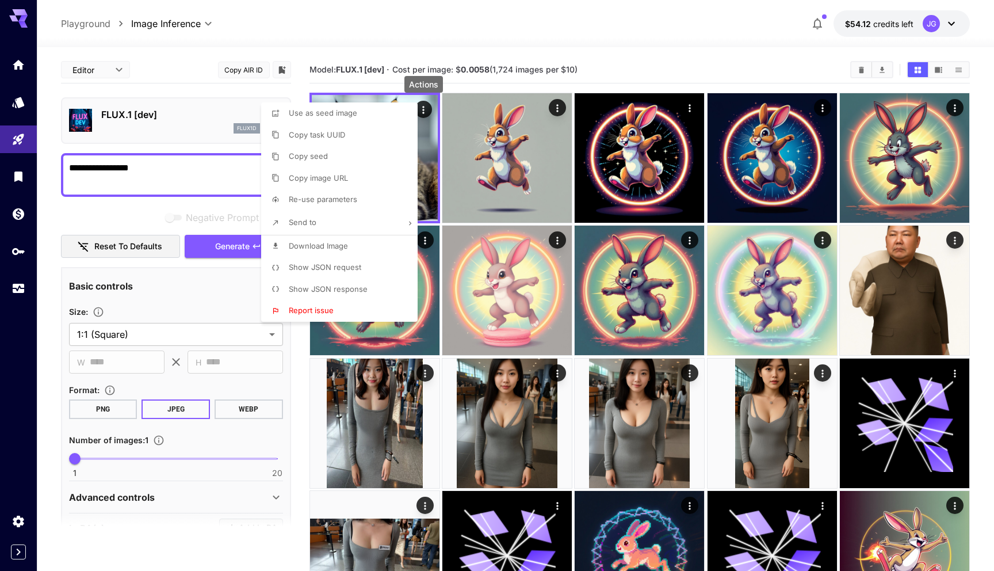
click at [328, 263] on span "Show JSON request" at bounding box center [325, 266] width 72 height 9
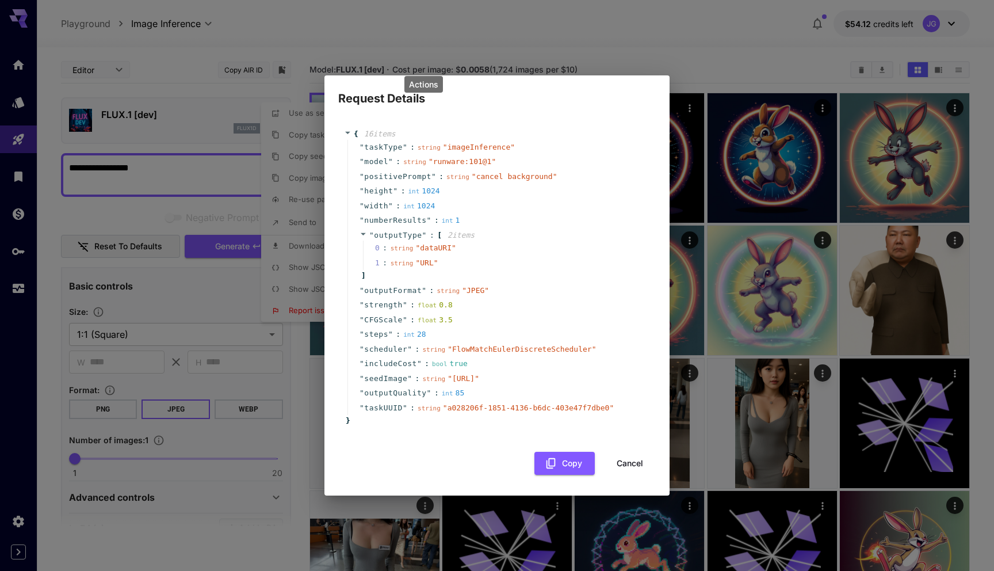
click at [397, 373] on span "seedImage" at bounding box center [385, 379] width 43 height 12
copy span "seedImage"
click at [625, 475] on button "Cancel" at bounding box center [630, 464] width 52 height 24
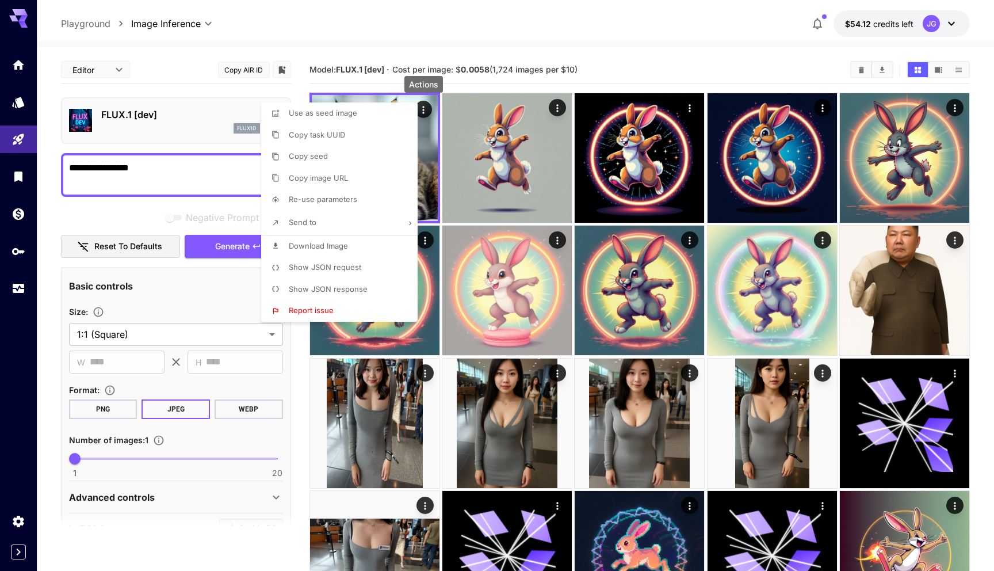
click at [598, 81] on div at bounding box center [497, 285] width 994 height 571
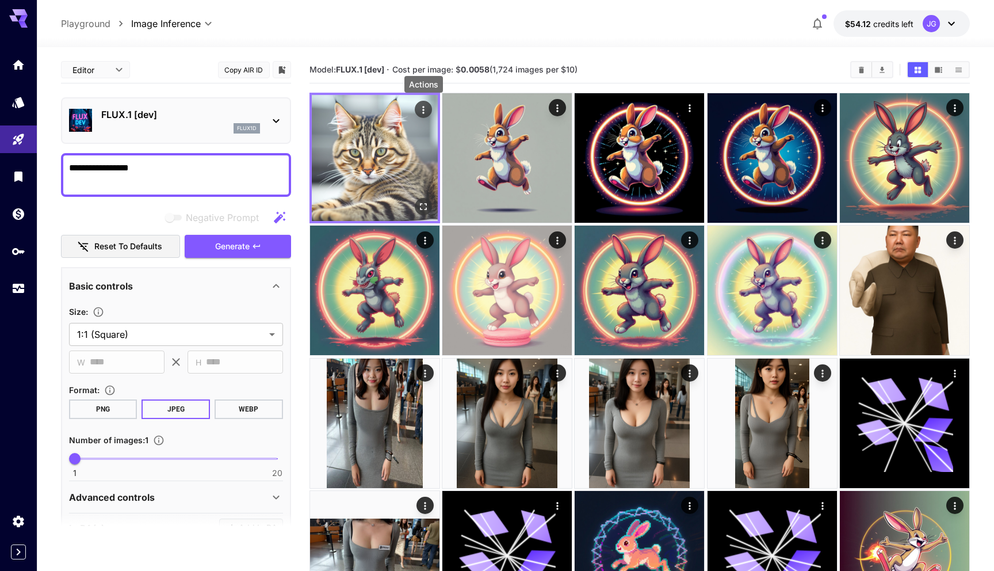
click at [422, 110] on icon "Actions" at bounding box center [424, 110] width 12 height 12
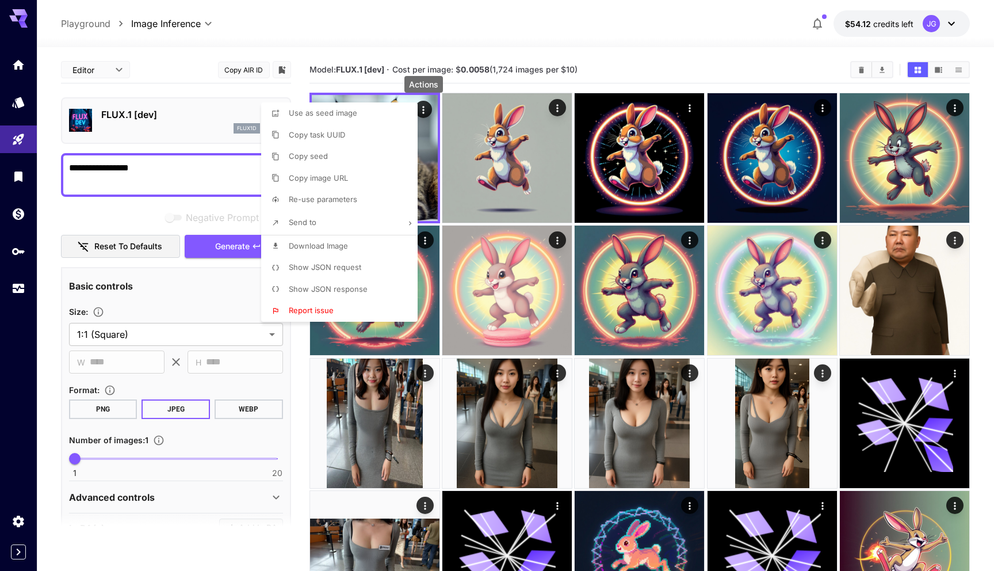
click at [582, 85] on div at bounding box center [497, 285] width 994 height 571
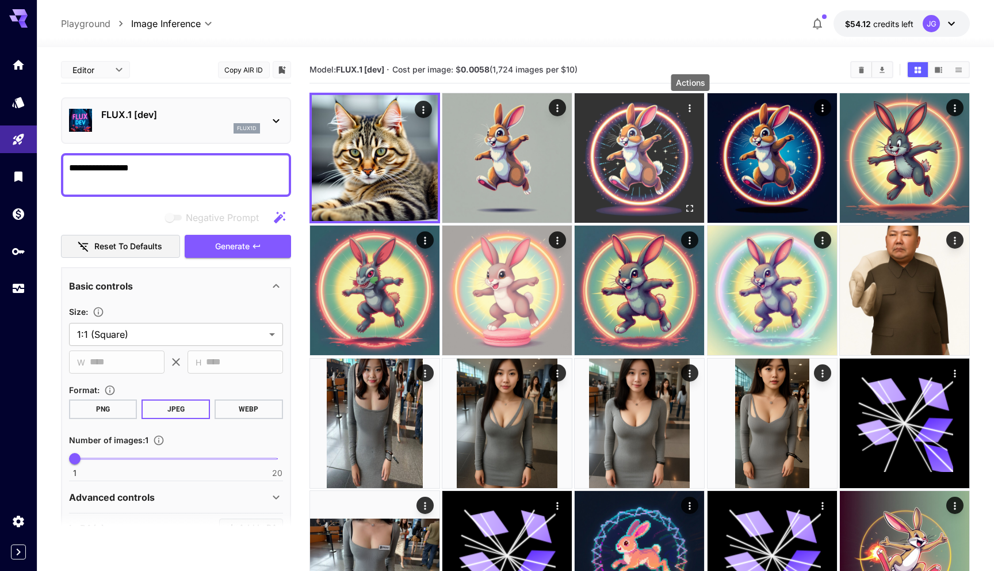
click at [689, 111] on icon "Actions" at bounding box center [690, 107] width 2 height 7
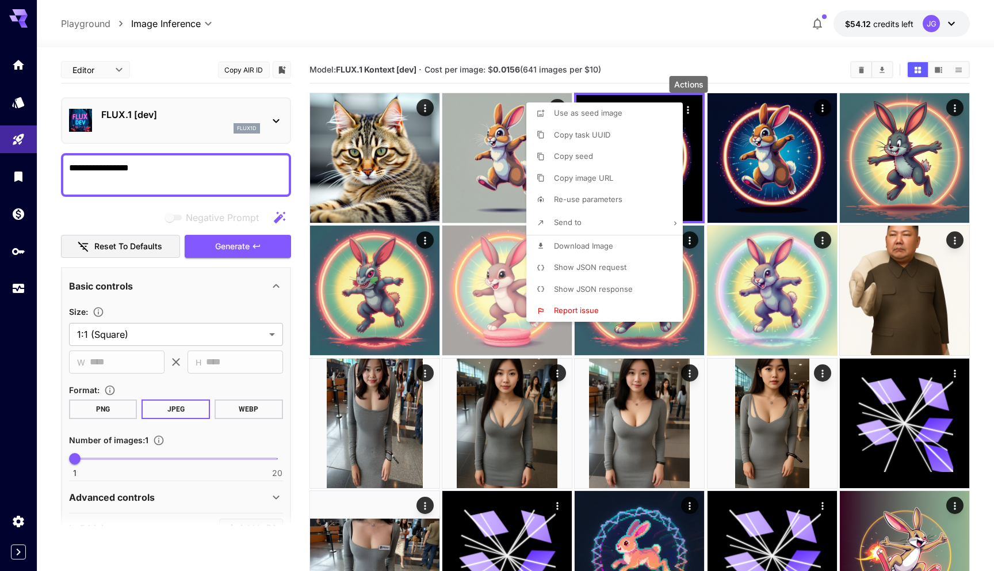
click at [589, 266] on span "Show JSON request" at bounding box center [590, 266] width 72 height 9
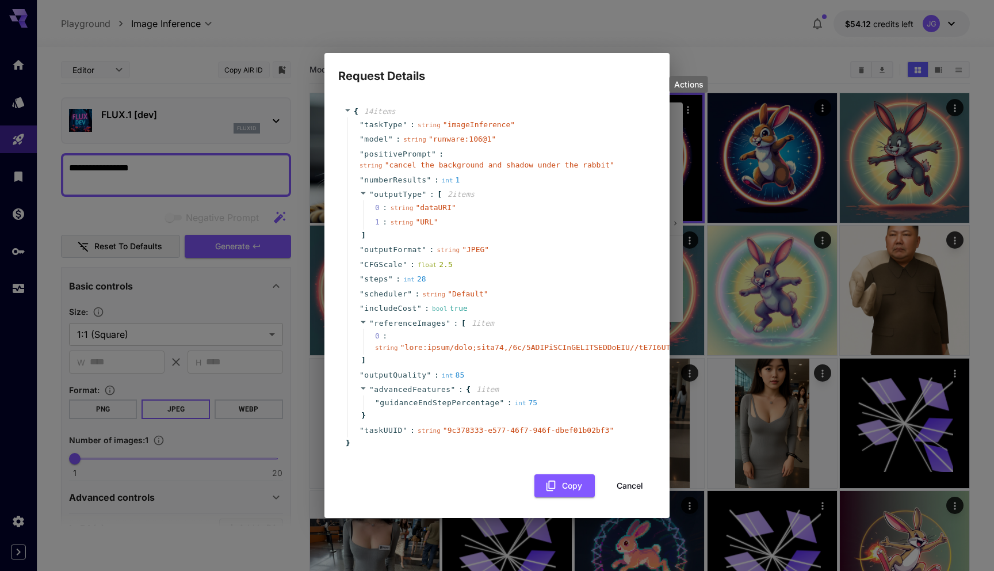
click at [387, 326] on span "referenceImages" at bounding box center [410, 323] width 72 height 9
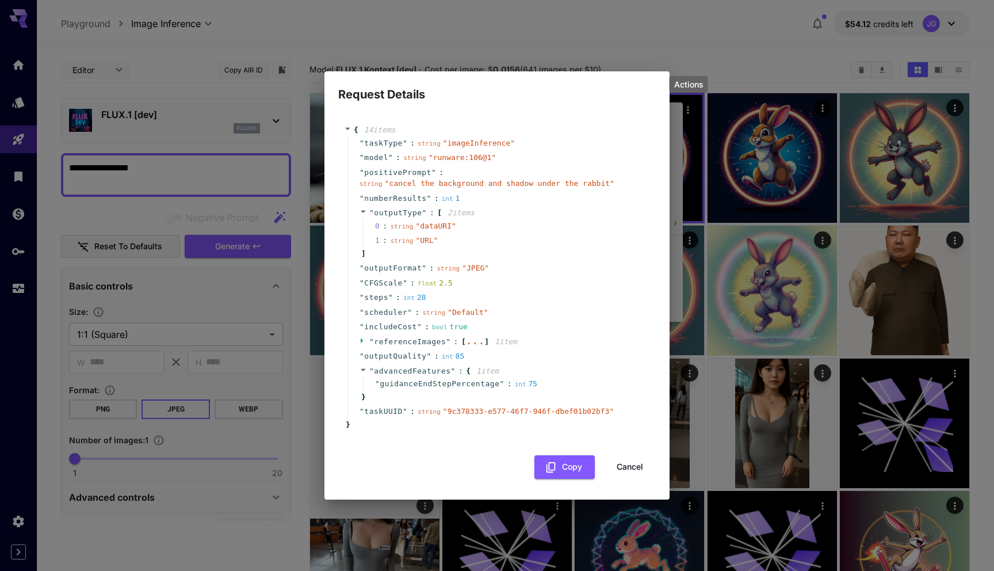
click at [397, 340] on span "referenceImages" at bounding box center [410, 341] width 72 height 9
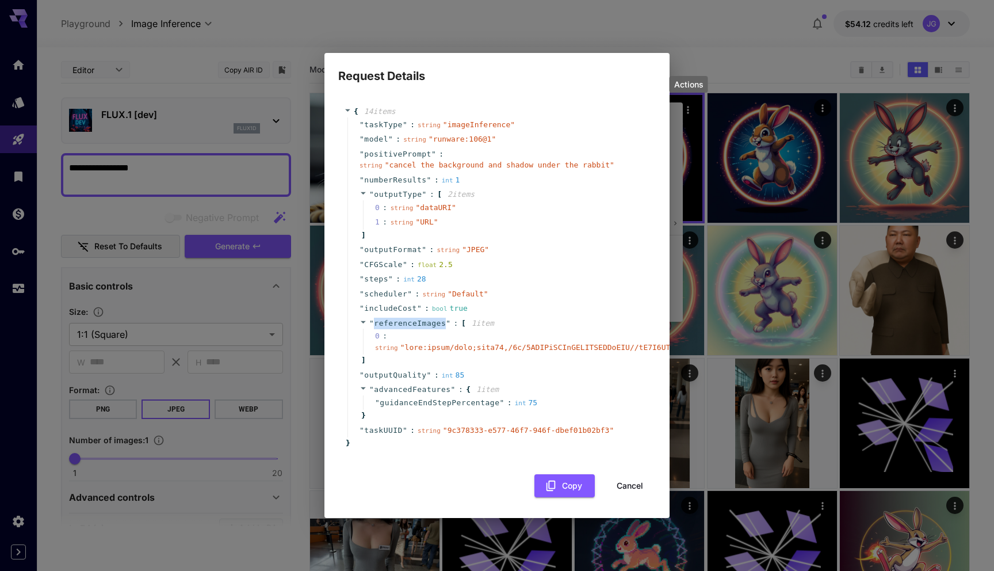
copy span "referenceImages"
drag, startPoint x: 374, startPoint y: 326, endPoint x: 446, endPoint y: 327, distance: 71.9
click at [446, 327] on span "" referenceImages "" at bounding box center [410, 323] width 82 height 9
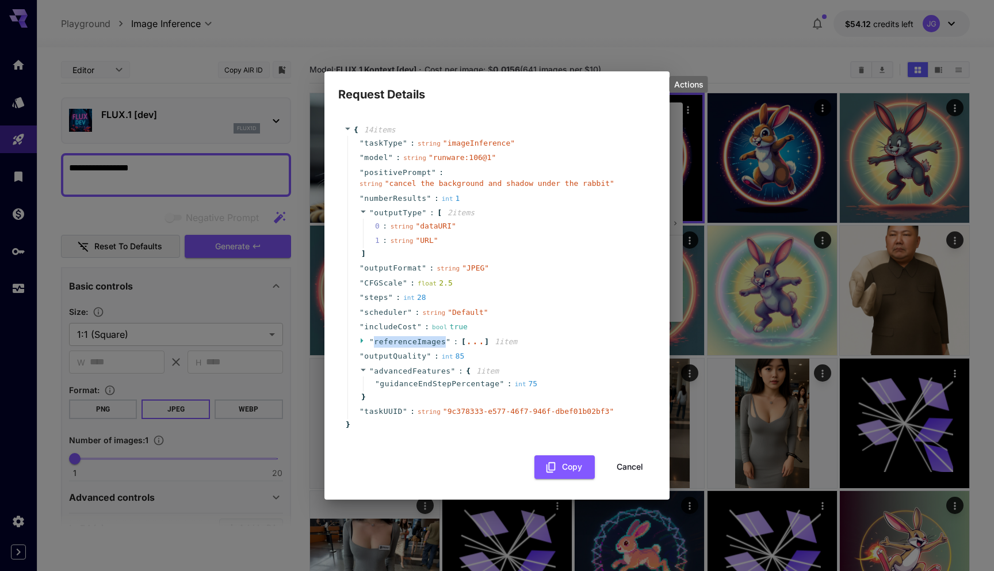
click at [631, 465] on button "Cancel" at bounding box center [630, 467] width 52 height 24
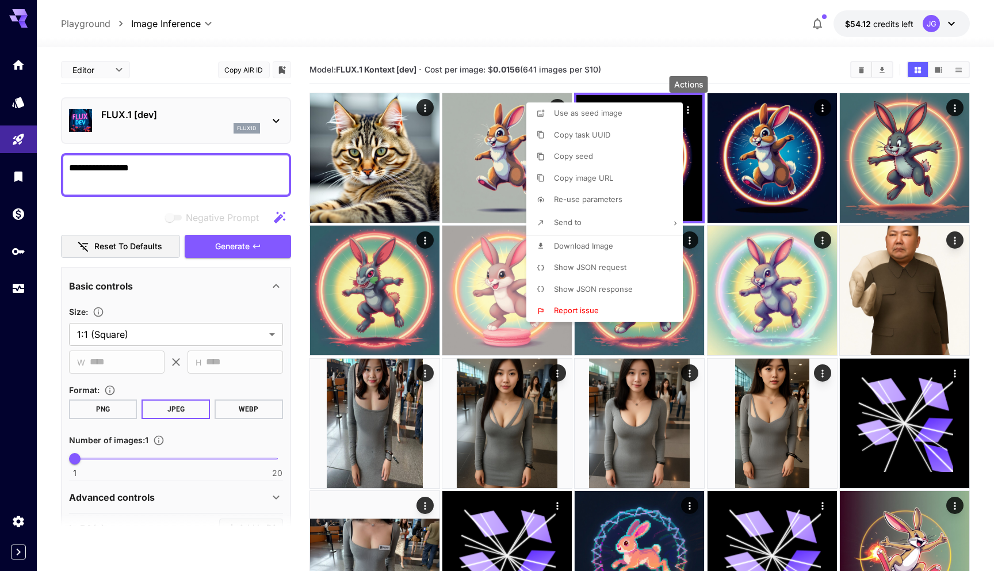
click at [761, 76] on div at bounding box center [497, 285] width 994 height 571
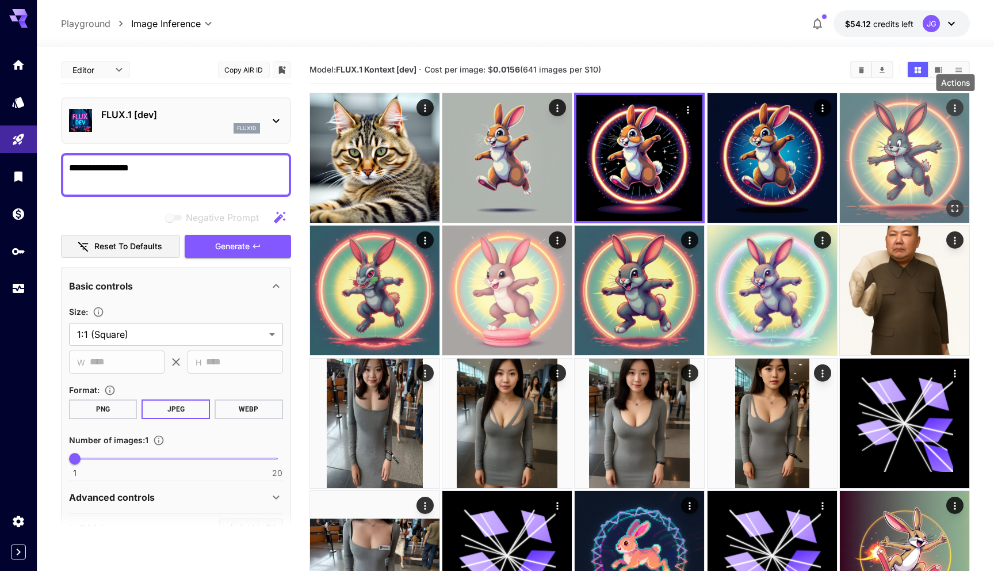
click at [959, 109] on icon "Actions" at bounding box center [955, 108] width 12 height 12
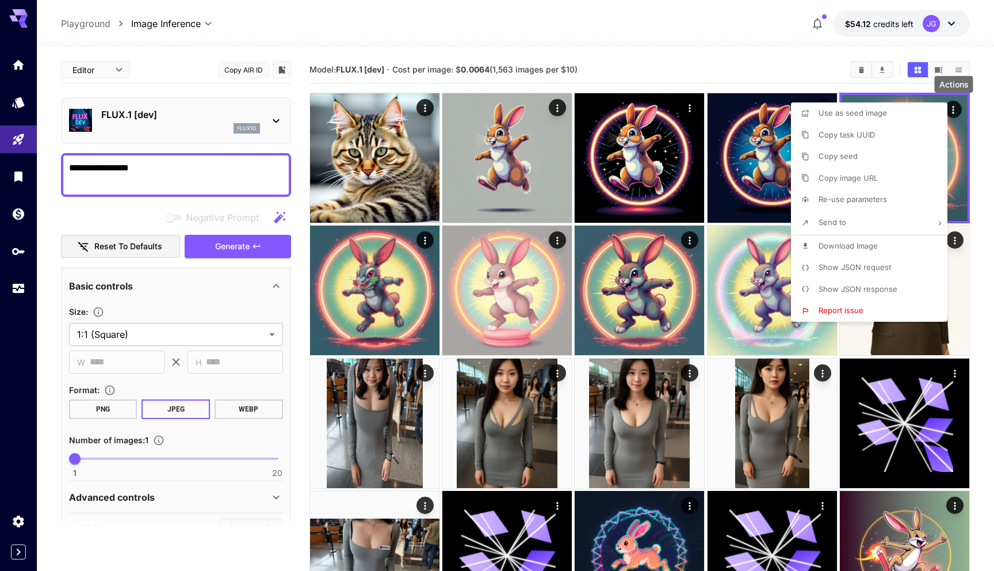
click at [845, 269] on span "Show JSON request" at bounding box center [855, 266] width 72 height 9
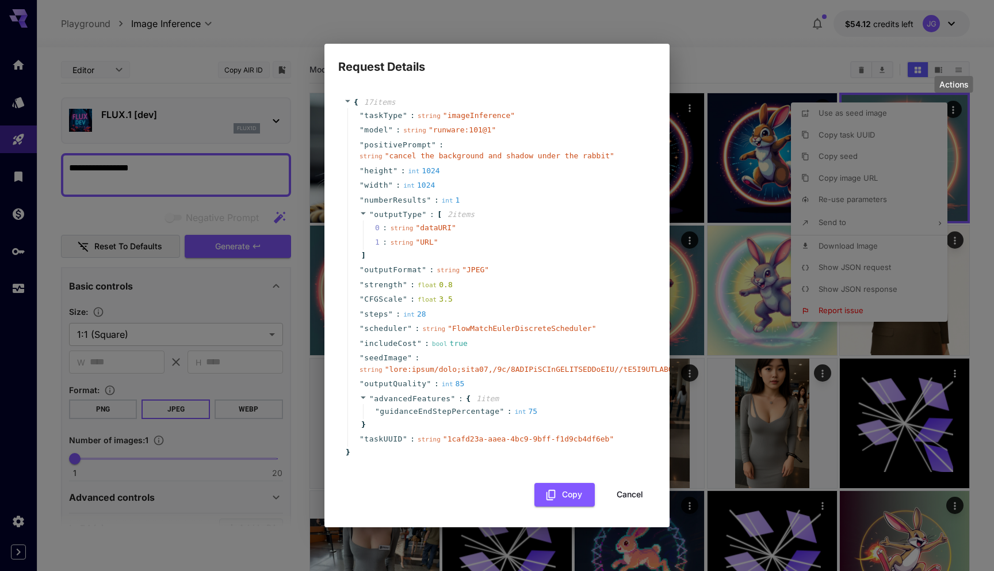
click at [628, 491] on button "Cancel" at bounding box center [630, 495] width 52 height 24
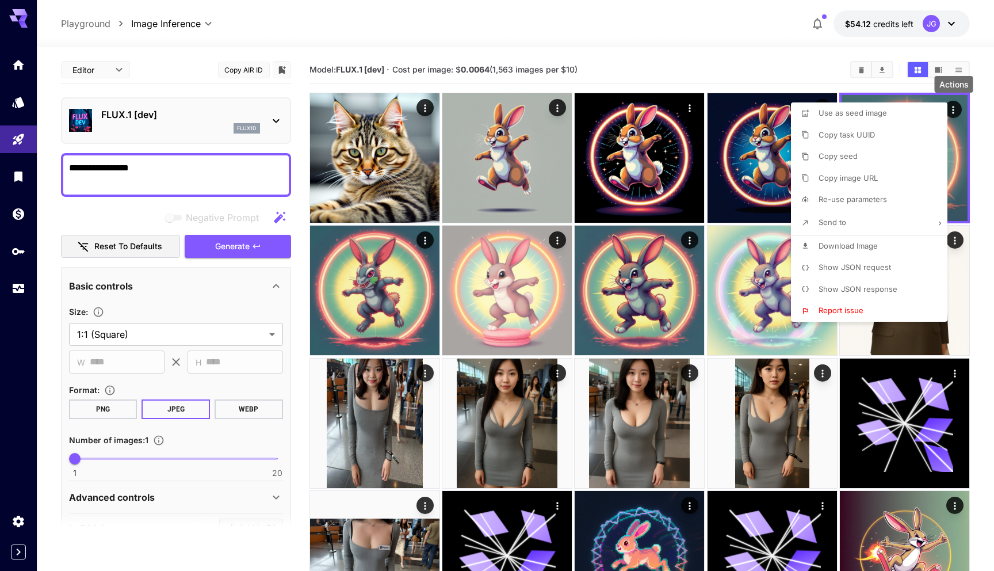
click at [817, 50] on div at bounding box center [497, 285] width 994 height 571
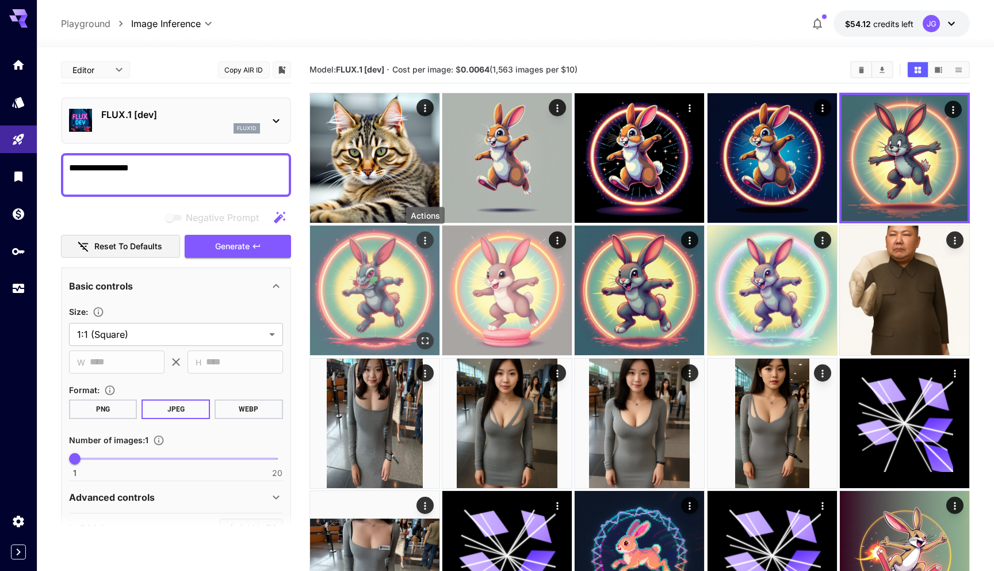
click at [424, 239] on icon "Actions" at bounding box center [425, 241] width 12 height 12
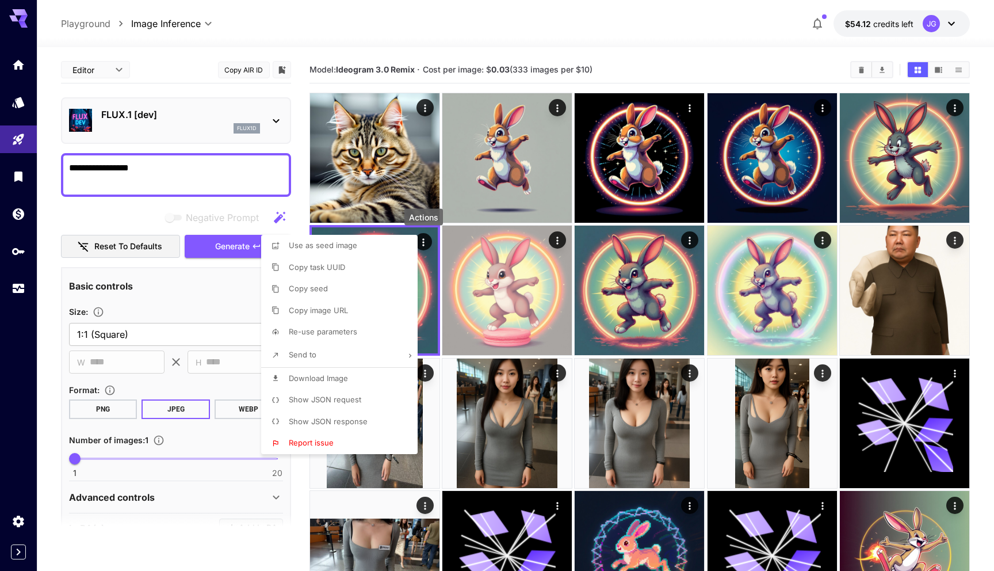
click at [344, 400] on span "Show JSON request" at bounding box center [325, 399] width 72 height 9
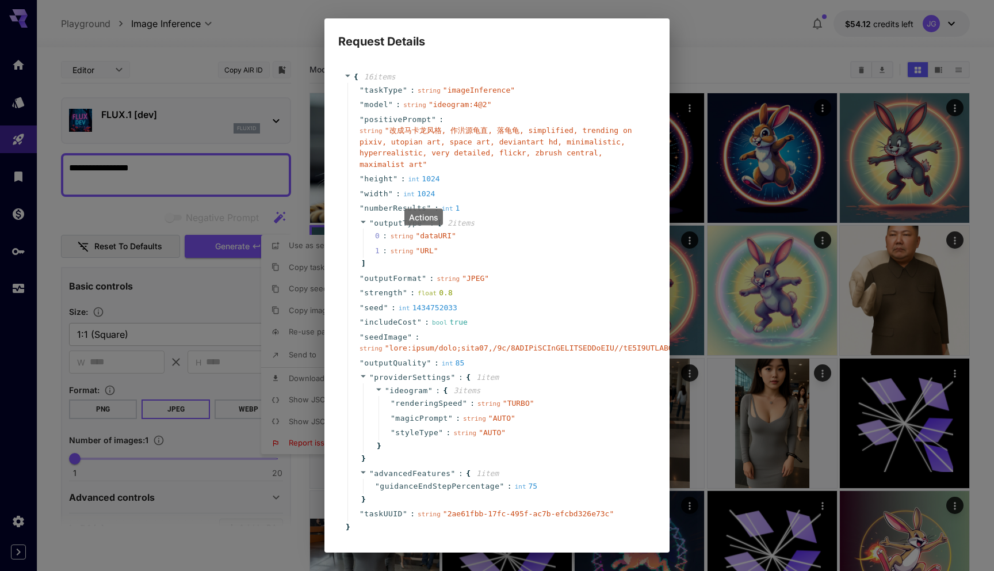
click at [717, 67] on div "Request Details { 16 item s " taskType " : string " imageInference " " model " …" at bounding box center [497, 285] width 994 height 571
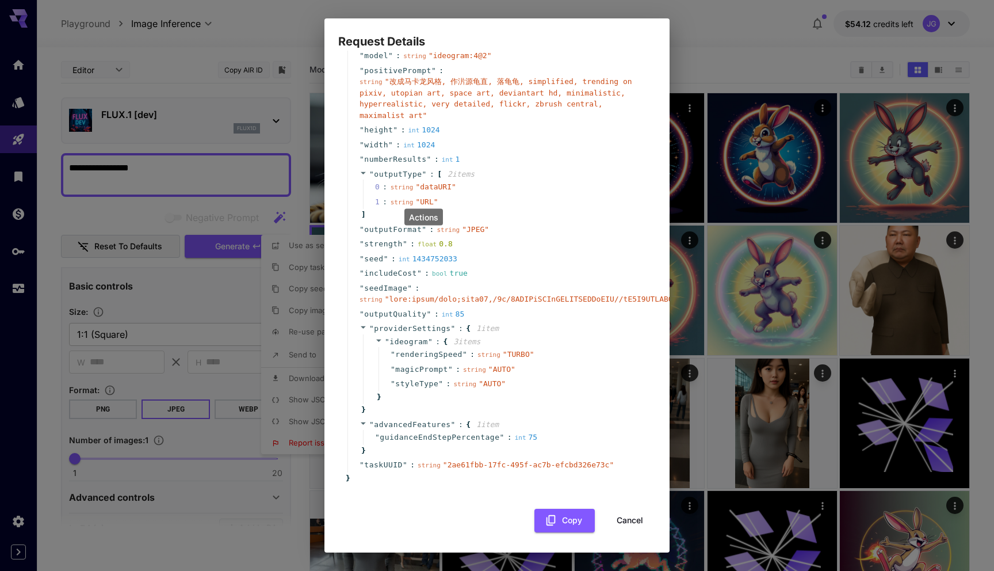
click at [628, 524] on button "Cancel" at bounding box center [630, 521] width 52 height 24
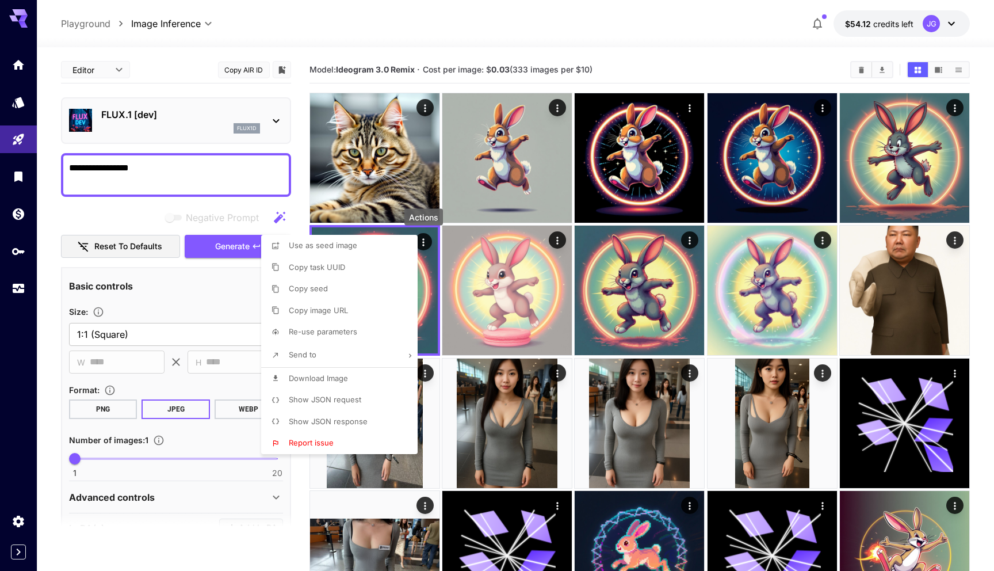
click at [556, 242] on div at bounding box center [497, 285] width 994 height 571
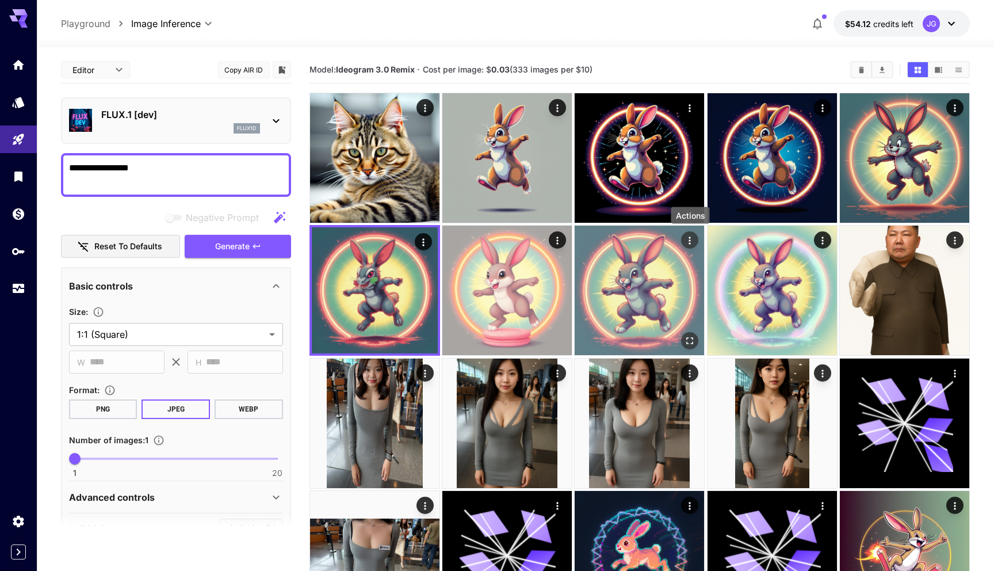
click at [691, 240] on icon "Actions" at bounding box center [691, 241] width 12 height 12
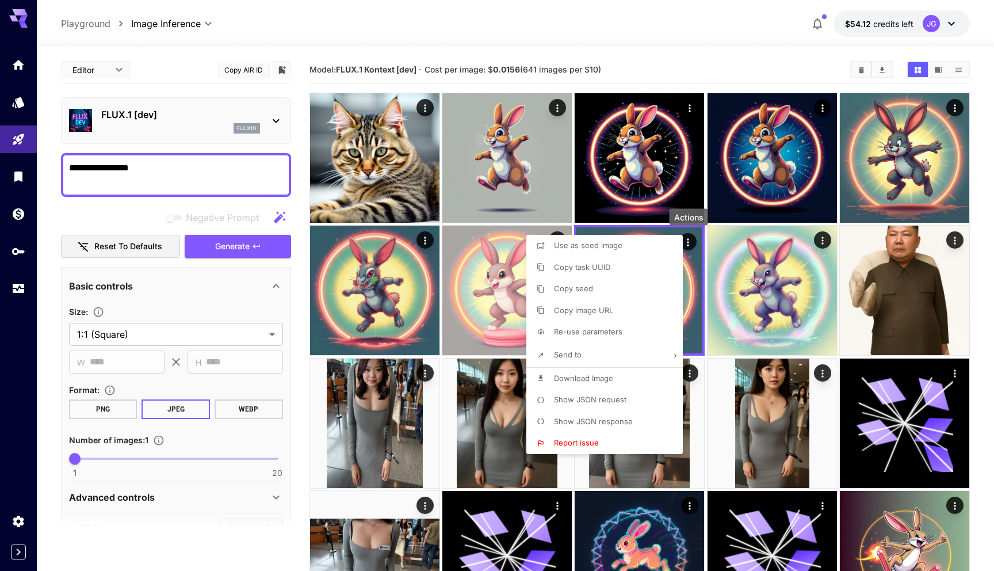
click at [584, 405] on p "Show JSON request" at bounding box center [590, 400] width 72 height 12
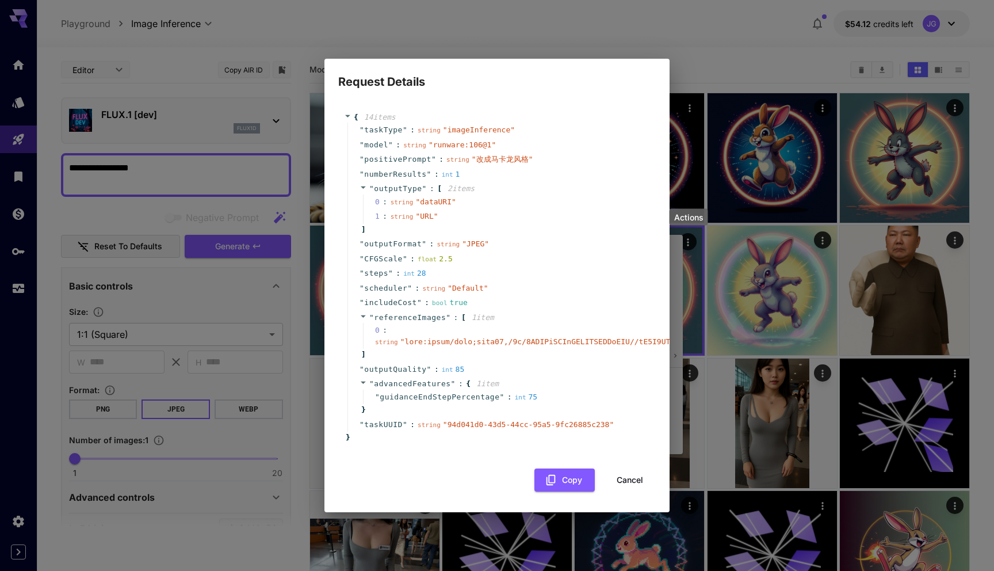
click at [411, 316] on span "referenceImages" at bounding box center [410, 317] width 72 height 9
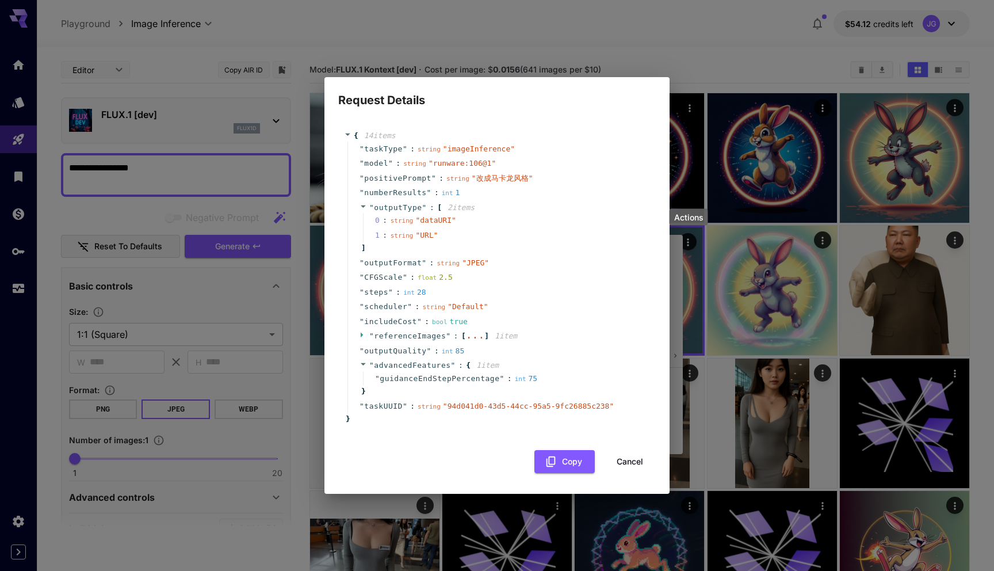
click at [411, 316] on span "includeCost" at bounding box center [390, 322] width 53 height 12
copy span "referenceImages"
drag, startPoint x: 376, startPoint y: 336, endPoint x: 444, endPoint y: 337, distance: 68.5
click at [444, 337] on span "referenceImages" at bounding box center [410, 335] width 72 height 9
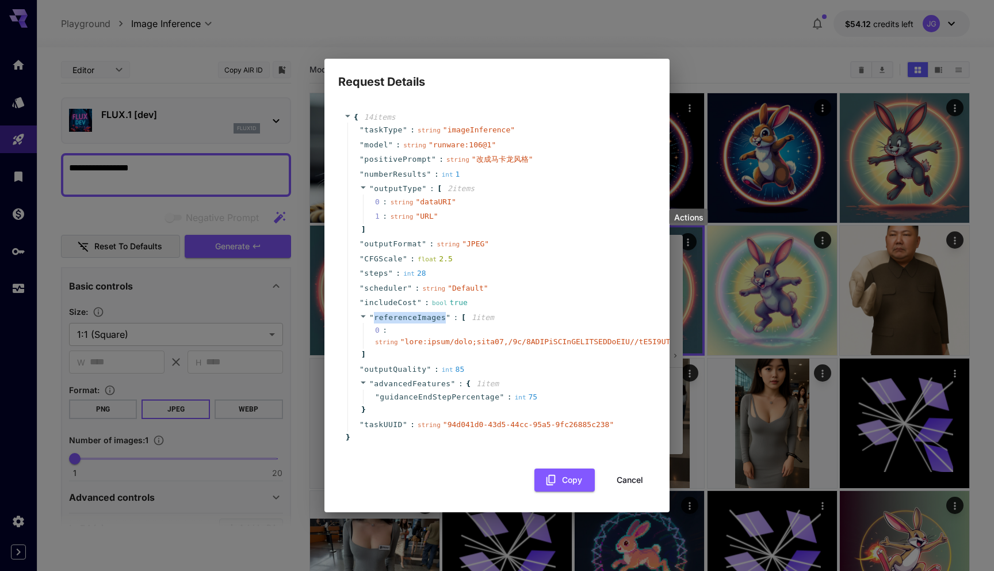
click at [628, 483] on button "Cancel" at bounding box center [630, 480] width 52 height 24
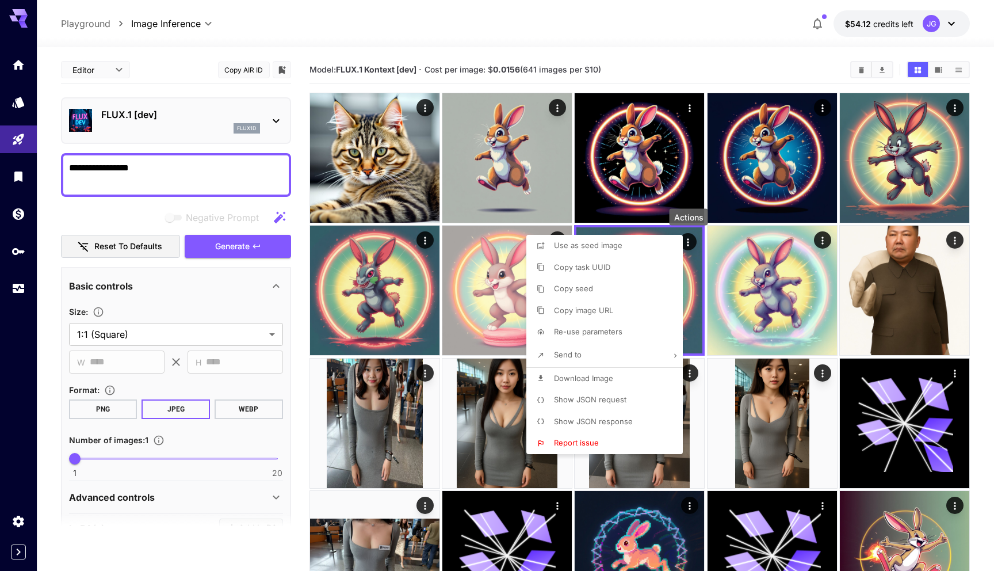
click at [736, 63] on div at bounding box center [497, 285] width 994 height 571
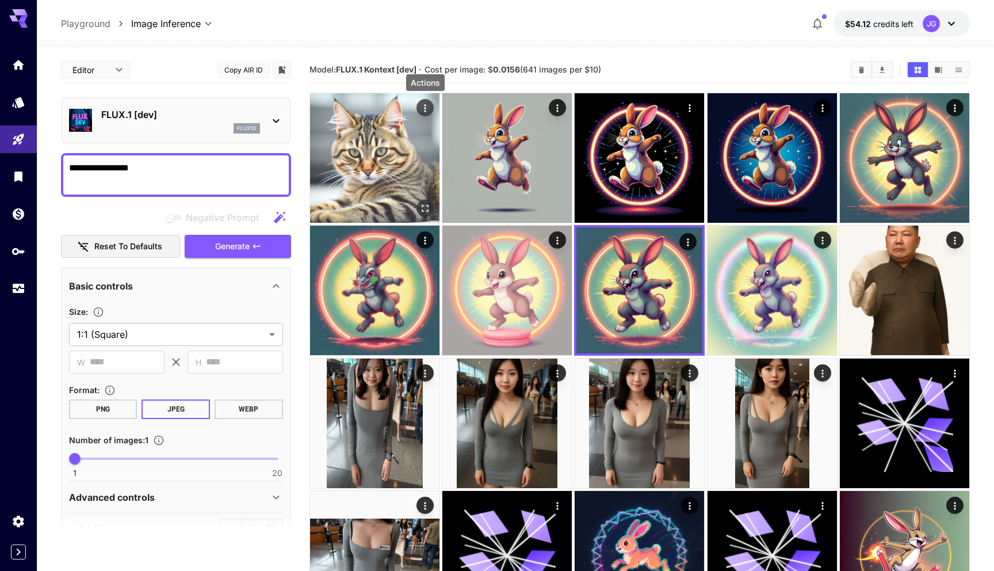
click at [419, 105] on icon "Actions" at bounding box center [425, 108] width 12 height 12
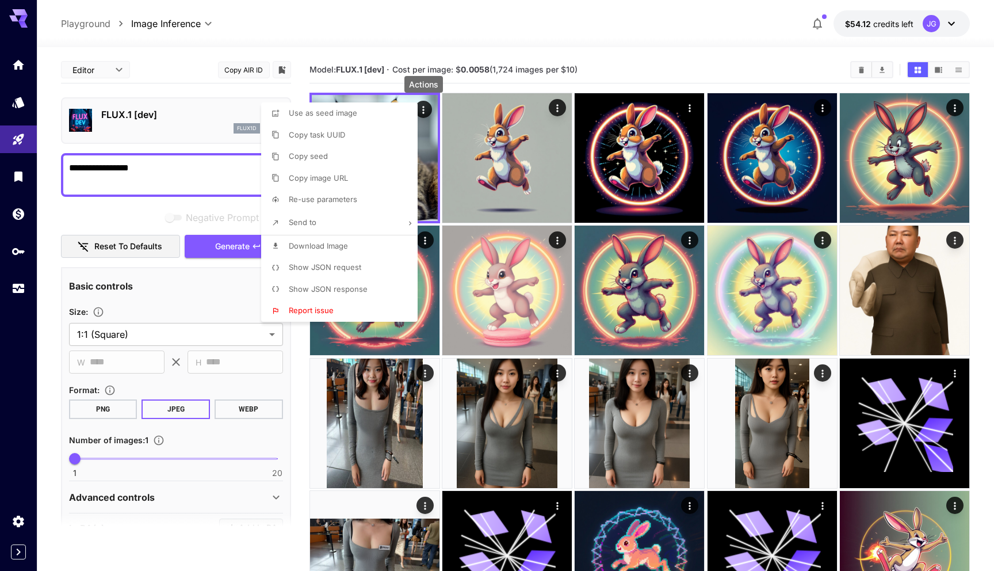
click at [355, 266] on span "Show JSON request" at bounding box center [325, 266] width 72 height 9
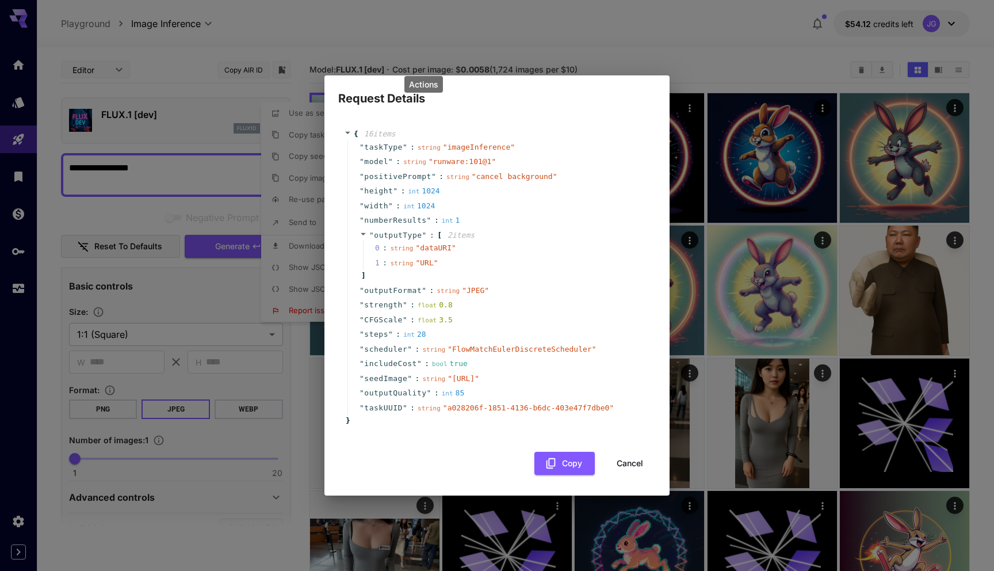
click at [381, 373] on span "seedImage" at bounding box center [385, 379] width 43 height 12
copy span "seedImage"
click at [434, 371] on div "" seedImage " : string " https://im.runware.ai/image/ii/3a4d2dcc-1d84-4b7d-9328…" at bounding box center [499, 378] width 303 height 15
click at [636, 470] on button "Cancel" at bounding box center [630, 464] width 52 height 24
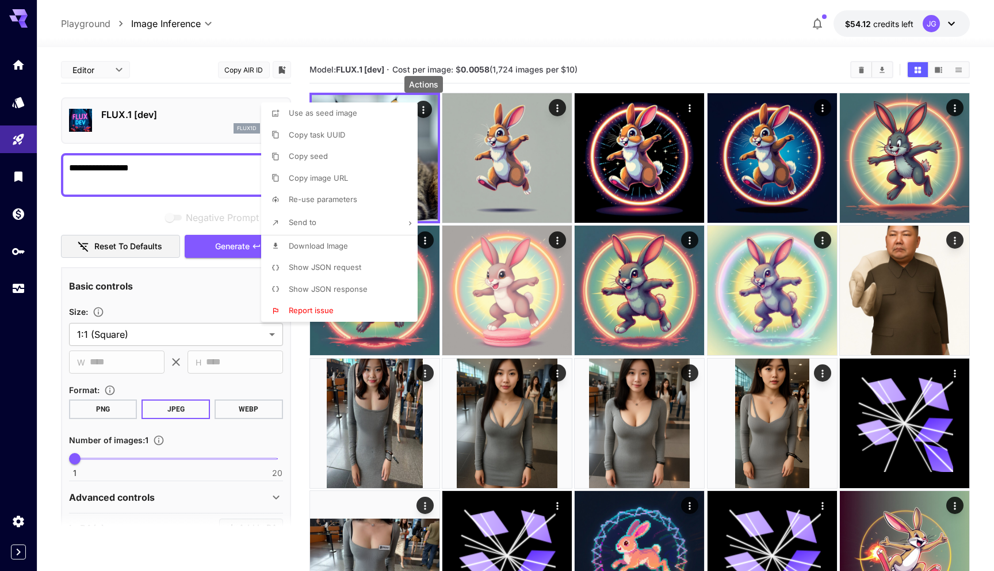
click at [431, 328] on div at bounding box center [497, 285] width 994 height 571
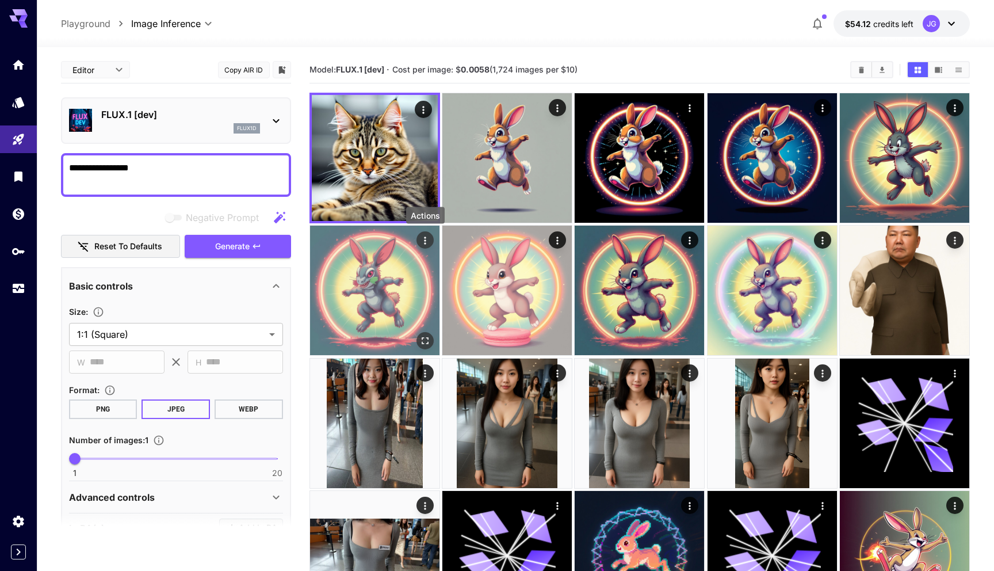
click at [423, 241] on icon "Actions" at bounding box center [425, 241] width 12 height 12
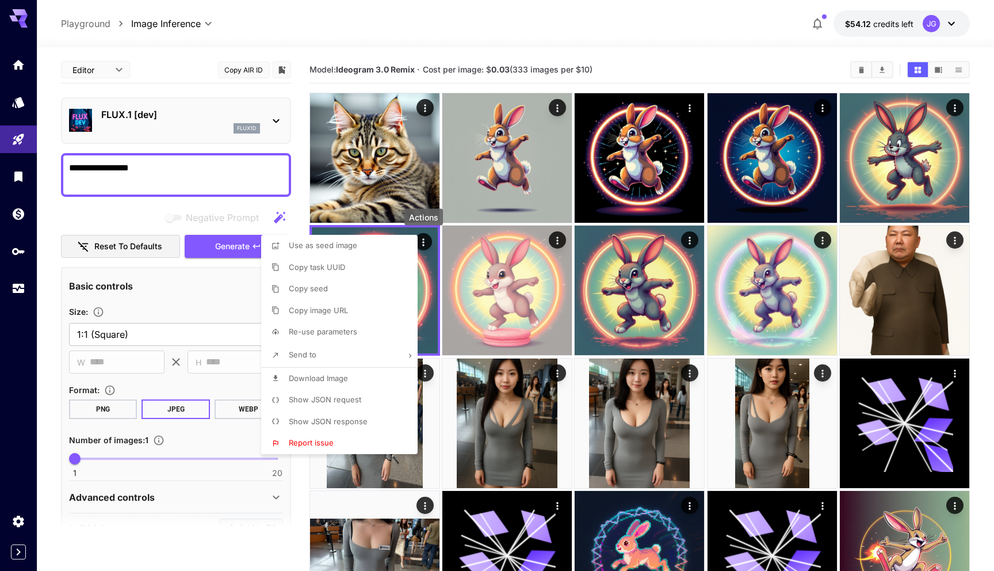
click at [346, 397] on span "Show JSON request" at bounding box center [325, 399] width 72 height 9
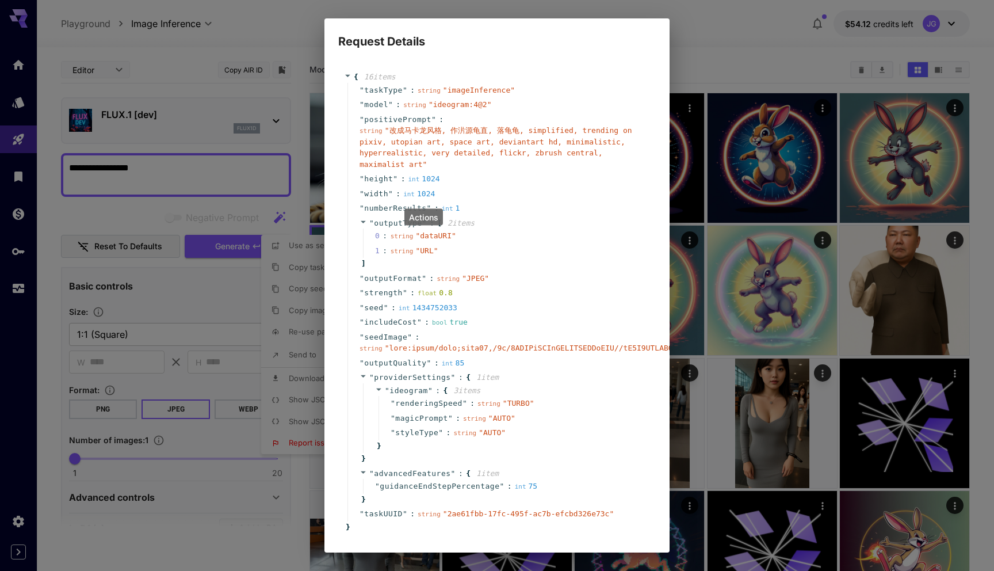
click at [379, 335] on span "seedImage" at bounding box center [385, 337] width 43 height 12
copy span "seedImage"
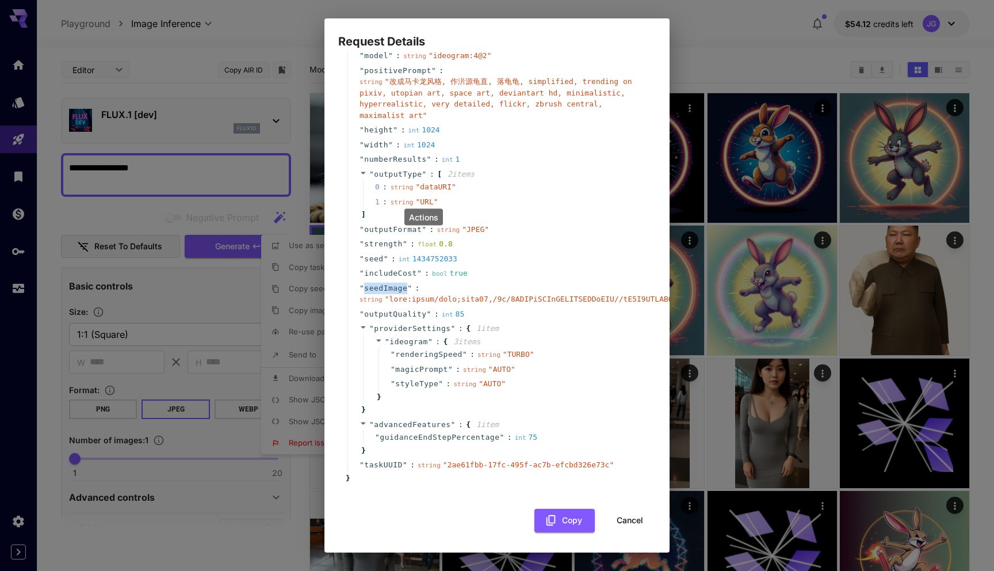
click at [629, 522] on button "Cancel" at bounding box center [630, 521] width 52 height 24
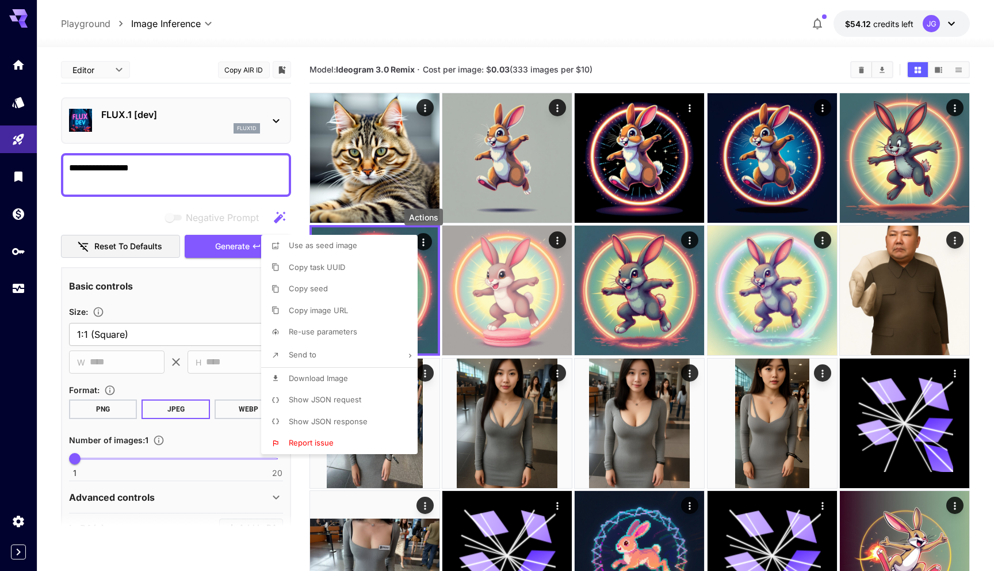
click at [716, 63] on div at bounding box center [497, 285] width 994 height 571
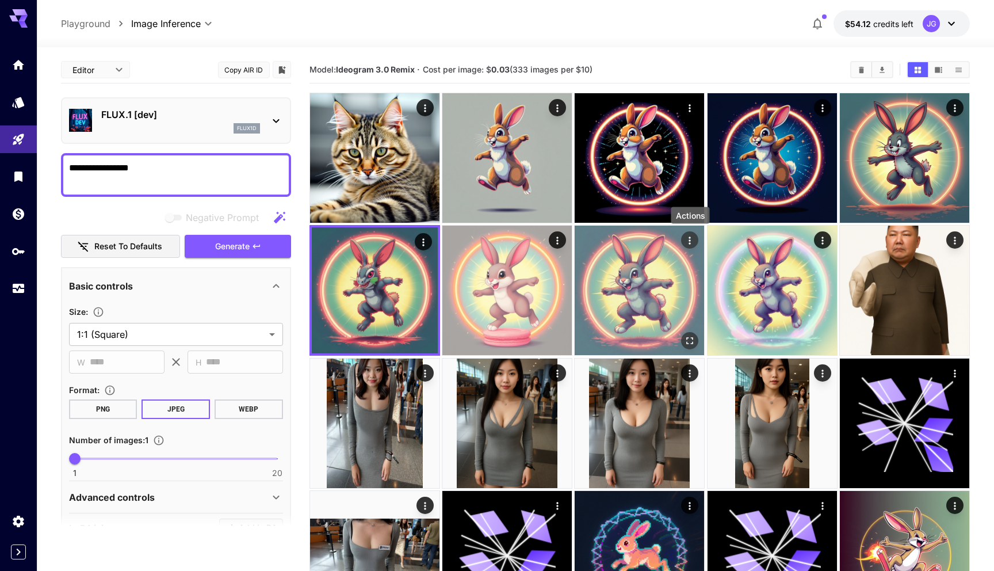
click at [694, 241] on icon "Actions" at bounding box center [691, 241] width 12 height 12
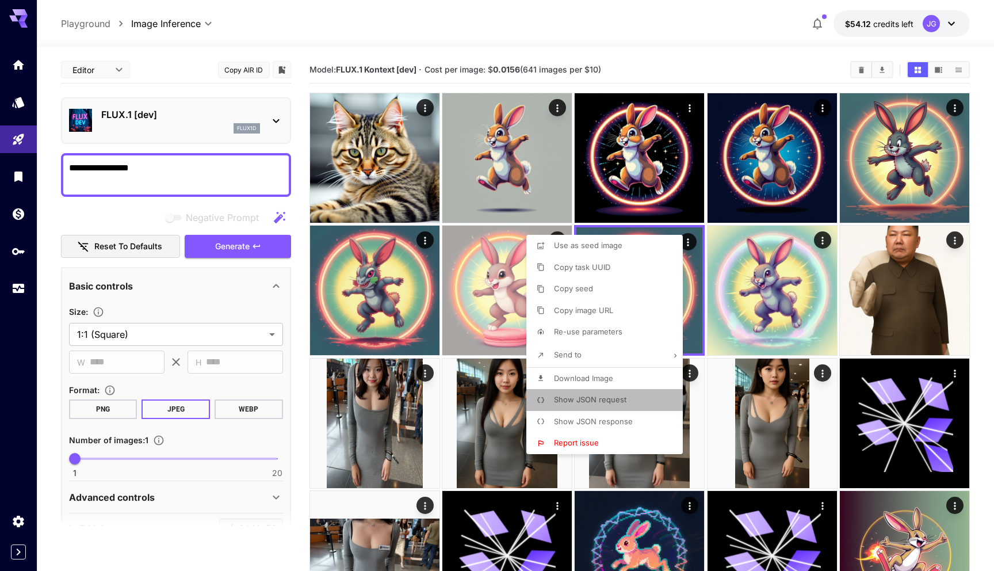
click at [599, 406] on li "Show JSON request" at bounding box center [607, 400] width 163 height 22
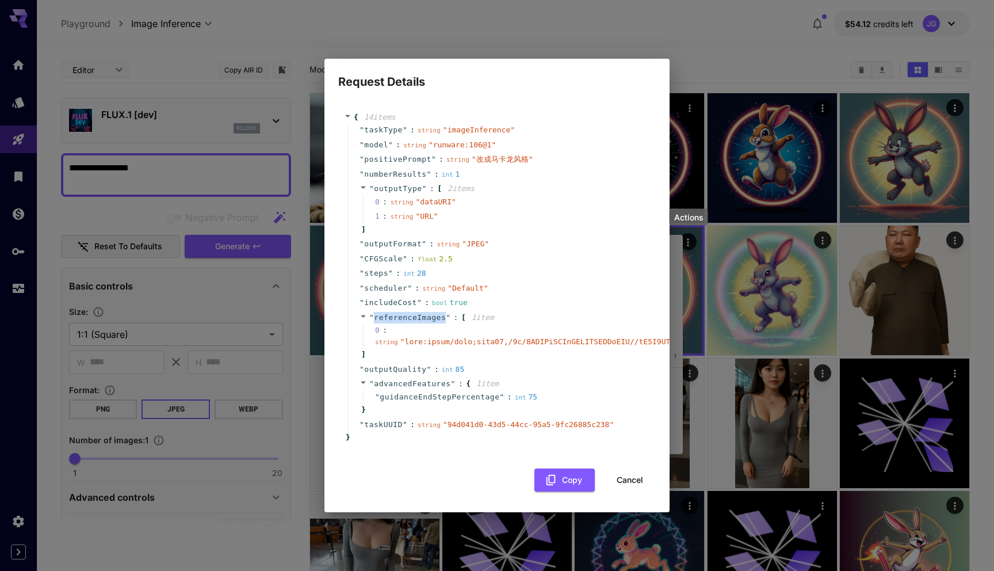
copy span "referenceImages"
drag, startPoint x: 375, startPoint y: 317, endPoint x: 445, endPoint y: 316, distance: 70.2
click at [445, 316] on span "referenceImages" at bounding box center [410, 317] width 72 height 9
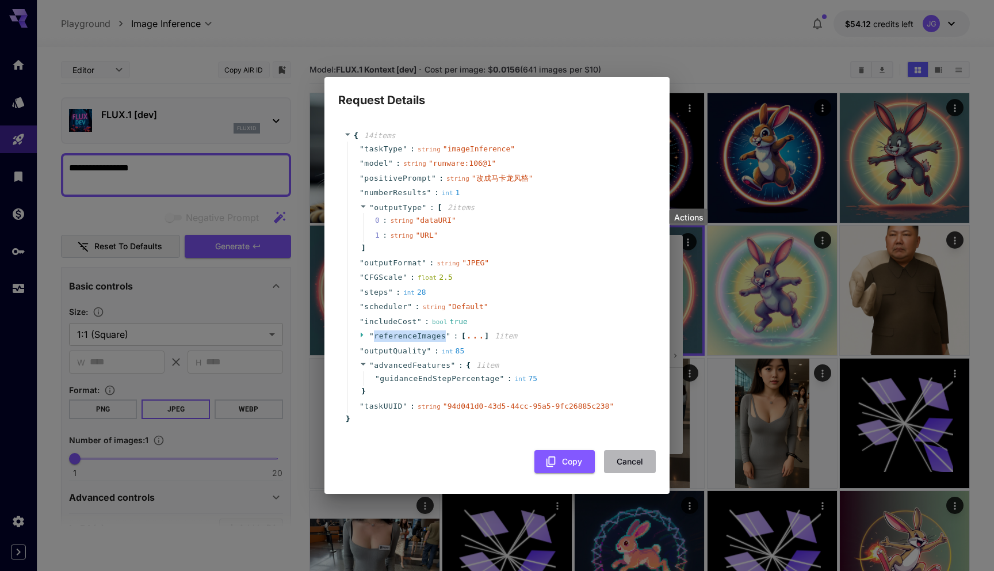
click at [627, 464] on button "Cancel" at bounding box center [630, 462] width 52 height 24
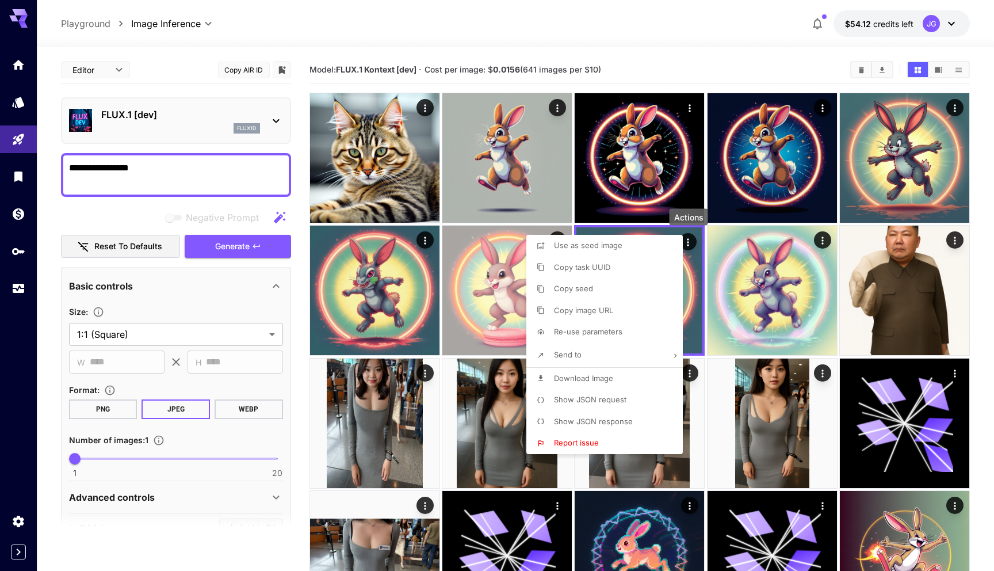
click at [830, 259] on div at bounding box center [497, 285] width 994 height 571
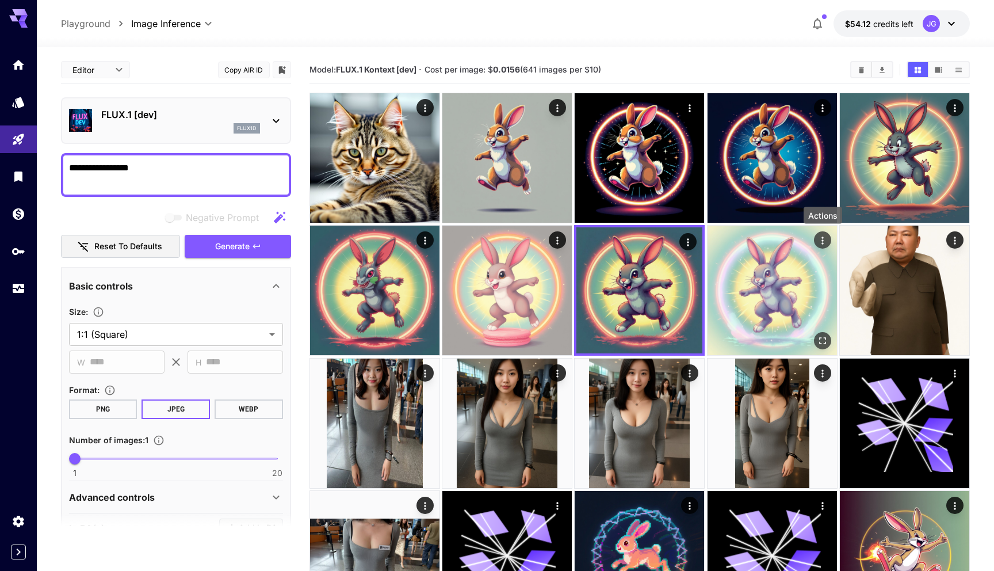
click at [825, 238] on icon "Actions" at bounding box center [823, 241] width 12 height 12
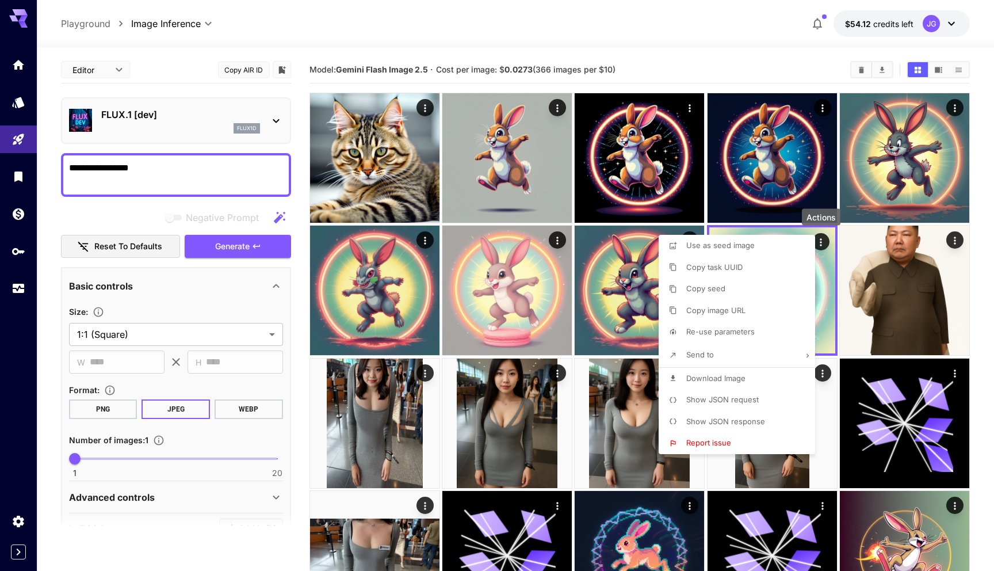
click at [734, 399] on span "Show JSON request" at bounding box center [722, 399] width 72 height 9
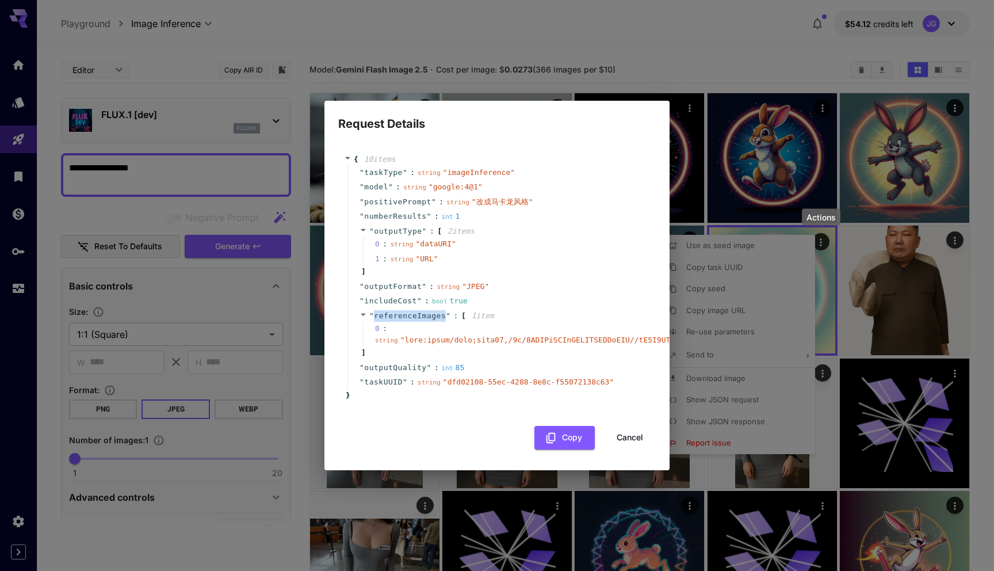
drag, startPoint x: 374, startPoint y: 316, endPoint x: 446, endPoint y: 315, distance: 71.9
click at [446, 315] on span "" referenceImages "" at bounding box center [410, 315] width 82 height 9
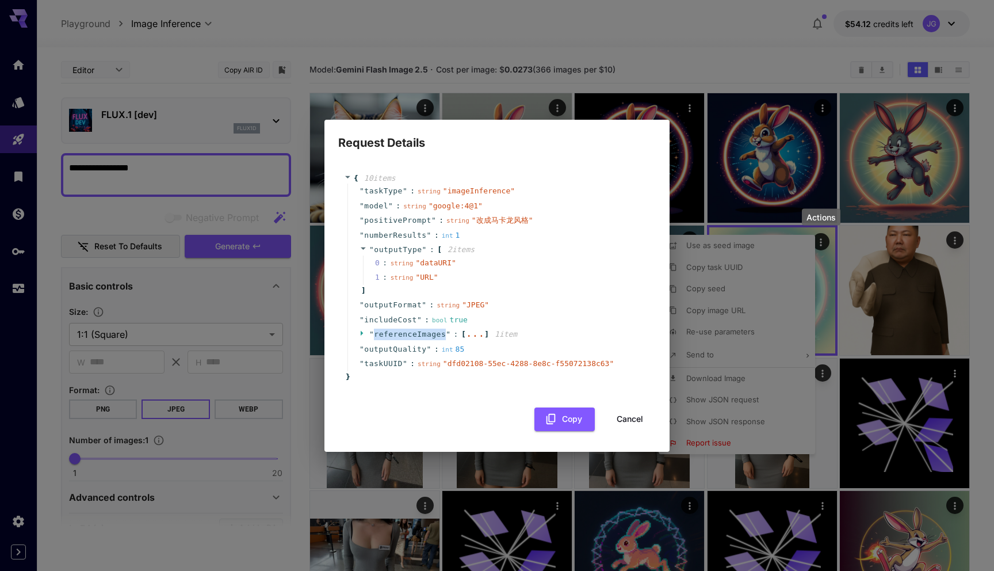
click at [627, 421] on button "Cancel" at bounding box center [630, 419] width 52 height 24
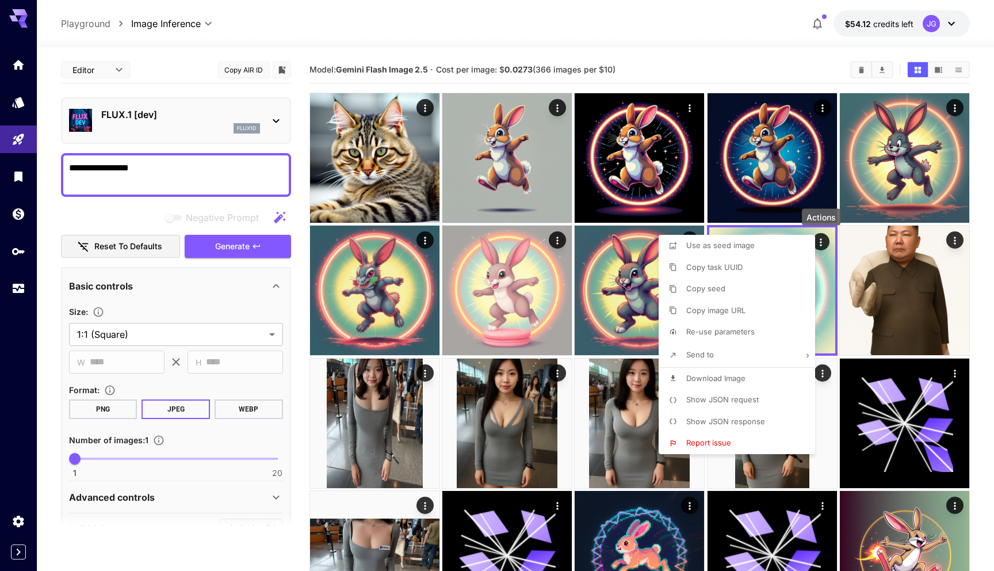
click at [528, 285] on div at bounding box center [497, 285] width 994 height 571
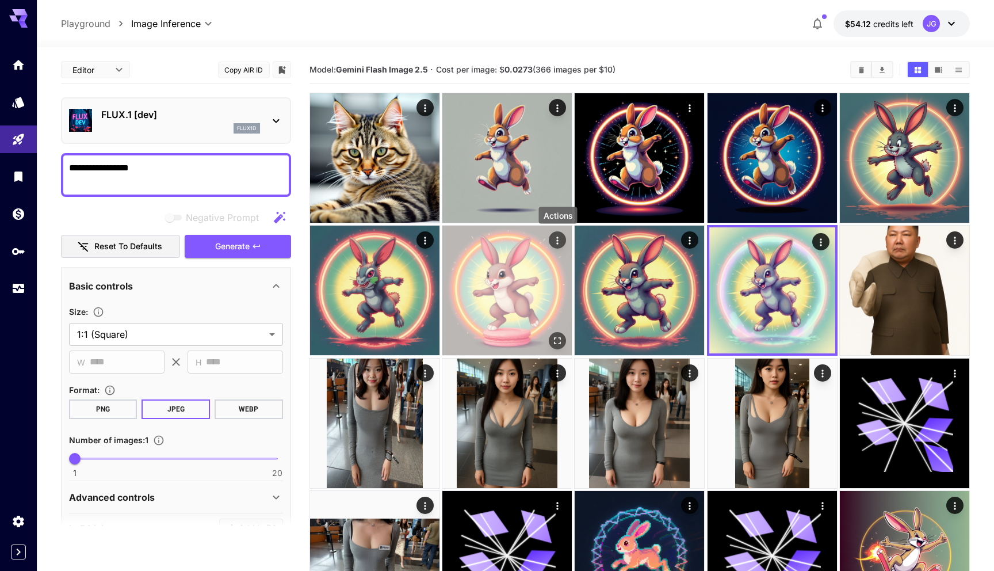
click at [556, 237] on icon "Actions" at bounding box center [558, 241] width 12 height 12
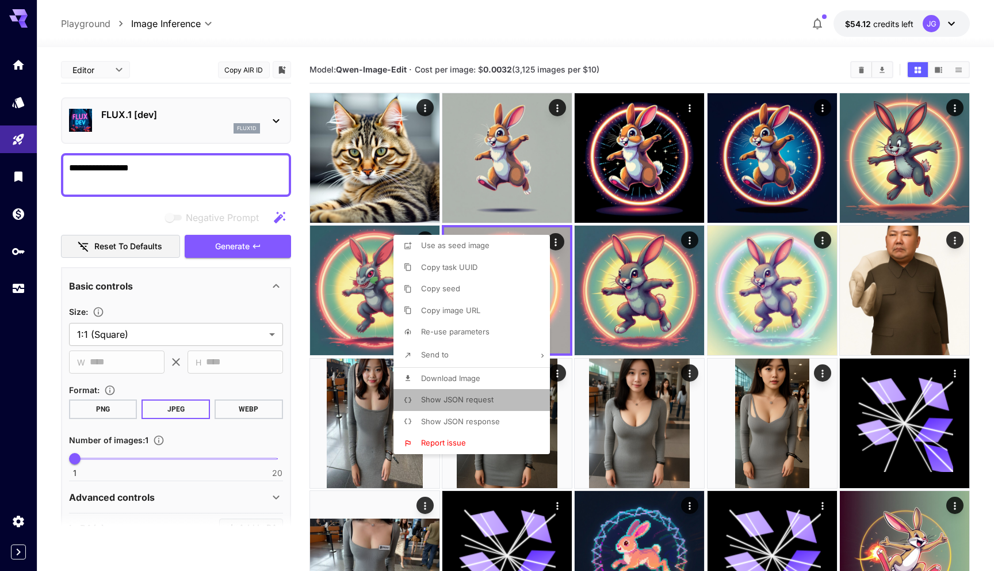
click at [468, 400] on span "Show JSON request" at bounding box center [457, 399] width 72 height 9
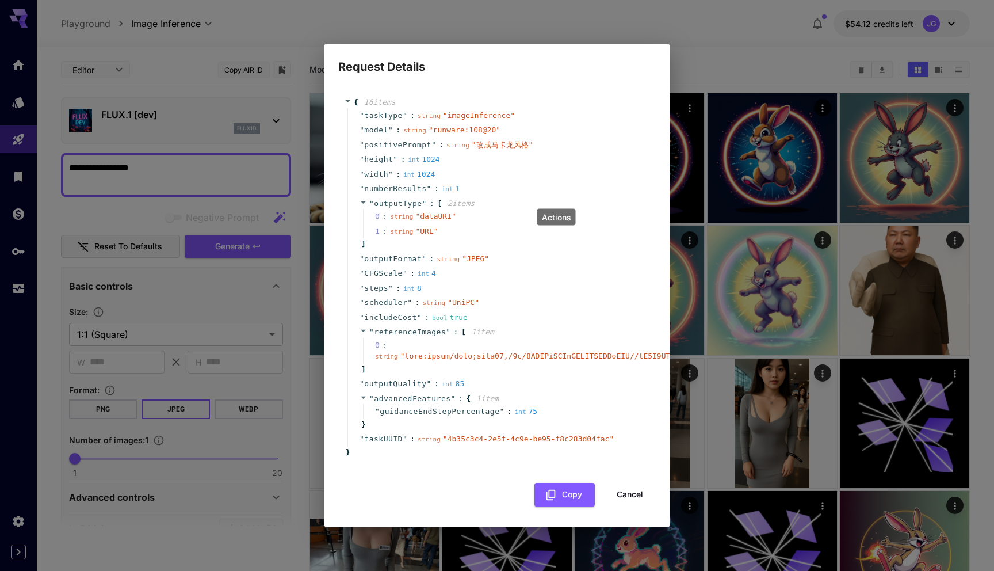
click at [623, 493] on button "Cancel" at bounding box center [630, 495] width 52 height 24
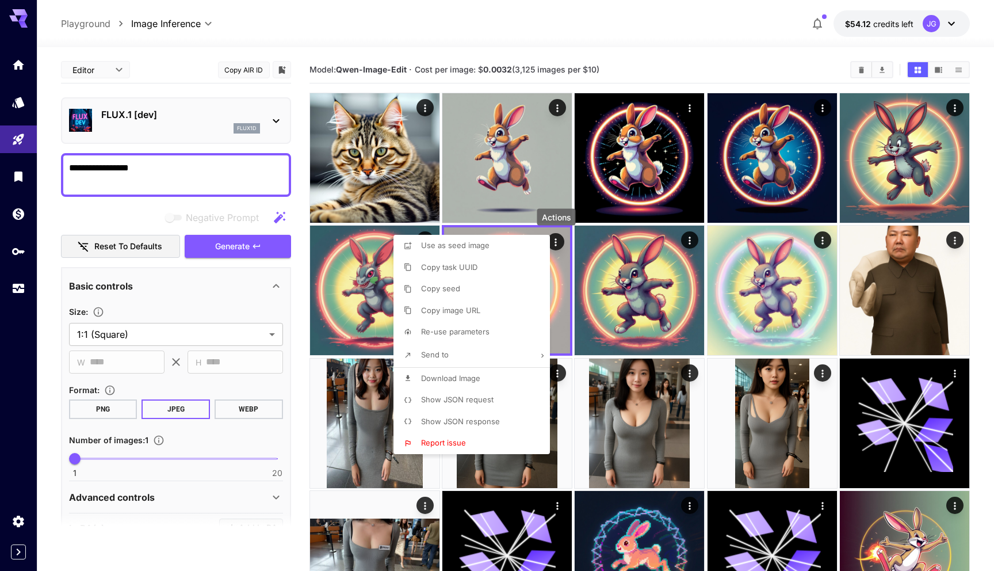
click at [457, 398] on span "Show JSON request" at bounding box center [457, 399] width 72 height 9
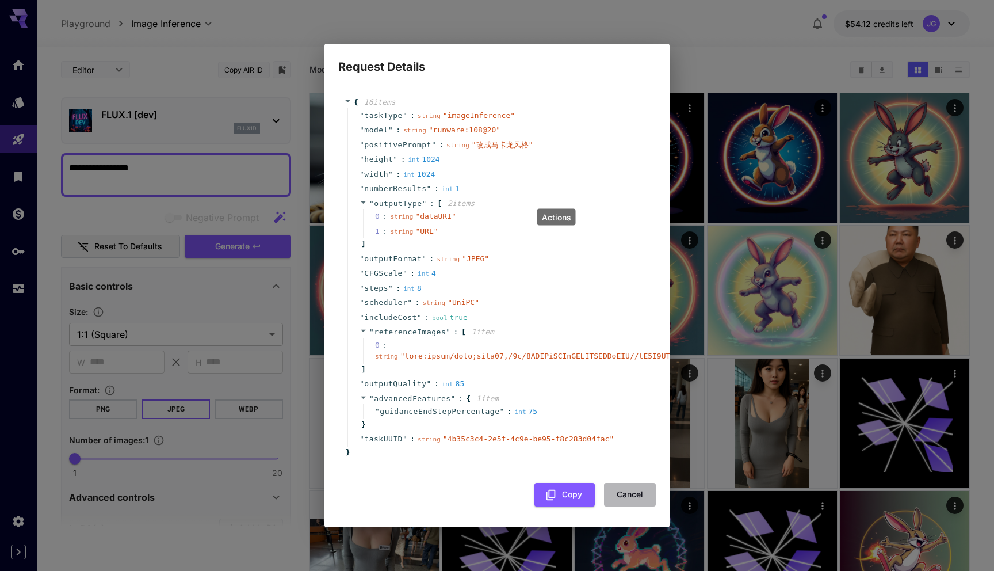
click at [624, 491] on button "Cancel" at bounding box center [630, 495] width 52 height 24
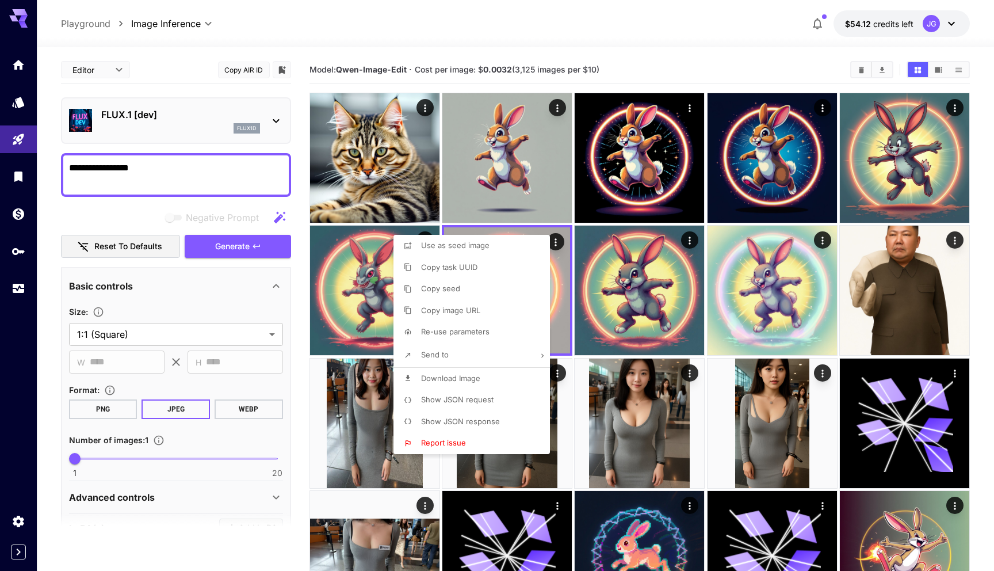
click at [823, 243] on div at bounding box center [497, 285] width 994 height 571
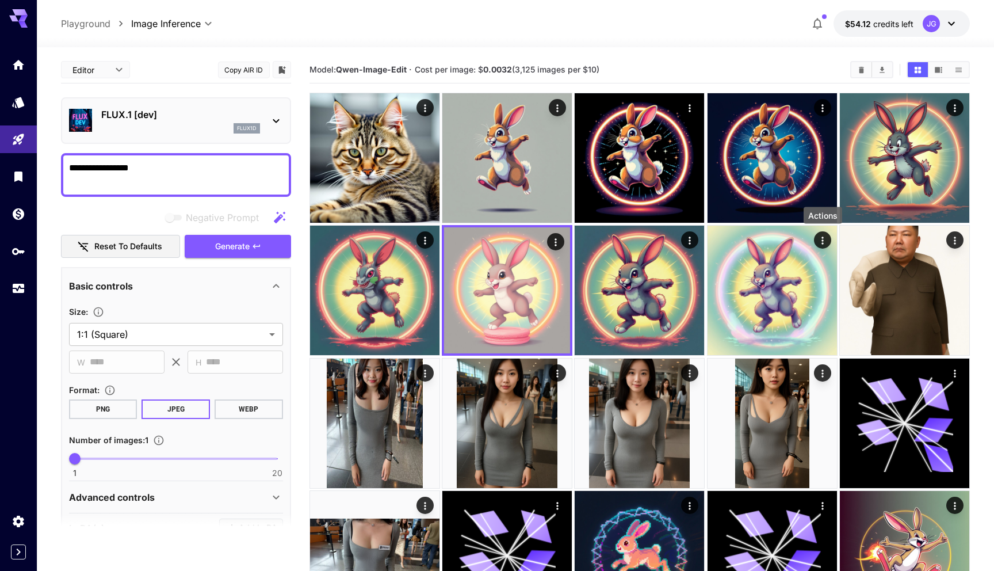
click at [823, 243] on icon "Actions" at bounding box center [823, 240] width 2 height 7
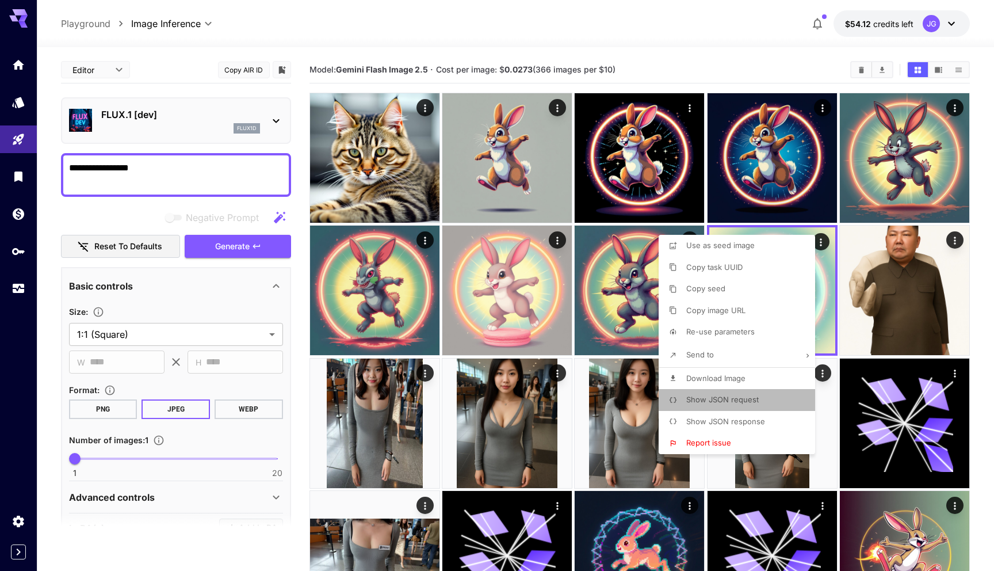
click at [724, 400] on span "Show JSON request" at bounding box center [722, 399] width 72 height 9
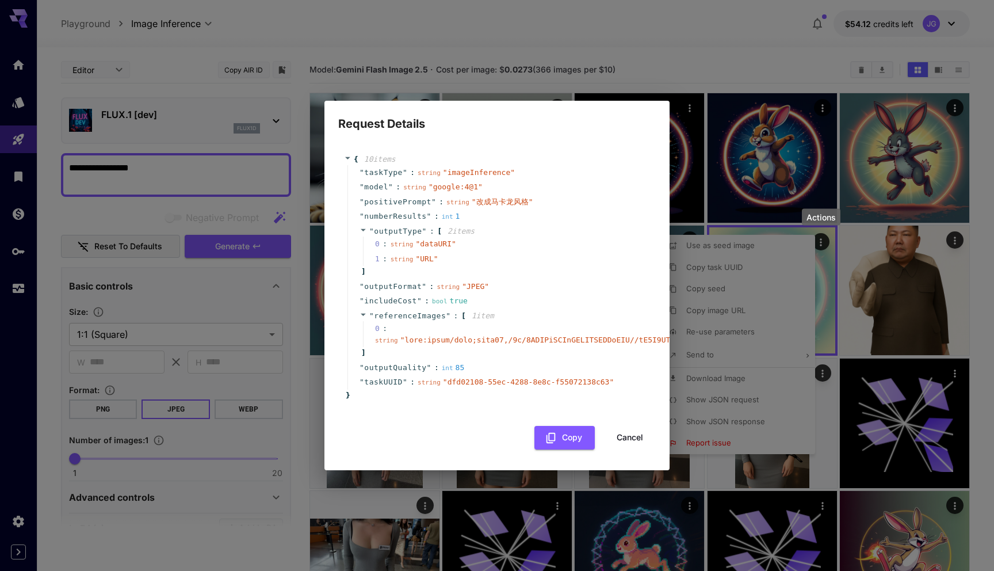
click at [626, 441] on button "Cancel" at bounding box center [630, 438] width 52 height 24
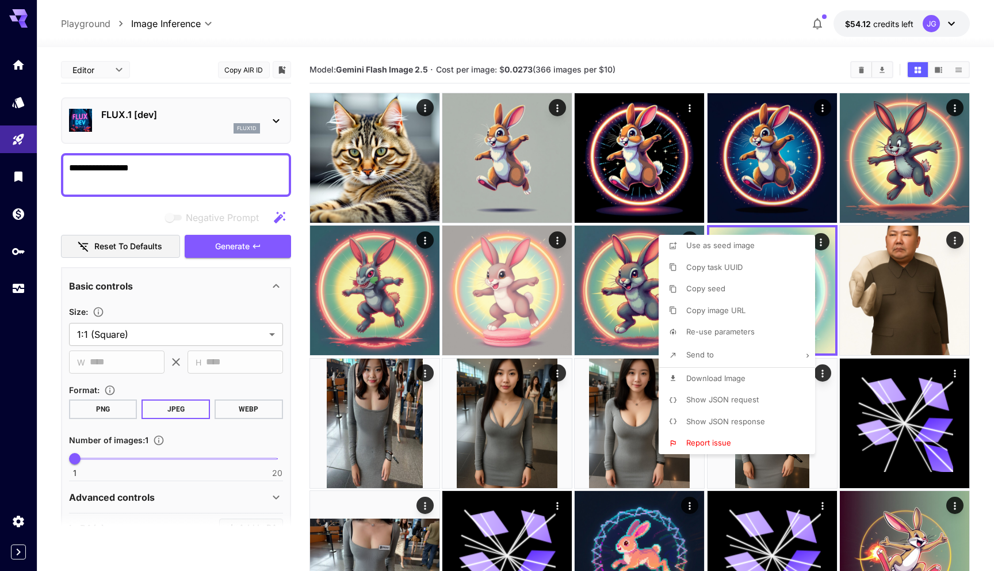
click at [633, 274] on div at bounding box center [497, 285] width 994 height 571
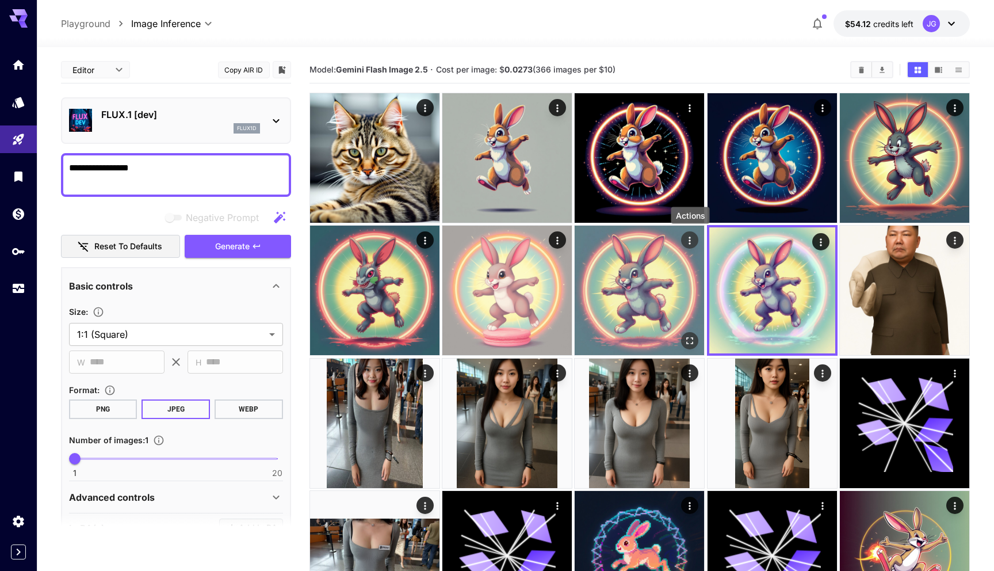
click at [694, 239] on icon "Actions" at bounding box center [691, 241] width 12 height 12
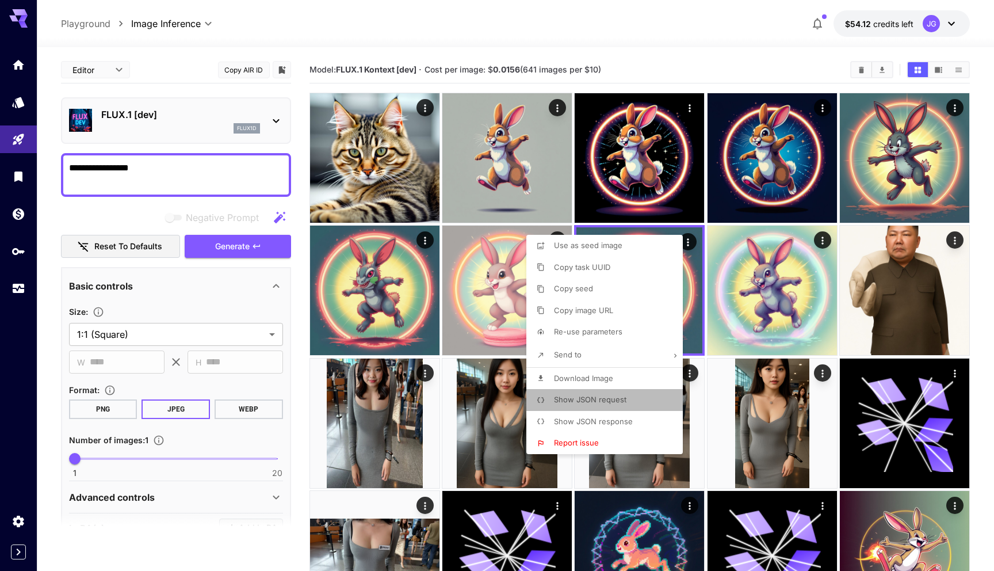
click at [596, 393] on li "Show JSON request" at bounding box center [607, 400] width 163 height 22
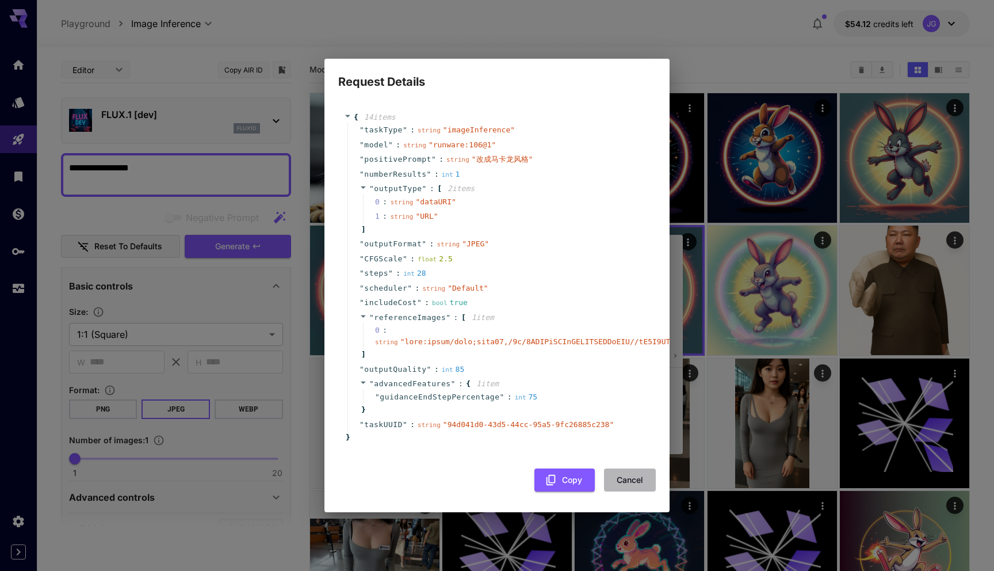
click at [627, 481] on button "Cancel" at bounding box center [630, 480] width 52 height 24
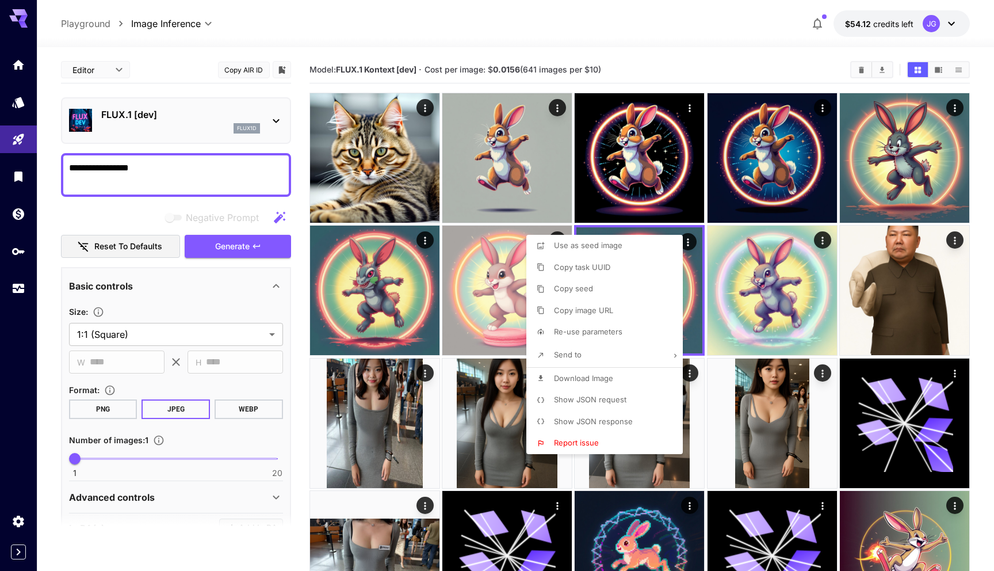
click at [392, 136] on div at bounding box center [497, 285] width 994 height 571
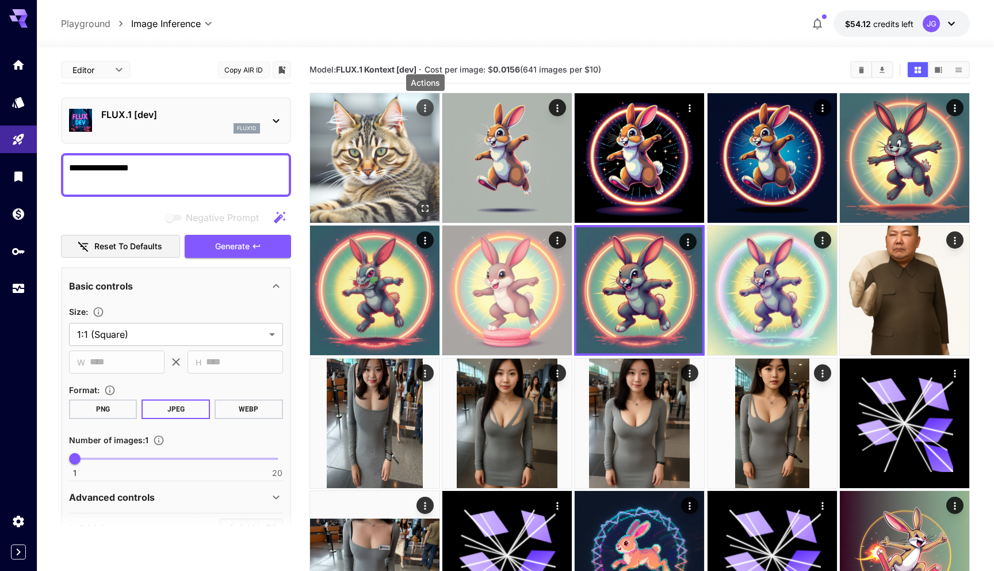
click at [423, 109] on icon "Actions" at bounding box center [425, 108] width 12 height 12
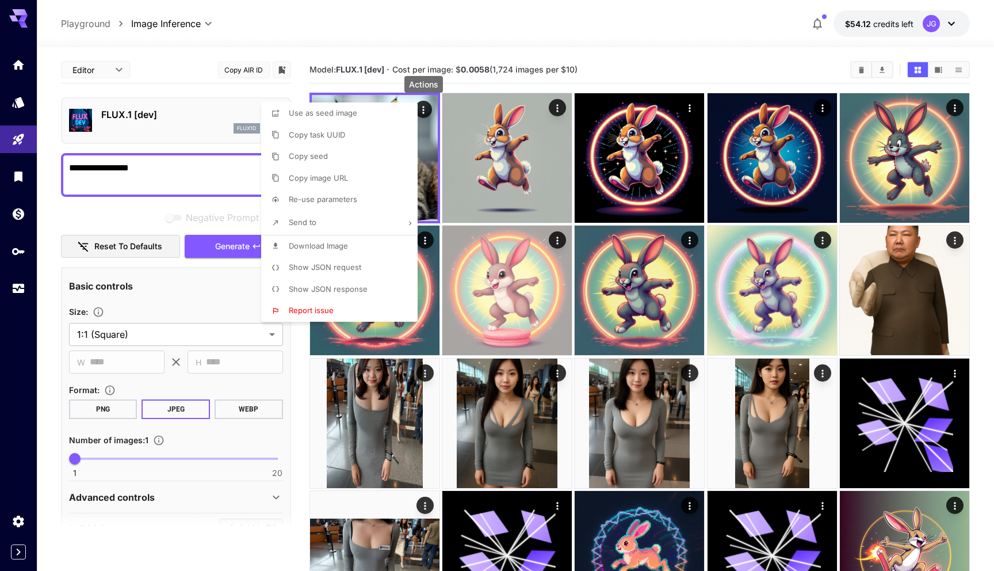
click at [361, 266] on li "Show JSON request" at bounding box center [342, 268] width 163 height 22
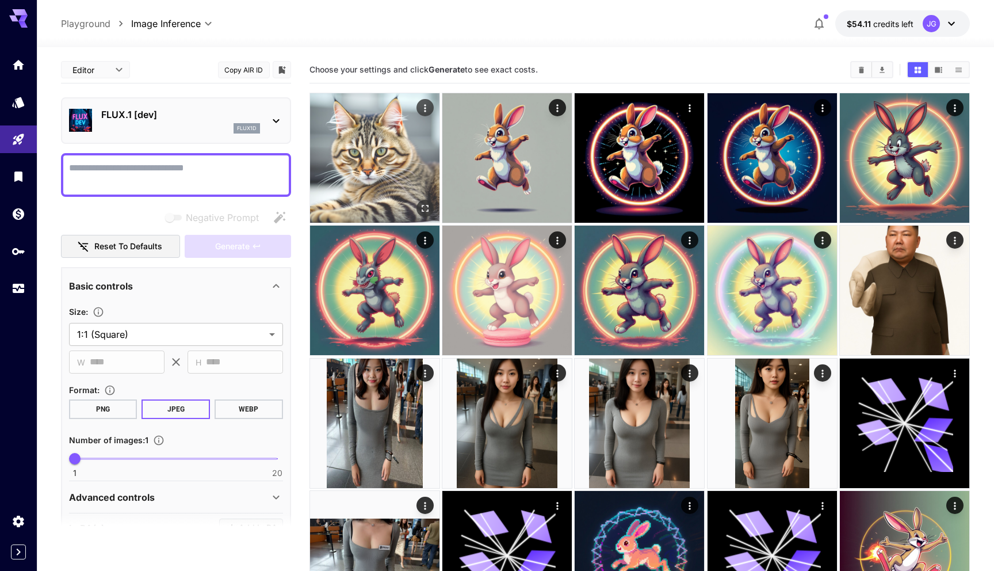
click at [419, 100] on div "Actions" at bounding box center [425, 107] width 17 height 17
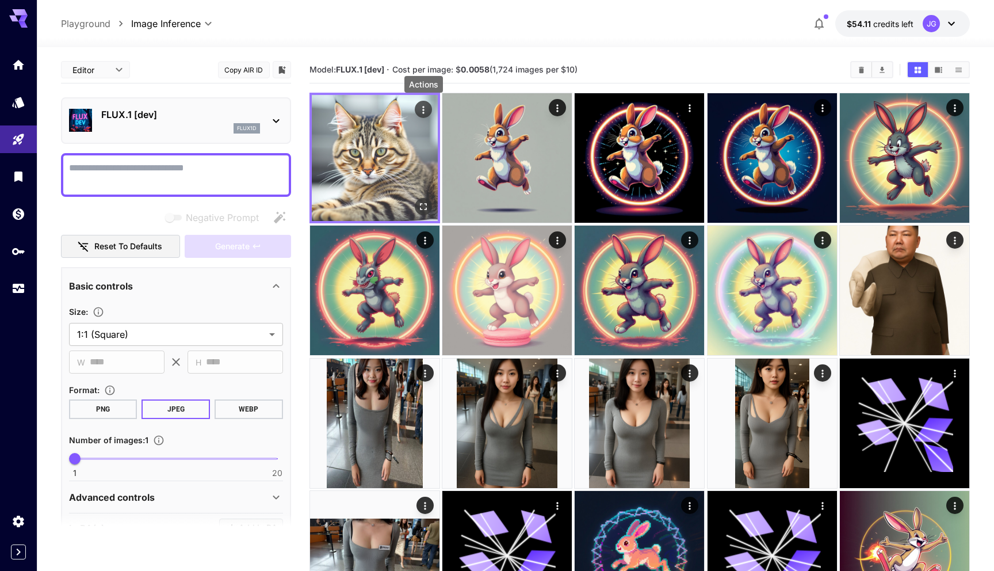
click at [424, 106] on icon "Actions" at bounding box center [424, 110] width 12 height 12
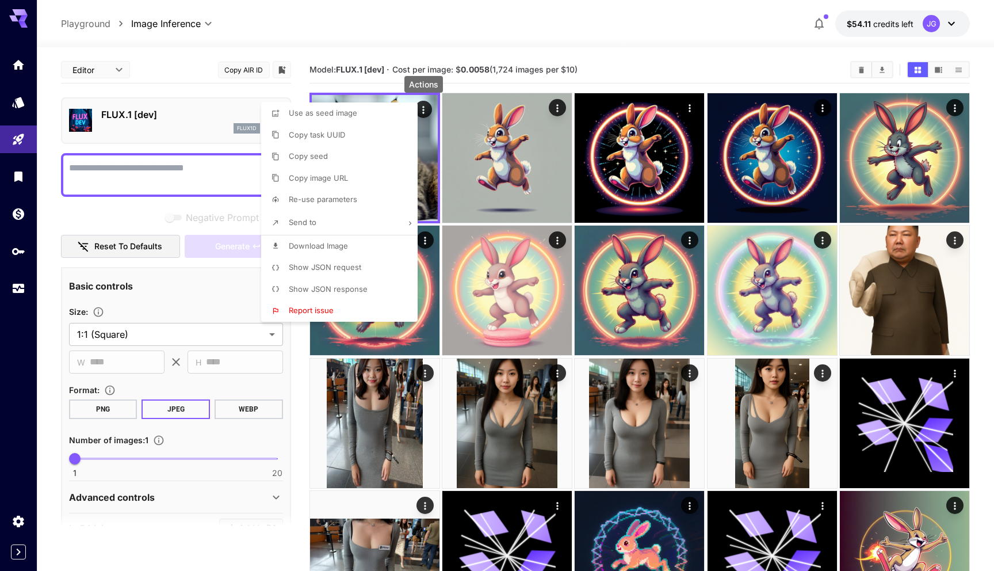
click at [329, 265] on span "Show JSON request" at bounding box center [325, 266] width 72 height 9
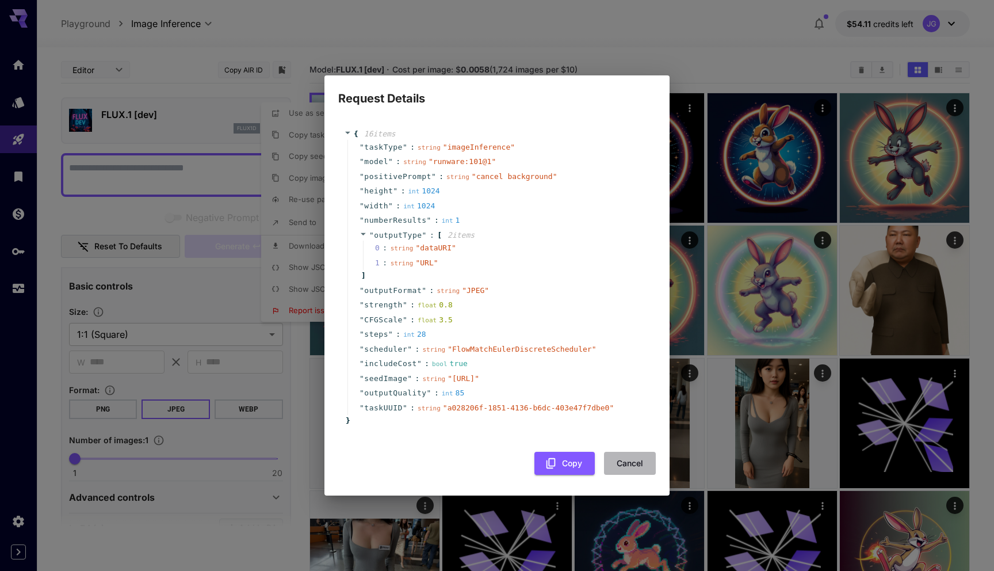
click at [639, 475] on button "Cancel" at bounding box center [630, 464] width 52 height 24
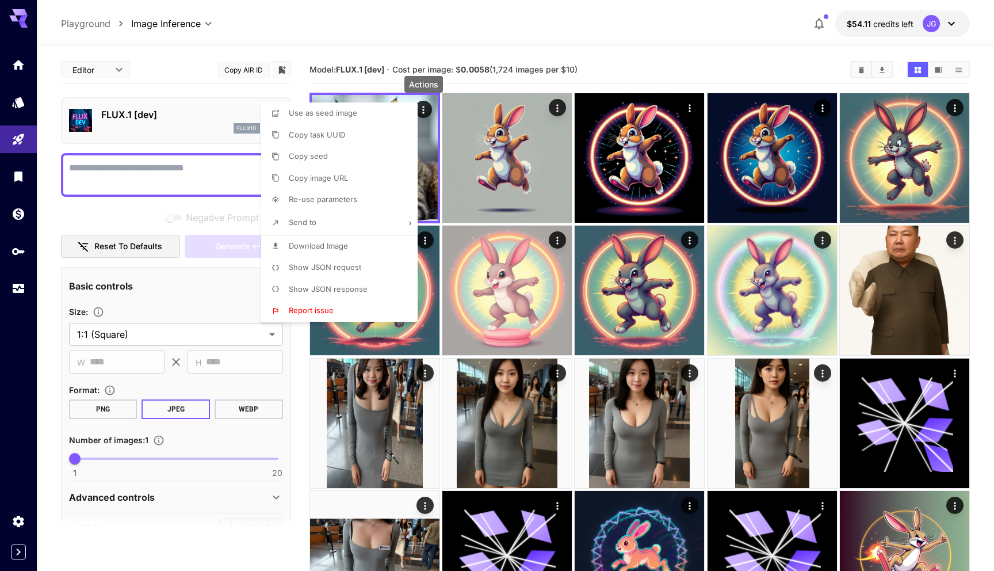
click at [438, 234] on div at bounding box center [497, 285] width 994 height 571
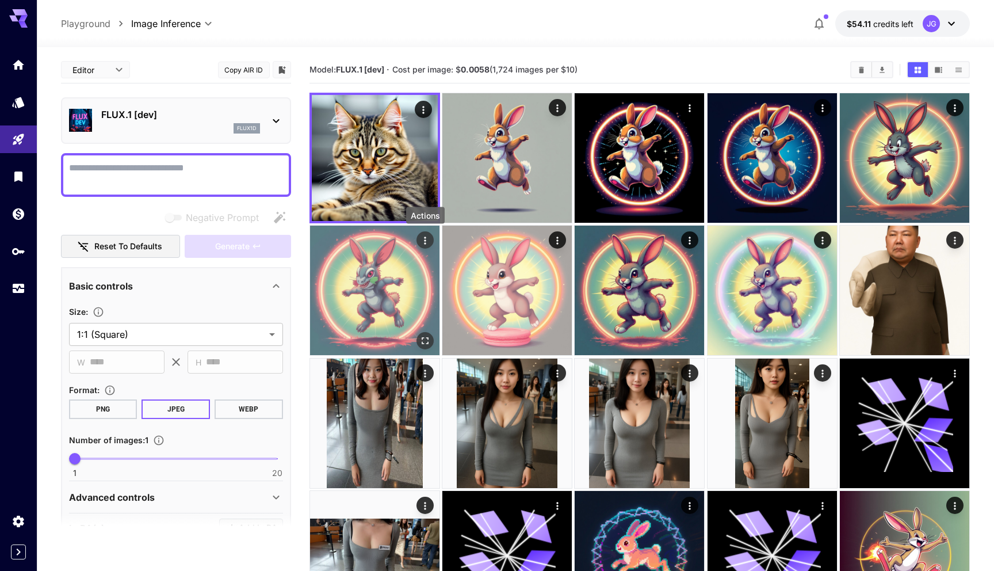
click at [424, 236] on icon "Actions" at bounding box center [425, 241] width 12 height 12
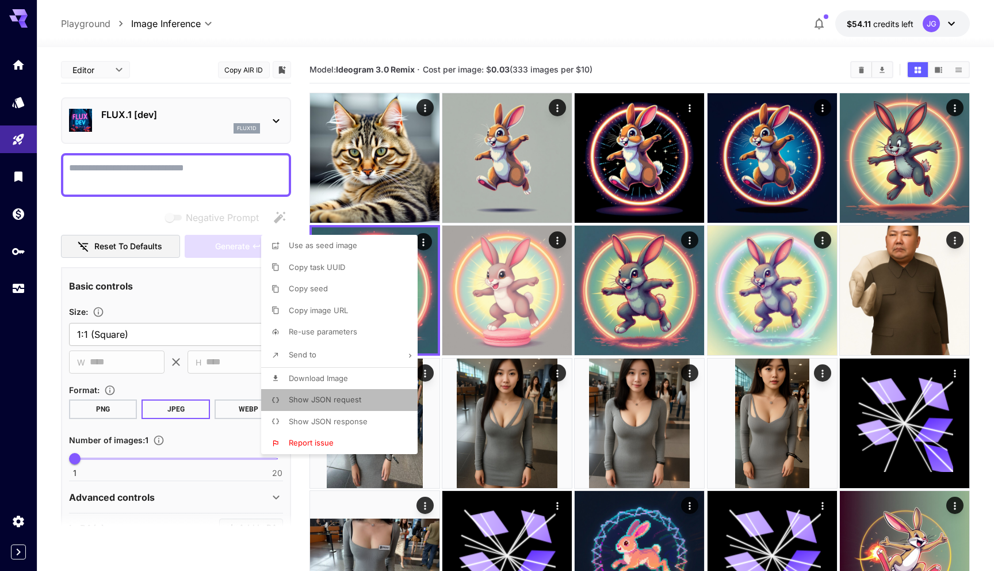
click at [349, 404] on span "Show JSON request" at bounding box center [325, 399] width 72 height 9
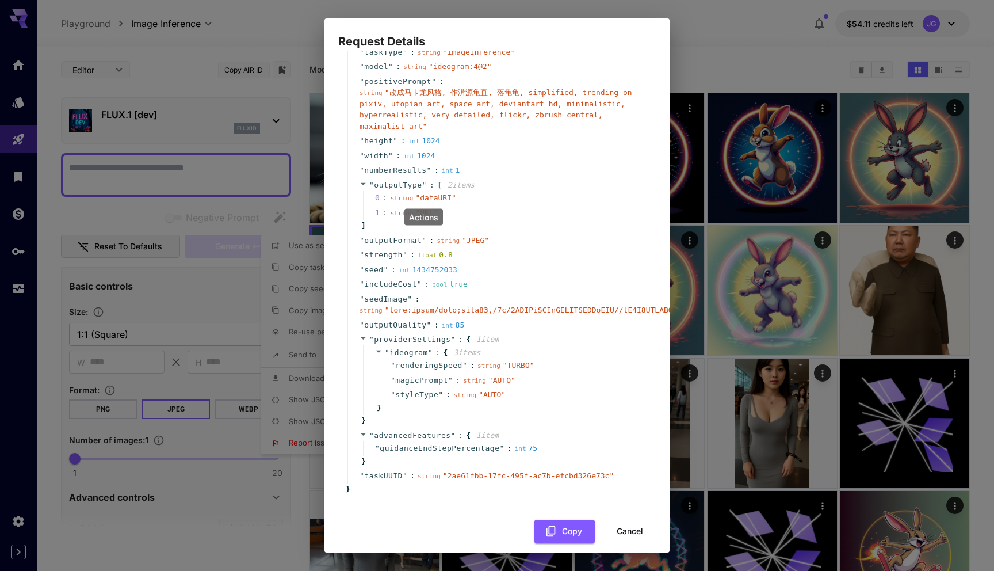
scroll to position [49, 0]
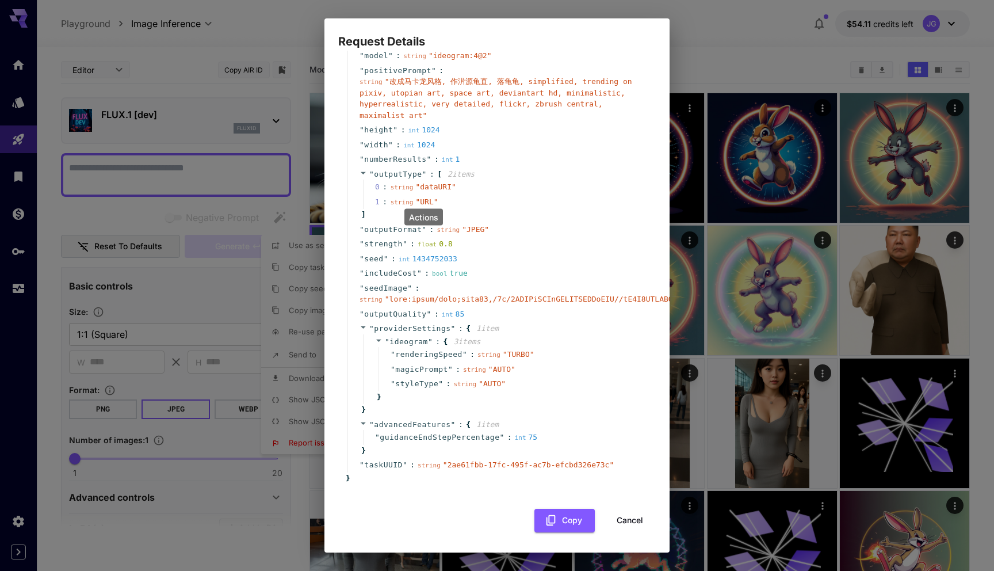
click at [623, 522] on button "Cancel" at bounding box center [630, 521] width 52 height 24
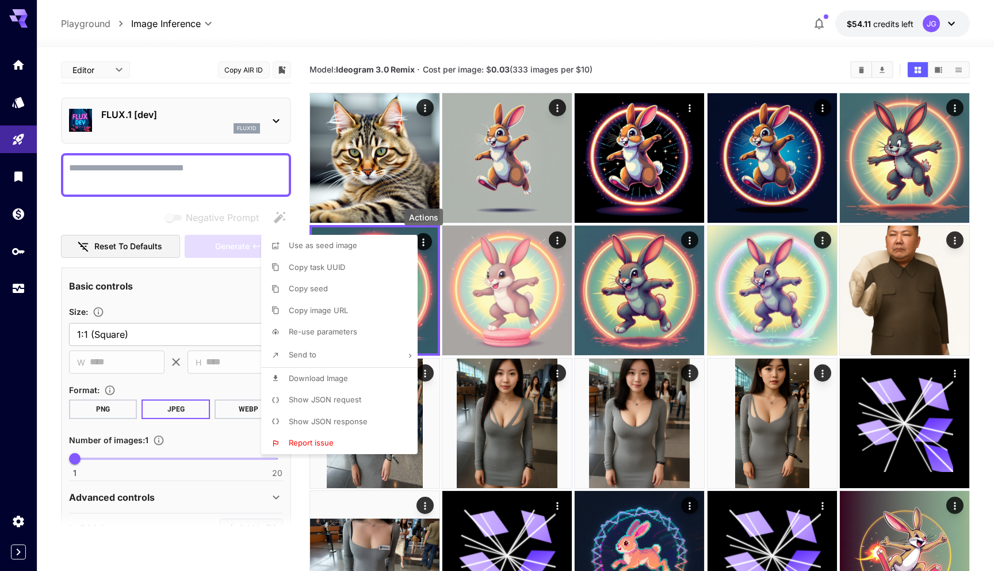
click at [651, 44] on div at bounding box center [497, 285] width 994 height 571
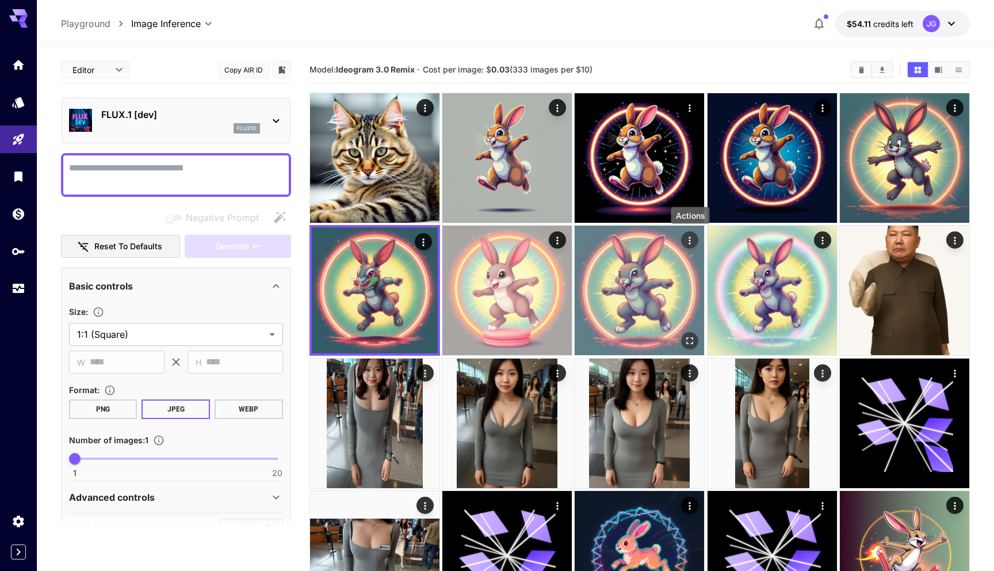
click at [692, 238] on icon "Actions" at bounding box center [691, 241] width 12 height 12
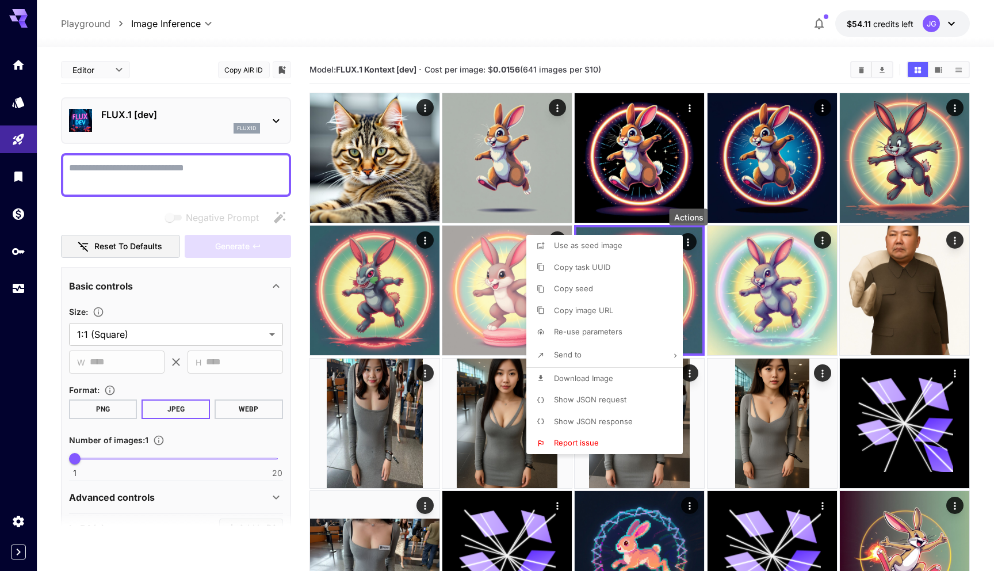
click at [603, 398] on span "Show JSON request" at bounding box center [590, 399] width 72 height 9
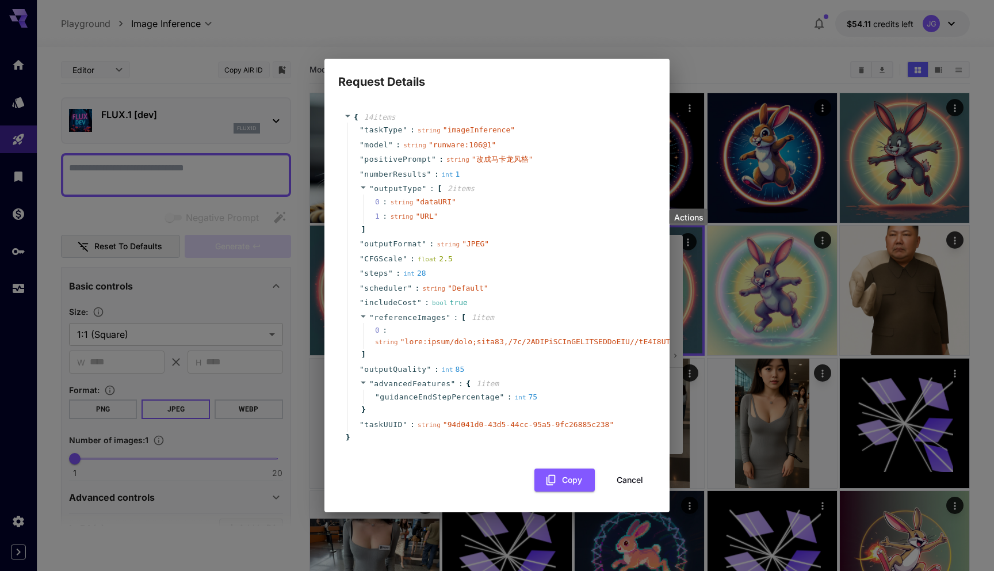
click at [627, 482] on button "Cancel" at bounding box center [630, 480] width 52 height 24
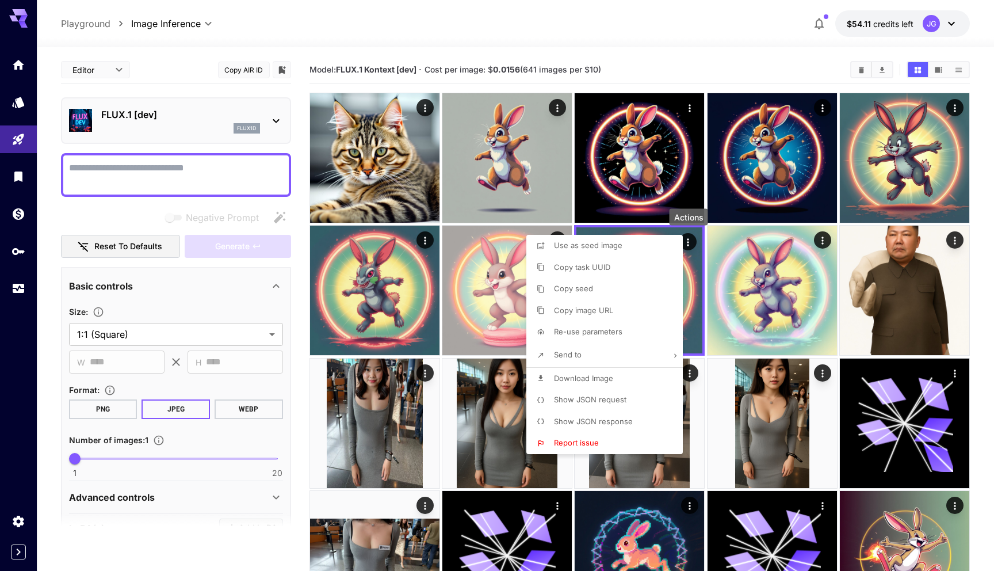
click at [646, 78] on div at bounding box center [497, 285] width 994 height 571
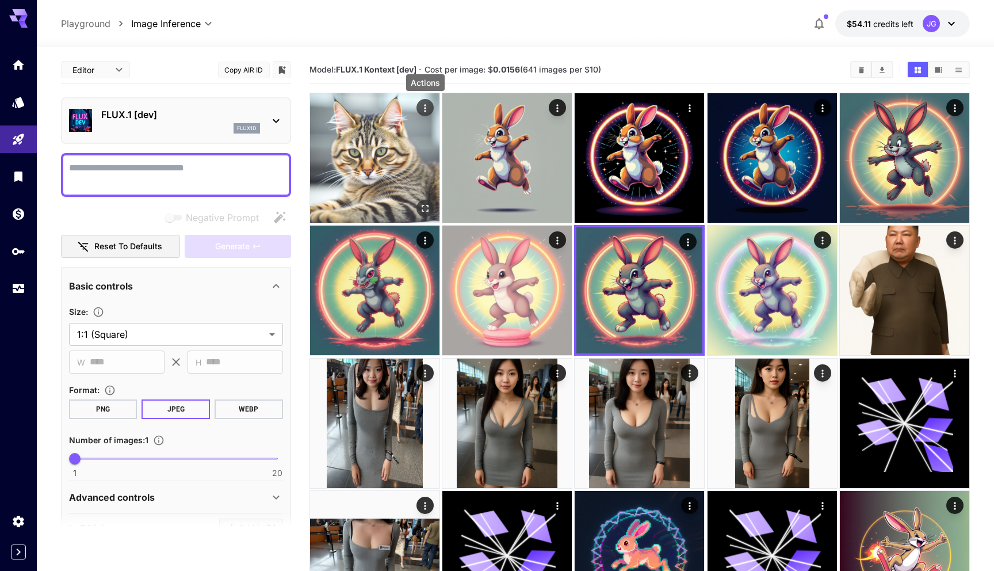
click at [424, 108] on icon "Actions" at bounding box center [425, 107] width 2 height 7
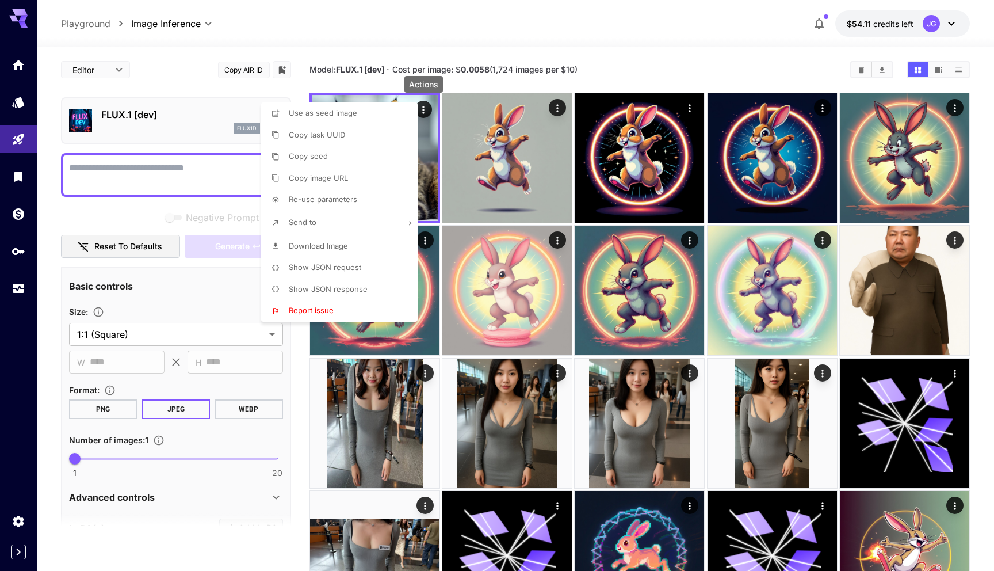
click at [345, 270] on span "Show JSON request" at bounding box center [325, 266] width 72 height 9
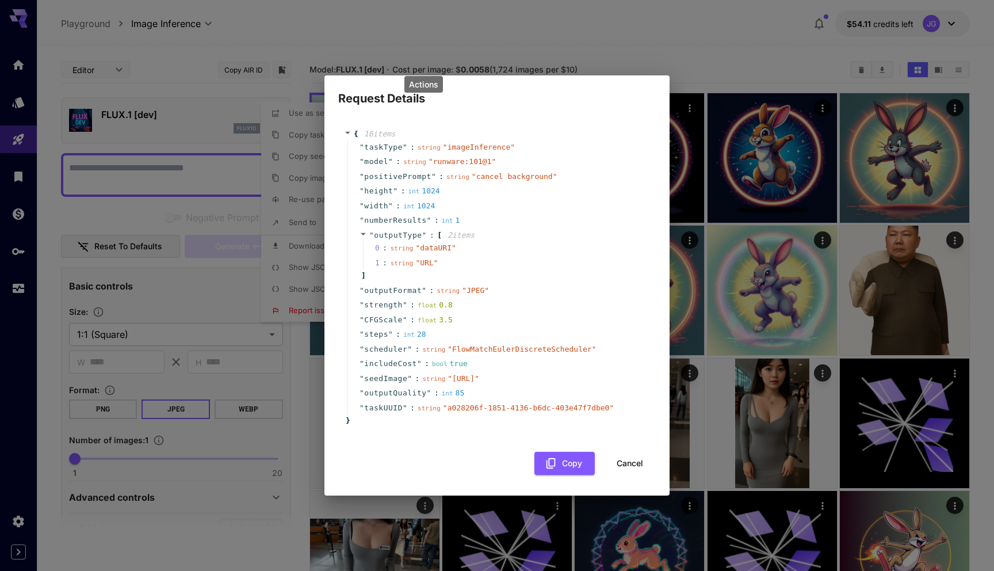
click at [621, 475] on button "Cancel" at bounding box center [630, 464] width 52 height 24
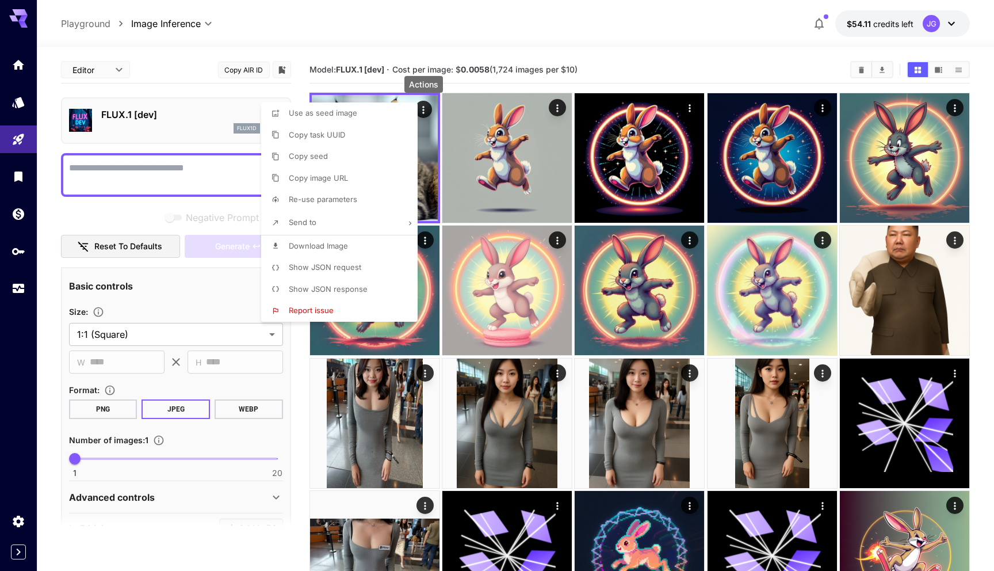
click at [427, 243] on div at bounding box center [497, 285] width 994 height 571
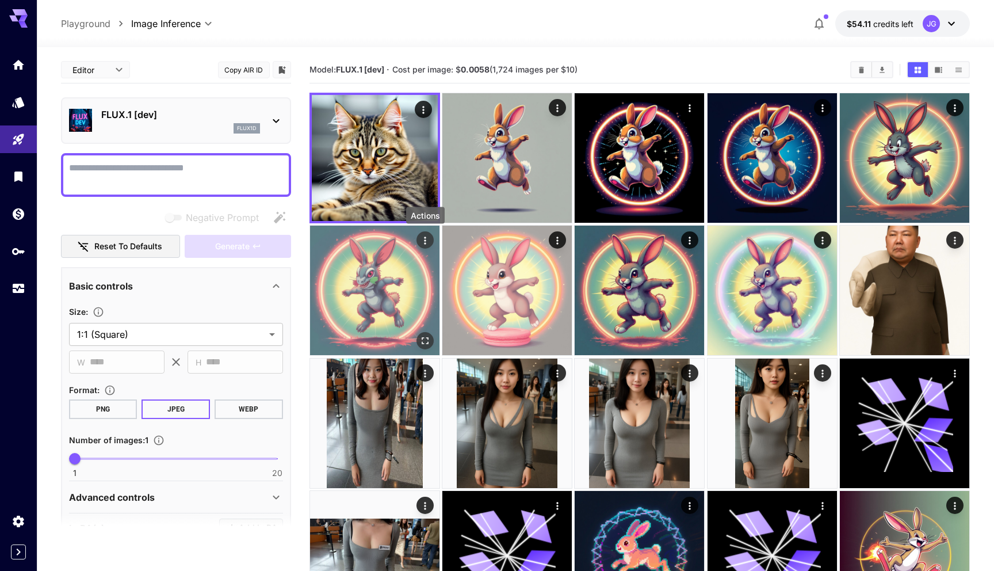
click at [426, 242] on icon "Actions" at bounding box center [425, 241] width 12 height 12
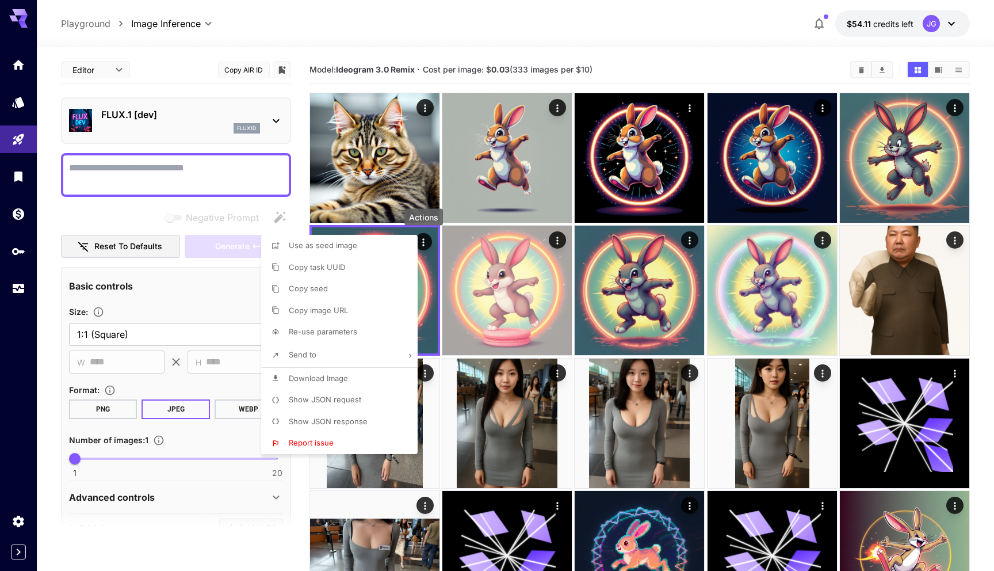
click at [357, 400] on span "Show JSON request" at bounding box center [325, 399] width 72 height 9
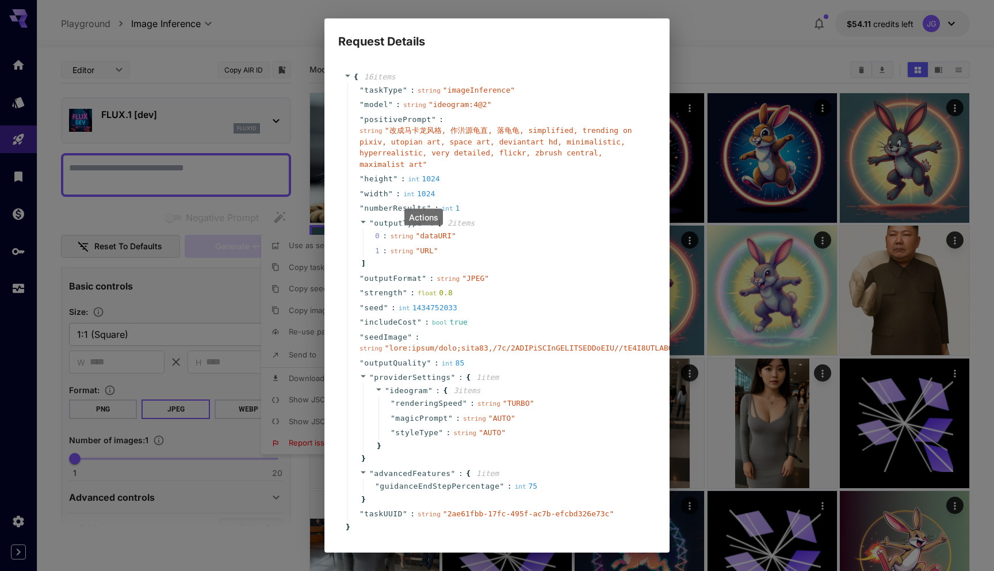
click at [716, 74] on div "Request Details { 16 item s " taskType " : string " imageInference " " model " …" at bounding box center [497, 285] width 994 height 571
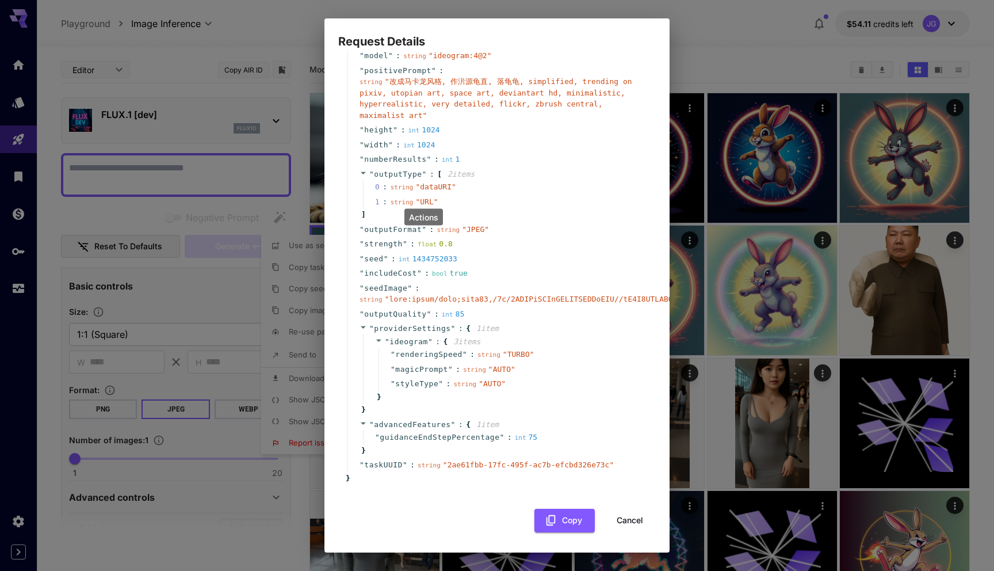
click at [629, 522] on button "Cancel" at bounding box center [630, 521] width 52 height 24
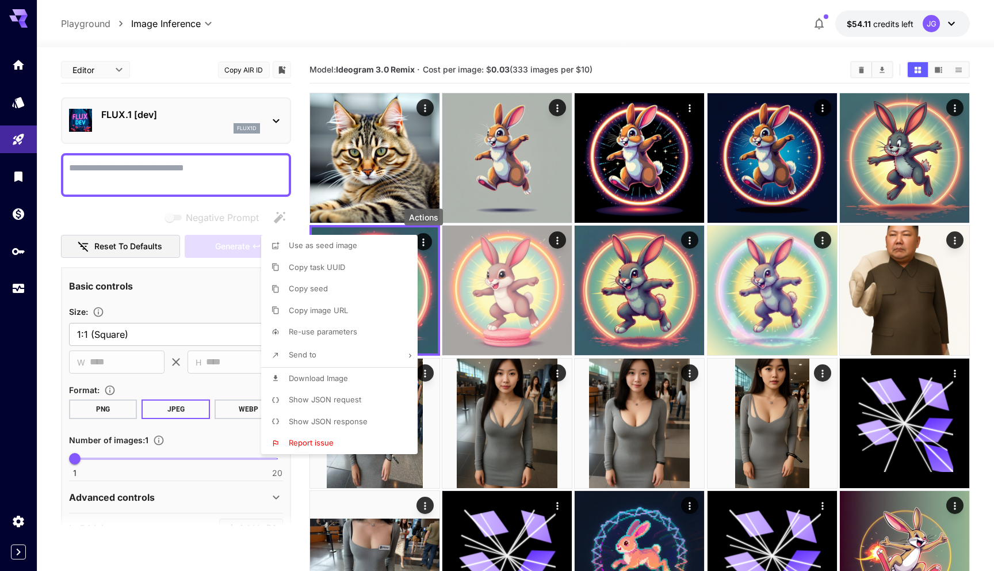
click at [731, 63] on div at bounding box center [497, 285] width 994 height 571
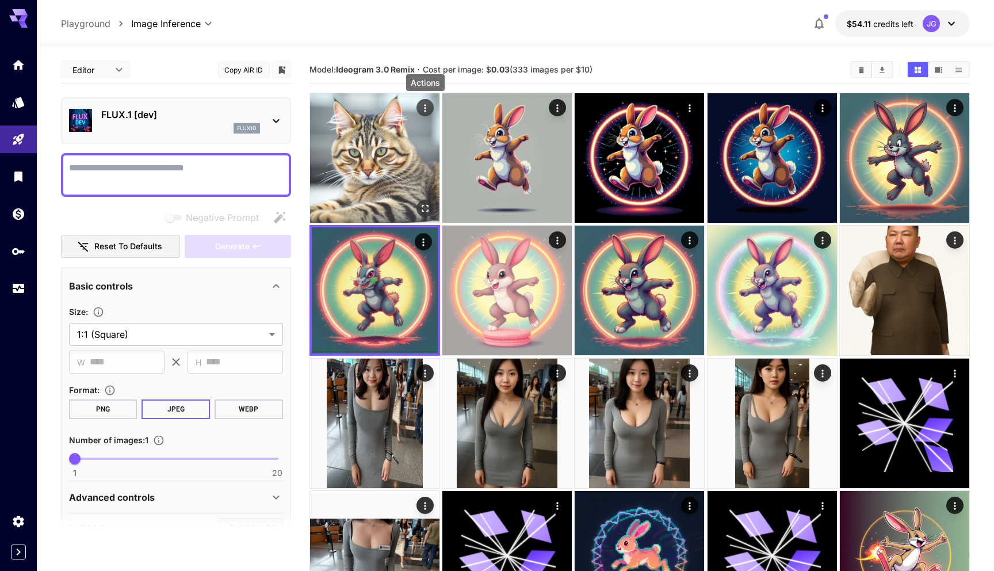
click at [424, 110] on icon "Actions" at bounding box center [425, 107] width 2 height 7
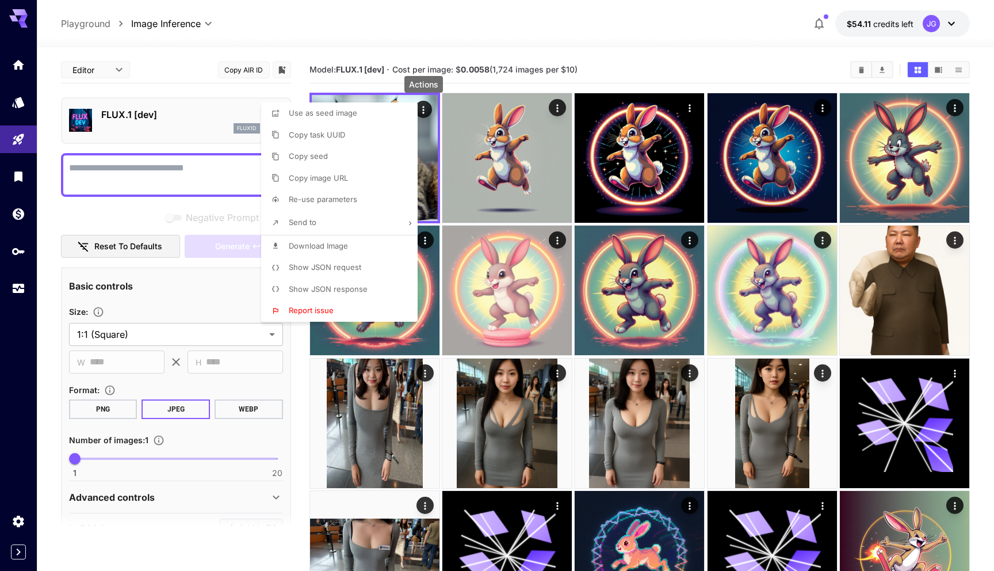
click at [352, 268] on span "Show JSON request" at bounding box center [325, 266] width 72 height 9
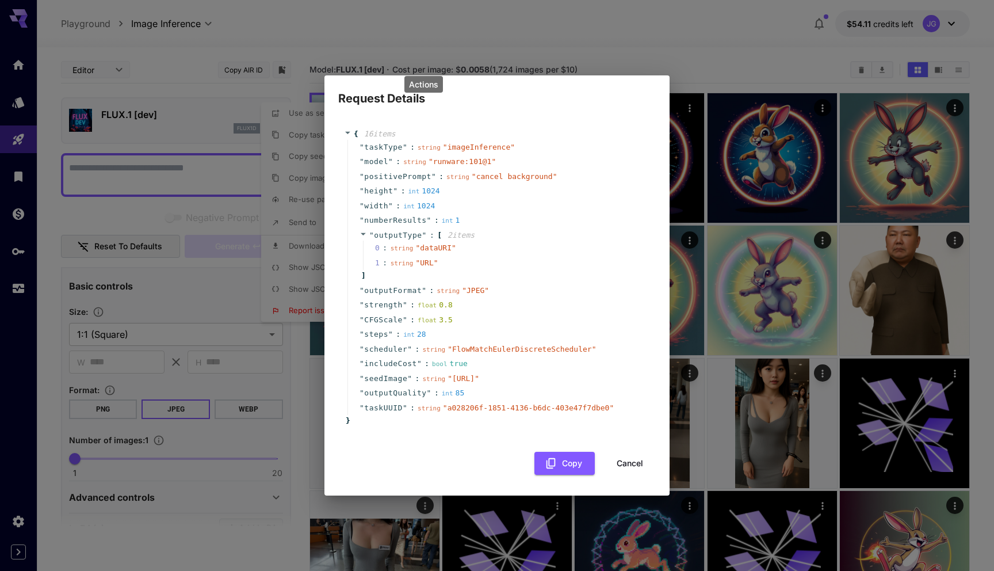
click at [687, 48] on div "Request Details { 16 item s " taskType " : string " imageInference " " model " …" at bounding box center [497, 285] width 994 height 571
click at [628, 474] on button "Cancel" at bounding box center [630, 464] width 52 height 24
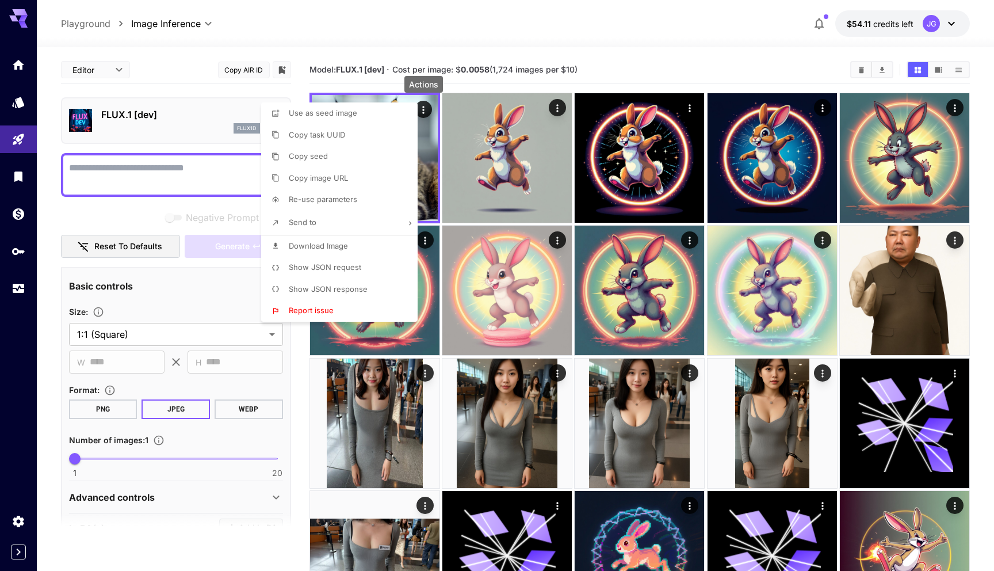
click at [688, 65] on div at bounding box center [497, 285] width 994 height 571
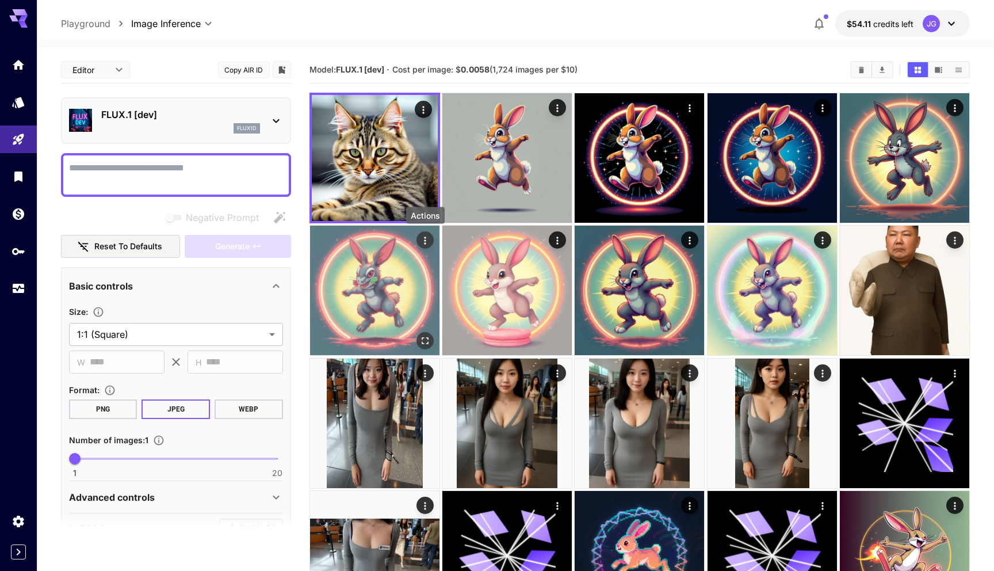
click at [424, 242] on icon "Actions" at bounding box center [425, 241] width 12 height 12
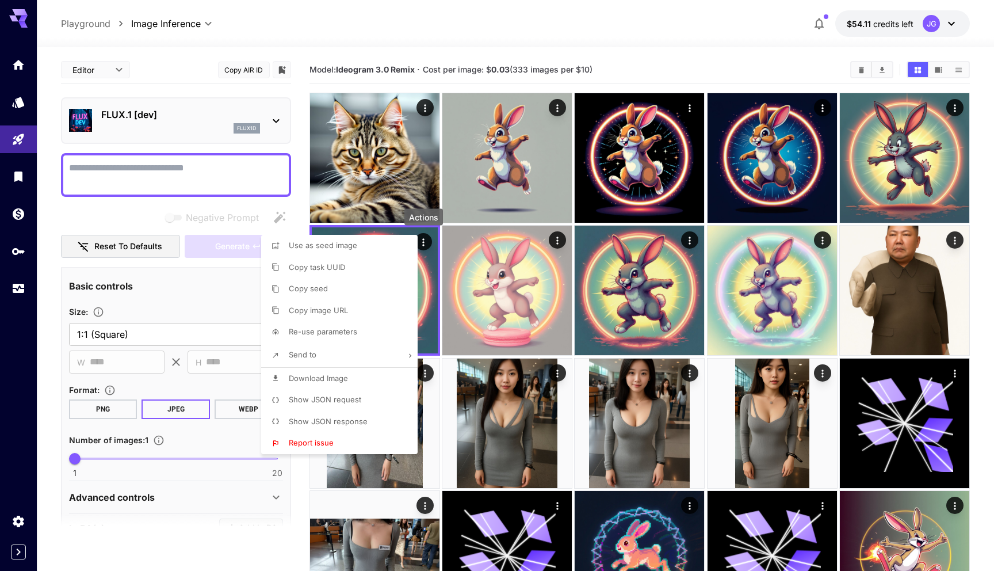
click at [361, 399] on li "Show JSON request" at bounding box center [342, 400] width 163 height 22
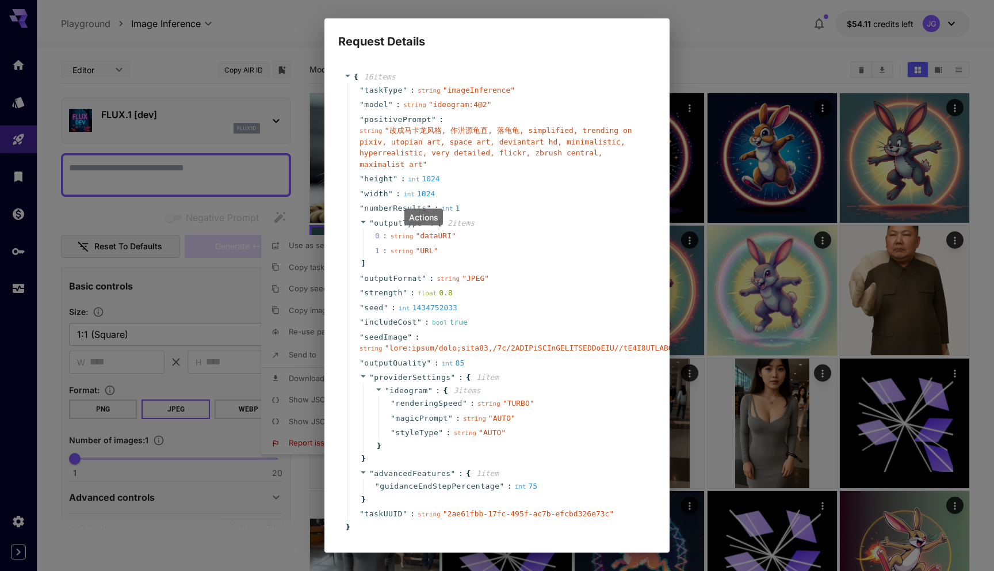
click at [702, 35] on div "Request Details { 16 item s " taskType " : string " imageInference " " model " …" at bounding box center [497, 285] width 994 height 571
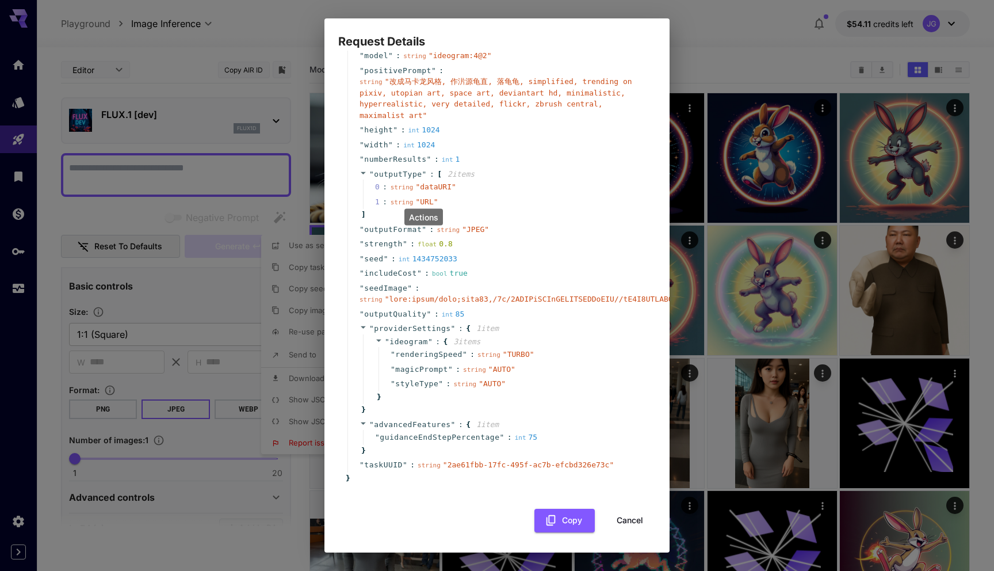
click at [629, 522] on button "Cancel" at bounding box center [630, 521] width 52 height 24
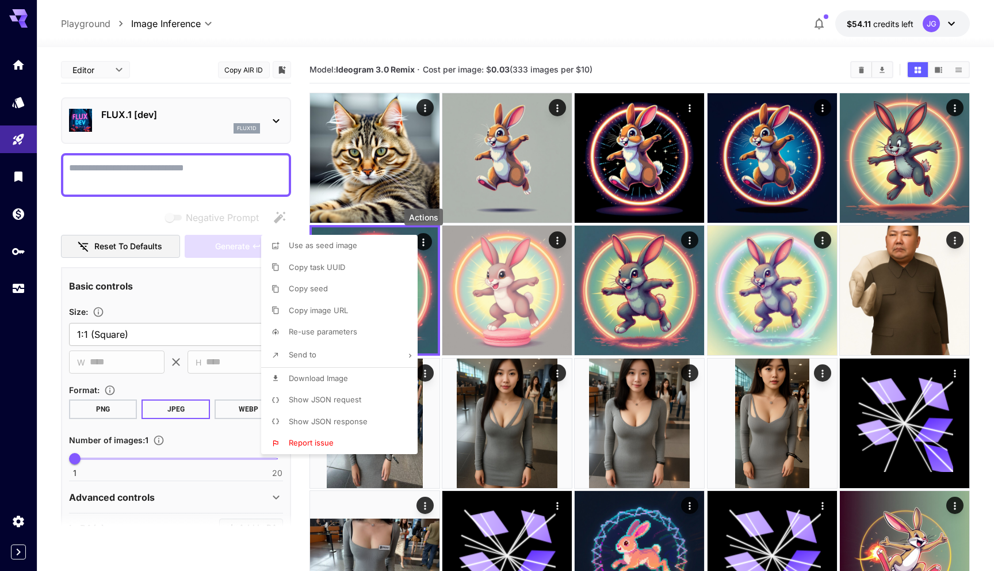
click at [656, 70] on div at bounding box center [497, 285] width 994 height 571
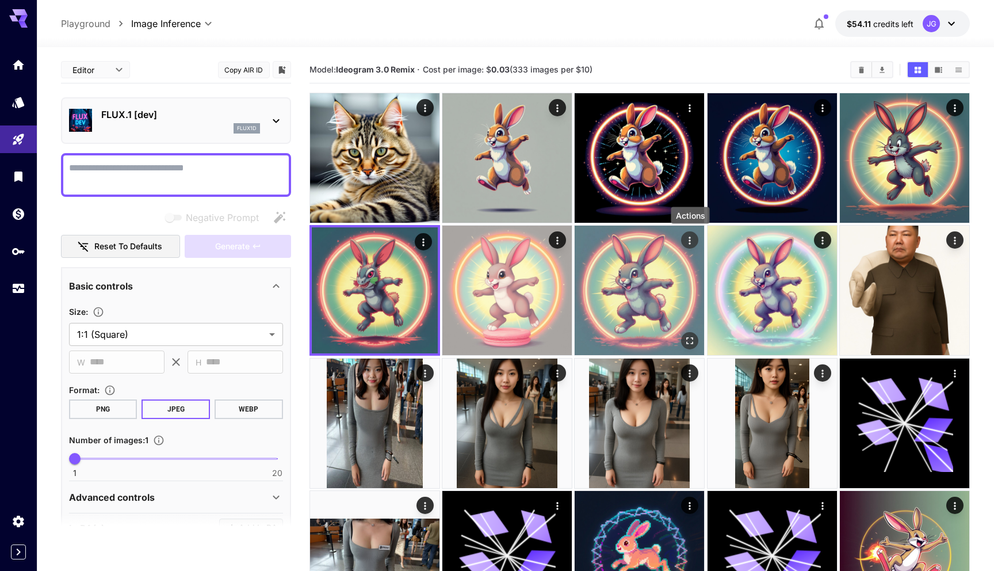
click at [693, 242] on icon "Actions" at bounding box center [691, 241] width 12 height 12
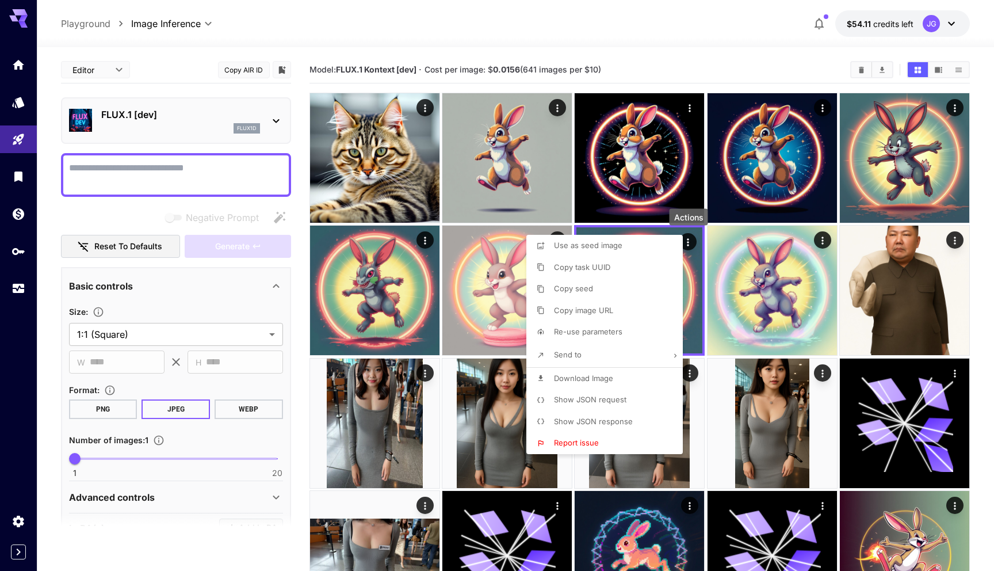
click at [601, 396] on span "Show JSON request" at bounding box center [590, 399] width 72 height 9
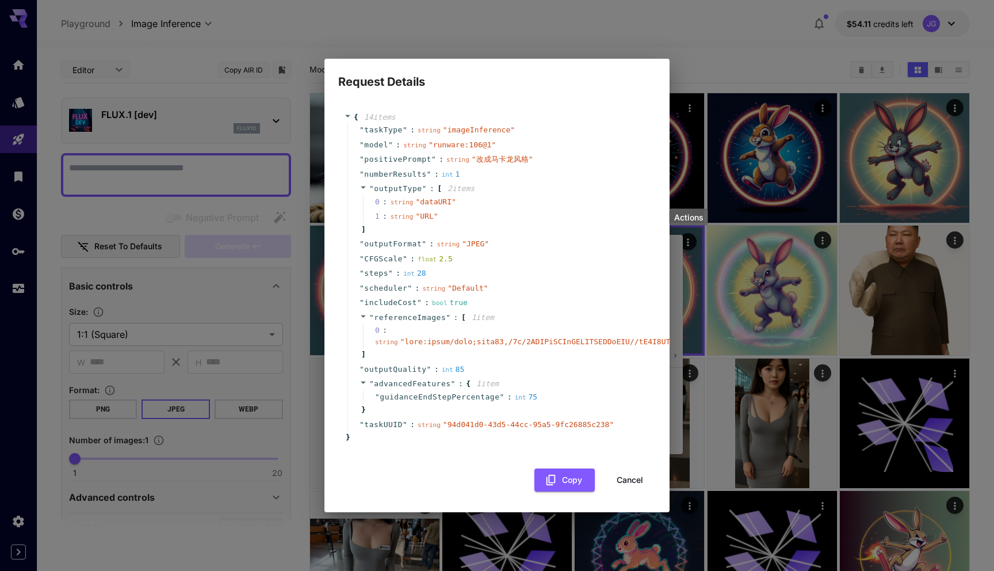
click at [625, 478] on button "Cancel" at bounding box center [630, 480] width 52 height 24
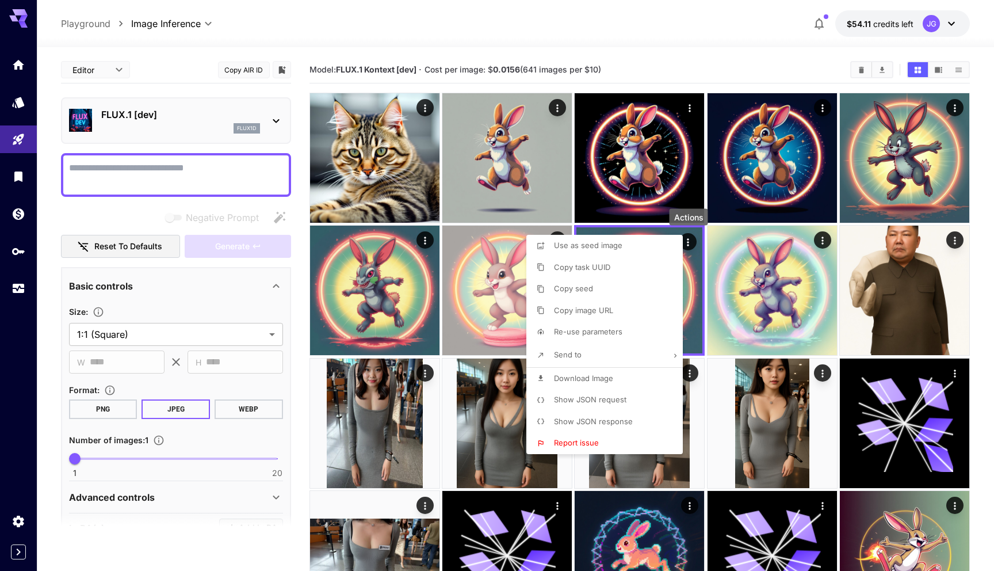
click at [730, 75] on div at bounding box center [497, 285] width 994 height 571
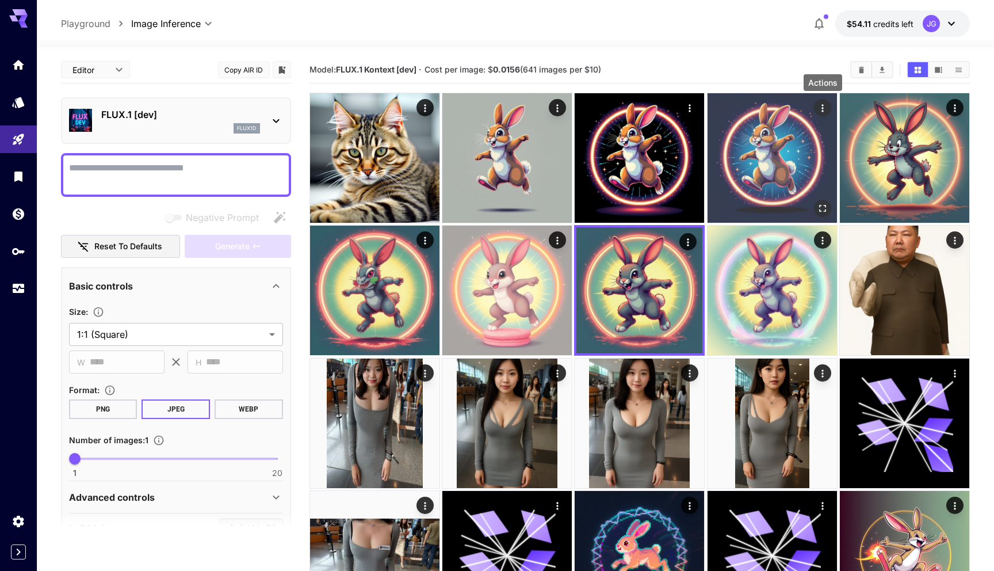
click at [826, 108] on icon "Actions" at bounding box center [823, 108] width 12 height 12
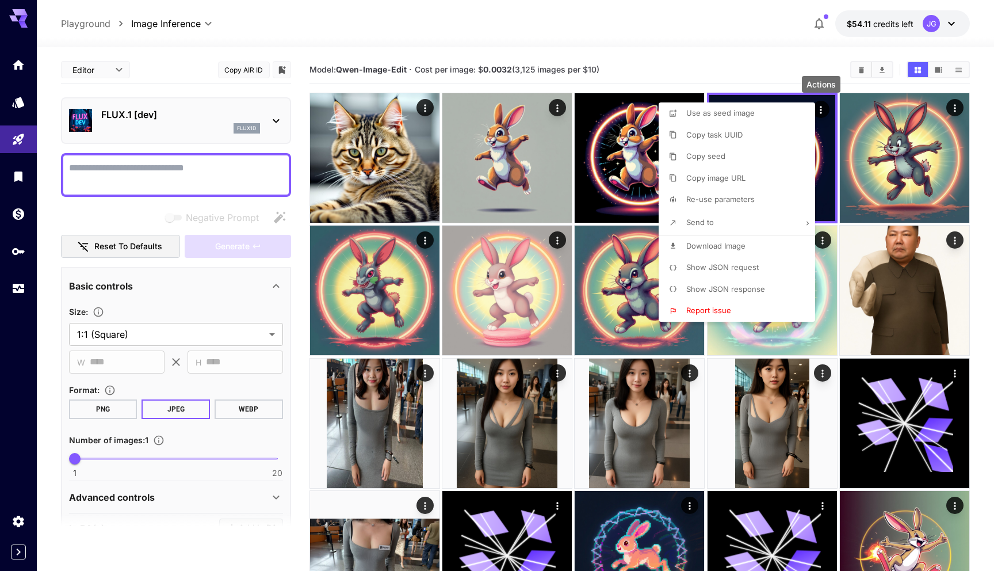
click at [718, 266] on span "Show JSON request" at bounding box center [722, 266] width 72 height 9
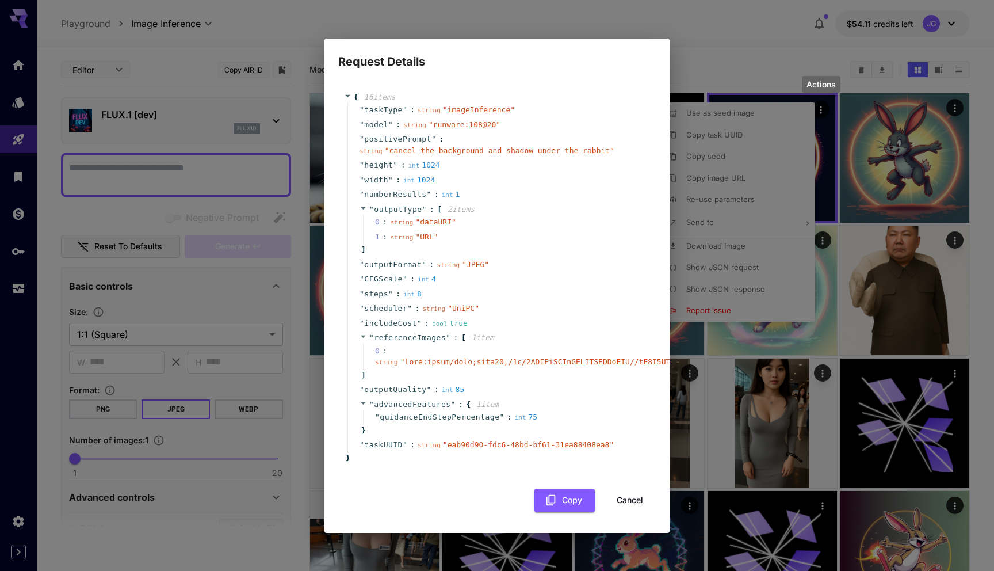
click at [626, 498] on button "Cancel" at bounding box center [630, 500] width 52 height 24
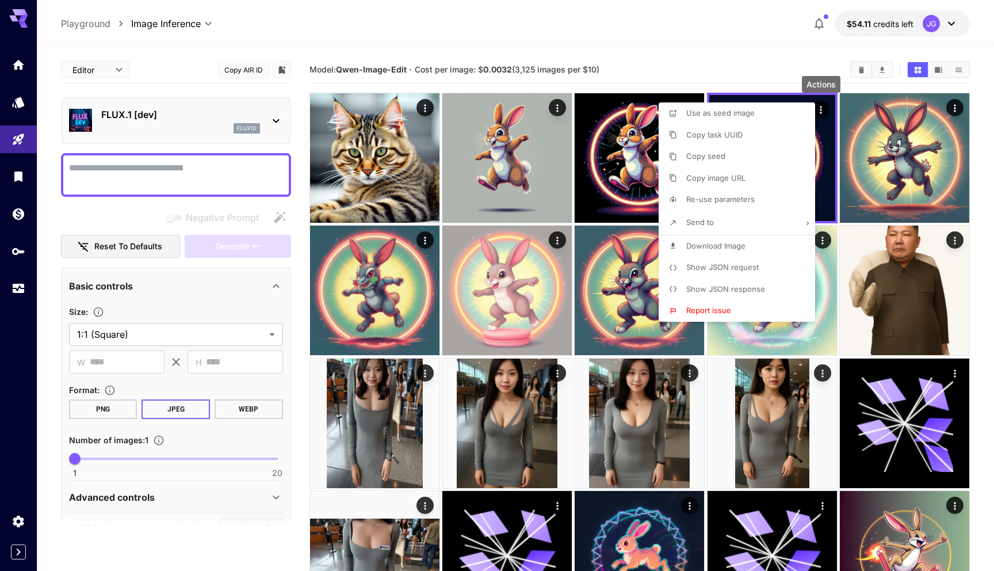
click at [754, 62] on div at bounding box center [497, 285] width 994 height 571
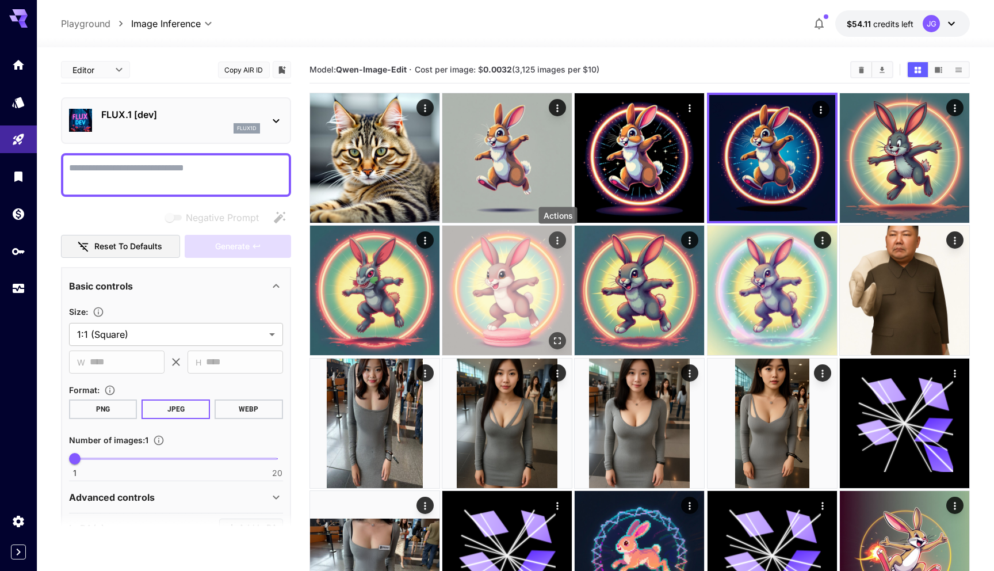
click at [555, 238] on icon "Actions" at bounding box center [558, 241] width 12 height 12
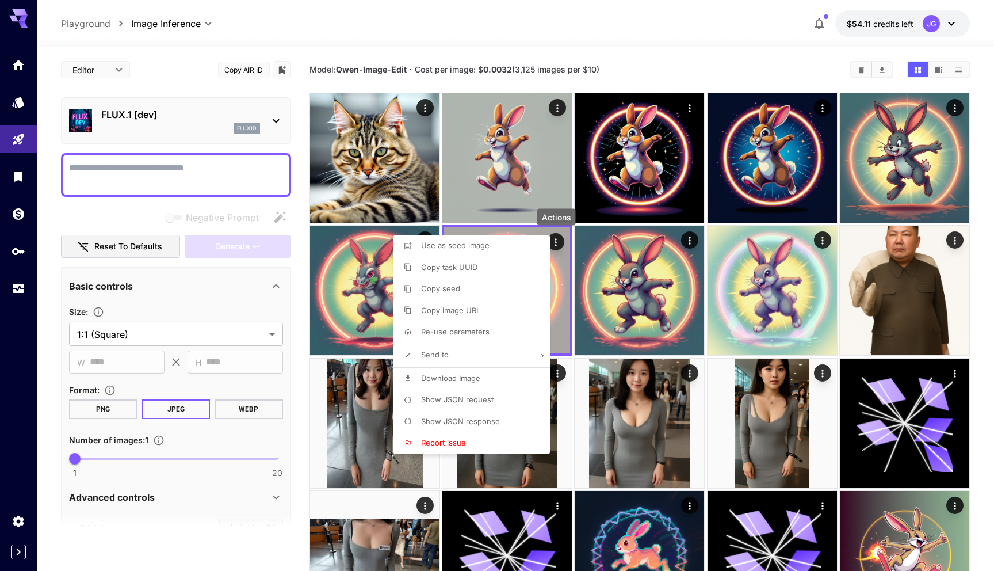
click at [490, 399] on span "Show JSON request" at bounding box center [457, 399] width 72 height 9
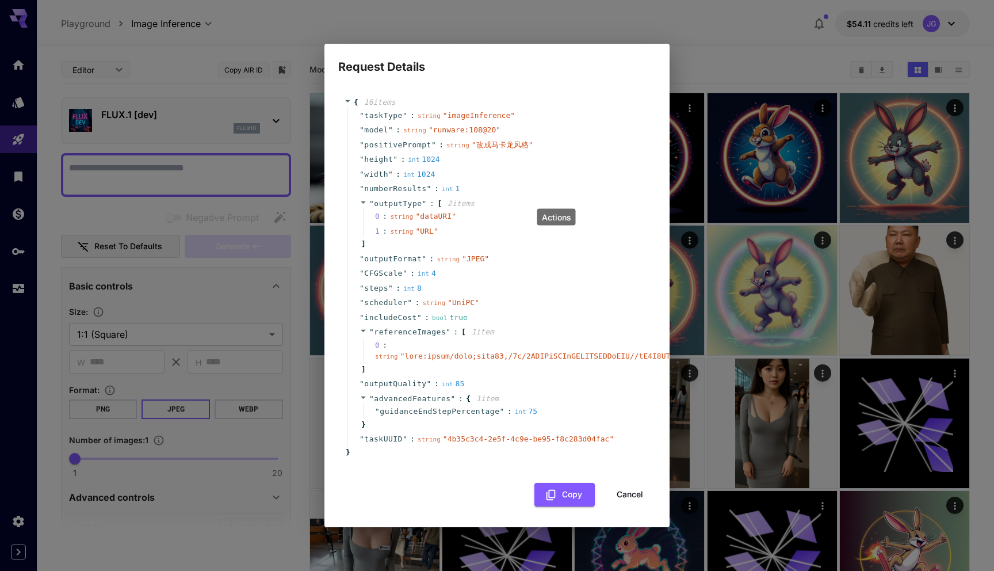
click at [621, 500] on button "Cancel" at bounding box center [630, 495] width 52 height 24
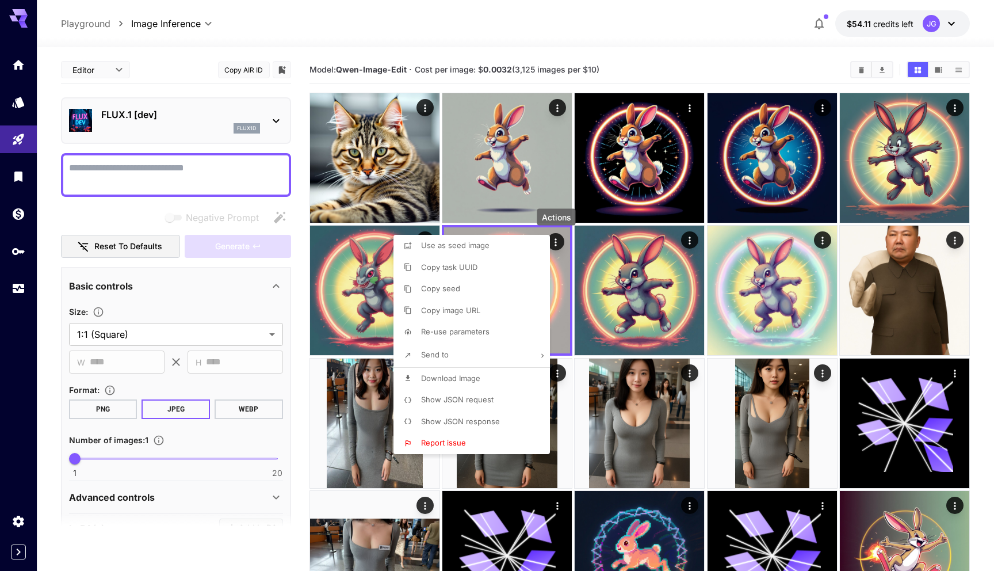
click at [956, 106] on div at bounding box center [497, 285] width 994 height 571
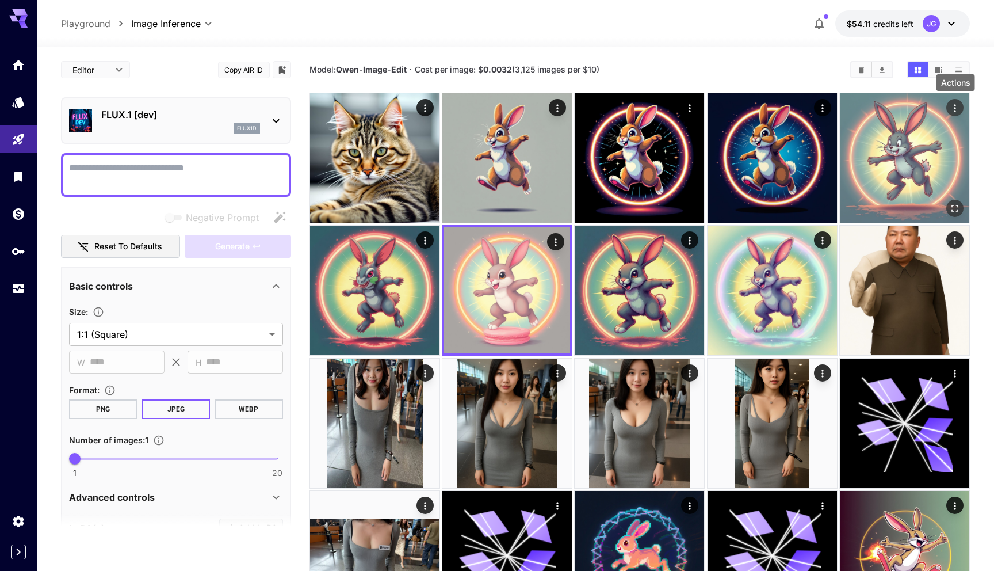
click at [958, 111] on icon "Actions" at bounding box center [955, 108] width 12 height 12
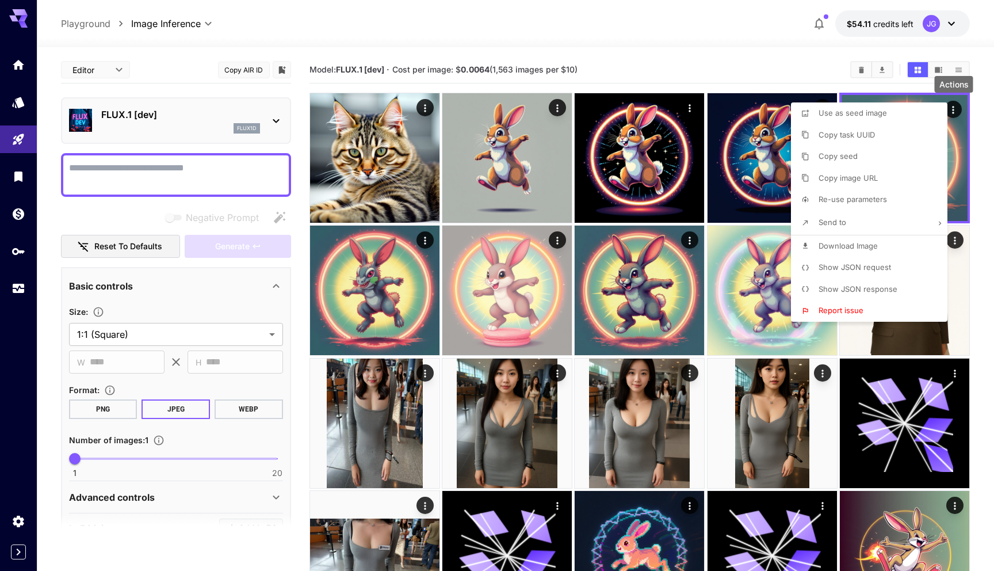
click at [836, 268] on span "Show JSON request" at bounding box center [855, 266] width 72 height 9
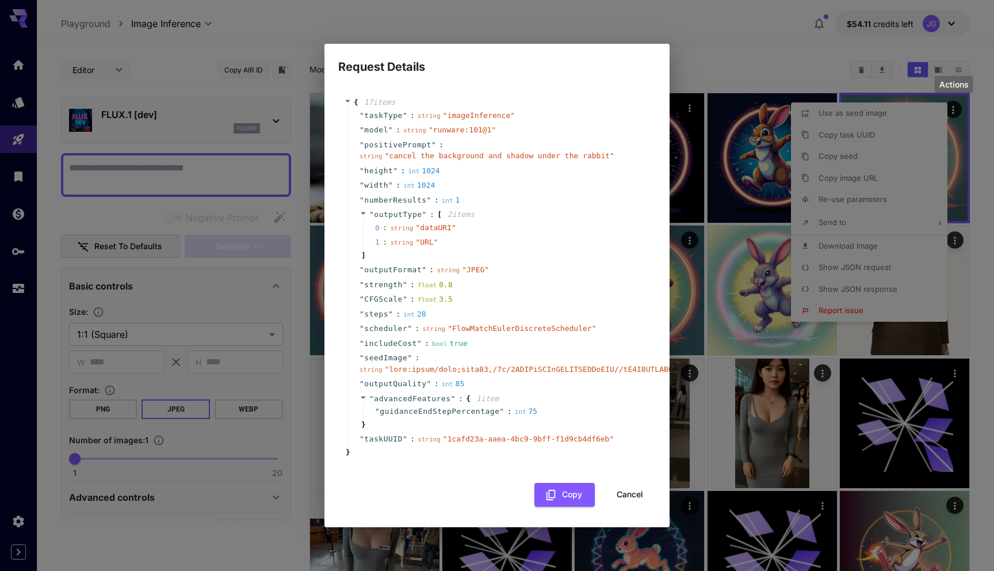
click at [629, 492] on button "Cancel" at bounding box center [630, 495] width 52 height 24
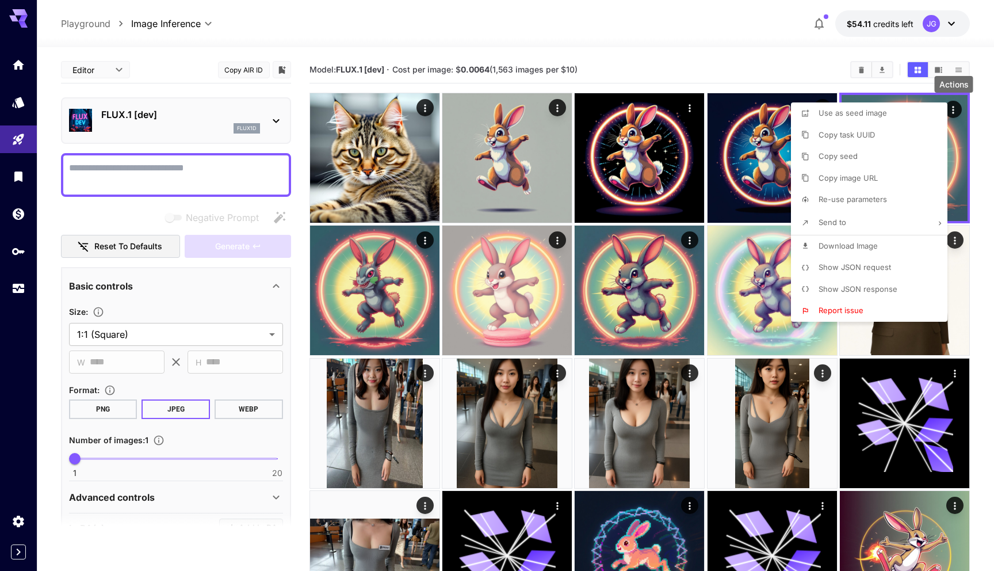
click at [650, 66] on div at bounding box center [497, 285] width 994 height 571
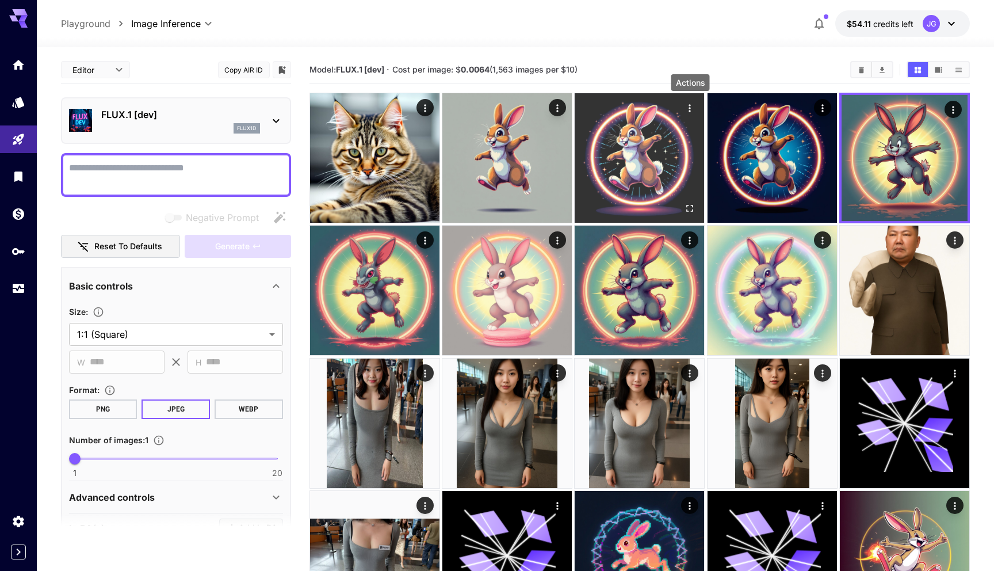
click at [688, 105] on icon "Actions" at bounding box center [691, 108] width 12 height 12
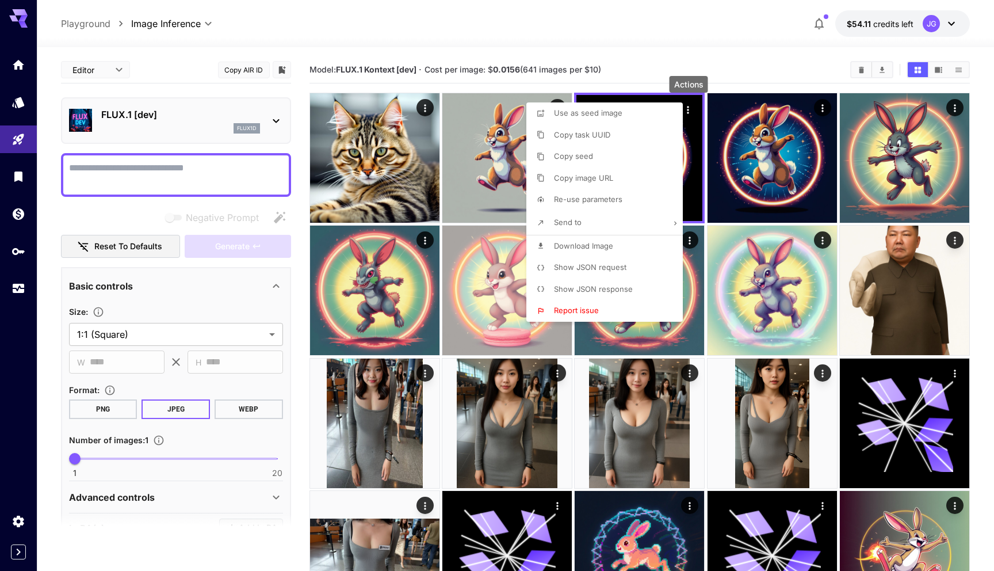
click at [600, 267] on span "Show JSON request" at bounding box center [590, 266] width 72 height 9
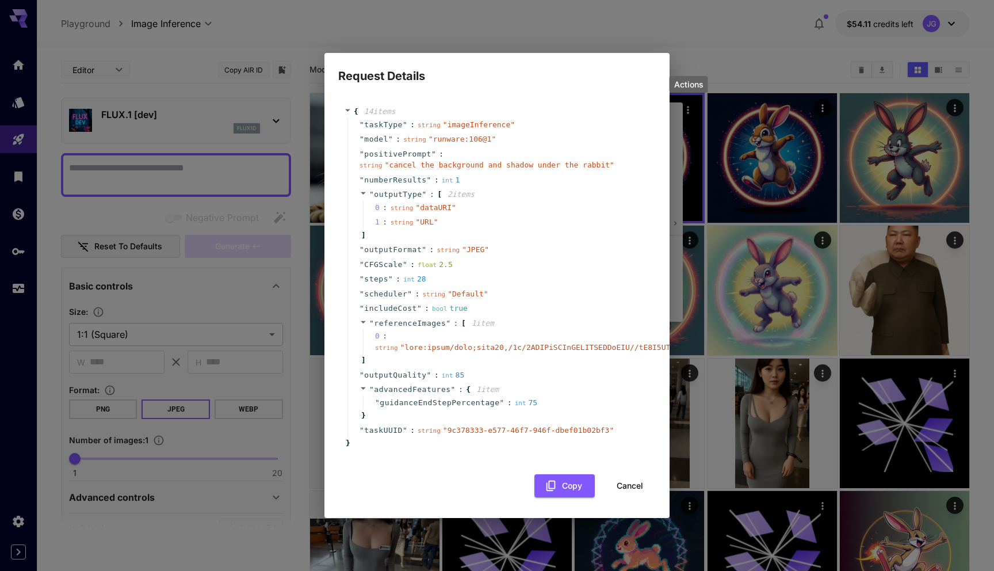
click at [632, 485] on button "Cancel" at bounding box center [630, 486] width 52 height 24
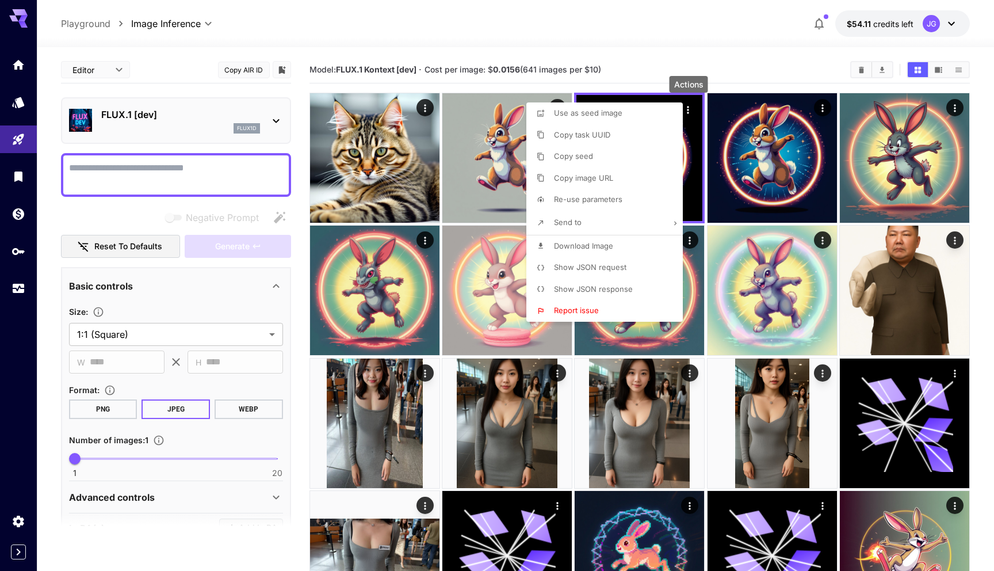
click at [713, 67] on div at bounding box center [497, 285] width 994 height 571
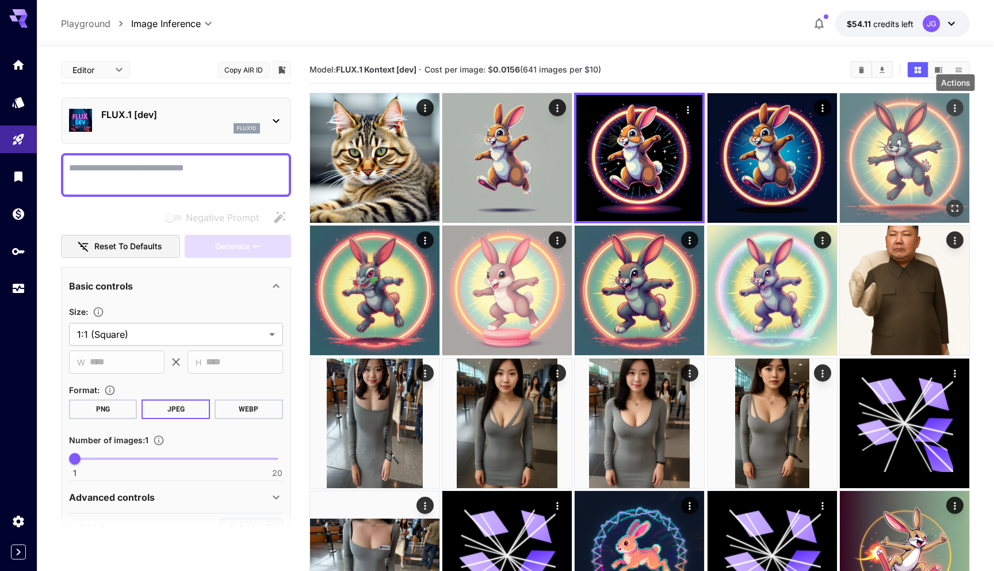
click at [957, 106] on icon "Actions" at bounding box center [955, 108] width 12 height 12
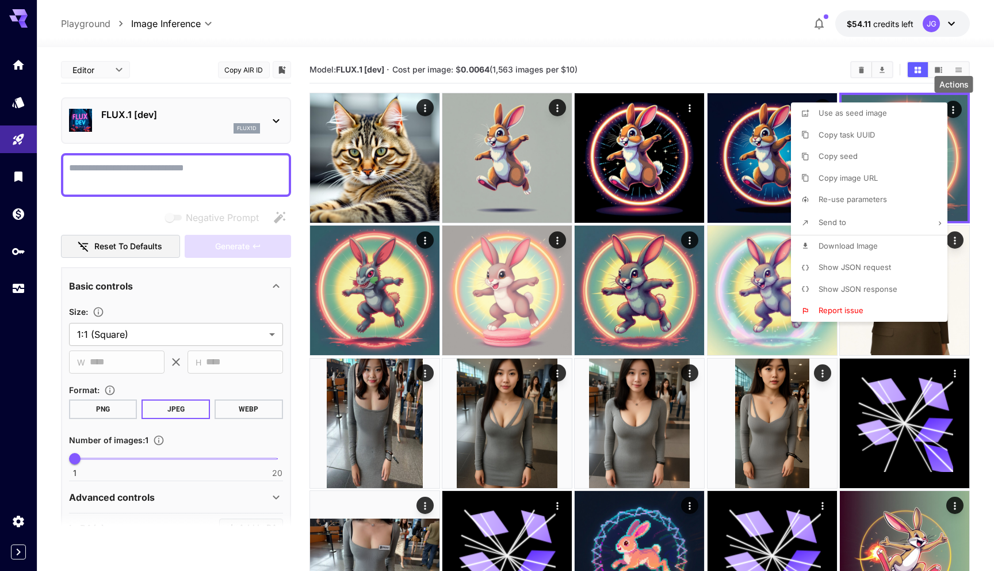
click at [842, 268] on span "Show JSON request" at bounding box center [855, 266] width 72 height 9
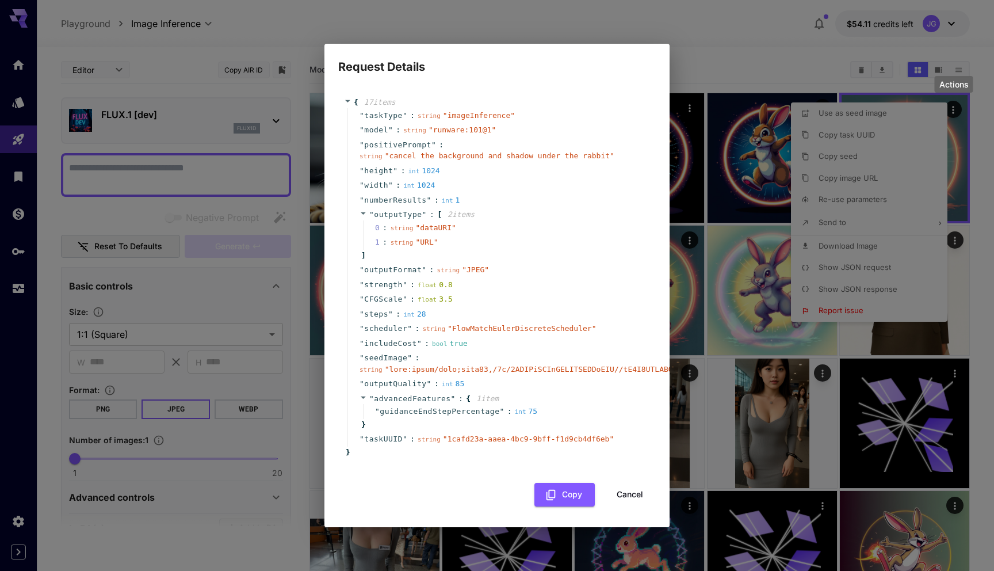
click at [618, 494] on button "Cancel" at bounding box center [630, 495] width 52 height 24
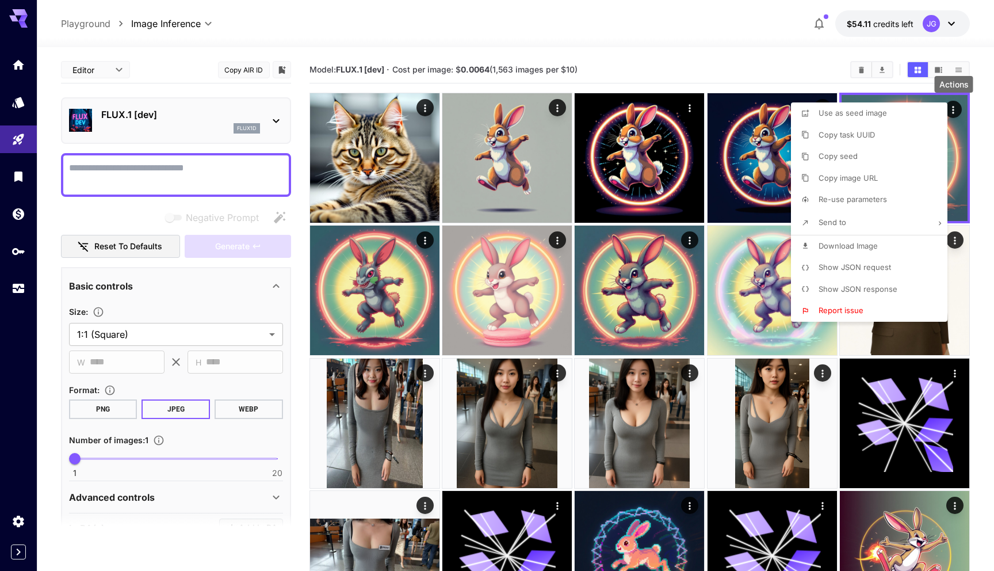
click at [559, 108] on div at bounding box center [497, 285] width 994 height 571
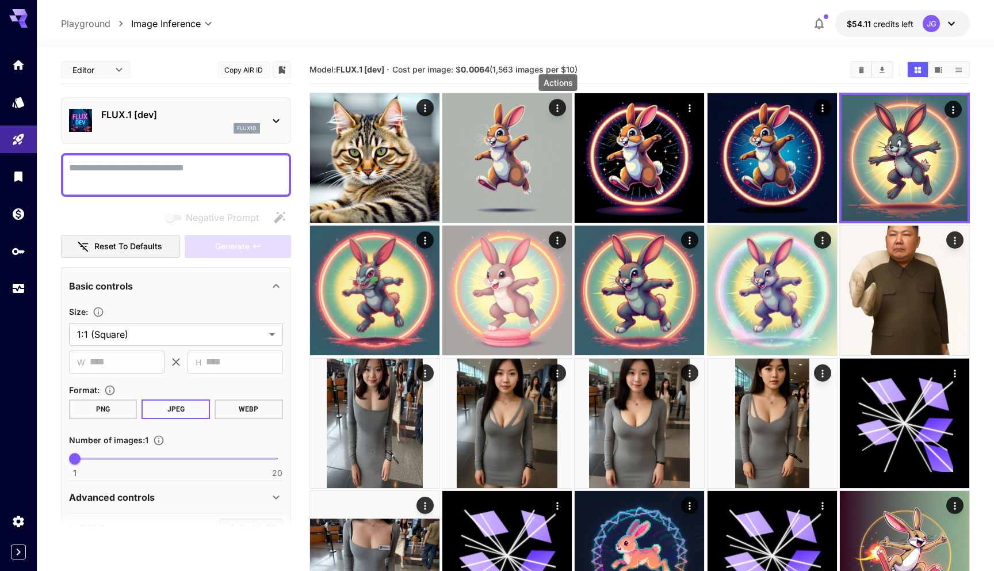
click at [559, 108] on icon "Actions" at bounding box center [558, 108] width 12 height 12
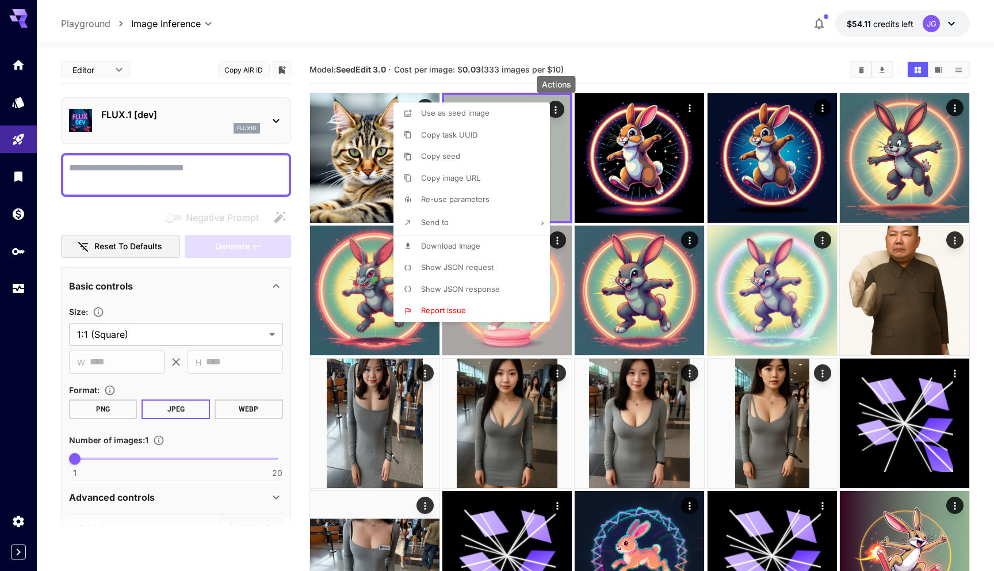
click at [559, 108] on div at bounding box center [497, 285] width 994 height 571
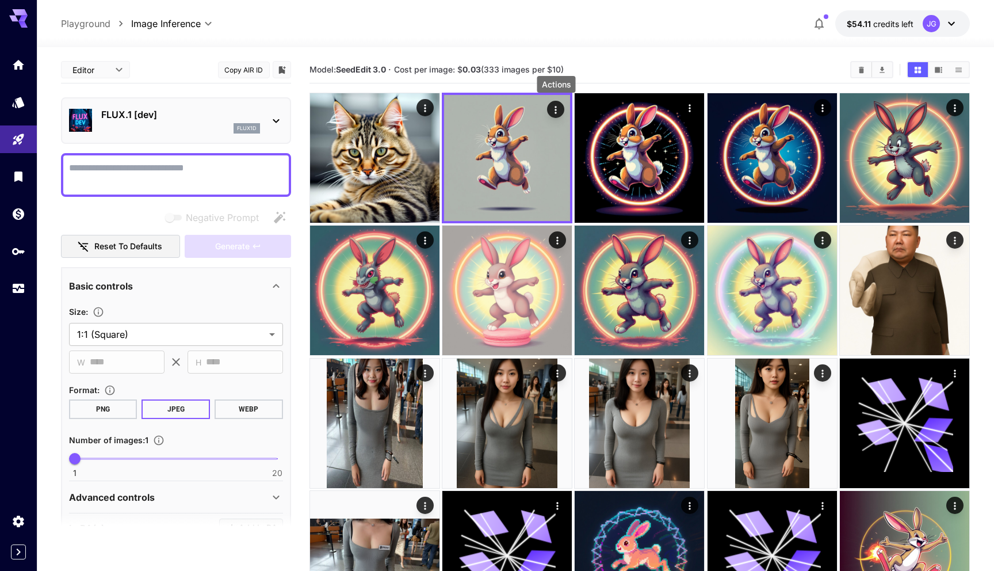
click at [559, 108] on icon "Actions" at bounding box center [556, 110] width 12 height 12
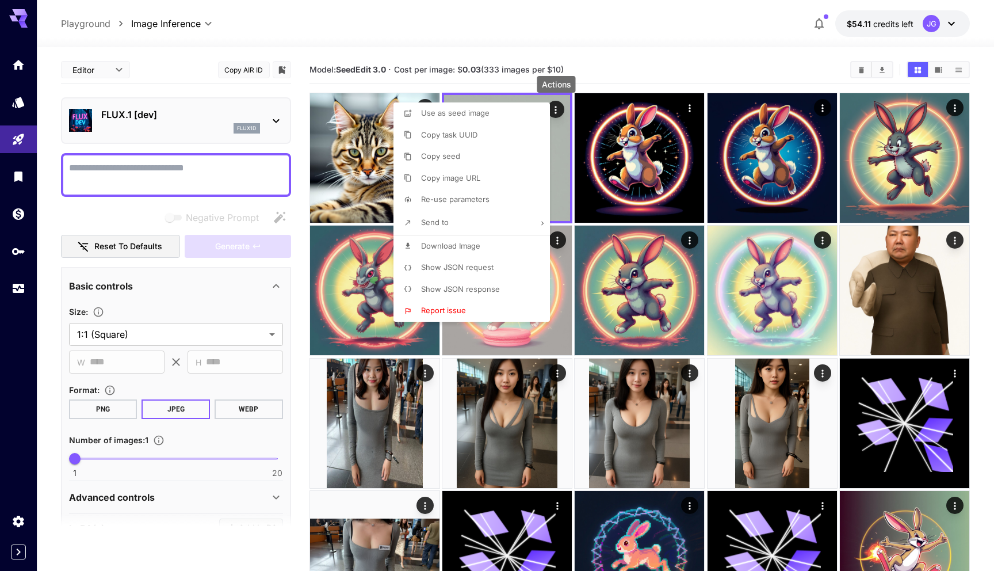
click at [456, 270] on span "Show JSON request" at bounding box center [457, 266] width 72 height 9
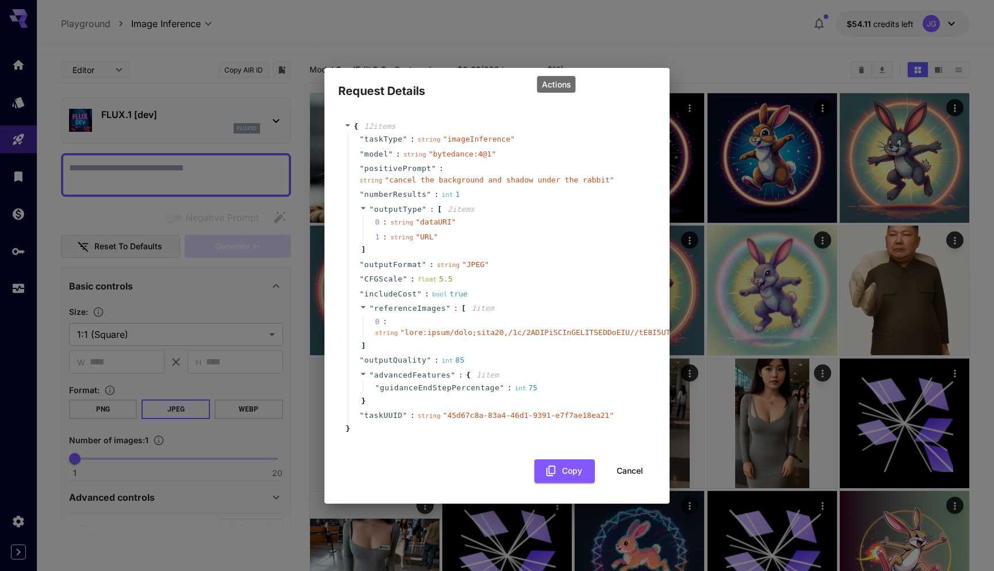
click at [625, 471] on button "Cancel" at bounding box center [630, 471] width 52 height 24
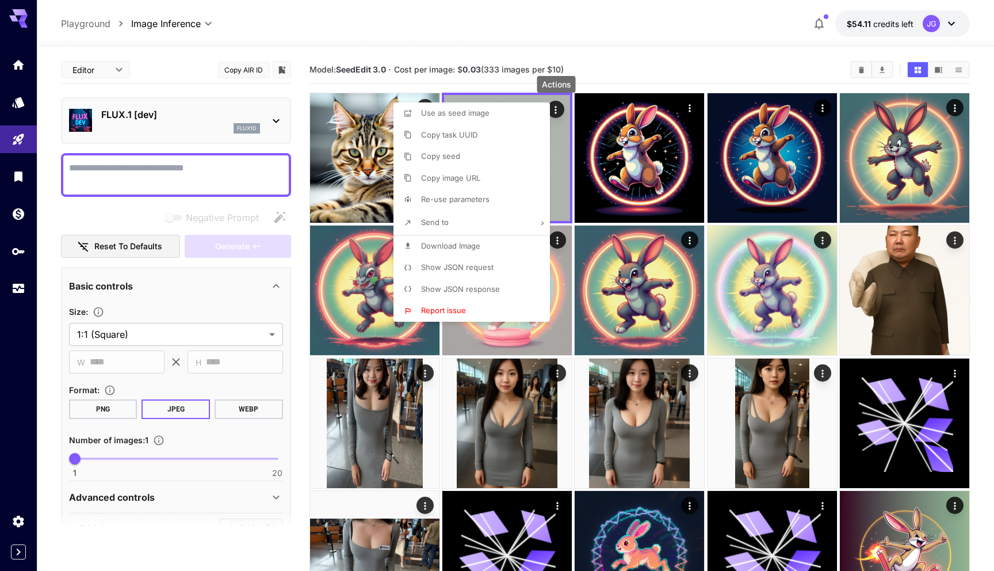
click at [716, 52] on div at bounding box center [497, 285] width 994 height 571
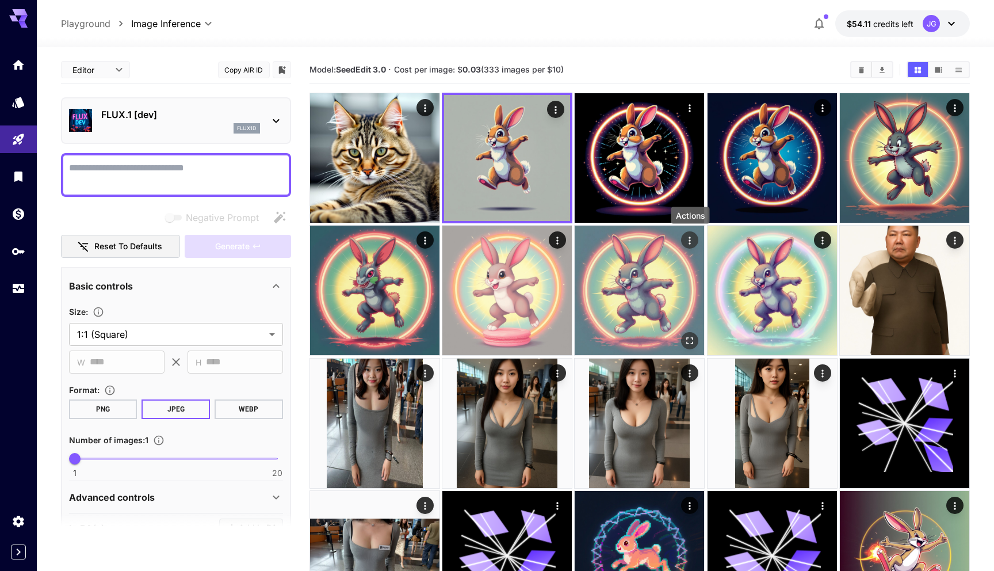
click at [693, 241] on icon "Actions" at bounding box center [691, 241] width 12 height 12
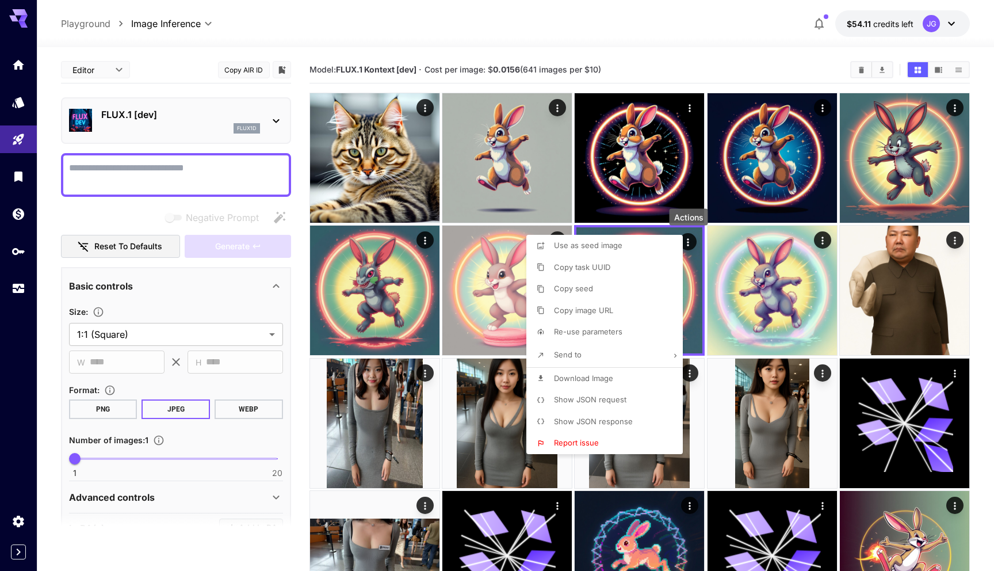
click at [609, 399] on span "Show JSON request" at bounding box center [590, 399] width 72 height 9
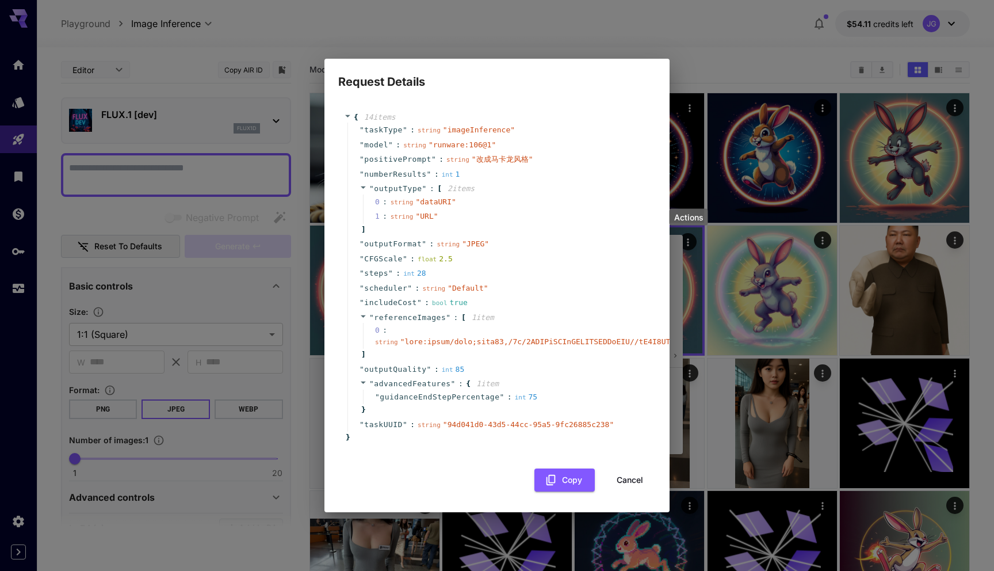
click at [616, 481] on button "Cancel" at bounding box center [630, 480] width 52 height 24
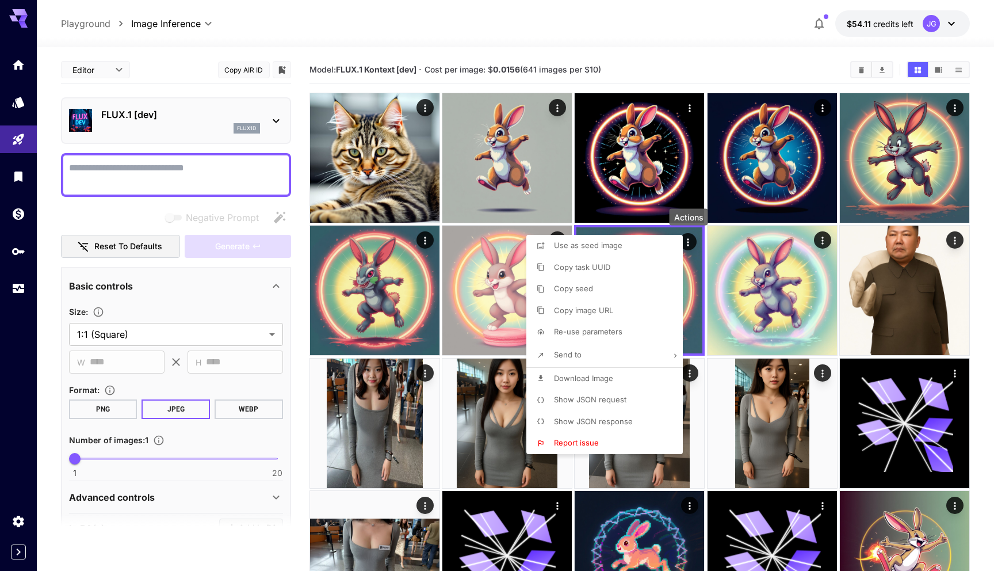
click at [722, 81] on div at bounding box center [497, 285] width 994 height 571
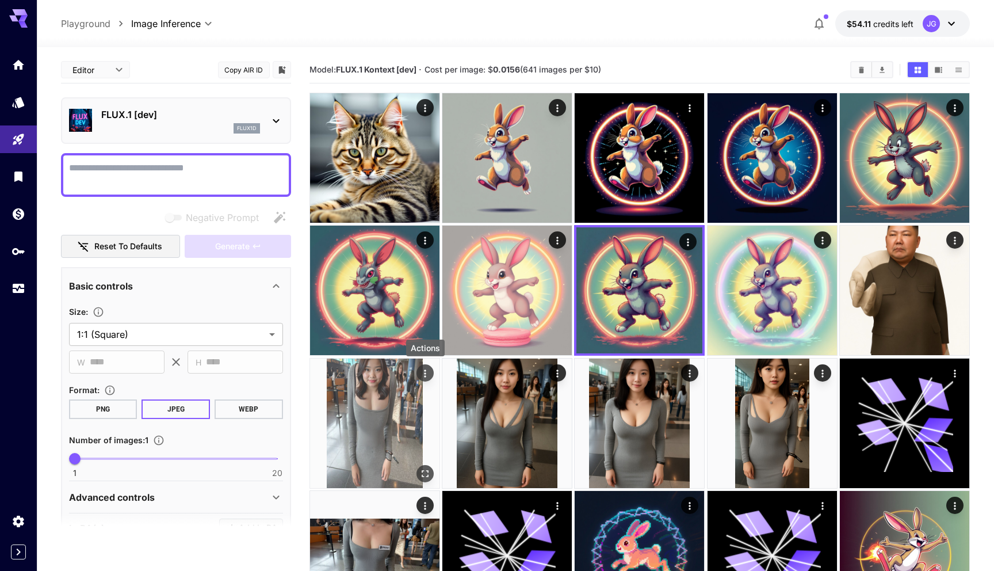
click at [425, 373] on icon "Actions" at bounding box center [425, 372] width 2 height 7
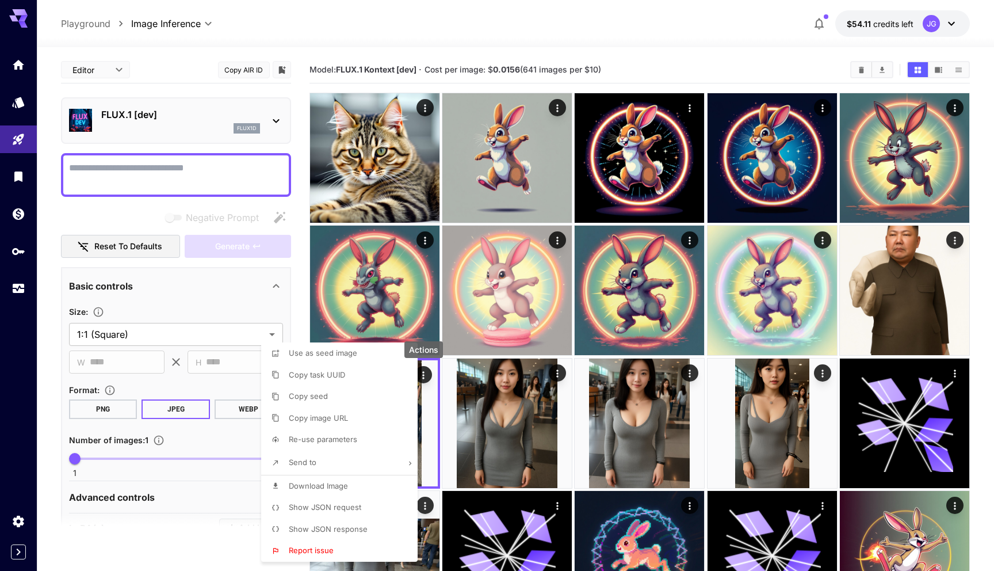
click at [357, 510] on span "Show JSON request" at bounding box center [325, 506] width 72 height 9
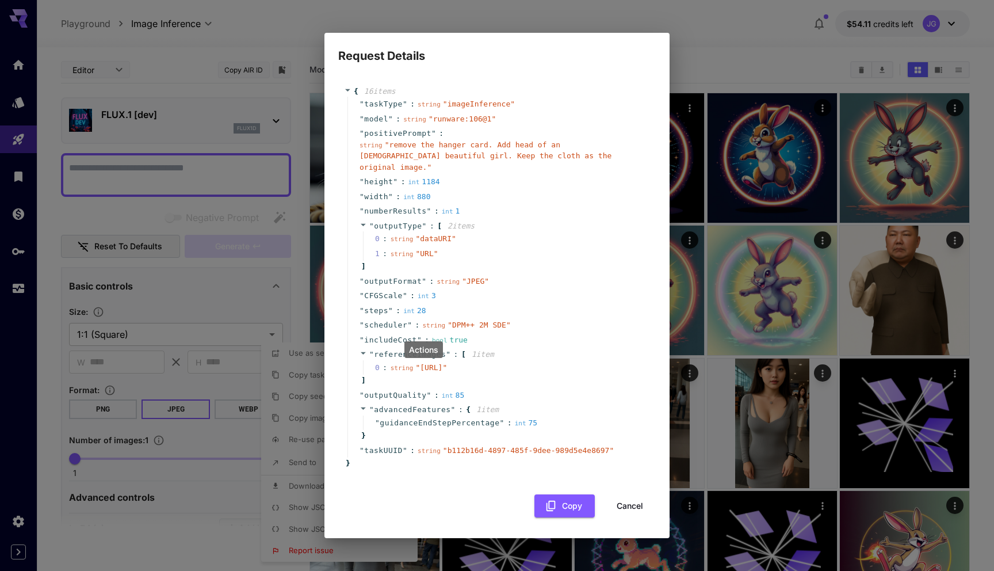
click at [627, 509] on button "Cancel" at bounding box center [630, 506] width 52 height 24
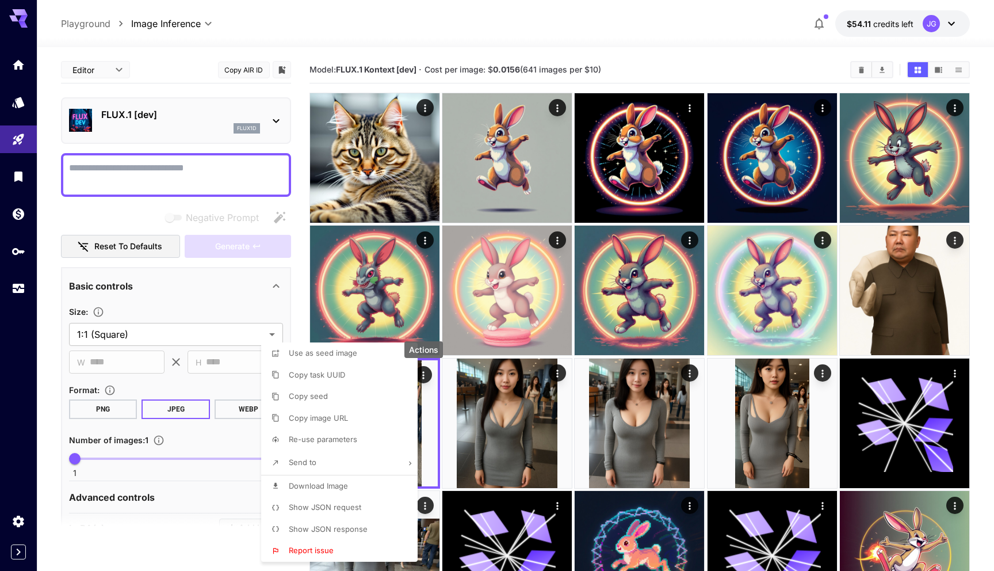
click at [564, 373] on div at bounding box center [497, 285] width 994 height 571
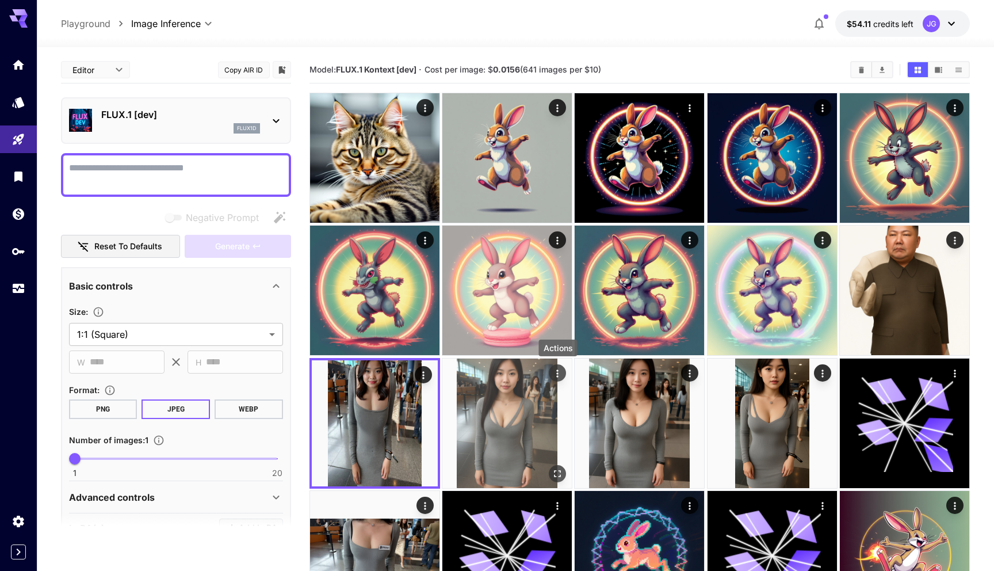
click at [560, 372] on icon "Actions" at bounding box center [558, 374] width 12 height 12
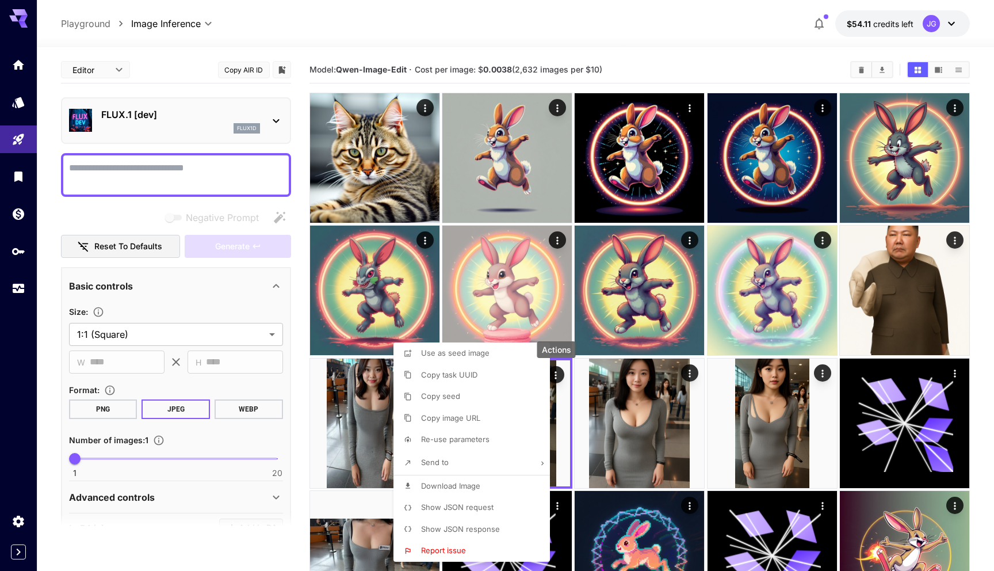
click at [456, 503] on span "Show JSON request" at bounding box center [457, 506] width 72 height 9
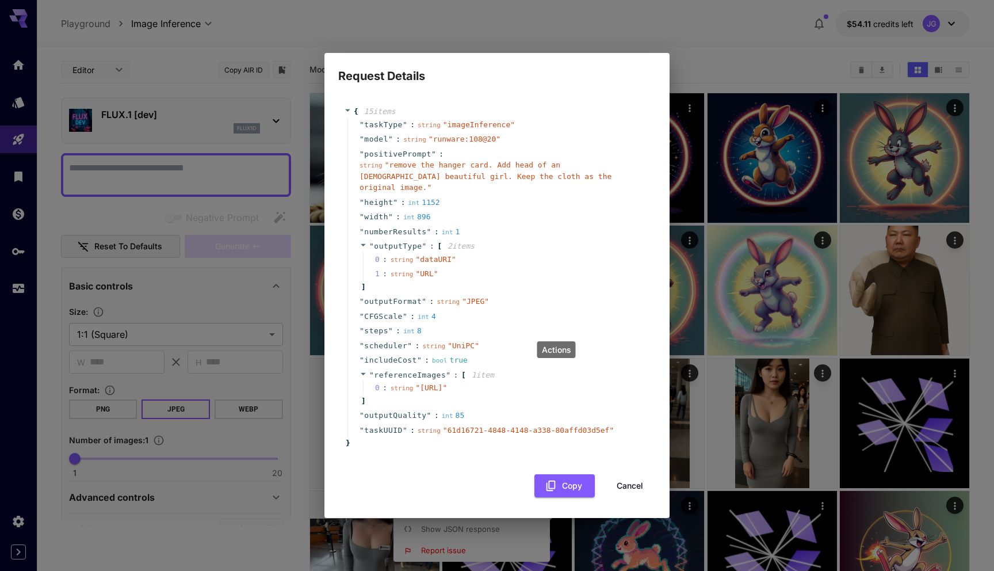
click at [624, 494] on button "Cancel" at bounding box center [630, 486] width 52 height 24
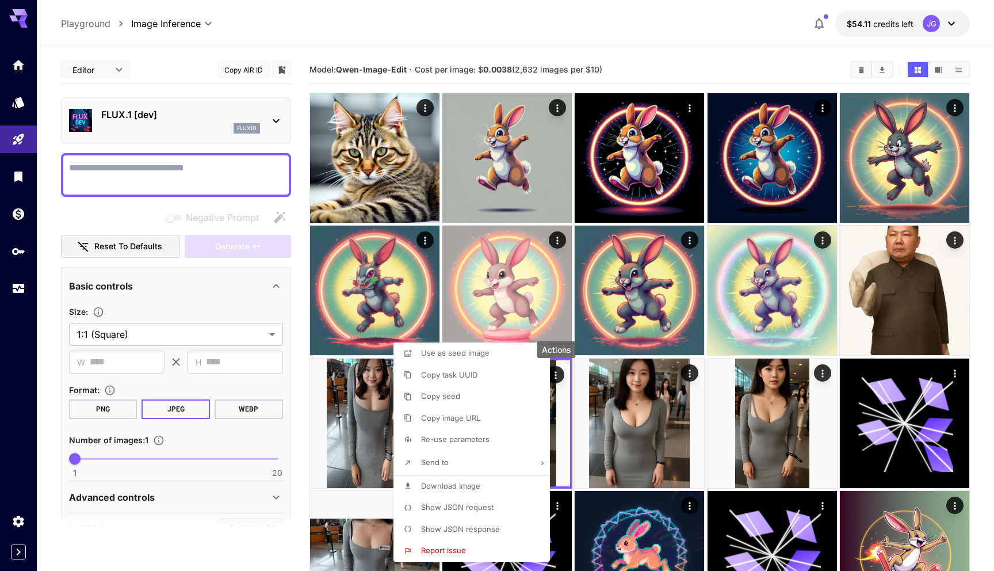
click at [694, 371] on div at bounding box center [497, 285] width 994 height 571
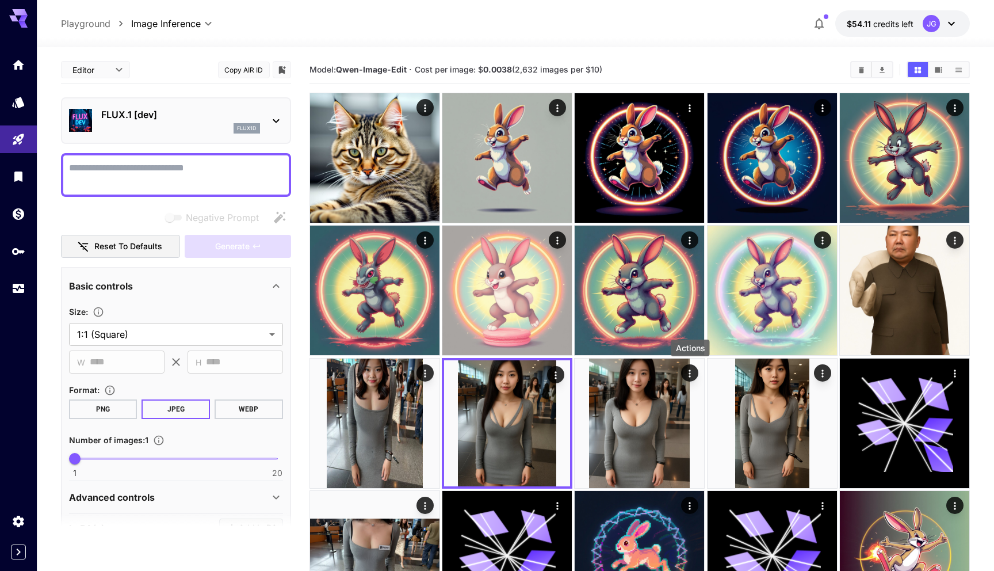
click at [694, 371] on icon "Actions" at bounding box center [691, 374] width 12 height 12
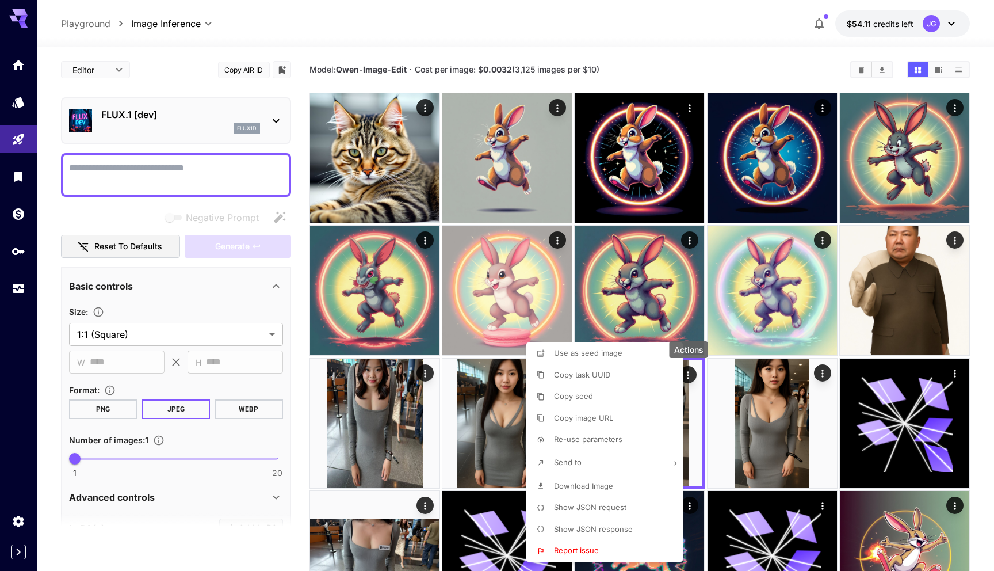
click at [694, 371] on div at bounding box center [497, 285] width 994 height 571
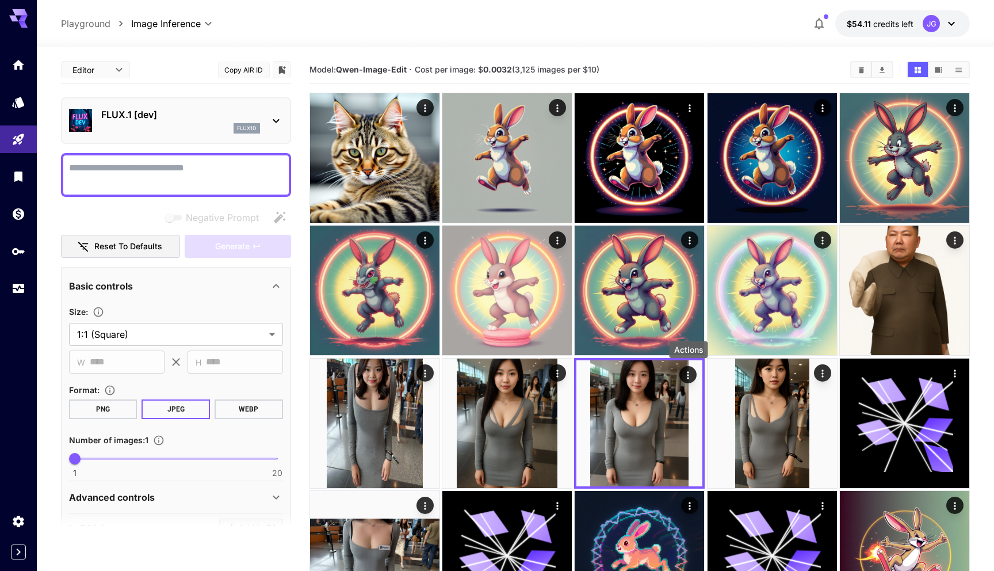
click at [694, 371] on button "Actions" at bounding box center [688, 374] width 17 height 17
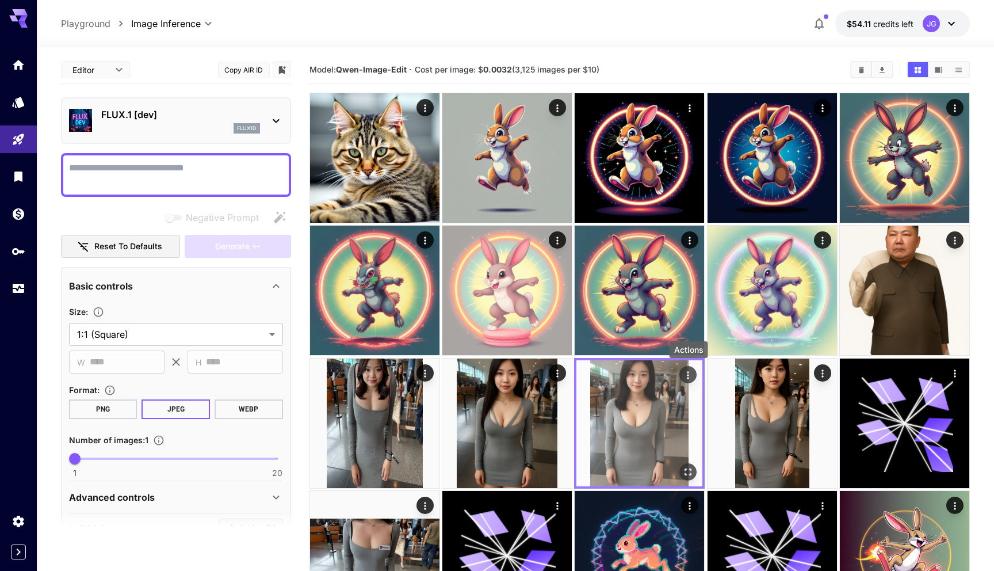
click at [688, 376] on icon "Actions" at bounding box center [689, 375] width 12 height 12
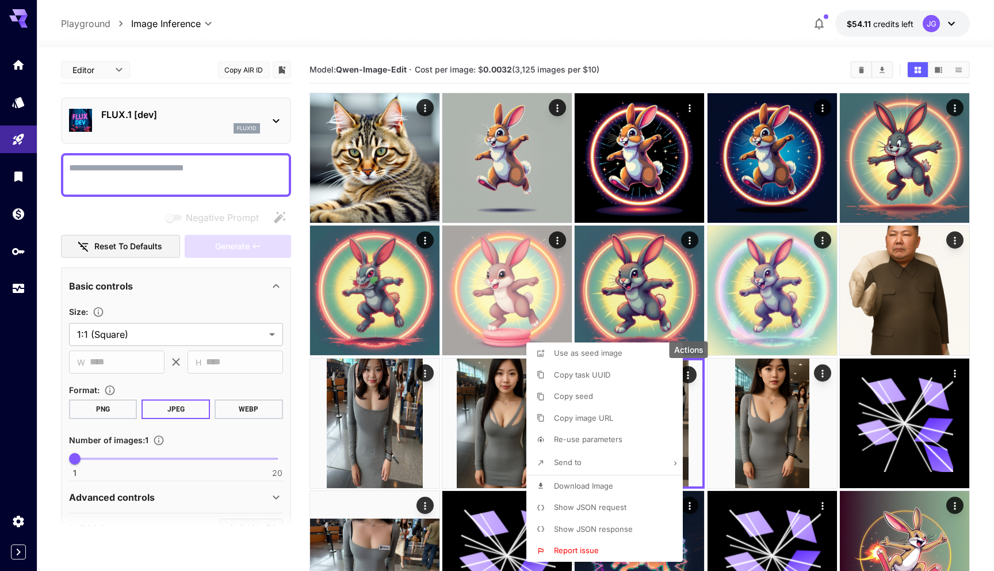
click at [585, 508] on span "Show JSON request" at bounding box center [590, 506] width 72 height 9
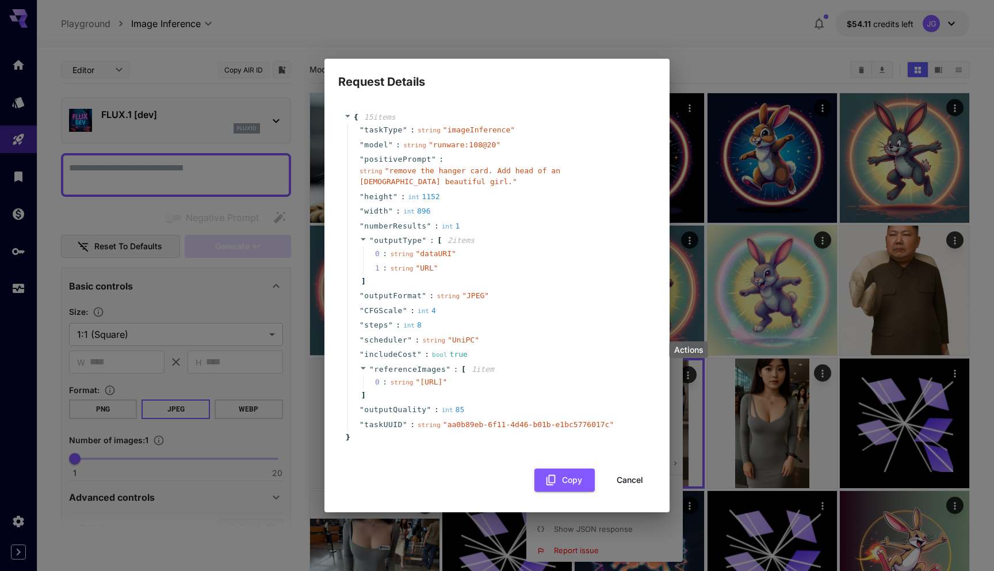
click at [621, 491] on button "Cancel" at bounding box center [630, 480] width 52 height 24
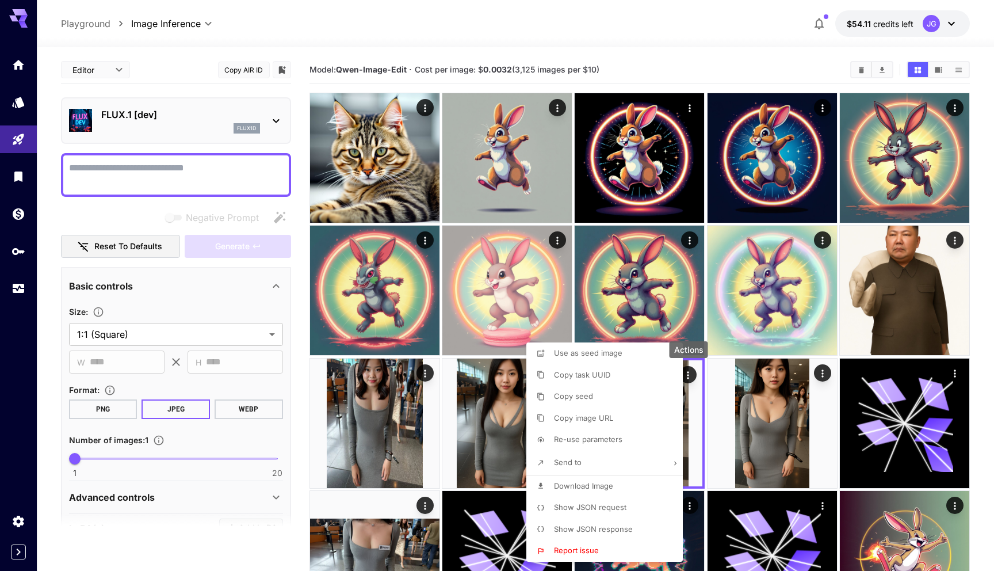
click at [824, 376] on div at bounding box center [497, 285] width 994 height 571
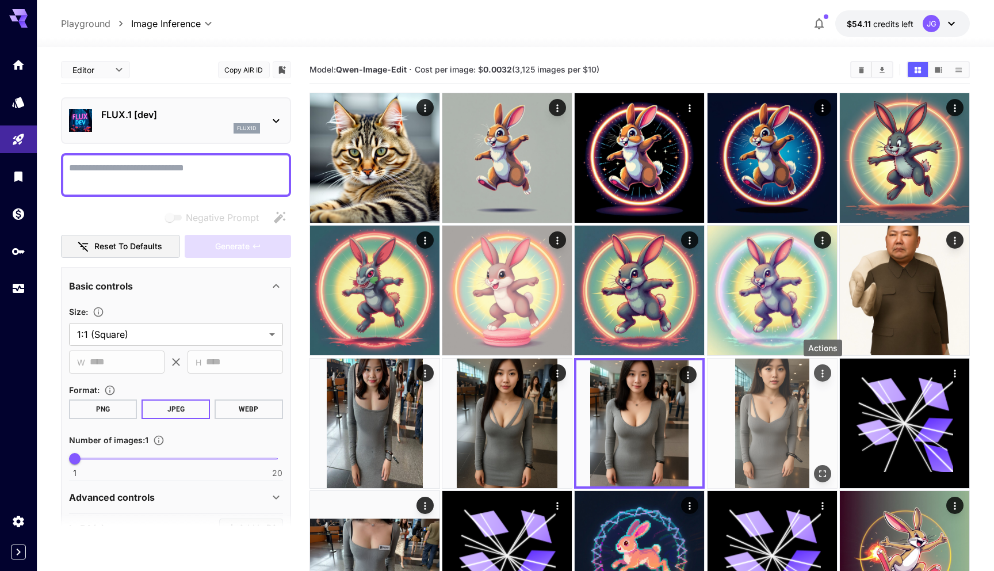
click at [820, 370] on icon "Actions" at bounding box center [823, 374] width 12 height 12
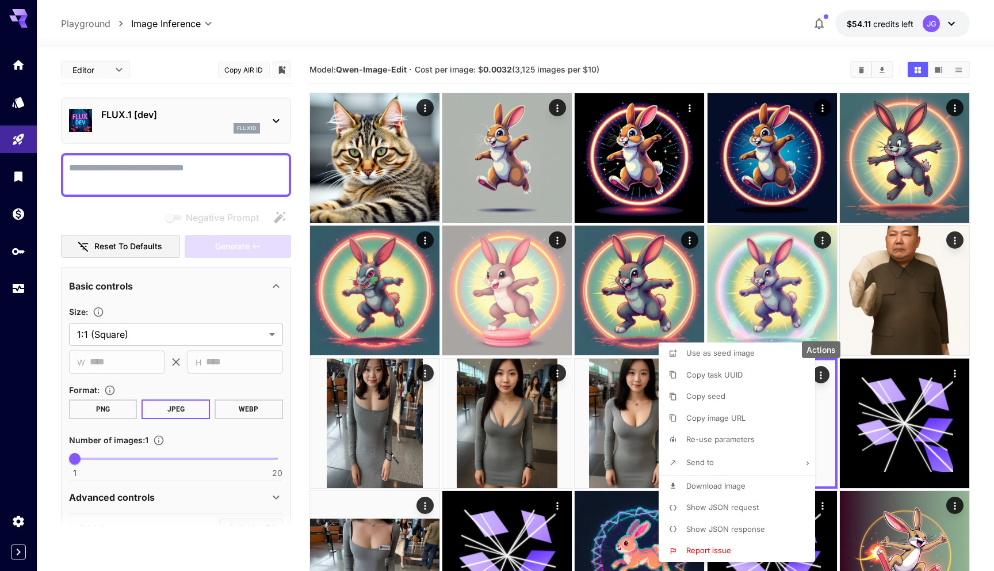
click at [703, 505] on span "Show JSON request" at bounding box center [722, 506] width 72 height 9
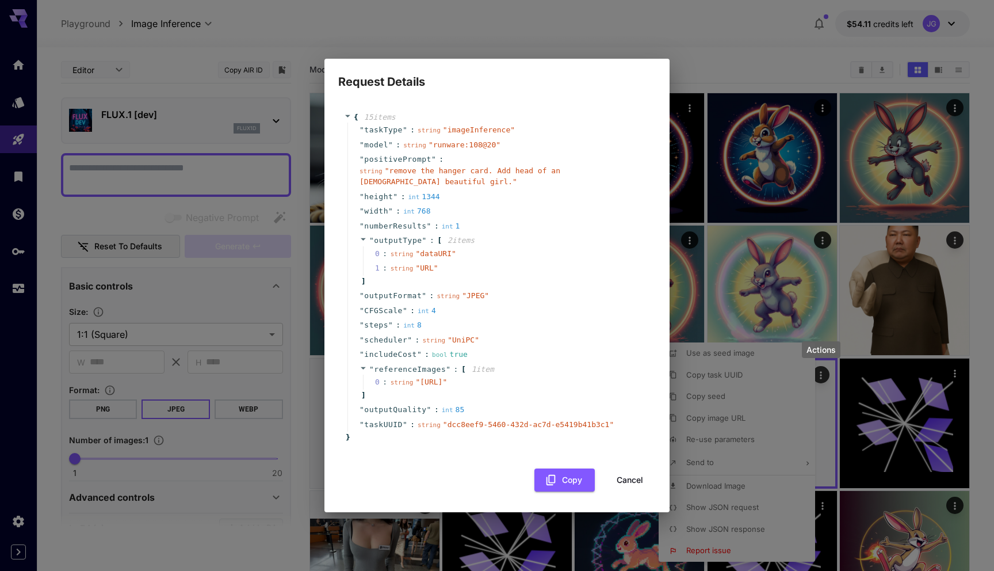
click at [620, 491] on button "Cancel" at bounding box center [630, 480] width 52 height 24
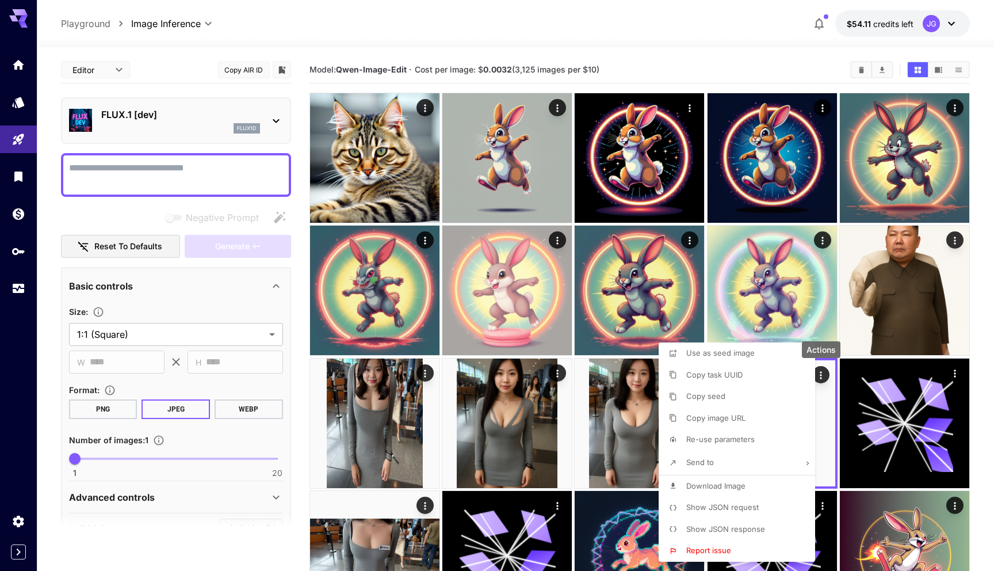
click at [705, 61] on div at bounding box center [497, 285] width 994 height 571
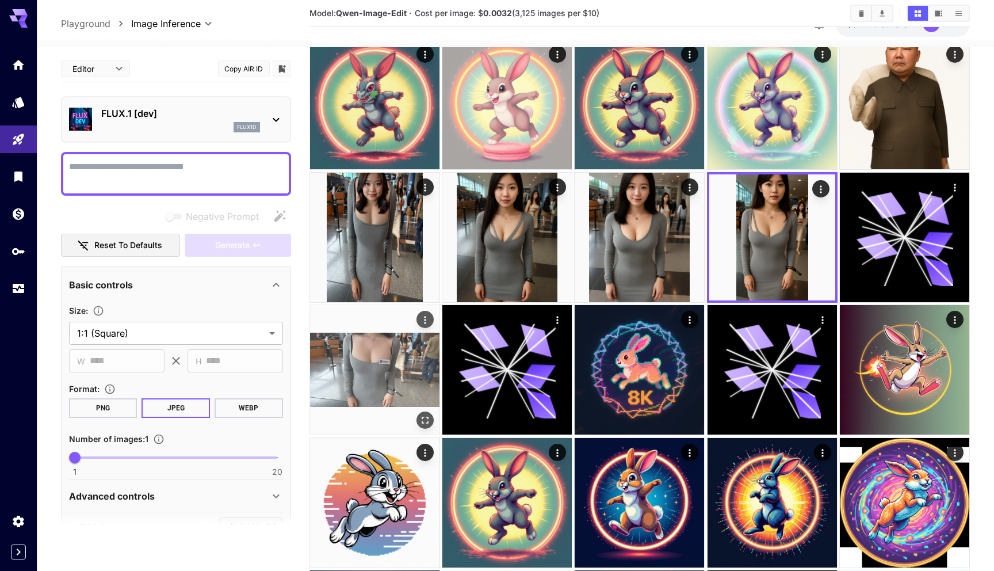
scroll to position [270, 0]
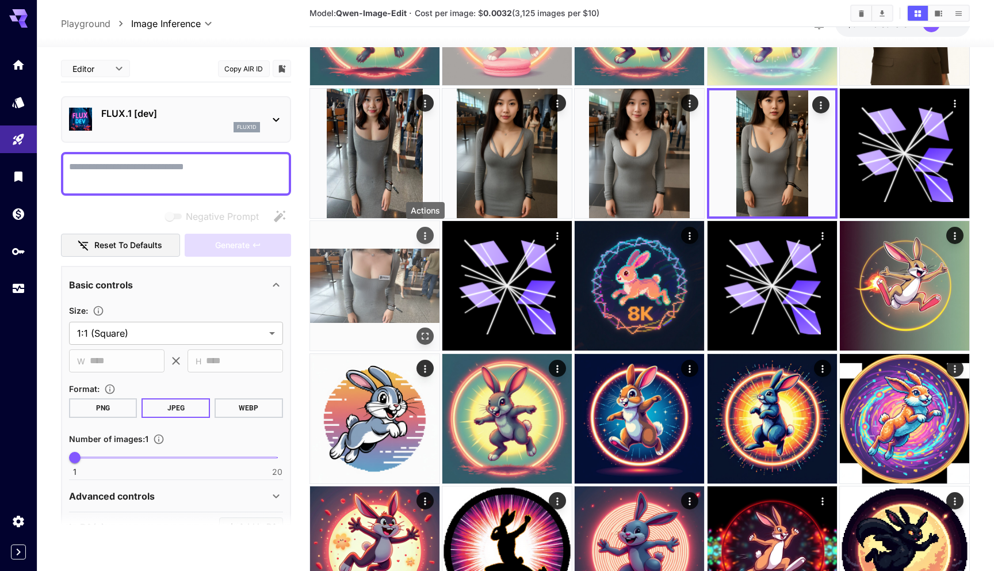
click at [428, 236] on icon "Actions" at bounding box center [425, 236] width 12 height 12
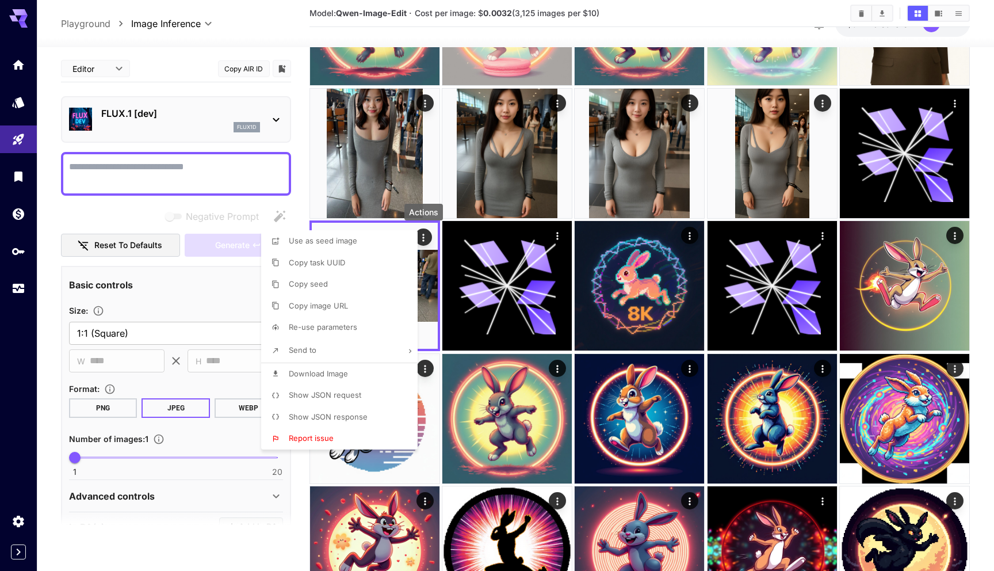
click at [335, 394] on span "Show JSON request" at bounding box center [325, 394] width 72 height 9
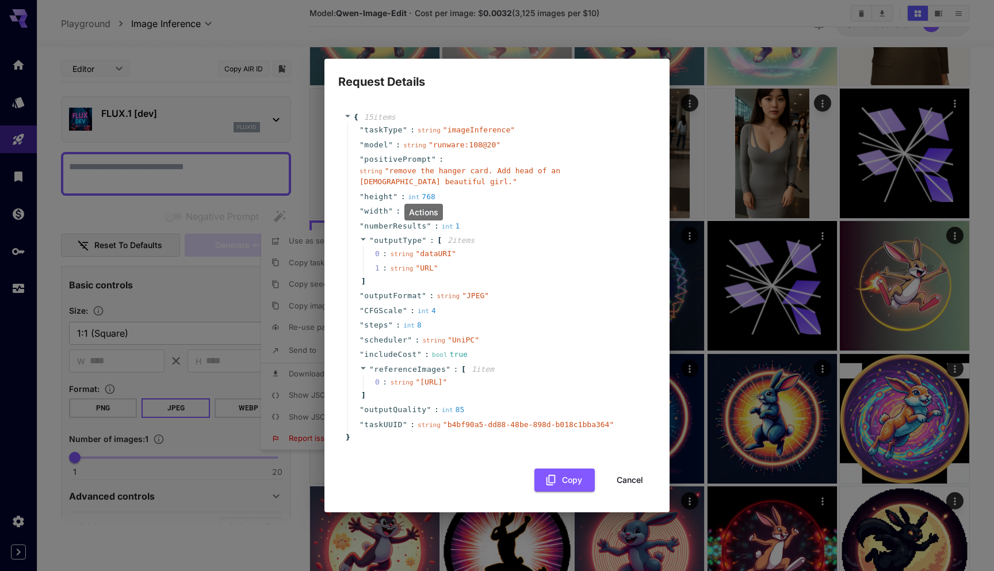
click at [624, 492] on button "Cancel" at bounding box center [630, 480] width 52 height 24
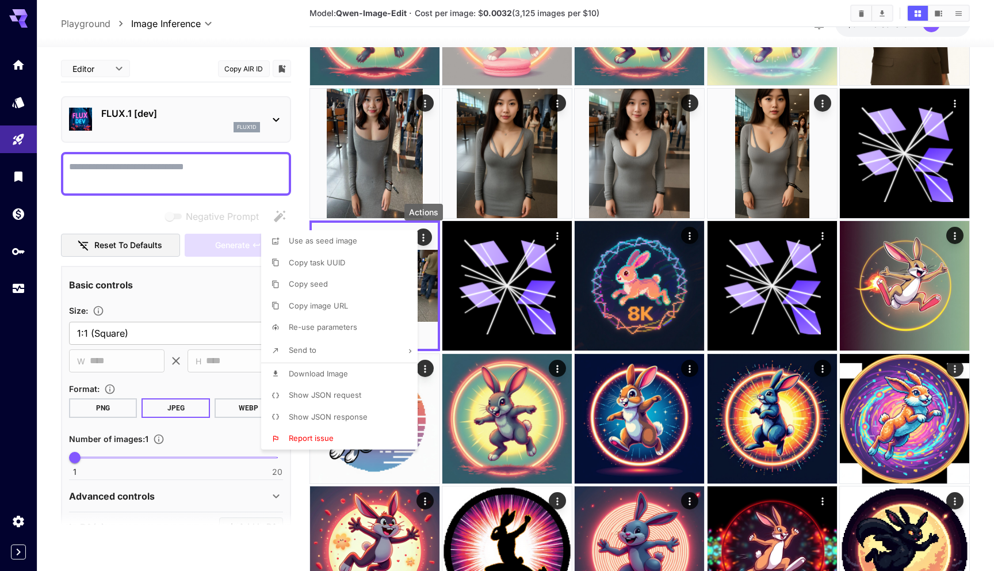
click at [574, 174] on div at bounding box center [497, 285] width 994 height 571
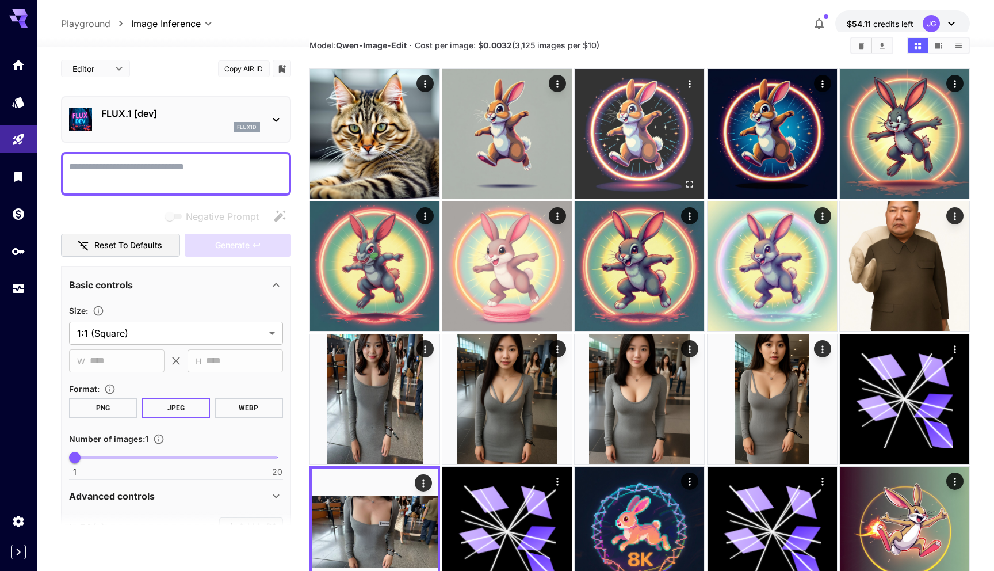
scroll to position [14, 0]
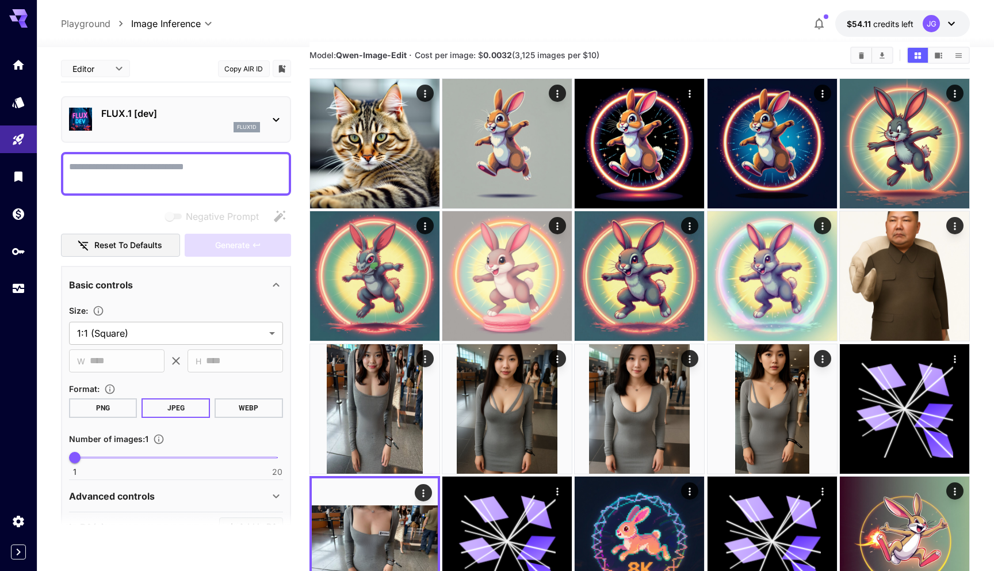
click at [642, 55] on section "Model: [PERSON_NAME]-Image-Edit · Cost per image: $ 0.0032 (3,125 images per $1…" at bounding box center [576, 55] width 532 height 14
